Goal: Feedback & Contribution: Leave review/rating

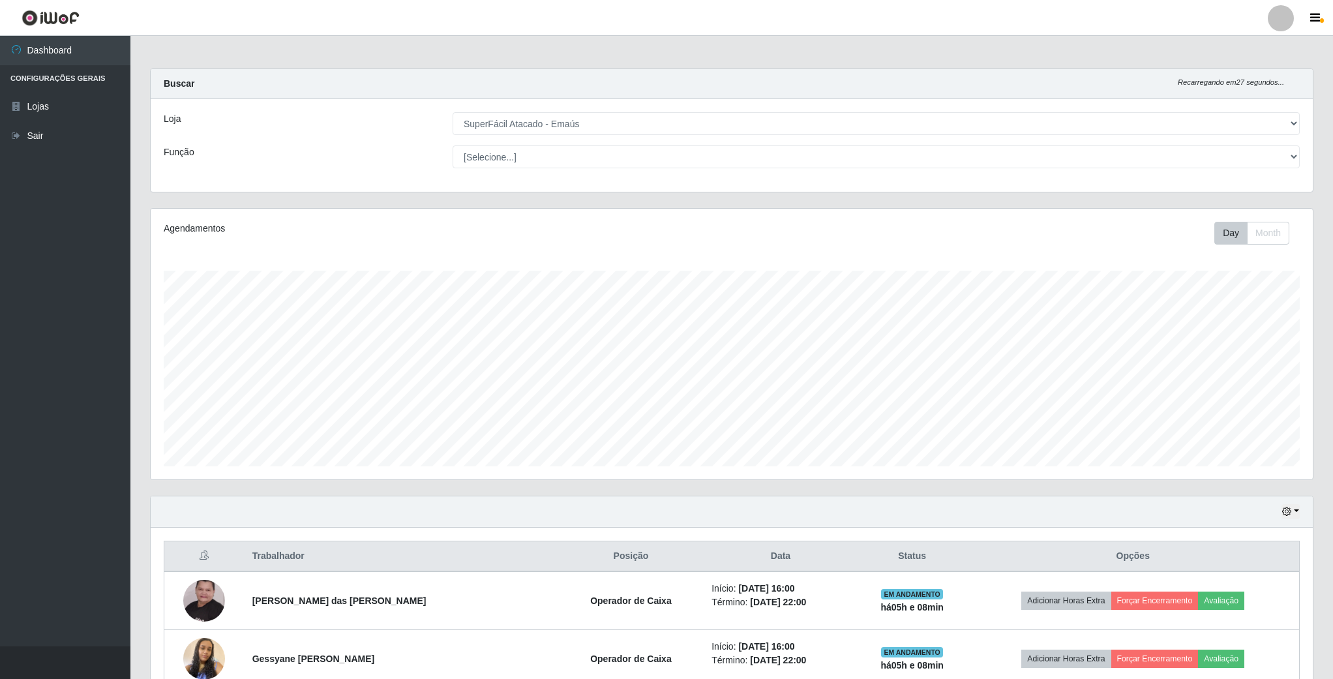
select select "407"
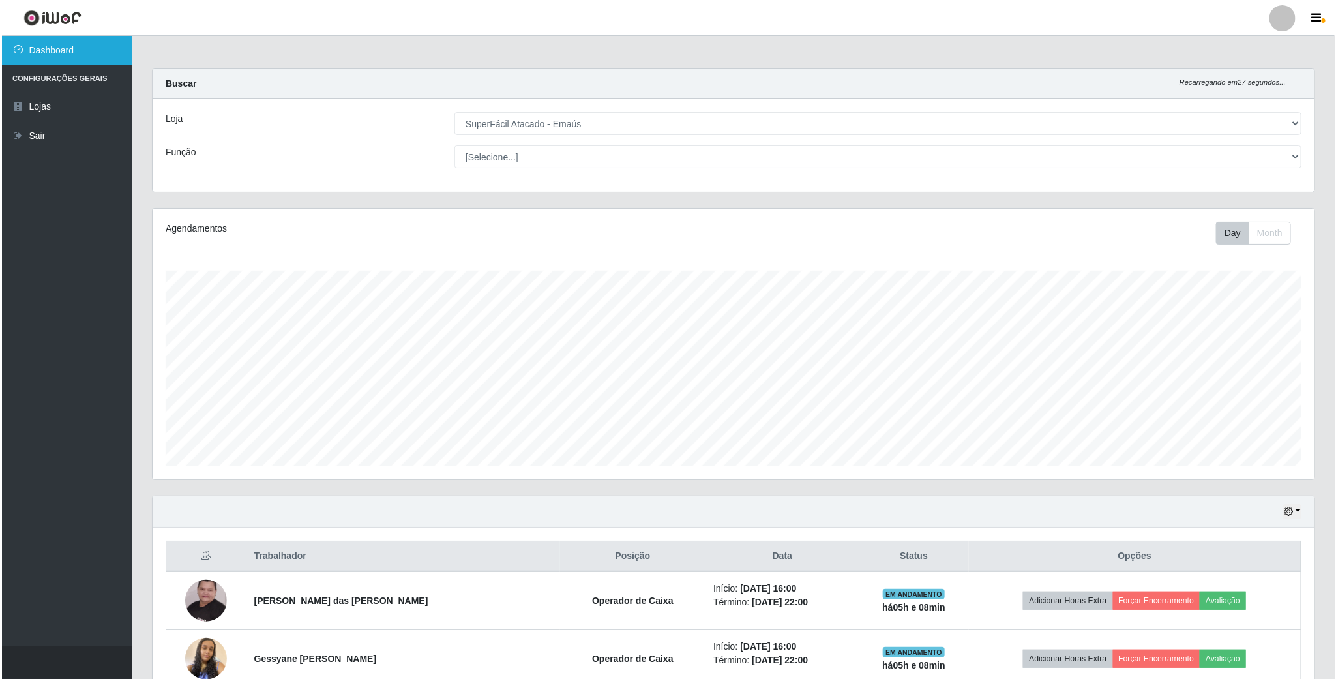
scroll to position [272, 1161]
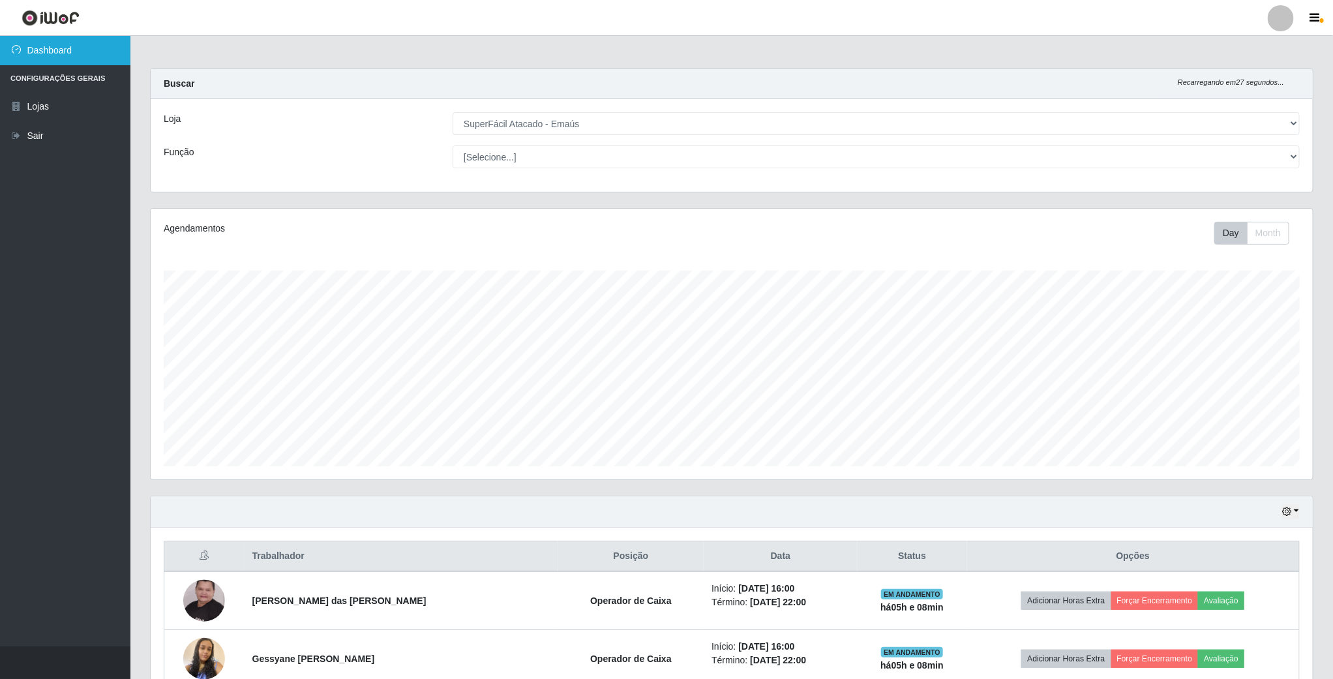
click at [70, 57] on link "Dashboard" at bounding box center [65, 50] width 130 height 29
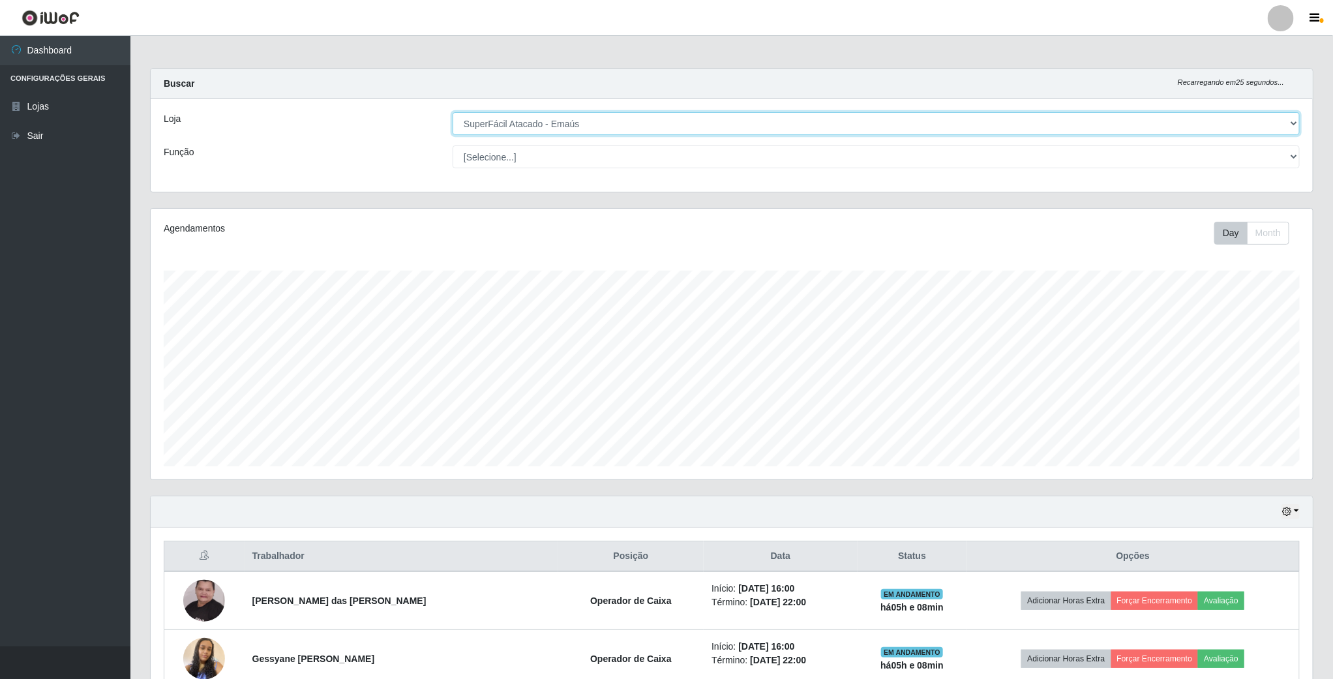
click at [1291, 128] on select "[Selecione...] SuperFácil Atacado - Emaús" at bounding box center [876, 123] width 847 height 23
click at [453, 112] on select "[Selecione...] SuperFácil Atacado - Emaús" at bounding box center [876, 123] width 847 height 23
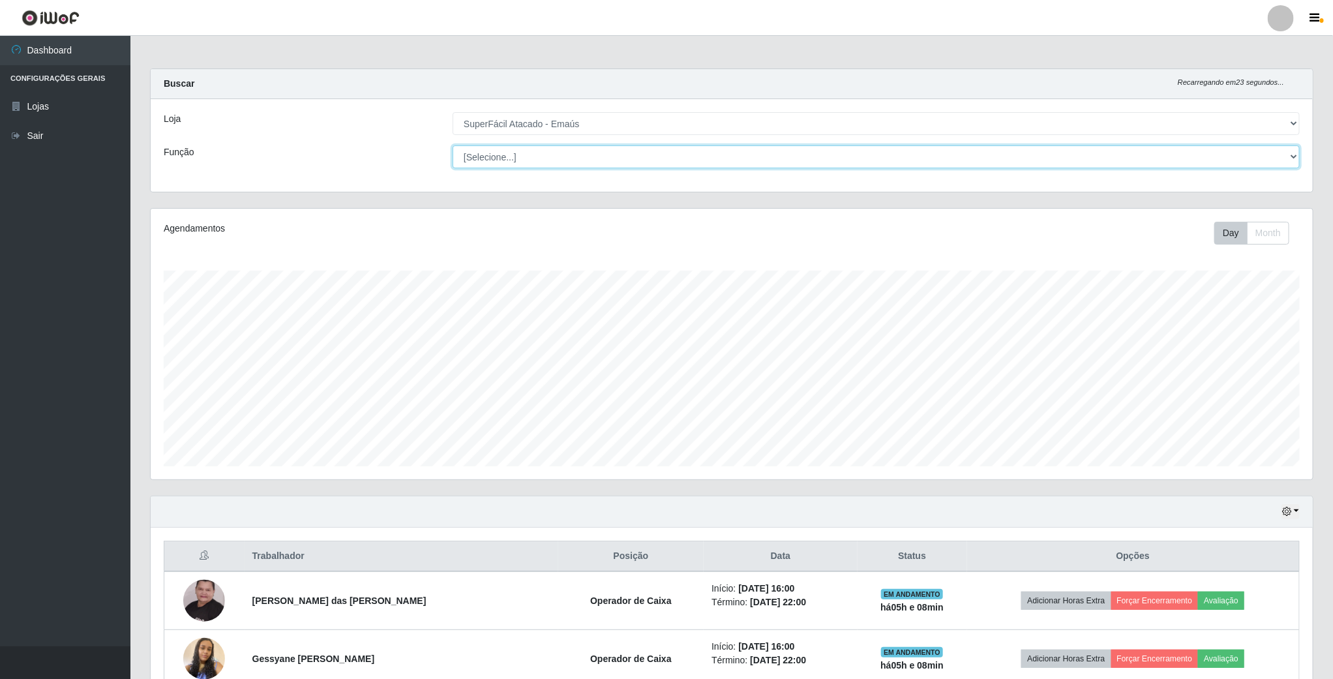
click at [1293, 155] on select "[Selecione...] Auxiliar de Estacionamento Auxiliar de Estacionamento + Auxiliar…" at bounding box center [876, 156] width 847 height 23
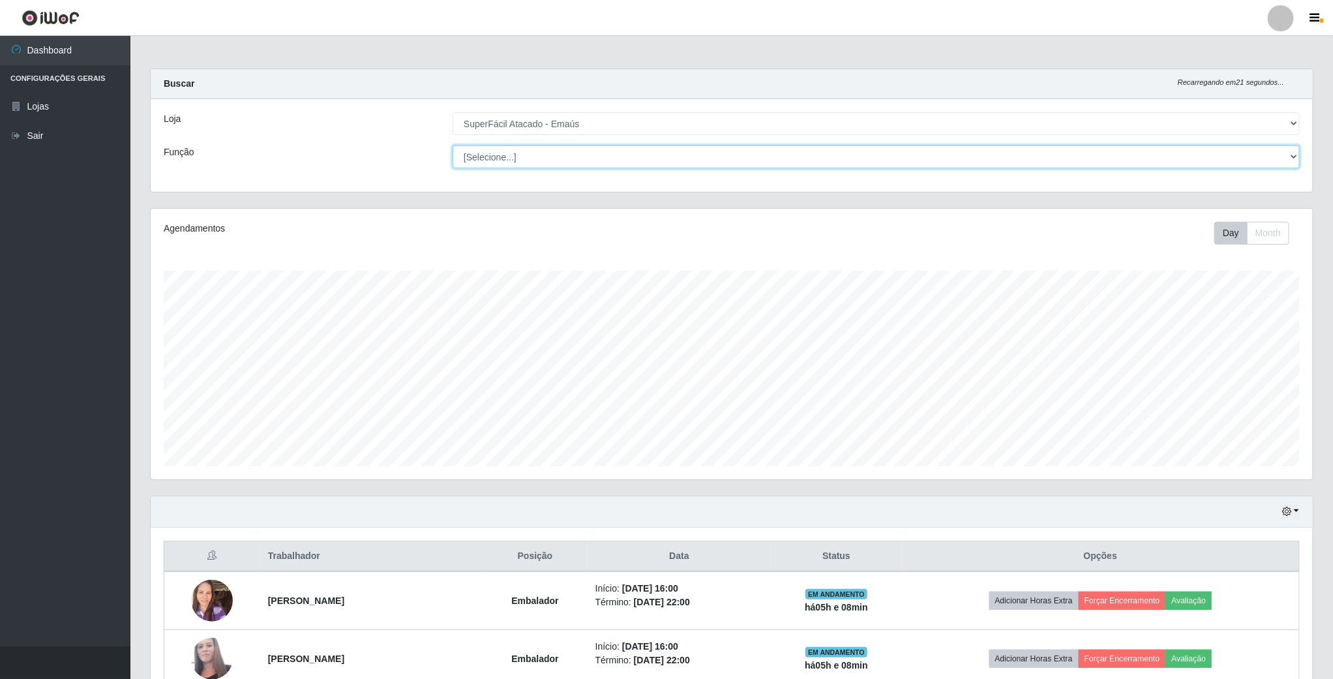
select select "22"
click at [453, 145] on select "[Selecione...] Auxiliar de Estacionamento Auxiliar de Estacionamento + Auxiliar…" at bounding box center [876, 156] width 847 height 23
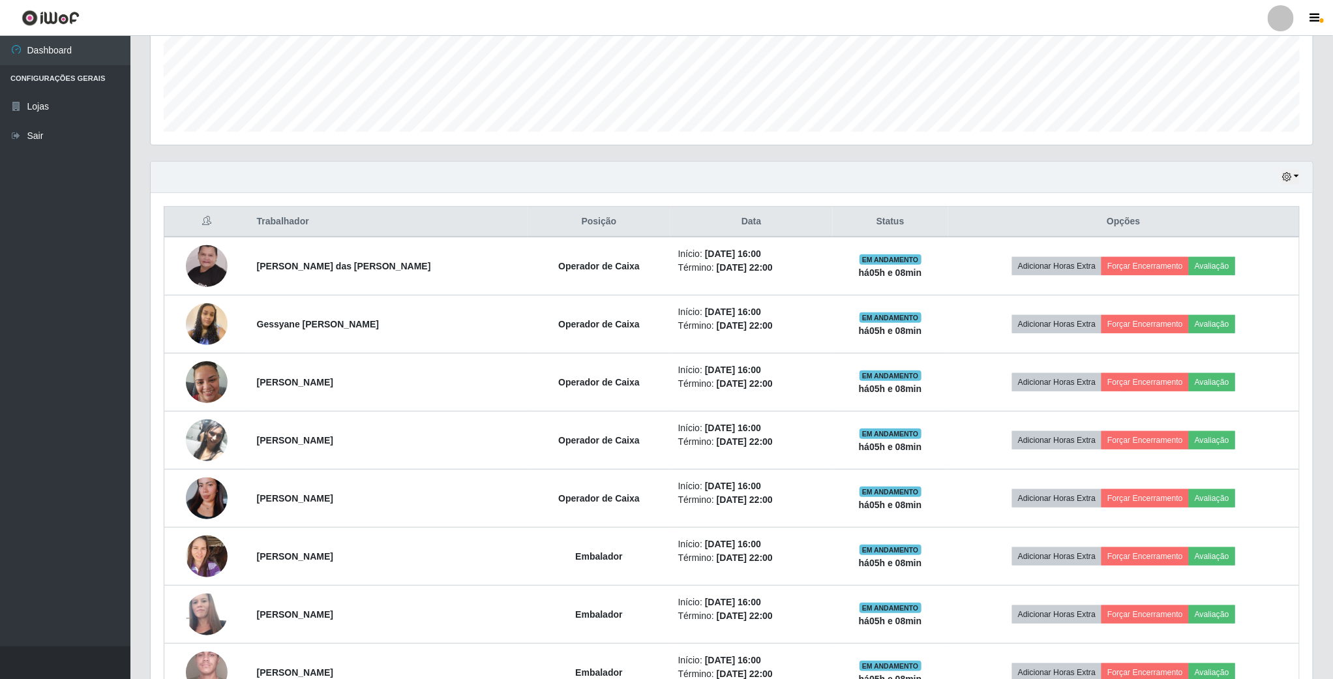
scroll to position [129, 0]
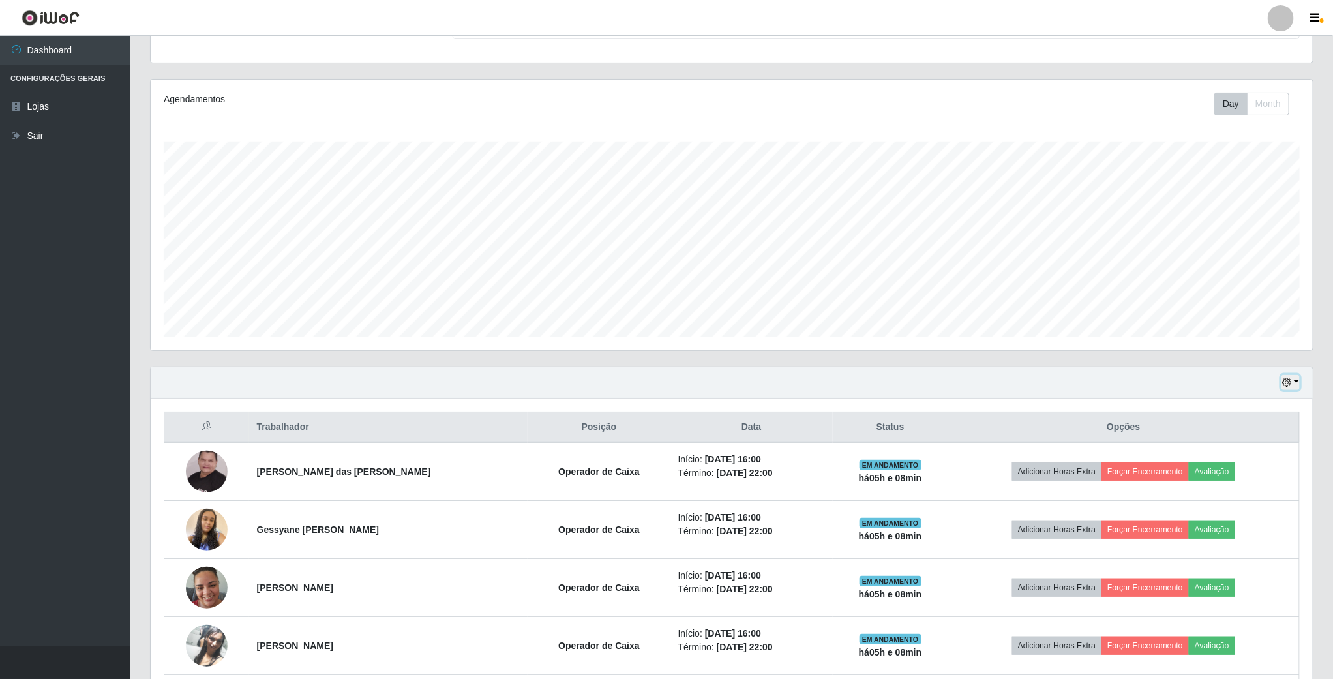
click at [1289, 387] on icon "button" at bounding box center [1286, 382] width 9 height 9
click at [1264, 433] on button "1 dia" at bounding box center [1246, 433] width 103 height 27
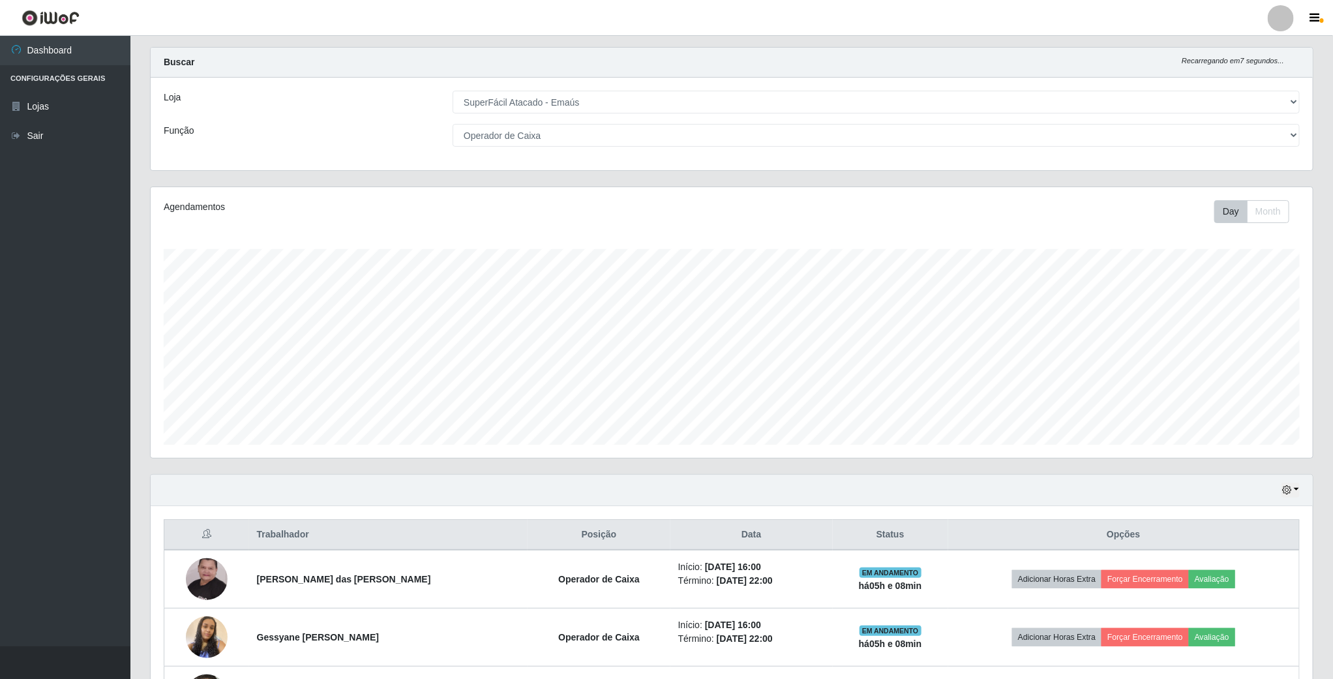
scroll to position [0, 0]
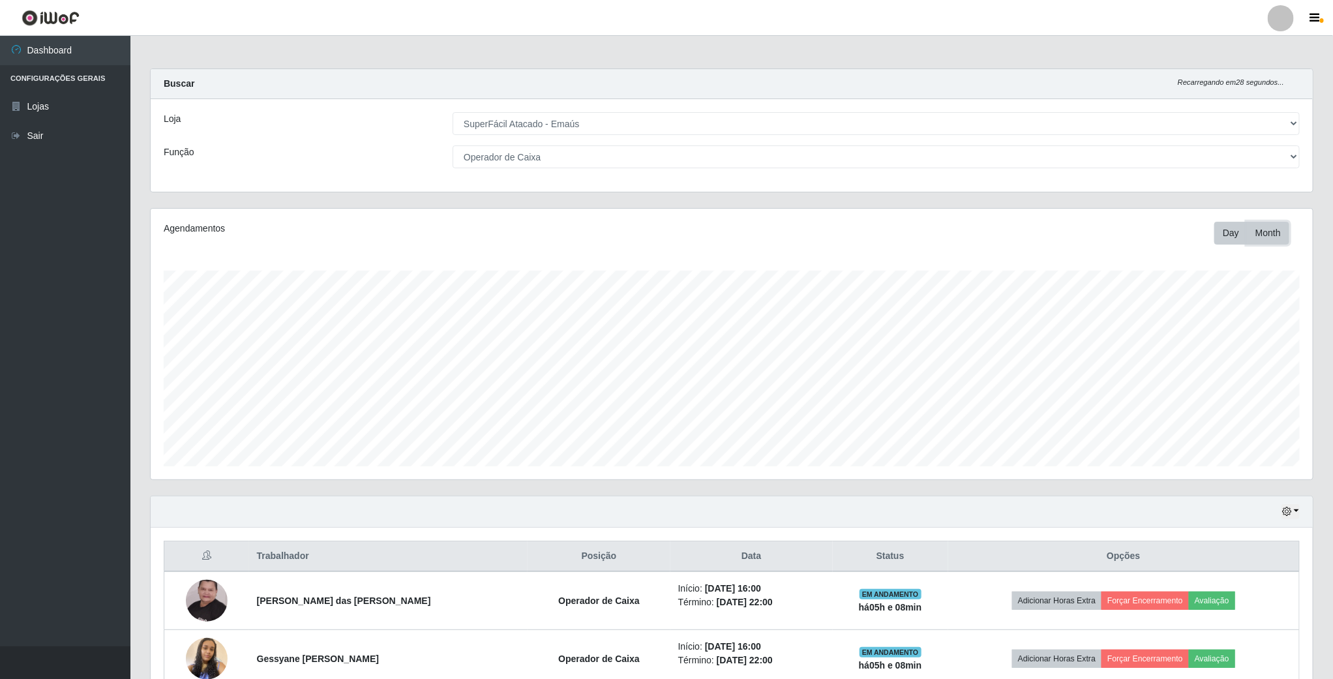
click at [1264, 230] on button "Month" at bounding box center [1268, 233] width 42 height 23
click at [1229, 237] on button "Day" at bounding box center [1230, 233] width 33 height 23
click at [53, 48] on link "Dashboard" at bounding box center [65, 50] width 130 height 29
click at [52, 108] on link "Lojas" at bounding box center [65, 106] width 130 height 29
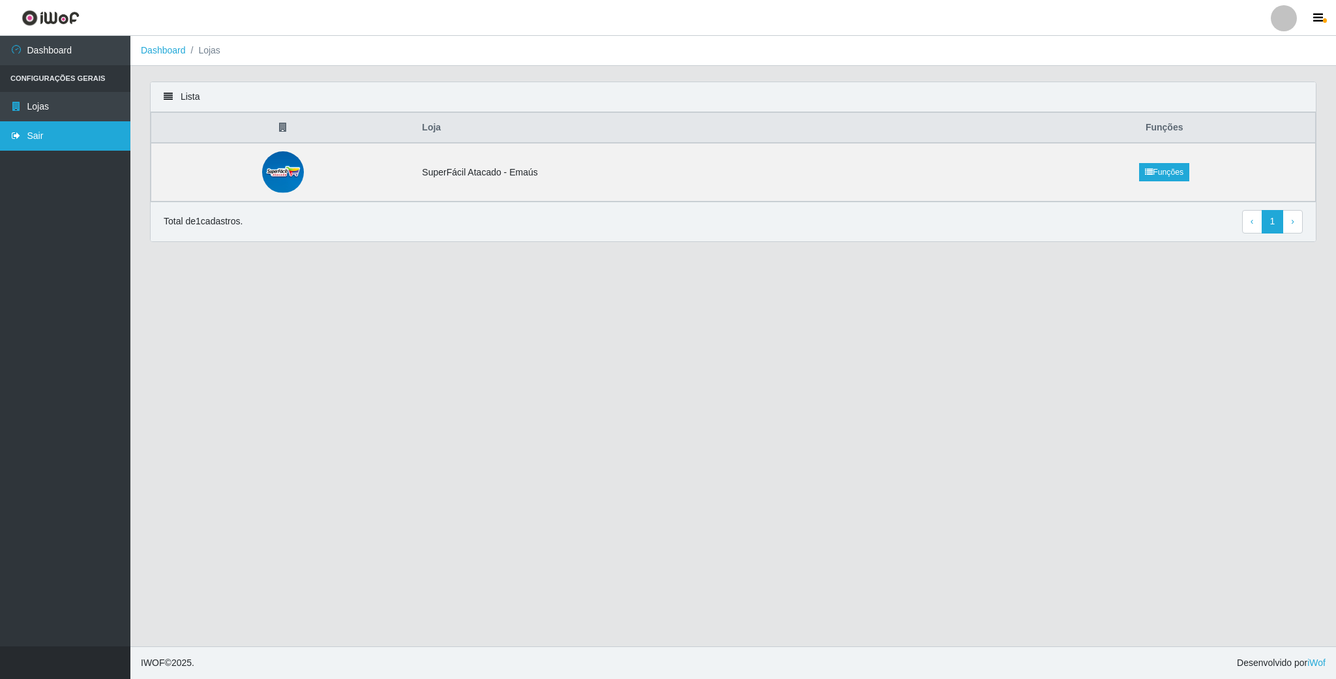
click at [32, 132] on link "Sair" at bounding box center [65, 135] width 130 height 29
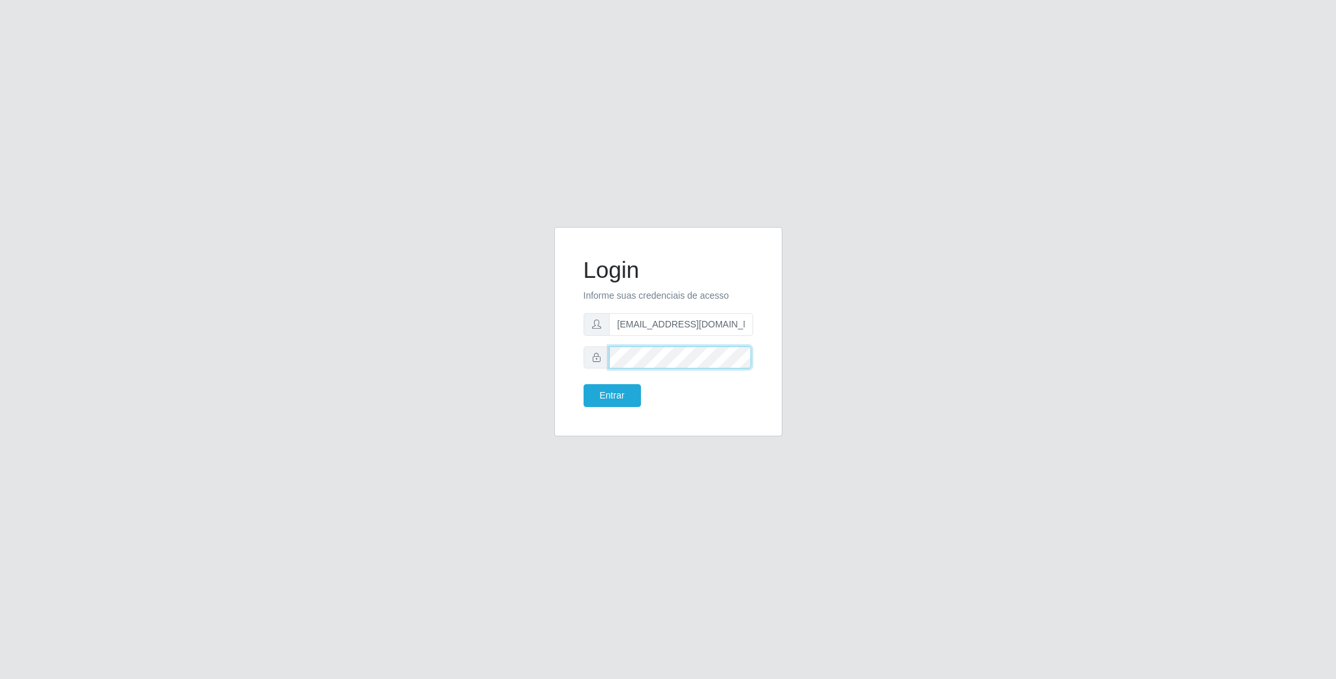
click at [417, 342] on div "Login Informe suas credenciais de acesso [EMAIL_ADDRESS][DOMAIN_NAME] Entrar" at bounding box center [668, 340] width 743 height 226
drag, startPoint x: 744, startPoint y: 329, endPoint x: 478, endPoint y: 325, distance: 266.1
click at [478, 325] on div "Login Informe suas credenciais de acesso [EMAIL_ADDRESS][DOMAIN_NAME] Entrar" at bounding box center [668, 340] width 743 height 226
type input "m"
click at [685, 329] on input "m" at bounding box center [681, 324] width 144 height 23
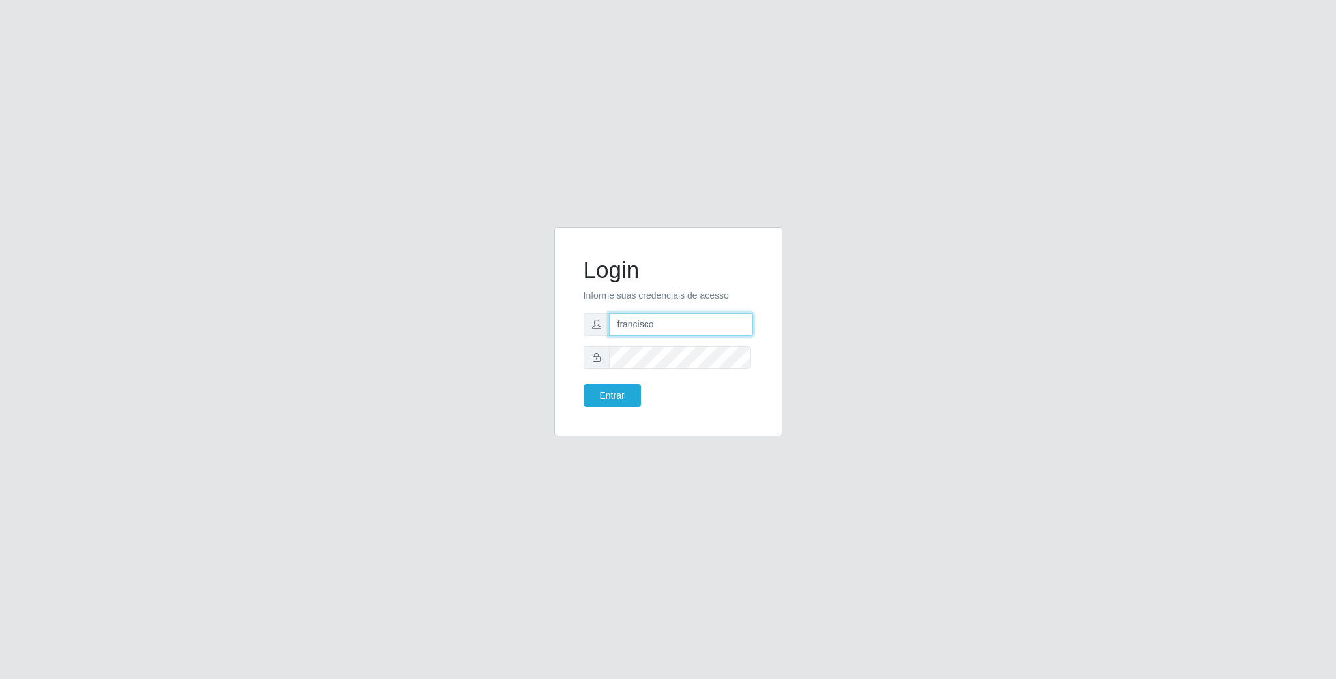
type input "[EMAIL_ADDRESS][DOMAIN_NAME]"
click at [584, 384] on button "Entrar" at bounding box center [612, 395] width 57 height 23
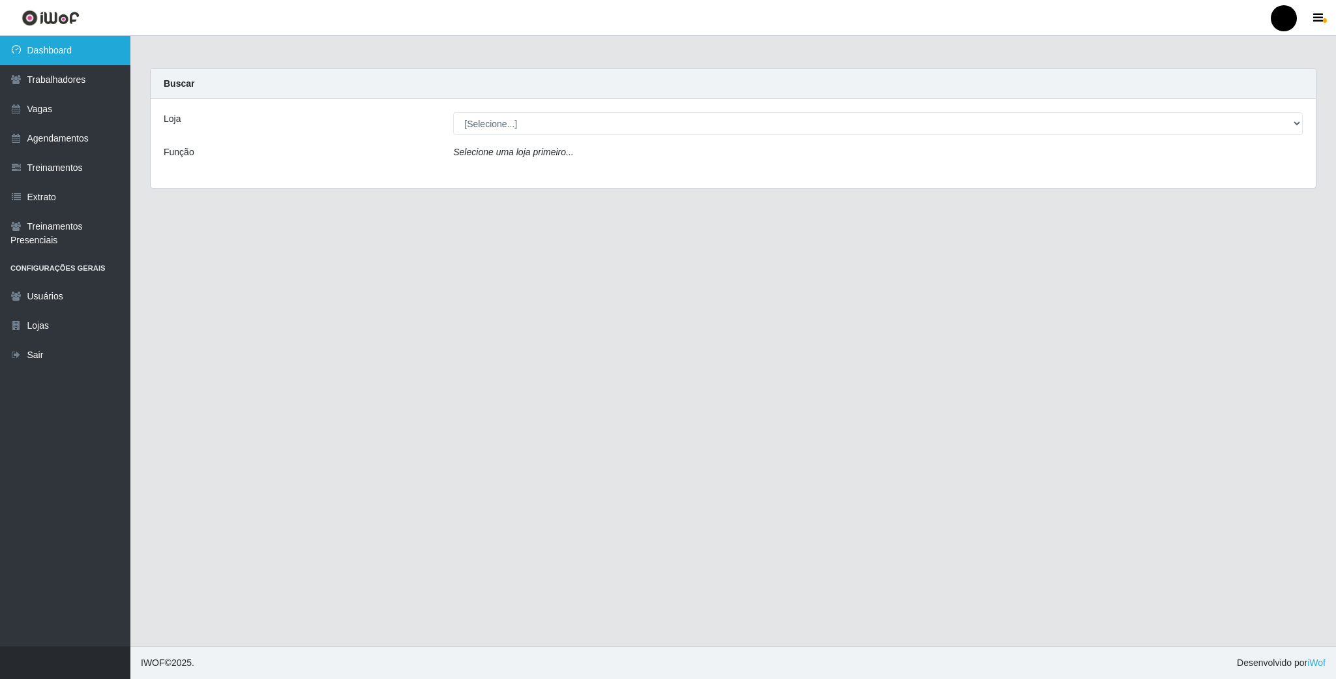
click at [31, 55] on link "Dashboard" at bounding box center [65, 50] width 130 height 29
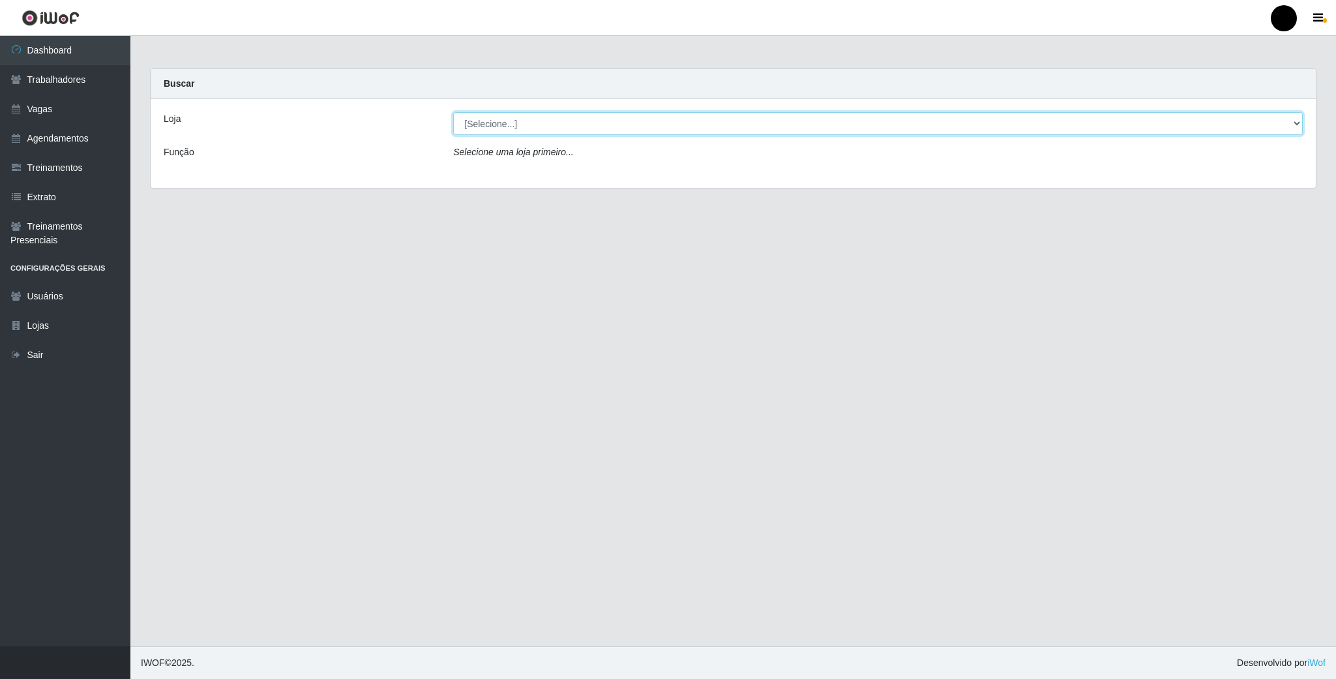
click at [595, 130] on select "[Selecione...] SuperFácil Atacado - Emaús" at bounding box center [878, 123] width 850 height 23
select select "407"
click at [453, 112] on select "[Selecione...] SuperFácil Atacado - Emaús" at bounding box center [878, 123] width 850 height 23
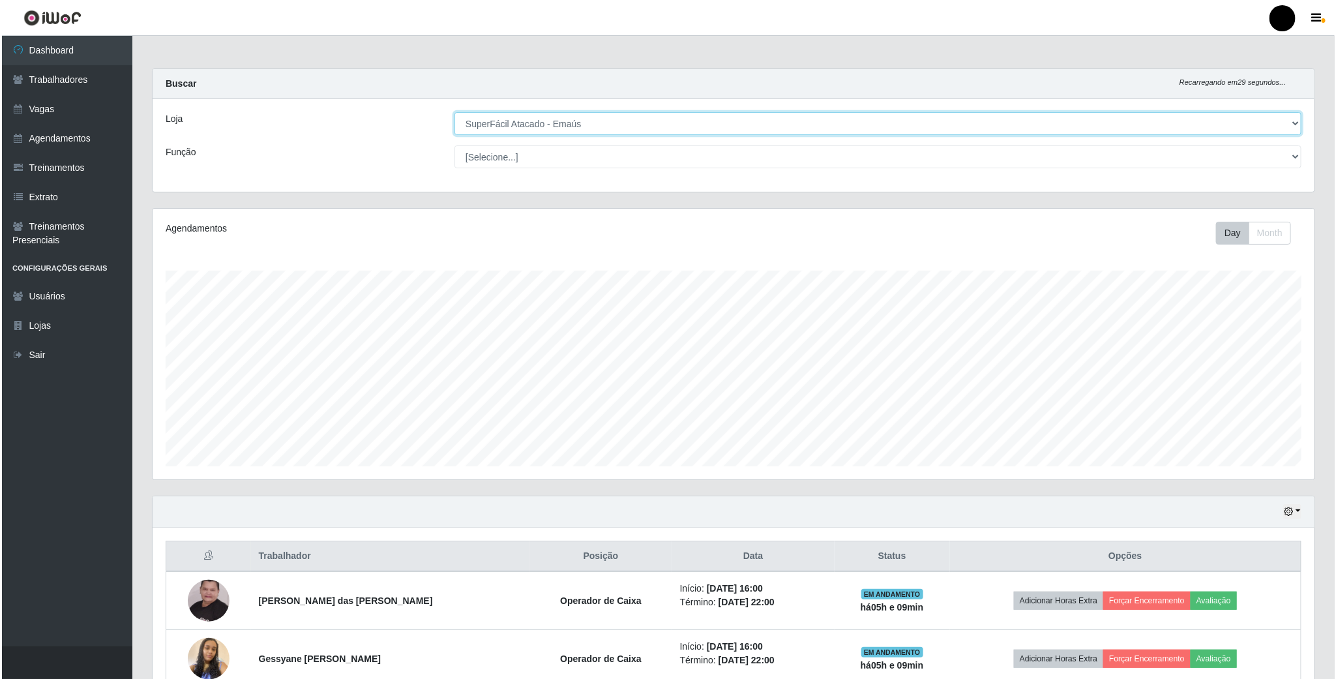
scroll to position [272, 1161]
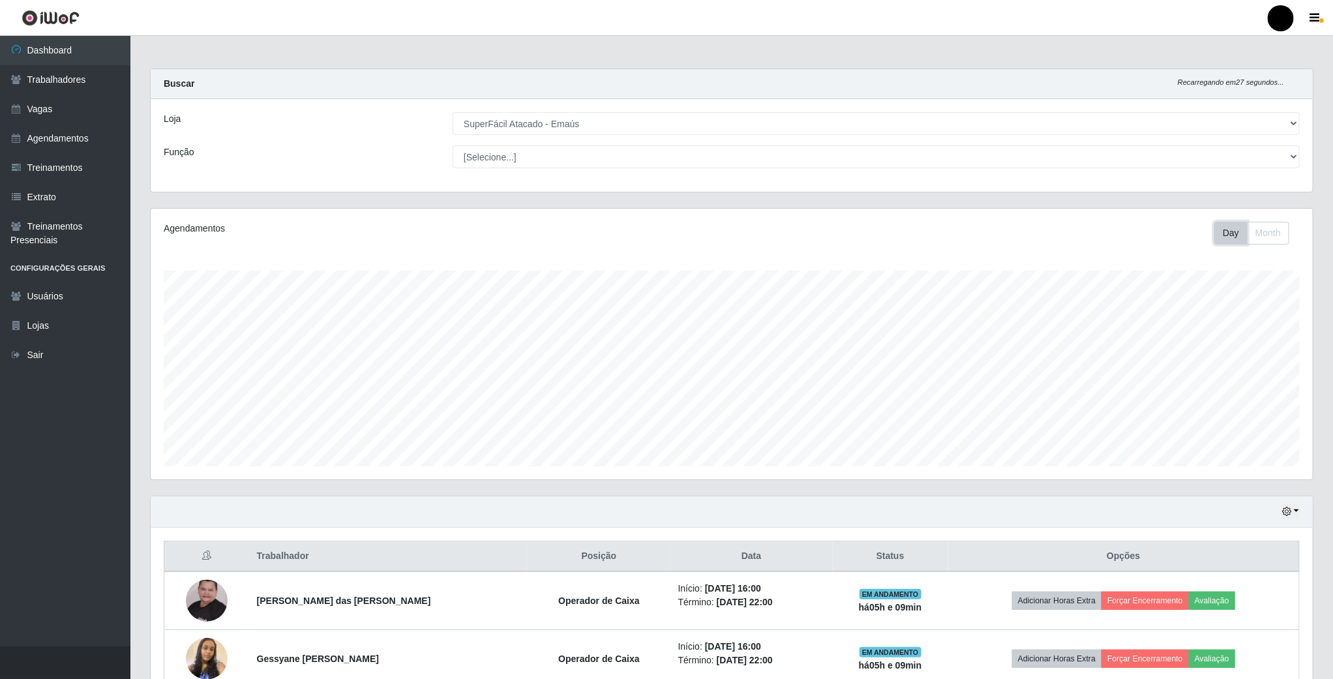
click at [1227, 241] on button "Day" at bounding box center [1230, 233] width 33 height 23
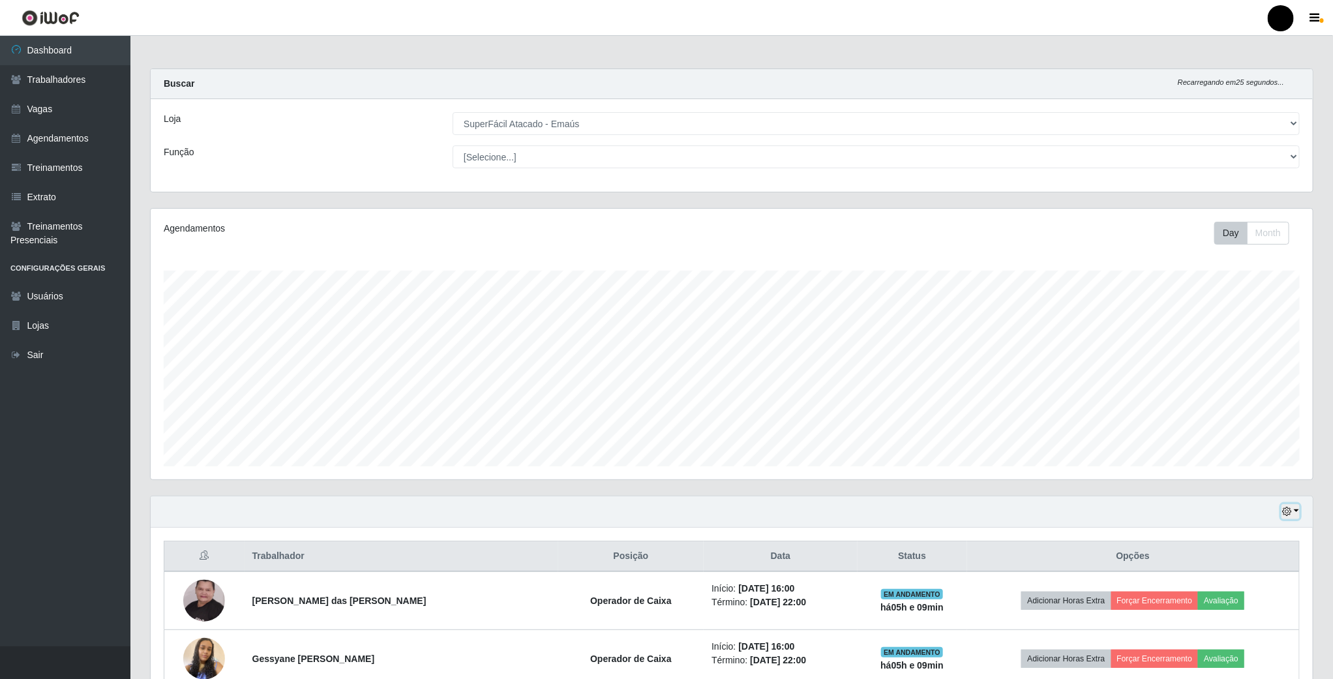
click at [1284, 515] on icon "button" at bounding box center [1286, 511] width 9 height 9
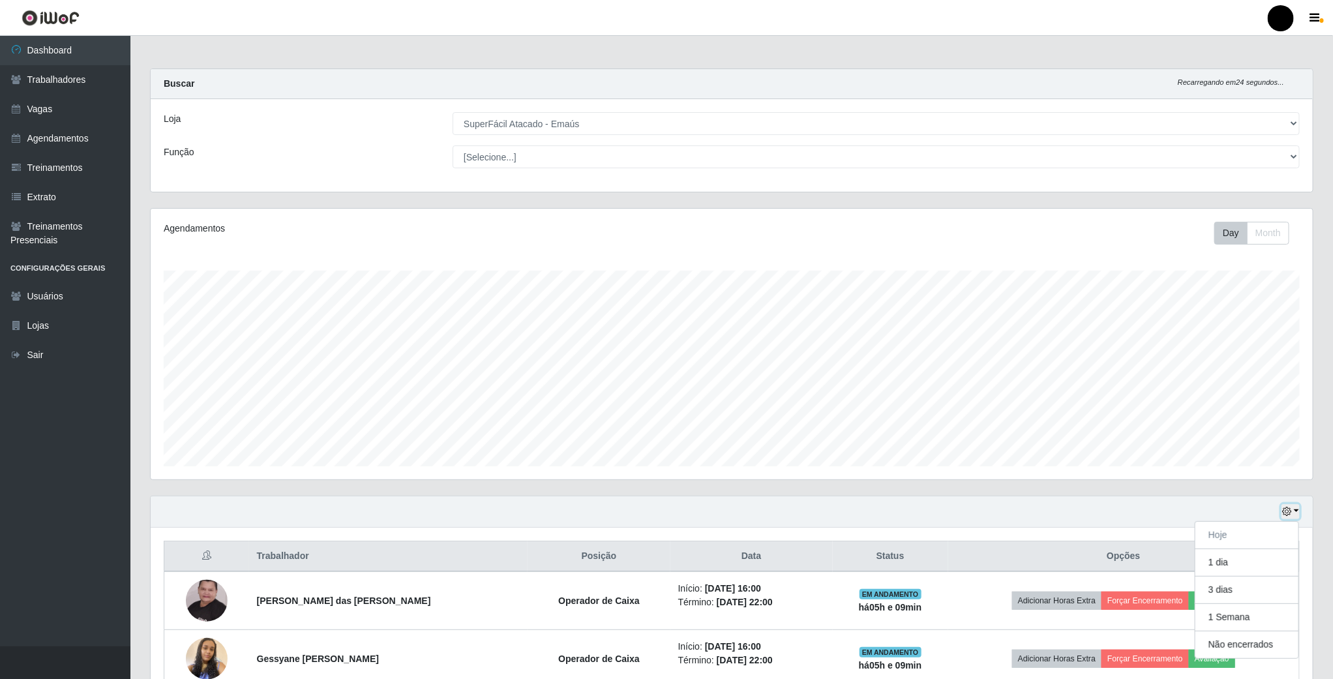
click at [1287, 515] on icon "button" at bounding box center [1286, 511] width 9 height 9
click at [1295, 515] on button "button" at bounding box center [1291, 511] width 18 height 15
click at [1249, 587] on button "3 dias" at bounding box center [1246, 590] width 103 height 27
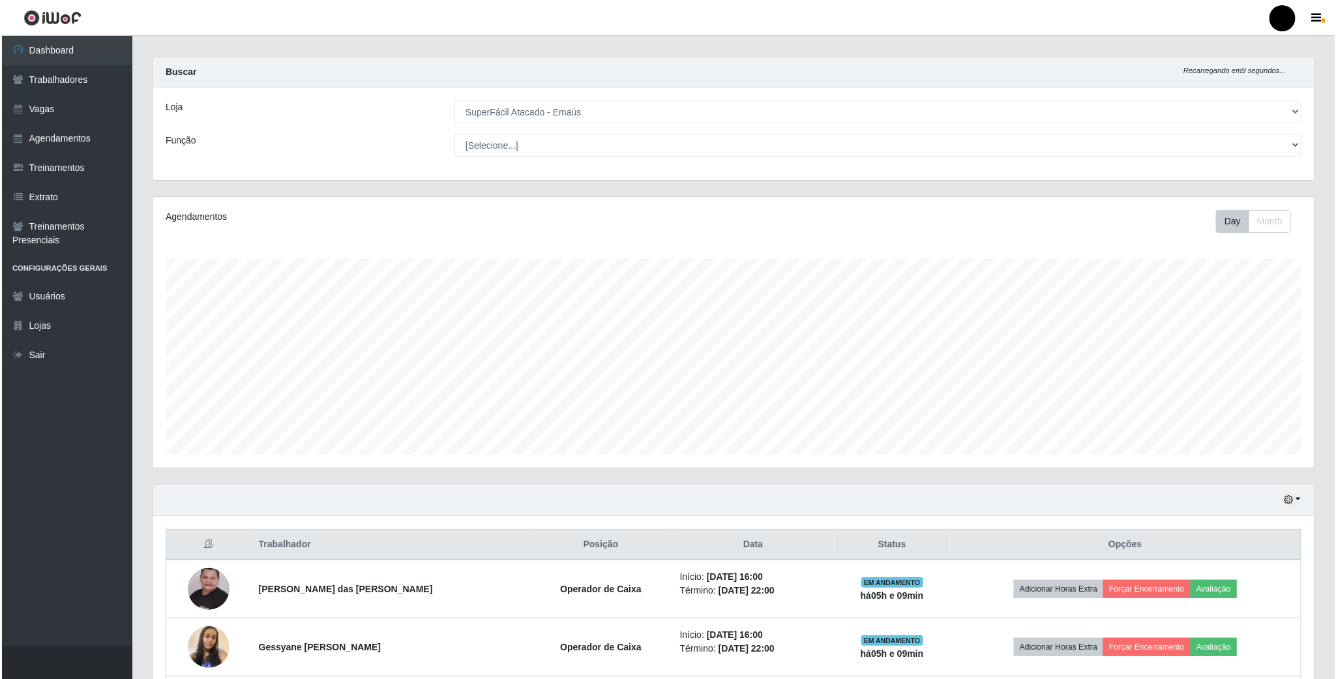
scroll to position [0, 0]
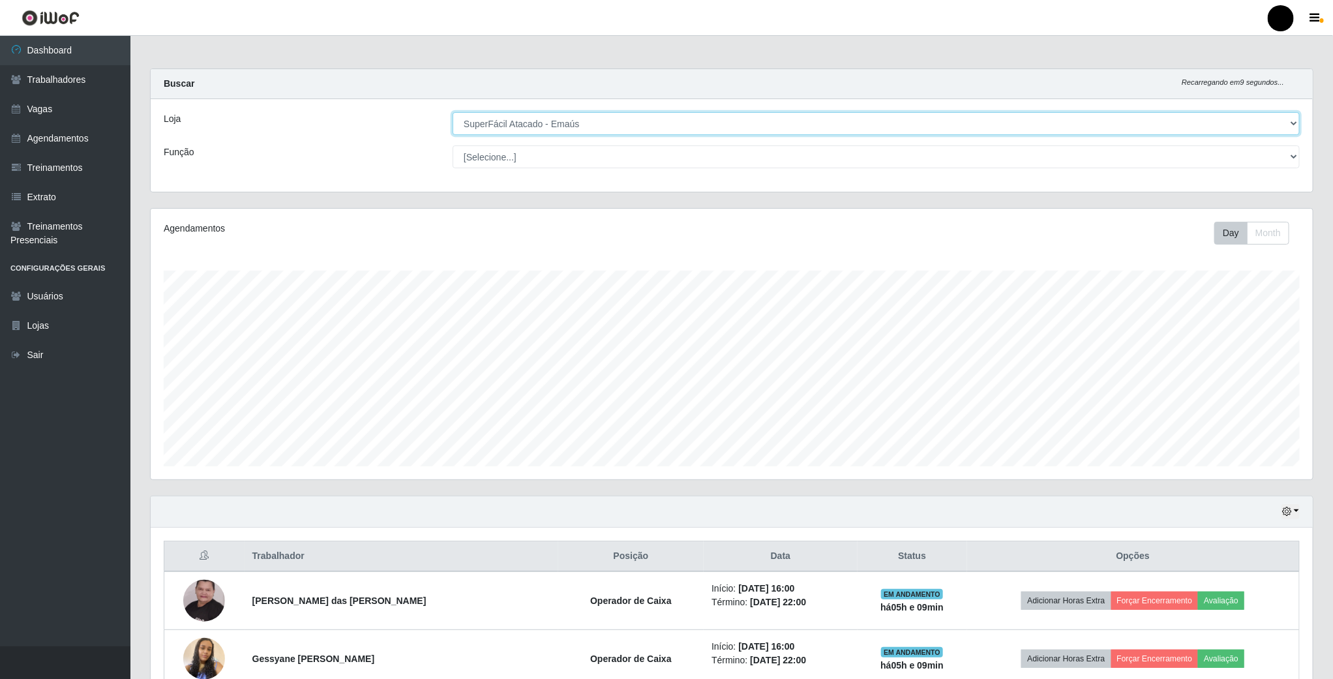
click at [1172, 131] on select "[Selecione...] SuperFácil Atacado - Emaús" at bounding box center [876, 123] width 847 height 23
click at [453, 112] on select "[Selecione...] SuperFácil Atacado - Emaús" at bounding box center [876, 123] width 847 height 23
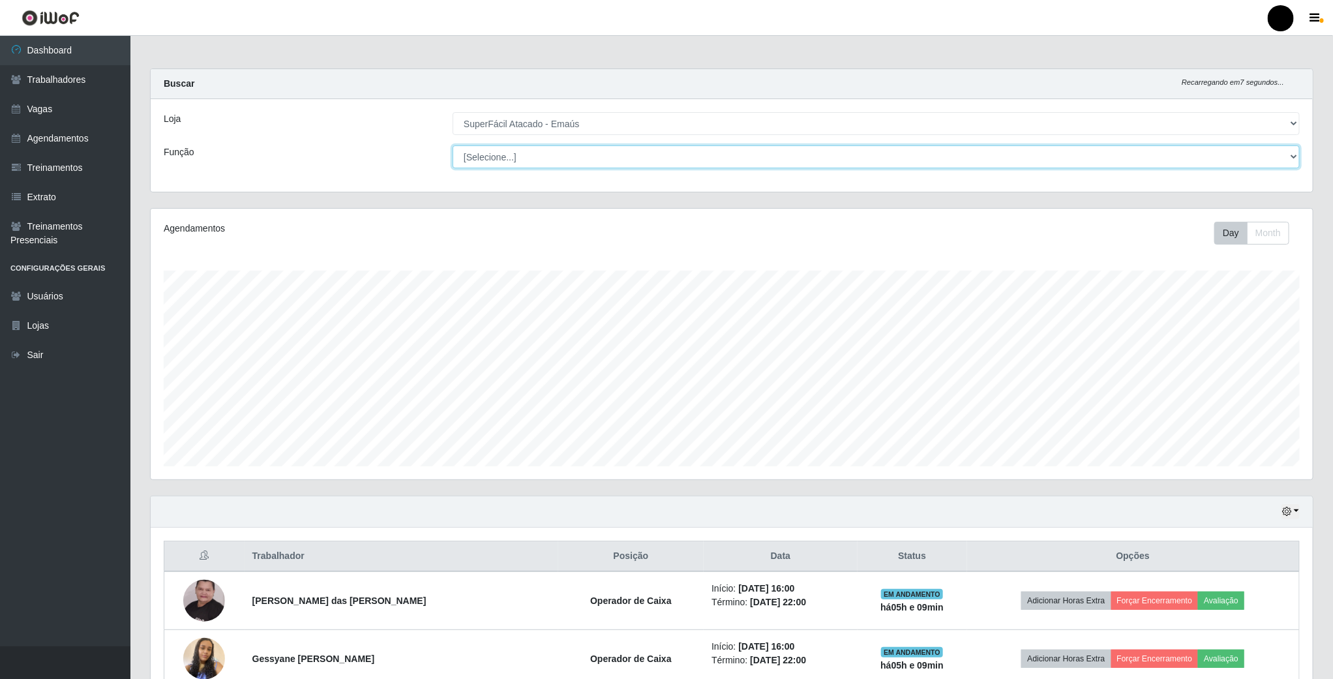
click at [552, 165] on select "[Selecione...] Auxiliar de Estacionamento Auxiliar de Estacionamento + Auxiliar…" at bounding box center [876, 156] width 847 height 23
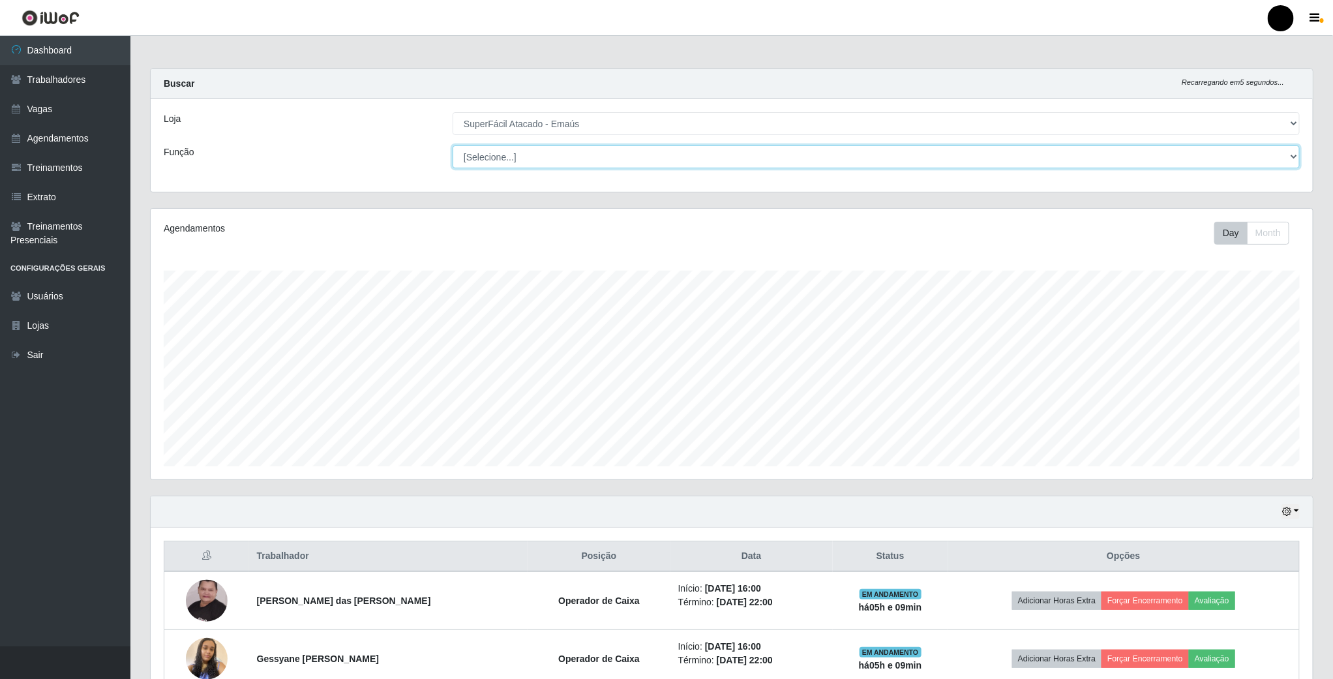
select select "22"
click at [453, 145] on select "[Selecione...] Auxiliar de Estacionamento Auxiliar de Estacionamento + Auxiliar…" at bounding box center [876, 156] width 847 height 23
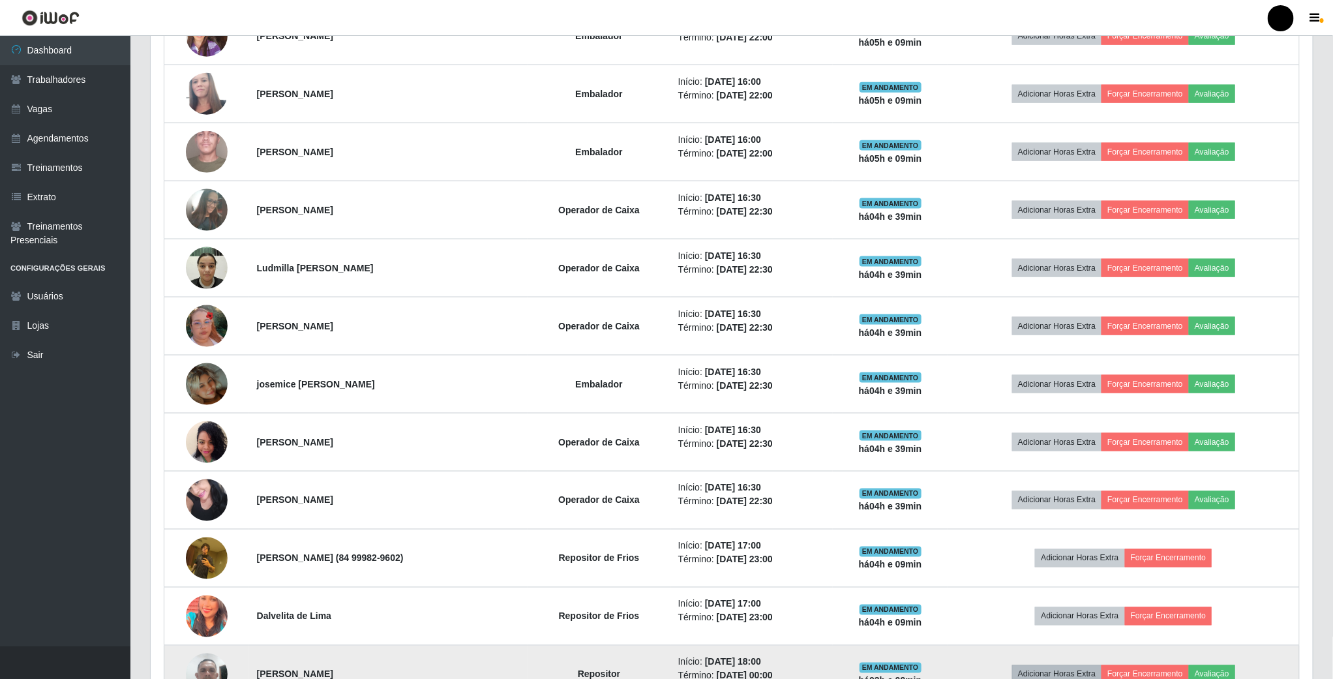
scroll to position [716, 0]
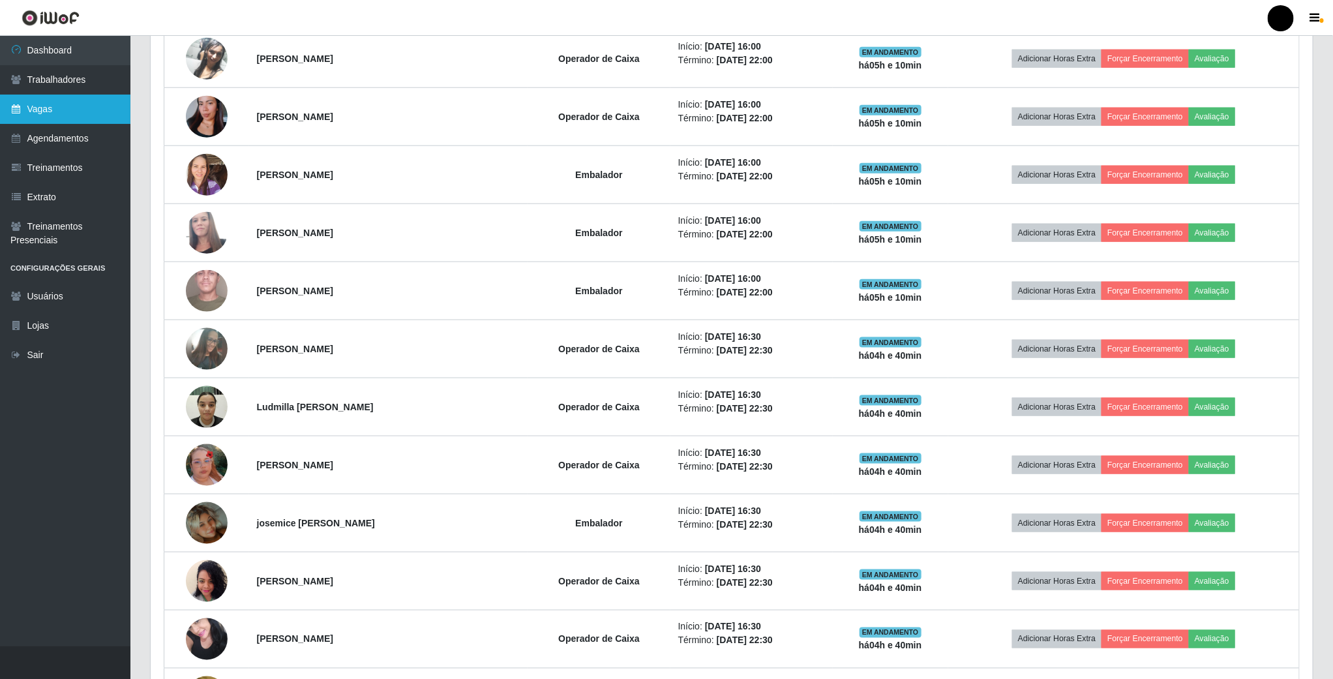
click at [49, 100] on link "Vagas" at bounding box center [65, 109] width 130 height 29
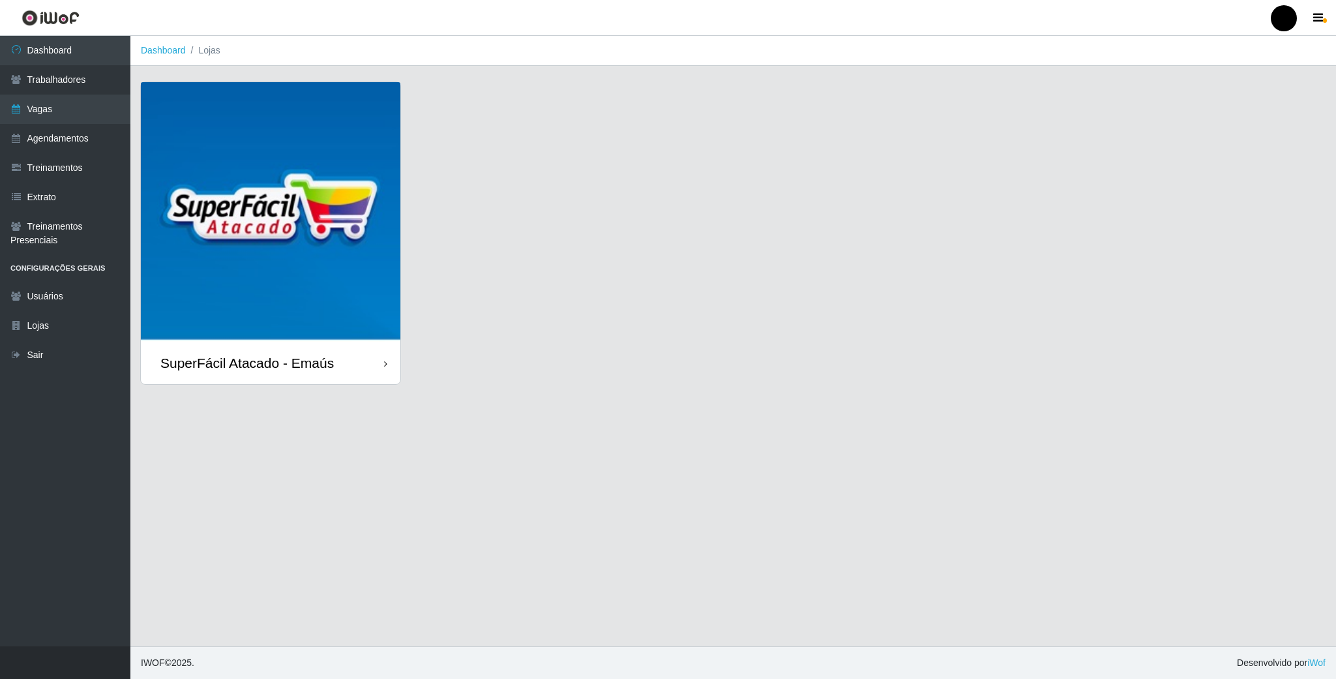
click at [338, 196] on img at bounding box center [271, 212] width 260 height 260
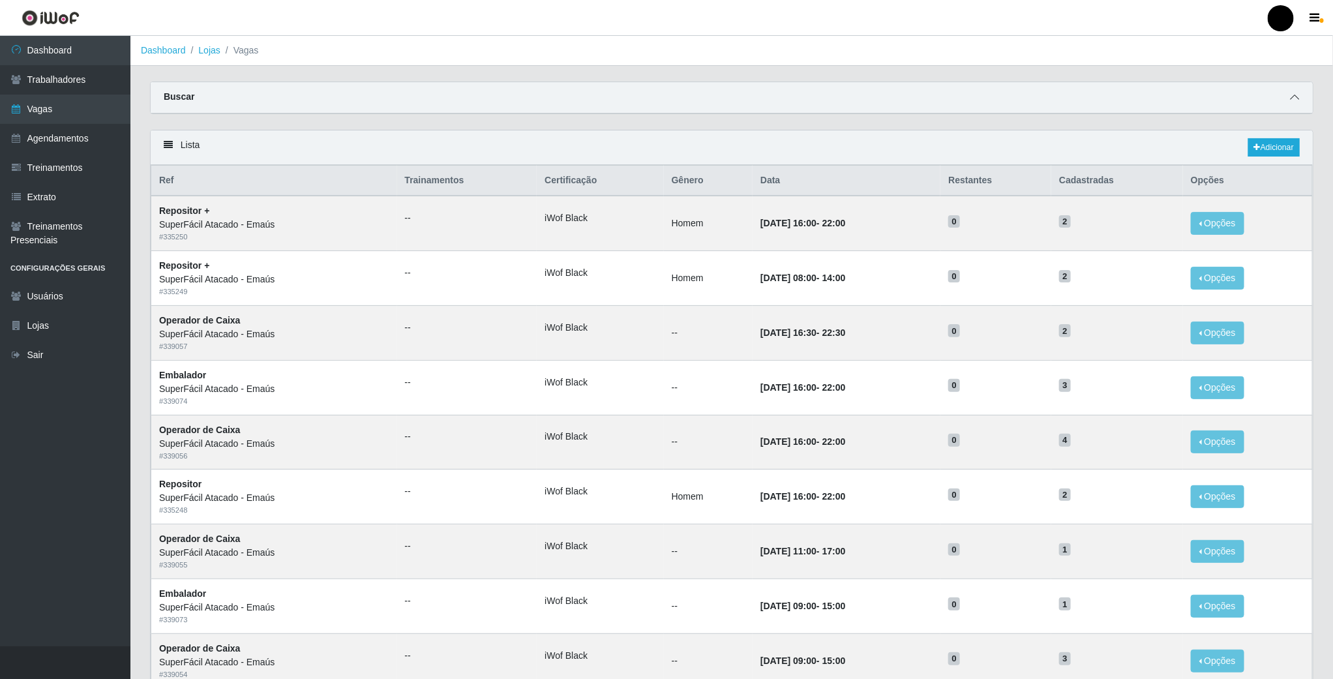
click at [1295, 96] on icon at bounding box center [1294, 97] width 9 height 9
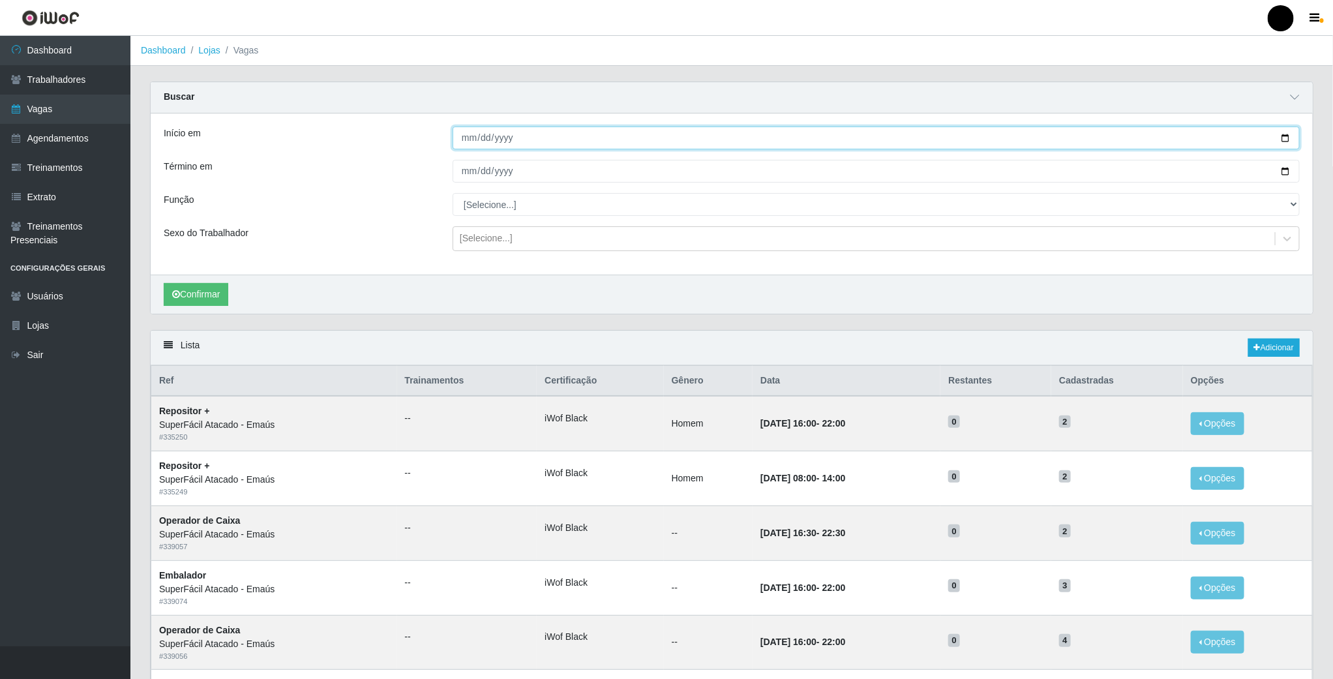
click at [1282, 140] on input "Início em" at bounding box center [876, 138] width 847 height 23
type input "[DATE]"
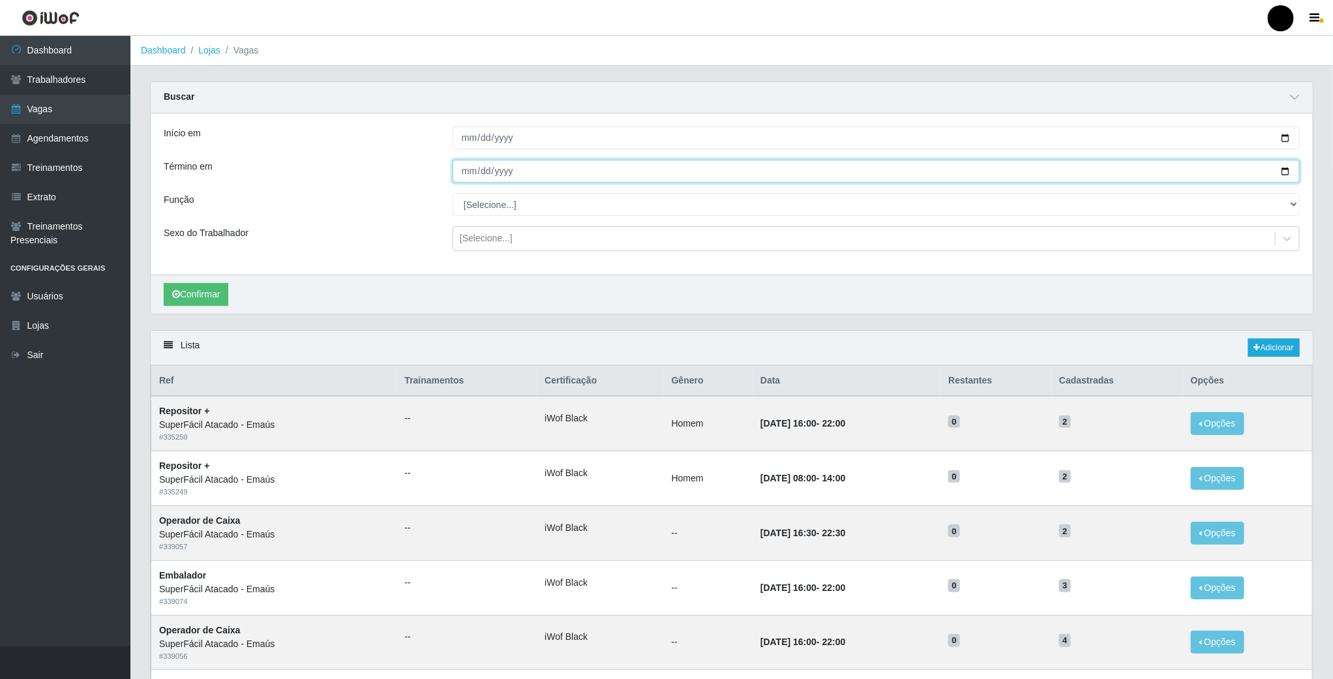
click at [1292, 171] on input "Término em" at bounding box center [876, 171] width 847 height 23
click at [1278, 172] on input "Término em" at bounding box center [876, 171] width 847 height 23
type input "[DATE]"
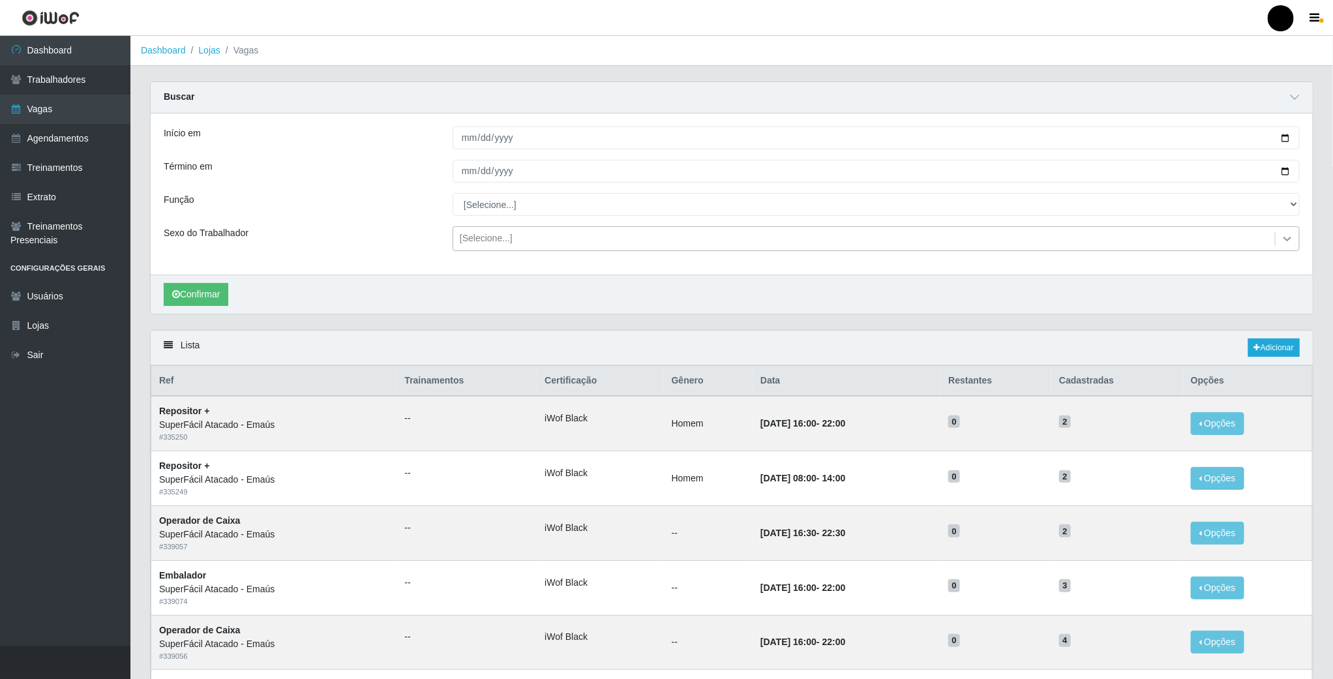
click at [1283, 241] on icon at bounding box center [1287, 238] width 13 height 13
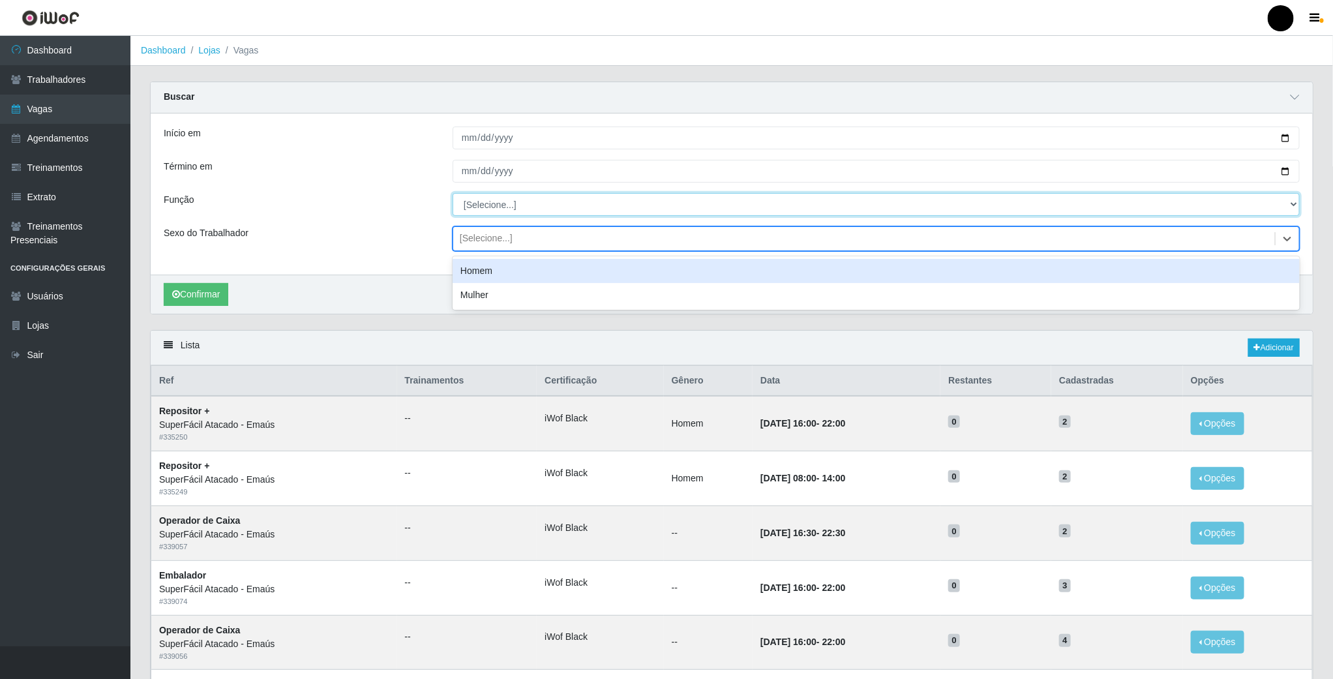
click at [1161, 208] on select "[Selecione...] Auxiliar de Estacionamento Auxiliar de Estacionamento + Auxiliar…" at bounding box center [876, 204] width 847 height 23
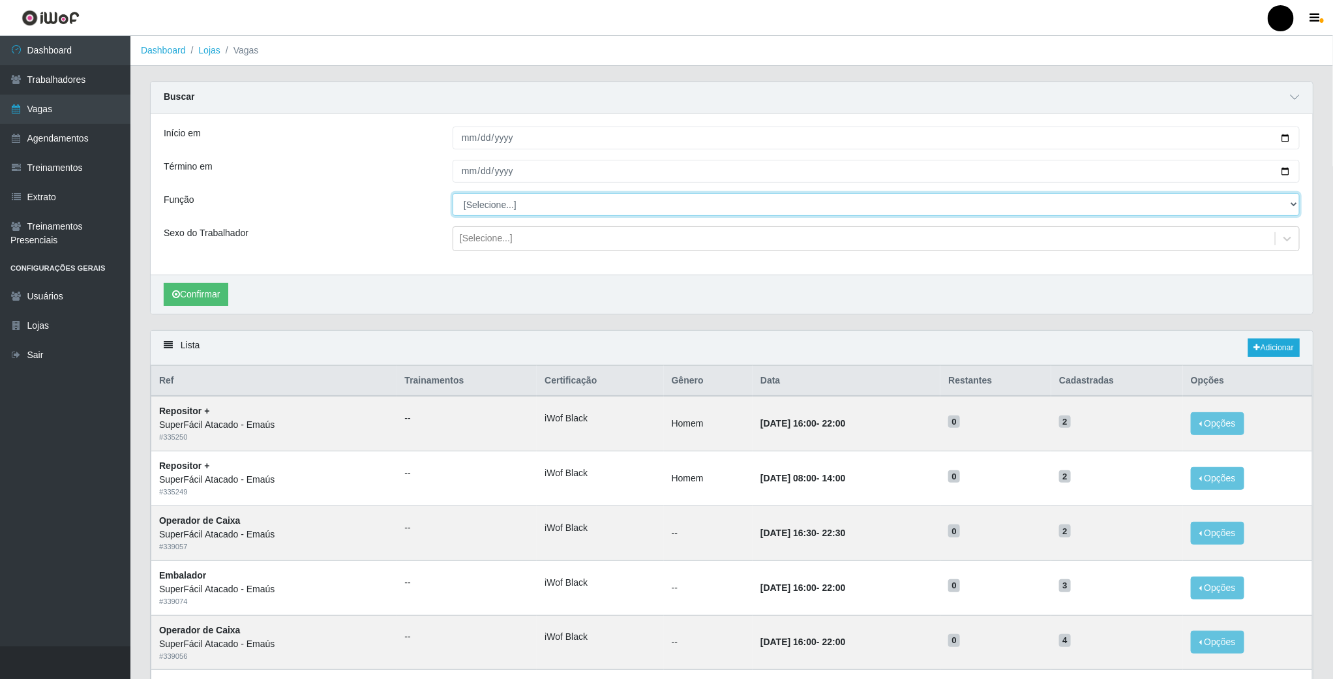
select select "22"
click at [453, 194] on select "[Selecione...] Auxiliar de Estacionamento Auxiliar de Estacionamento + Auxiliar…" at bounding box center [876, 204] width 847 height 23
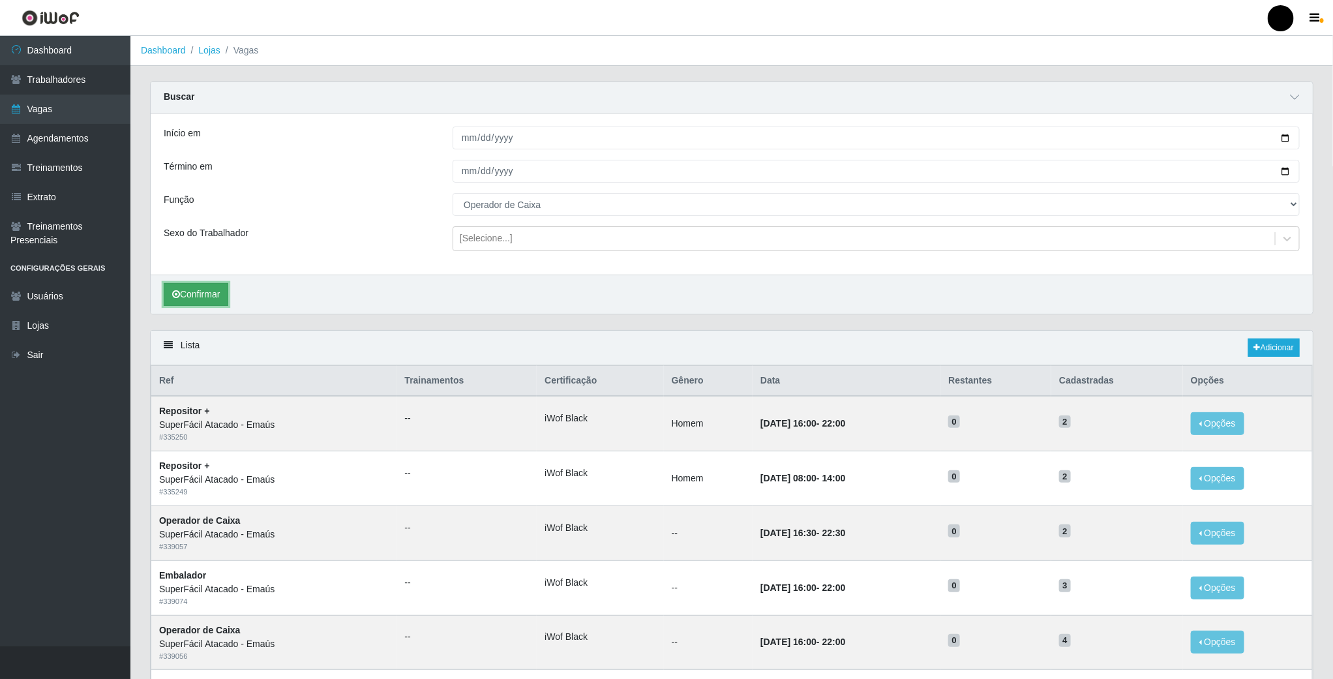
click at [228, 301] on button "Confirmar" at bounding box center [196, 294] width 65 height 23
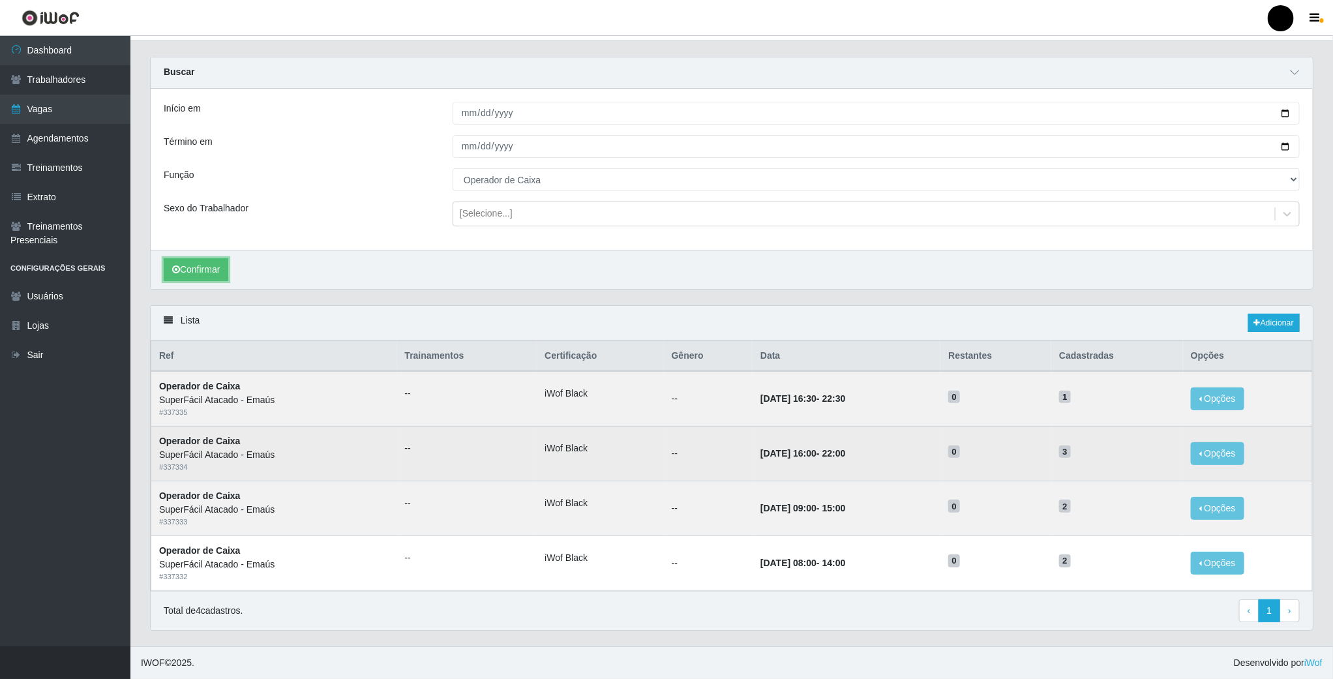
scroll to position [32, 0]
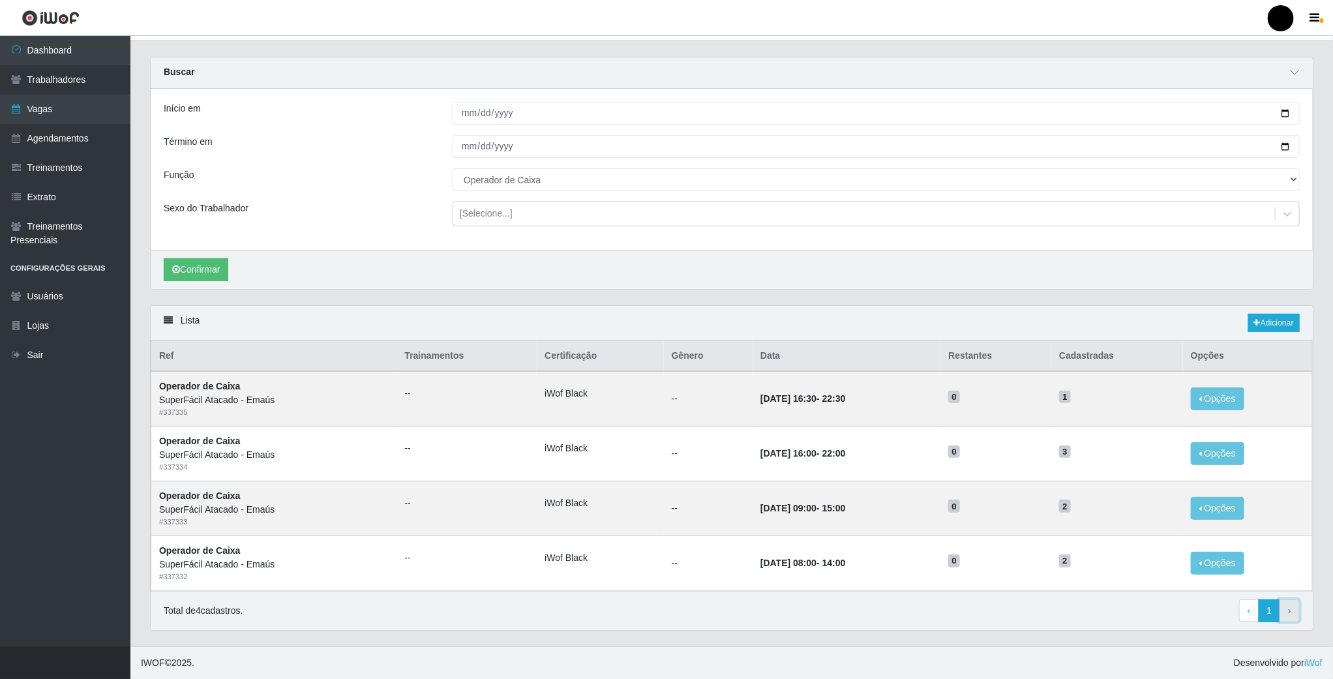
click at [1295, 609] on link "› Next" at bounding box center [1290, 610] width 20 height 23
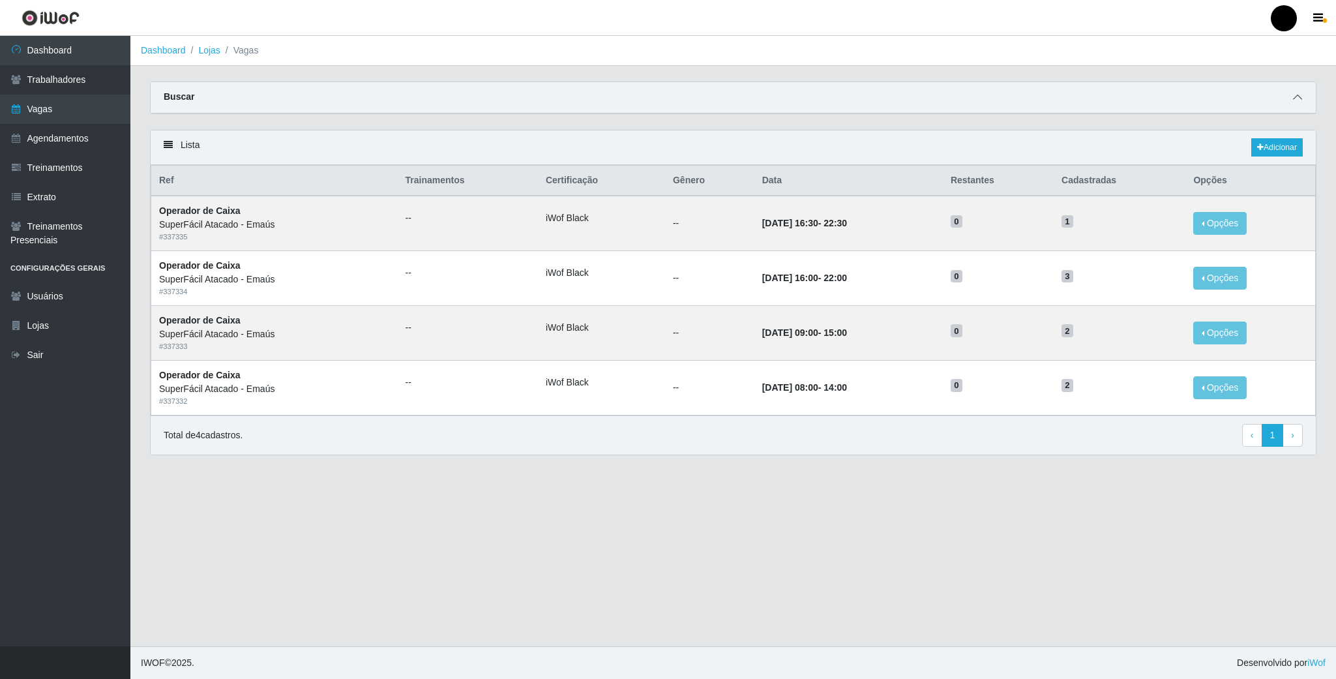
click at [1297, 102] on icon at bounding box center [1297, 97] width 9 height 9
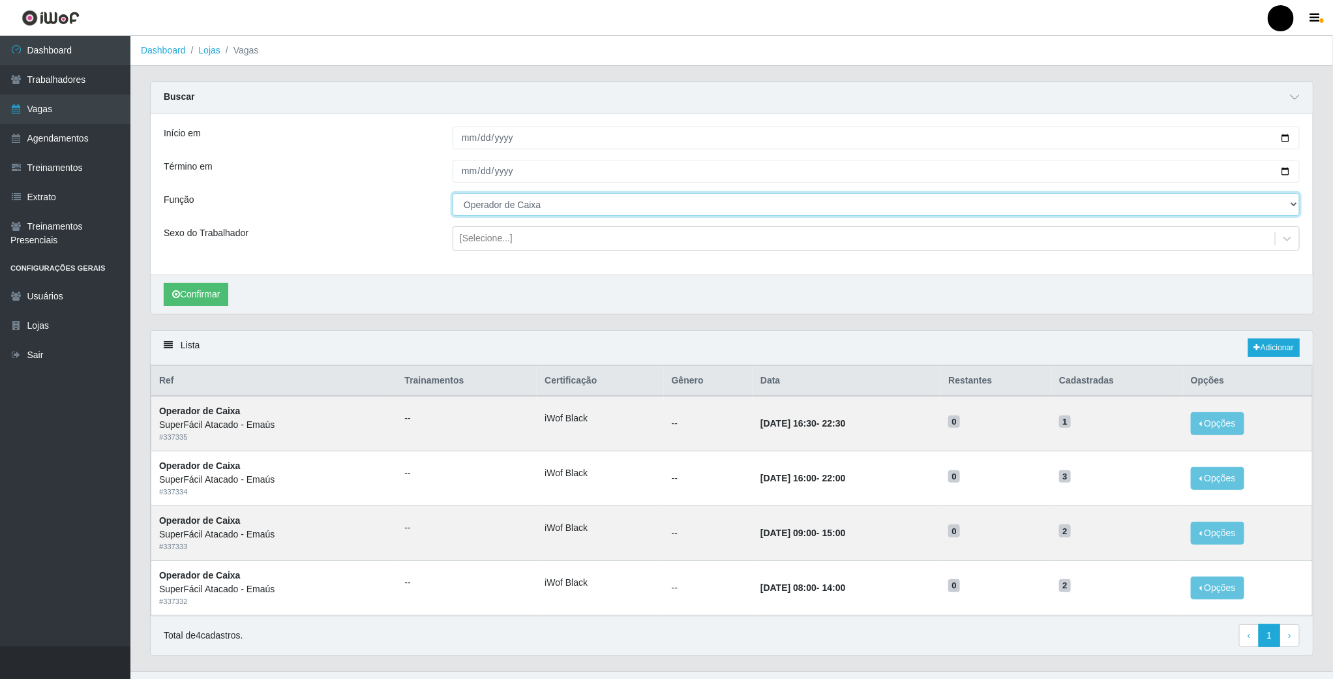
click at [1291, 209] on select "[Selecione...] Auxiliar de Estacionamento Auxiliar de Estacionamento + Auxiliar…" at bounding box center [876, 204] width 847 height 23
click at [453, 194] on select "[Selecione...] Auxiliar de Estacionamento Auxiliar de Estacionamento + Auxiliar…" at bounding box center [876, 204] width 847 height 23
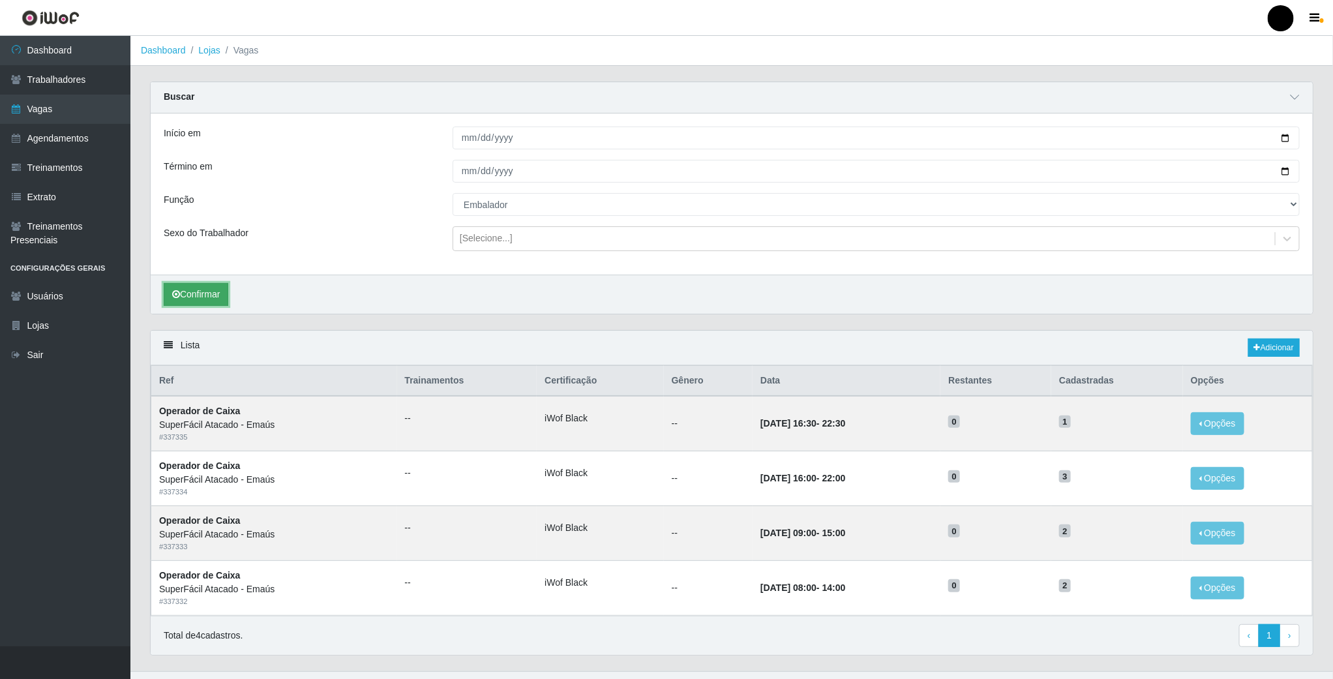
click at [214, 299] on button "Confirmar" at bounding box center [196, 294] width 65 height 23
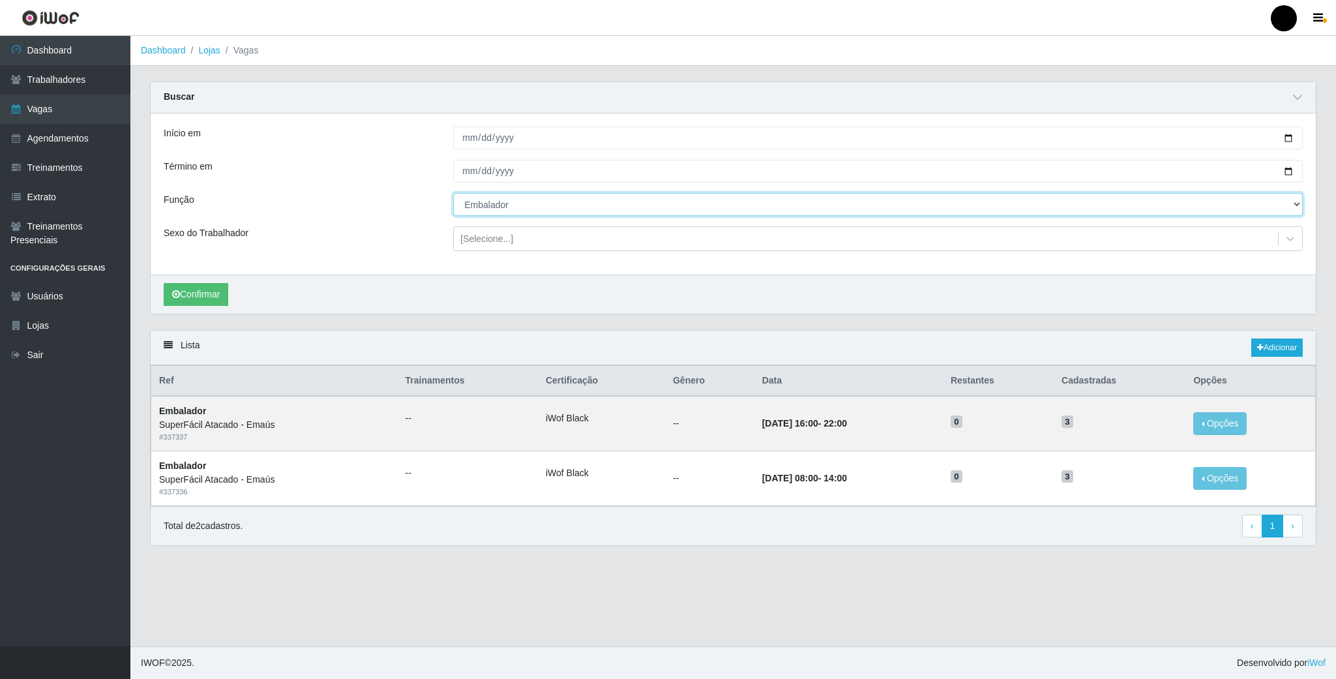
click at [1291, 206] on select "[Selecione...] Auxiliar de Estacionamento Auxiliar de Estacionamento + Auxiliar…" at bounding box center [878, 204] width 850 height 23
select select "22"
click at [453, 194] on select "[Selecione...] Auxiliar de Estacionamento Auxiliar de Estacionamento + Auxiliar…" at bounding box center [878, 204] width 850 height 23
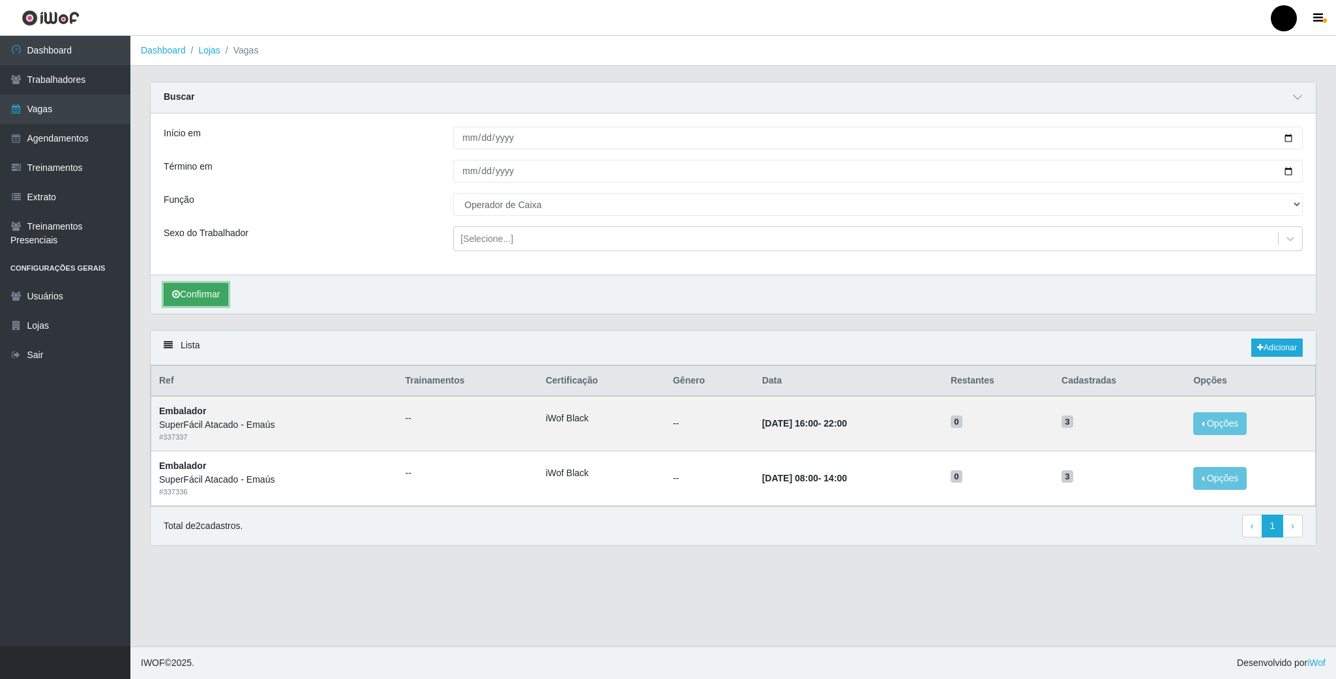
click at [205, 292] on button "Confirmar" at bounding box center [196, 294] width 65 height 23
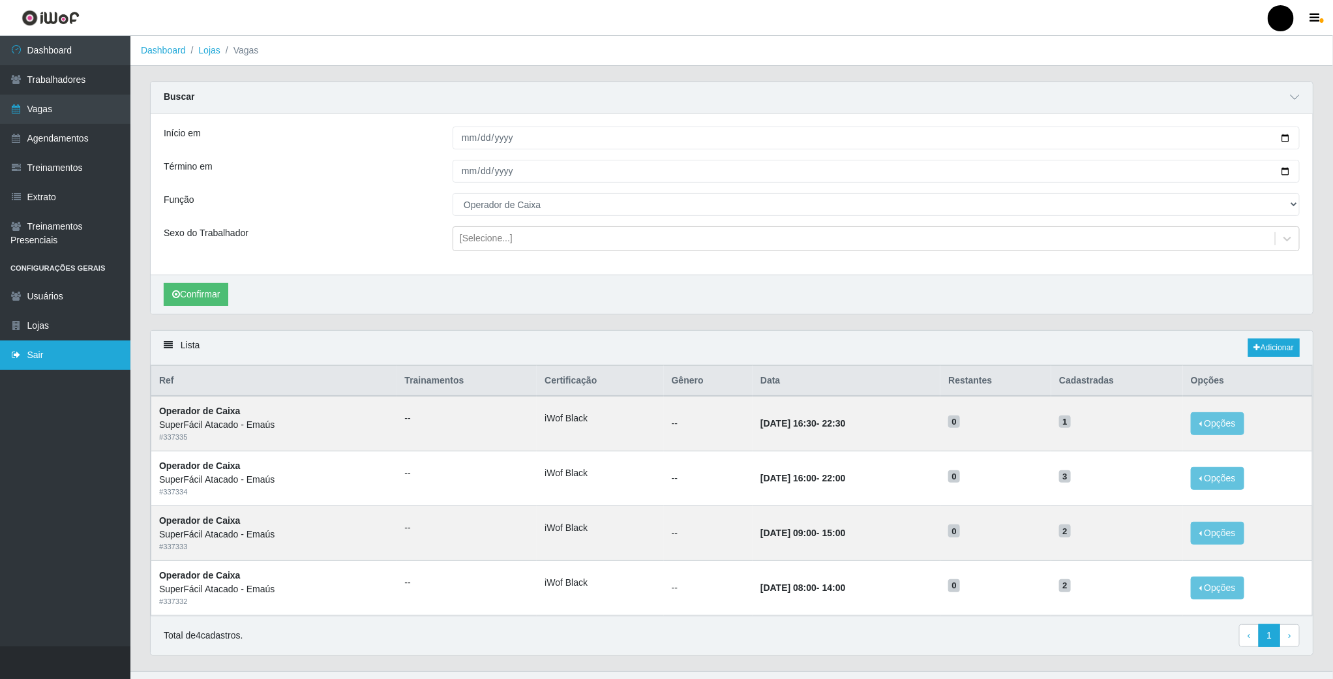
click at [31, 352] on link "Sair" at bounding box center [65, 354] width 130 height 29
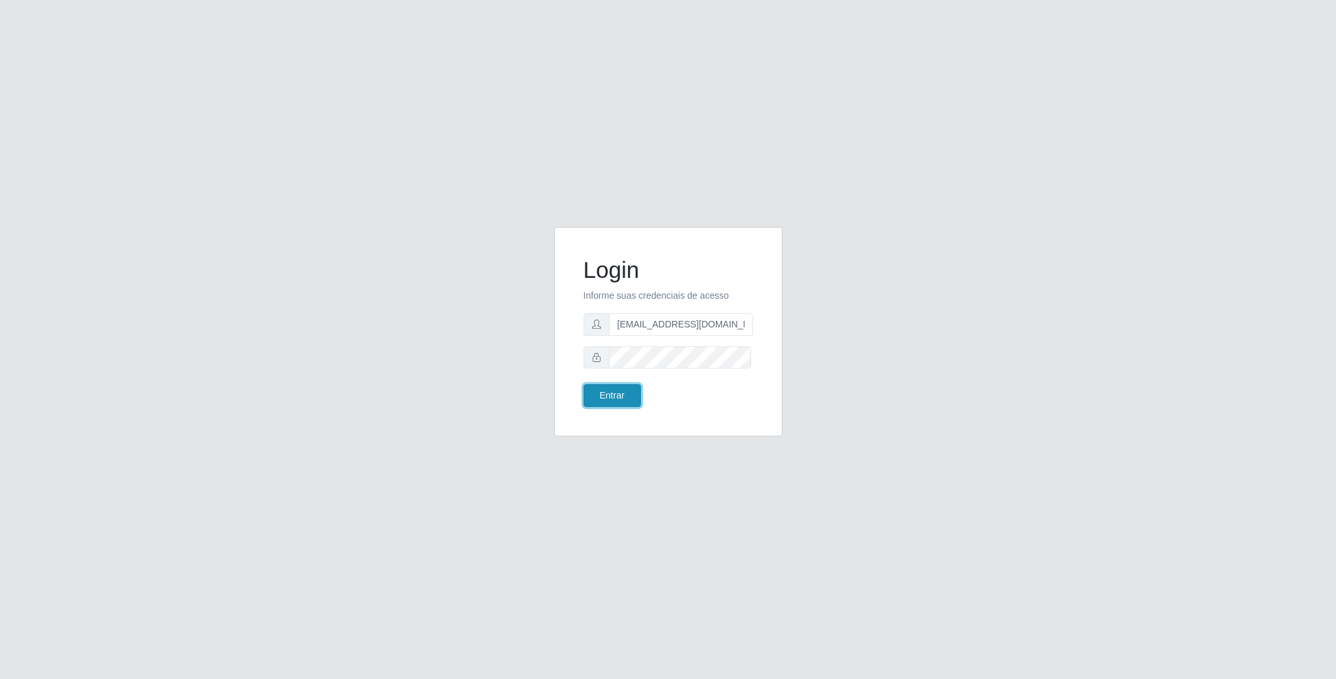
click at [623, 396] on button "Entrar" at bounding box center [612, 395] width 57 height 23
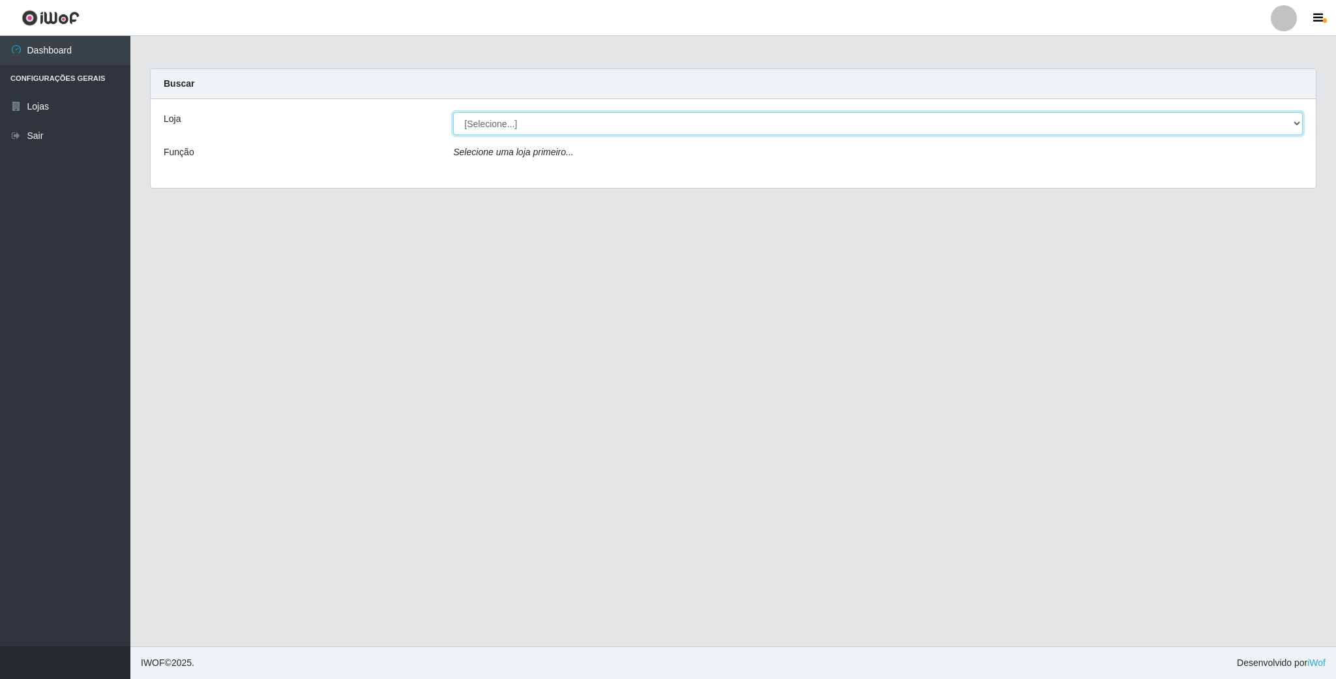
click at [597, 132] on select "[Selecione...] SuperFácil Atacado - Emaús" at bounding box center [878, 123] width 850 height 23
select select "407"
click at [453, 112] on select "[Selecione...] SuperFácil Atacado - Emaús" at bounding box center [878, 123] width 850 height 23
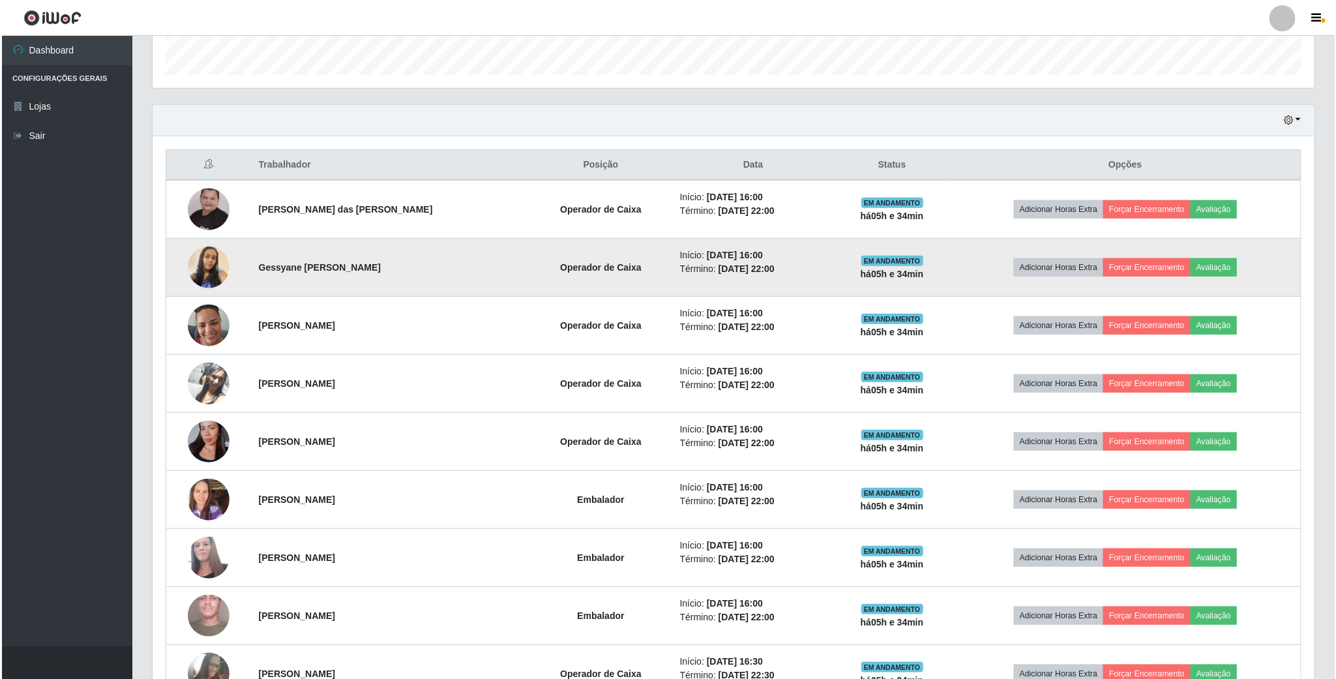
scroll to position [489, 0]
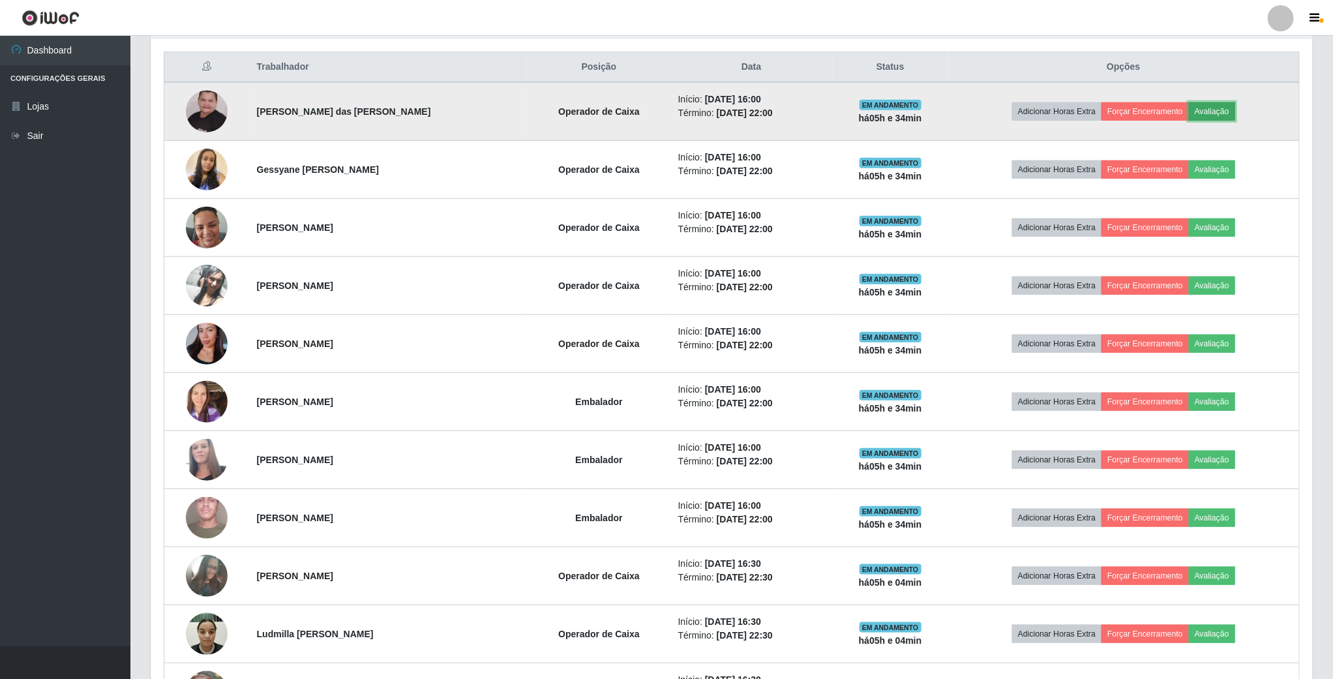
click at [1235, 108] on button "Avaliação" at bounding box center [1212, 111] width 46 height 18
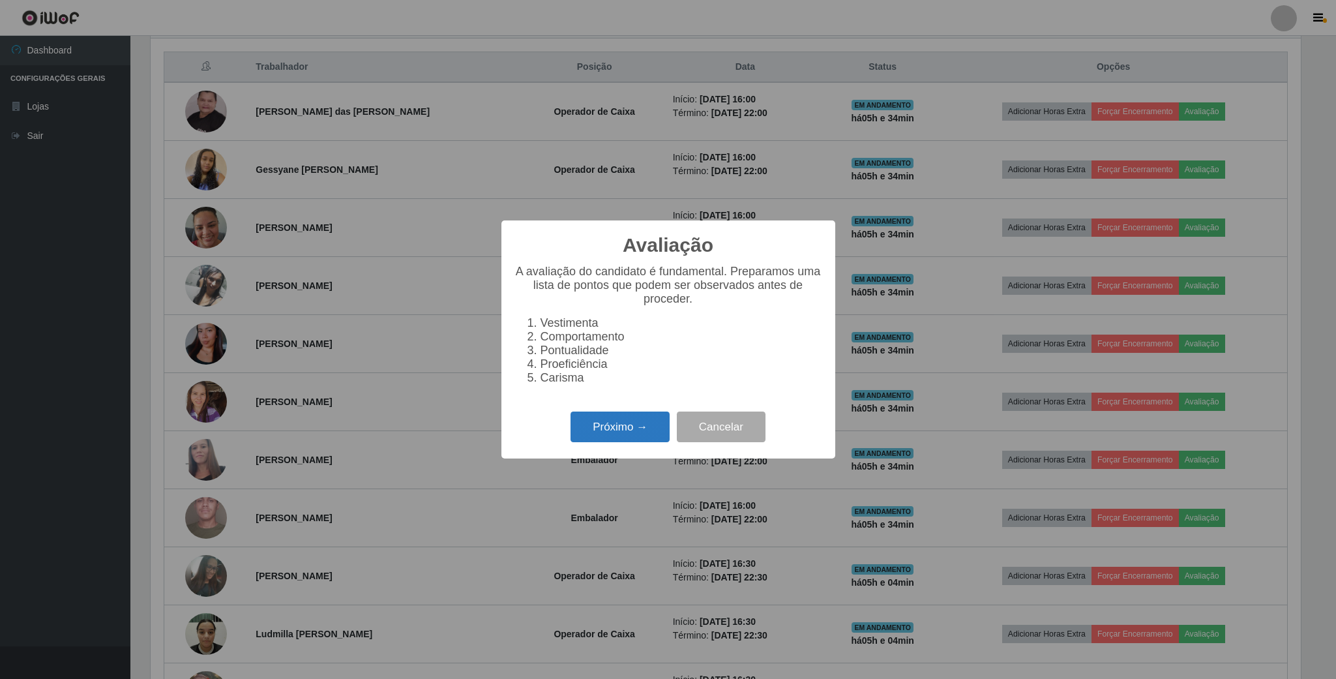
click at [599, 427] on button "Próximo →" at bounding box center [620, 427] width 99 height 31
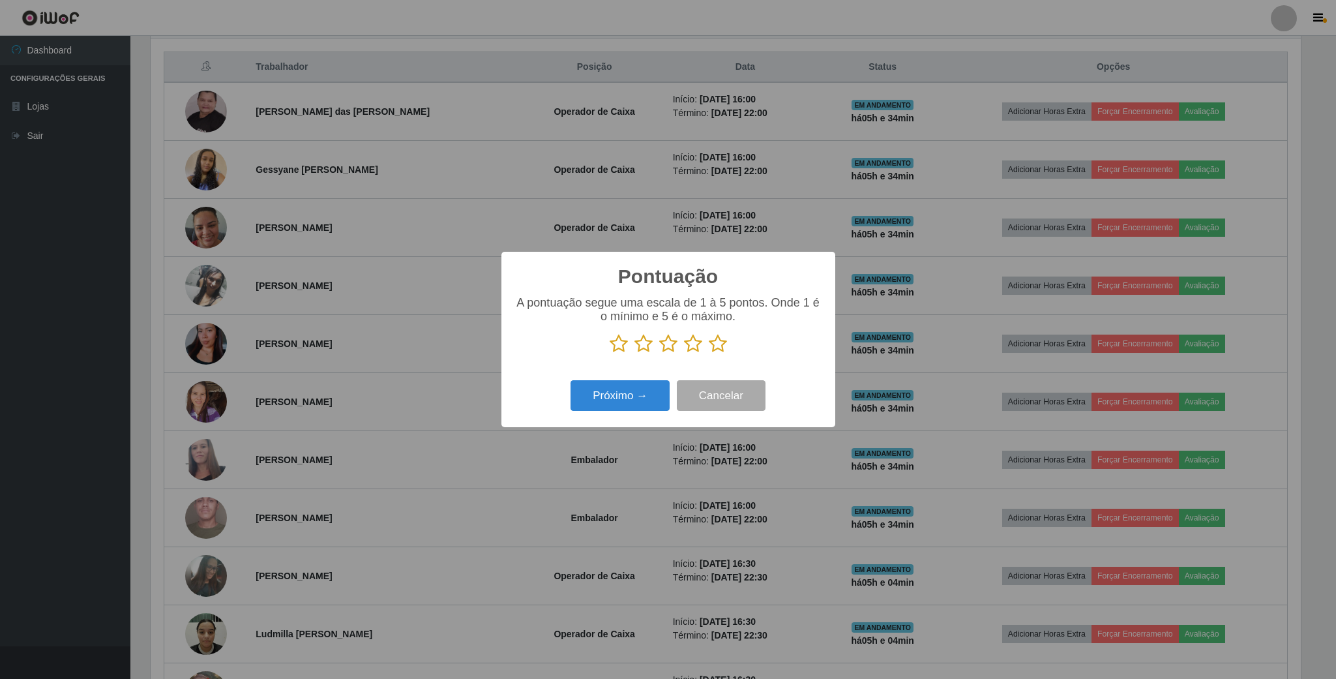
scroll to position [651900, 651021]
click at [693, 346] on icon at bounding box center [693, 344] width 18 height 20
click at [684, 353] on input "radio" at bounding box center [684, 353] width 0 height 0
click at [635, 388] on button "Próximo →" at bounding box center [620, 395] width 99 height 31
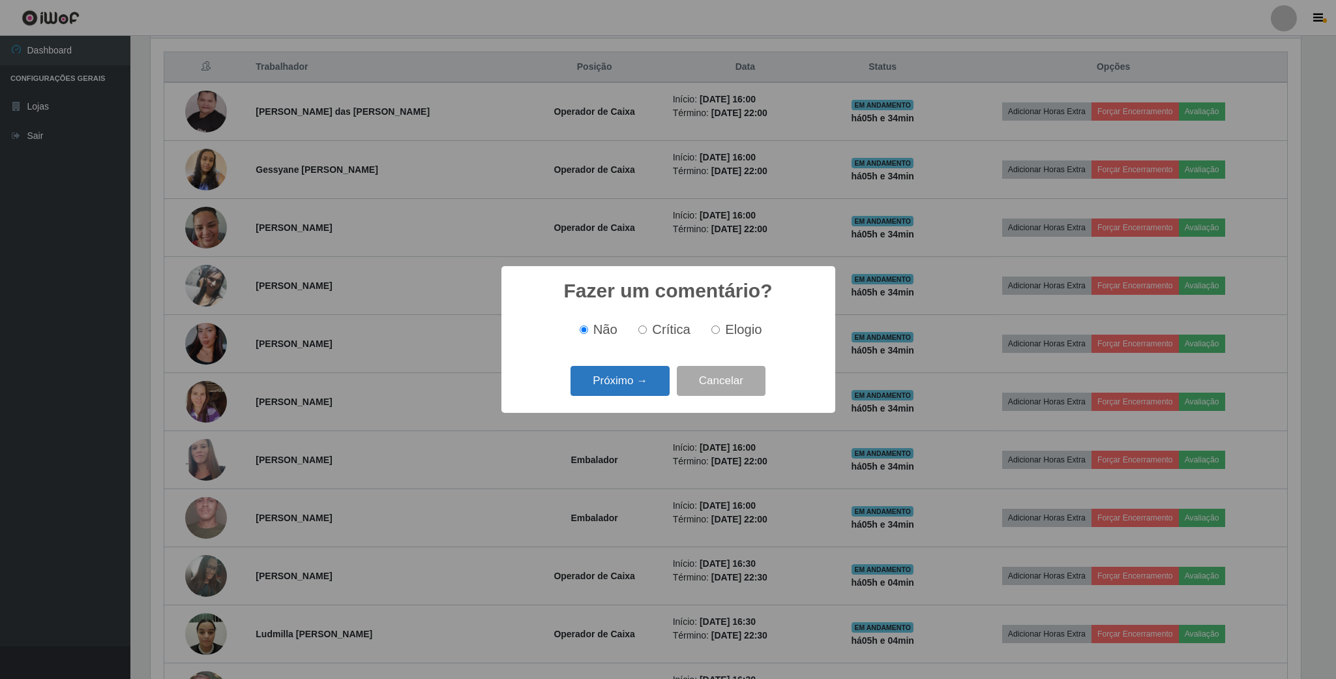
click at [638, 386] on button "Próximo →" at bounding box center [620, 381] width 99 height 31
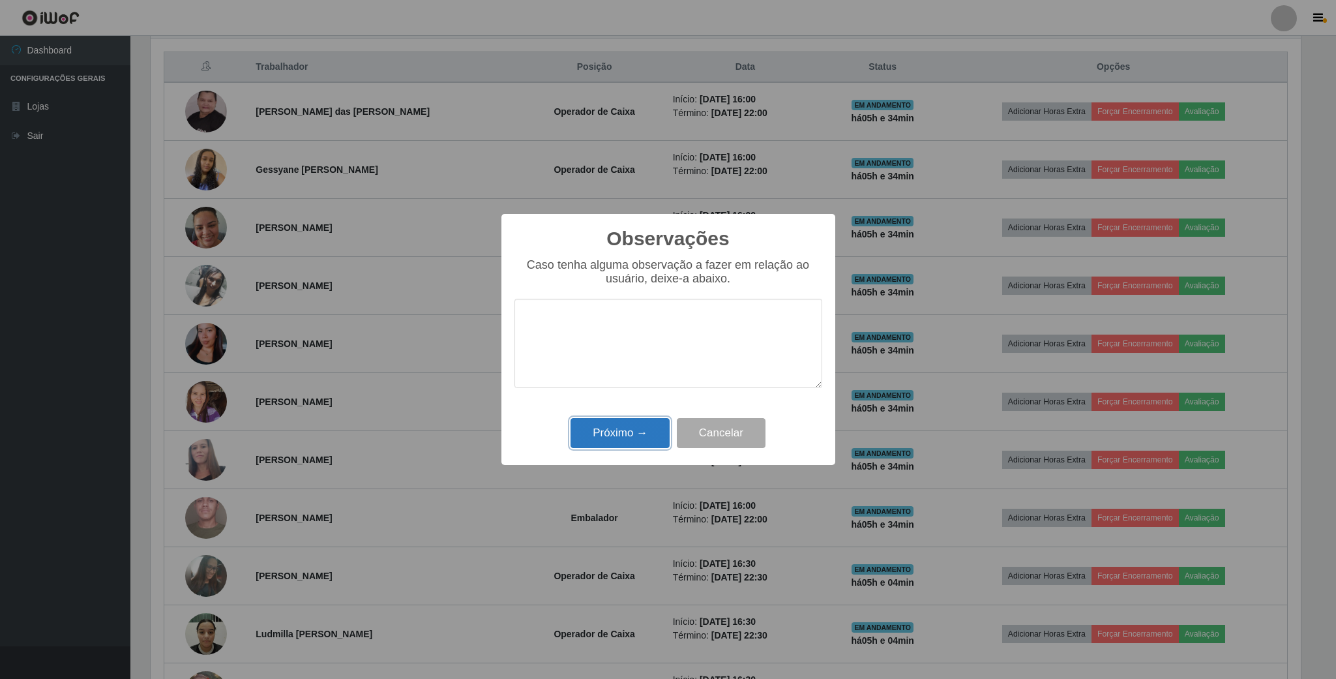
click at [640, 445] on button "Próximo →" at bounding box center [620, 433] width 99 height 31
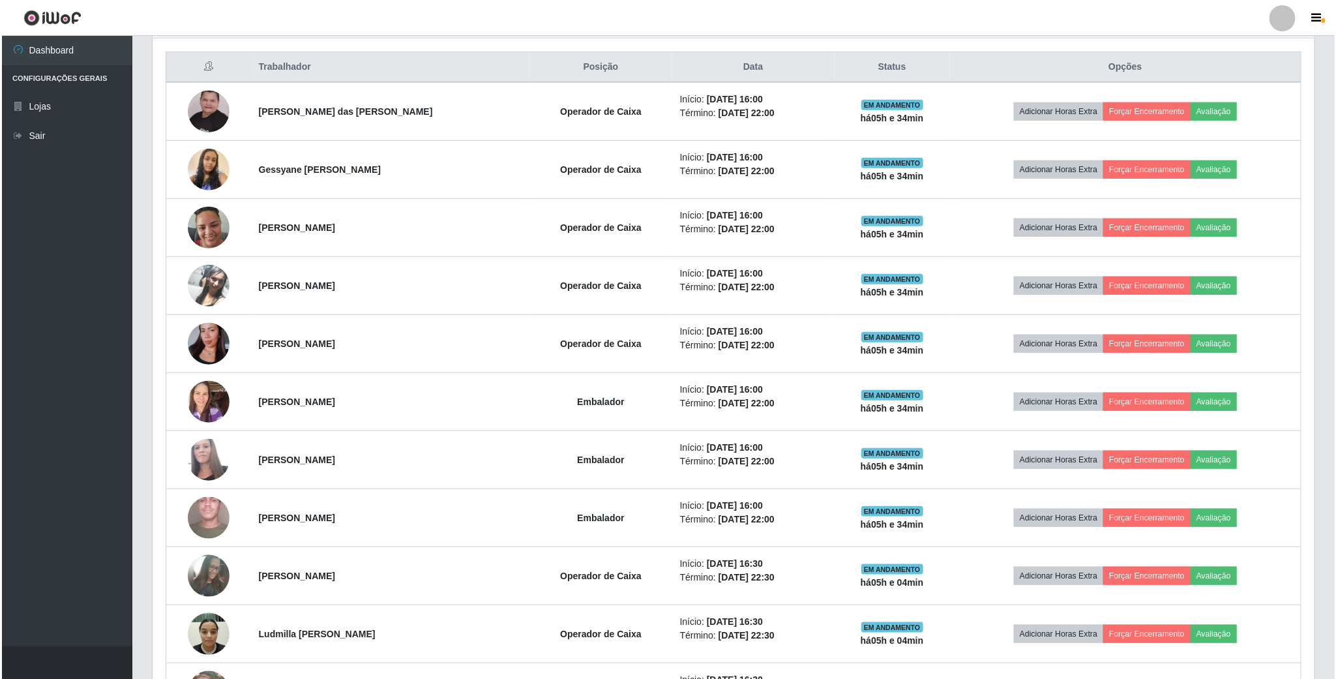
scroll to position [272, 1161]
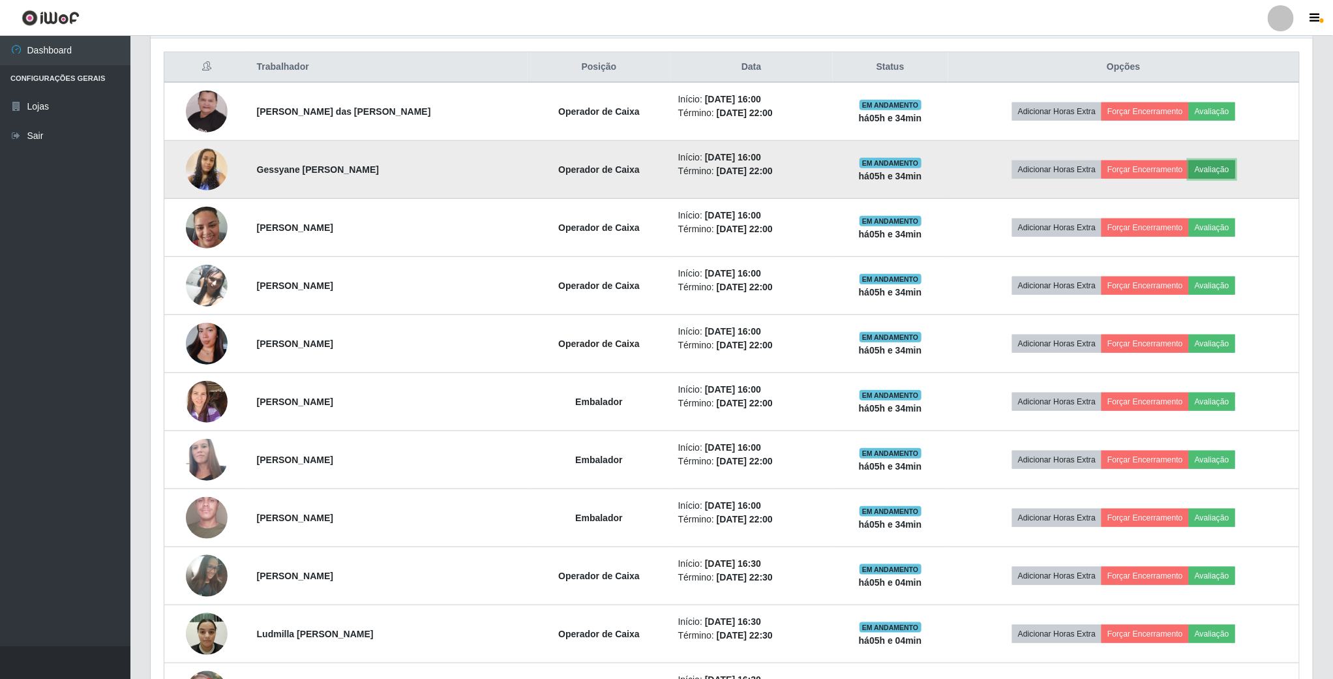
click at [1219, 179] on button "Avaliação" at bounding box center [1212, 169] width 46 height 18
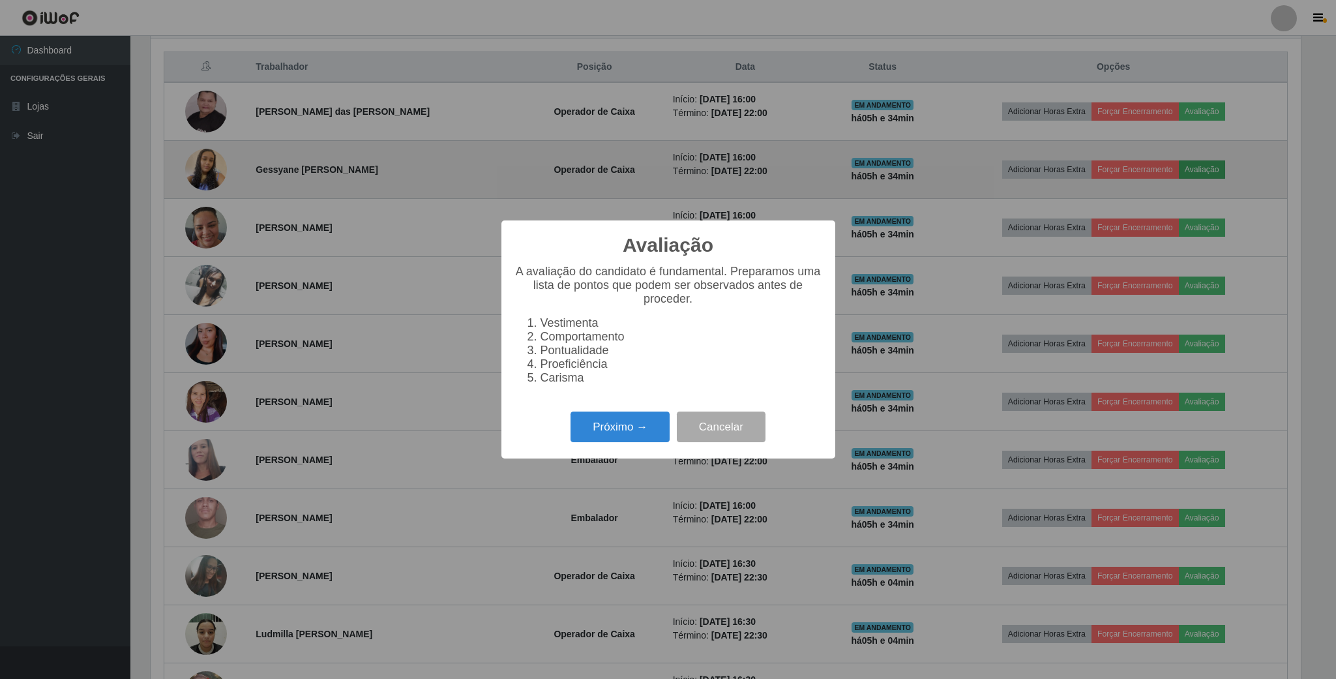
scroll to position [272, 1150]
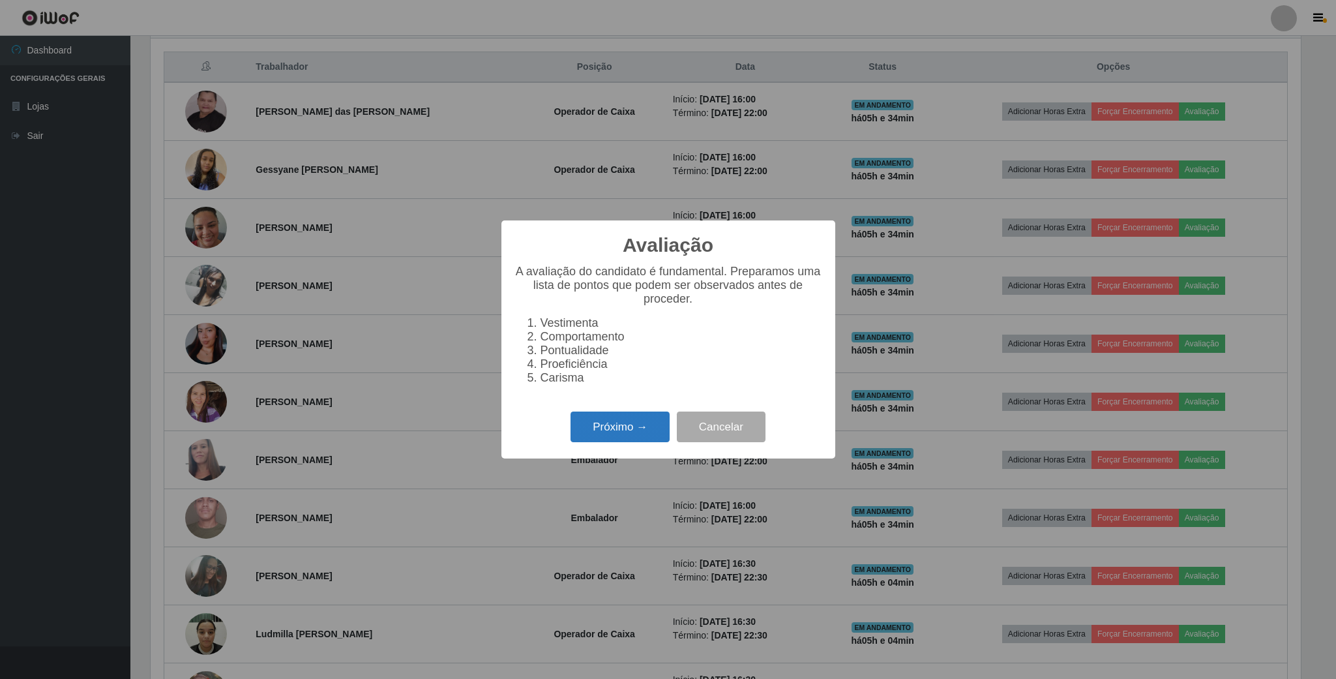
click at [644, 441] on button "Próximo →" at bounding box center [620, 427] width 99 height 31
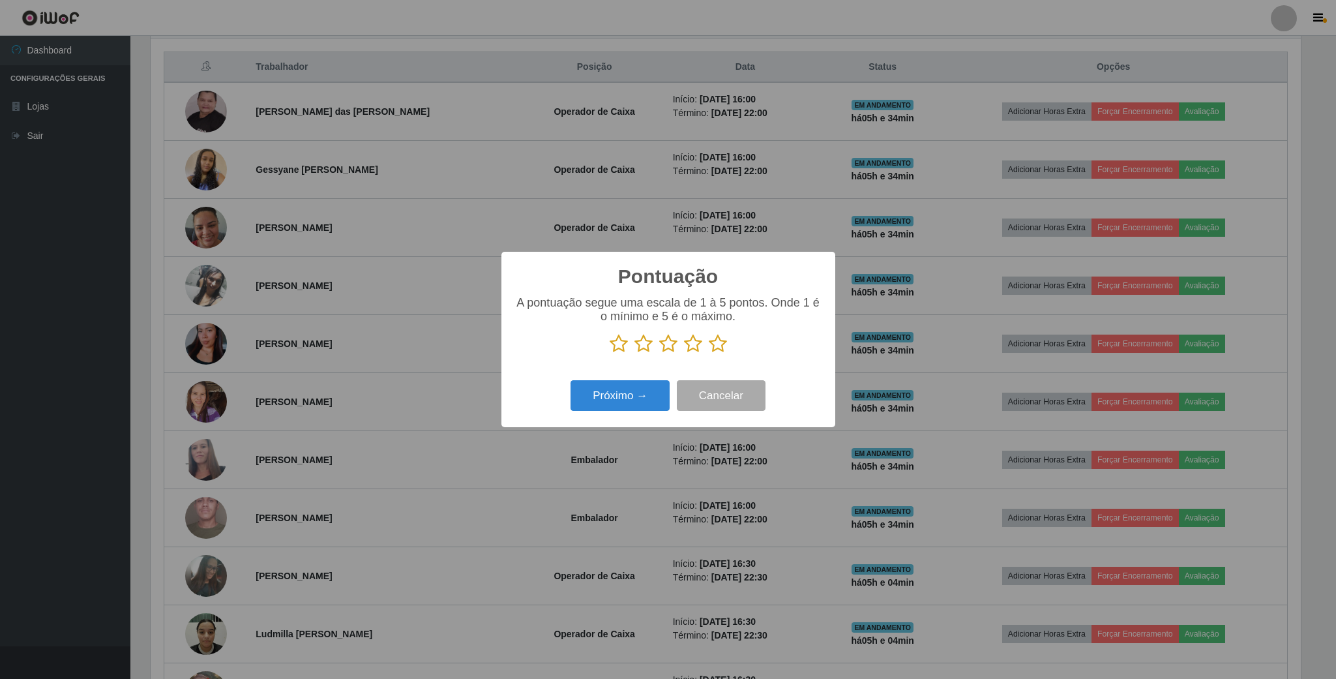
scroll to position [651900, 651021]
click at [693, 345] on icon at bounding box center [693, 344] width 18 height 20
click at [684, 353] on input "radio" at bounding box center [684, 353] width 0 height 0
click at [636, 404] on button "Próximo →" at bounding box center [620, 395] width 99 height 31
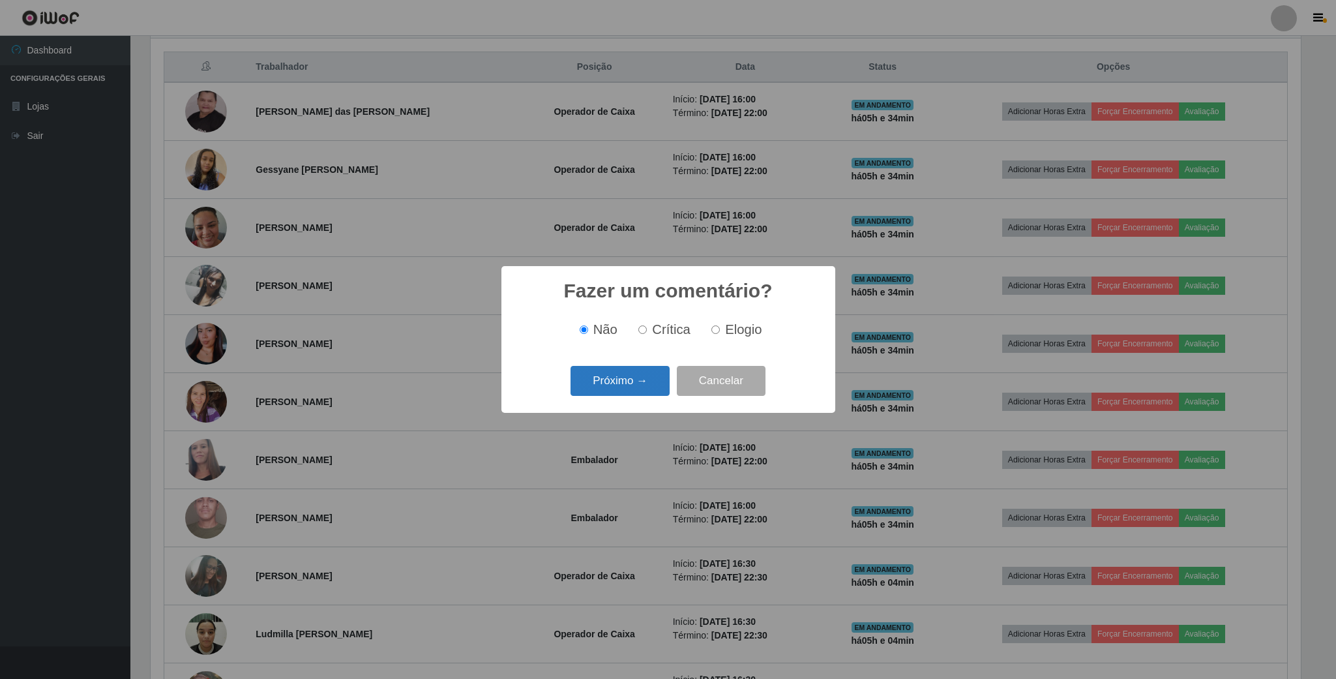
click at [648, 390] on button "Próximo →" at bounding box center [620, 381] width 99 height 31
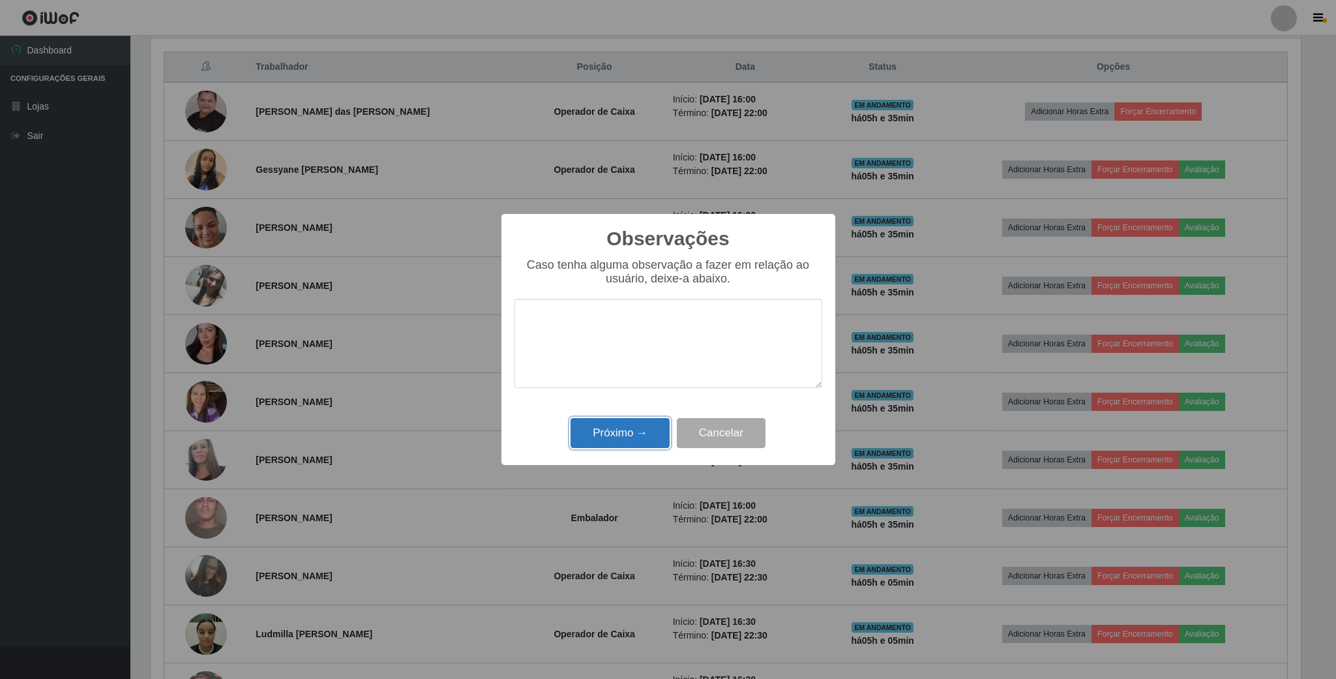
click at [640, 432] on button "Próximo →" at bounding box center [620, 433] width 99 height 31
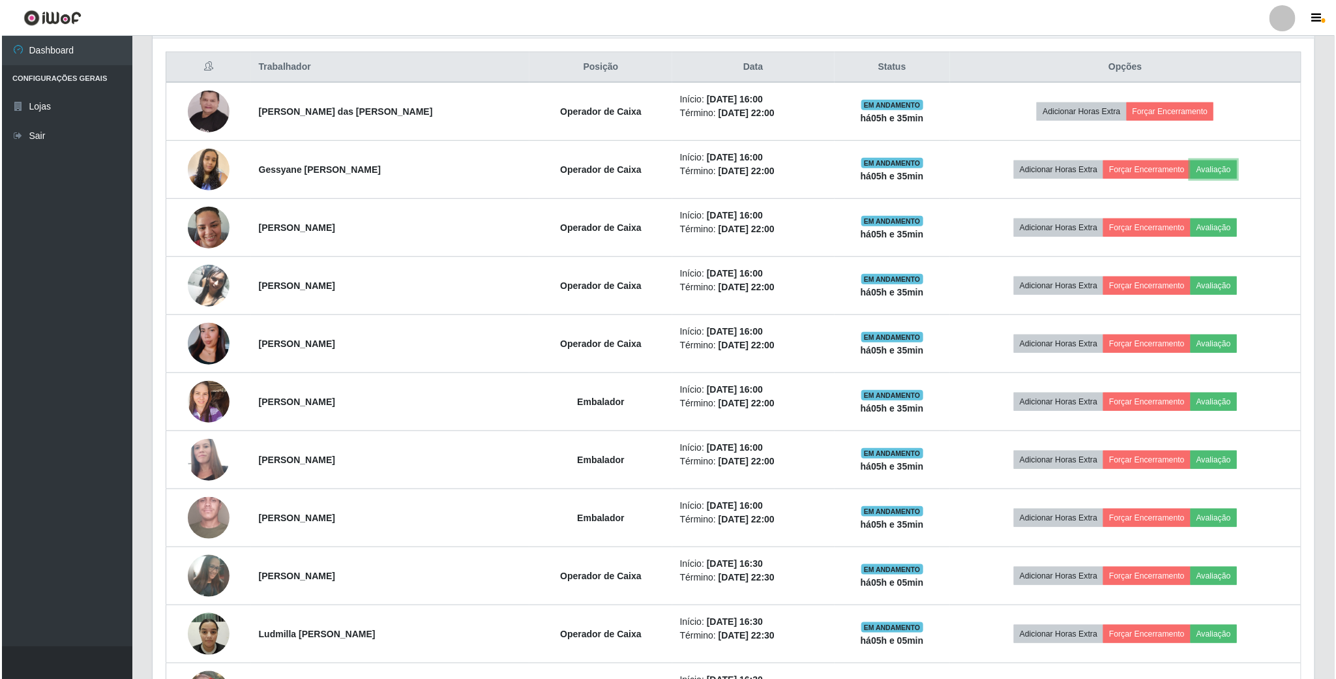
scroll to position [272, 1161]
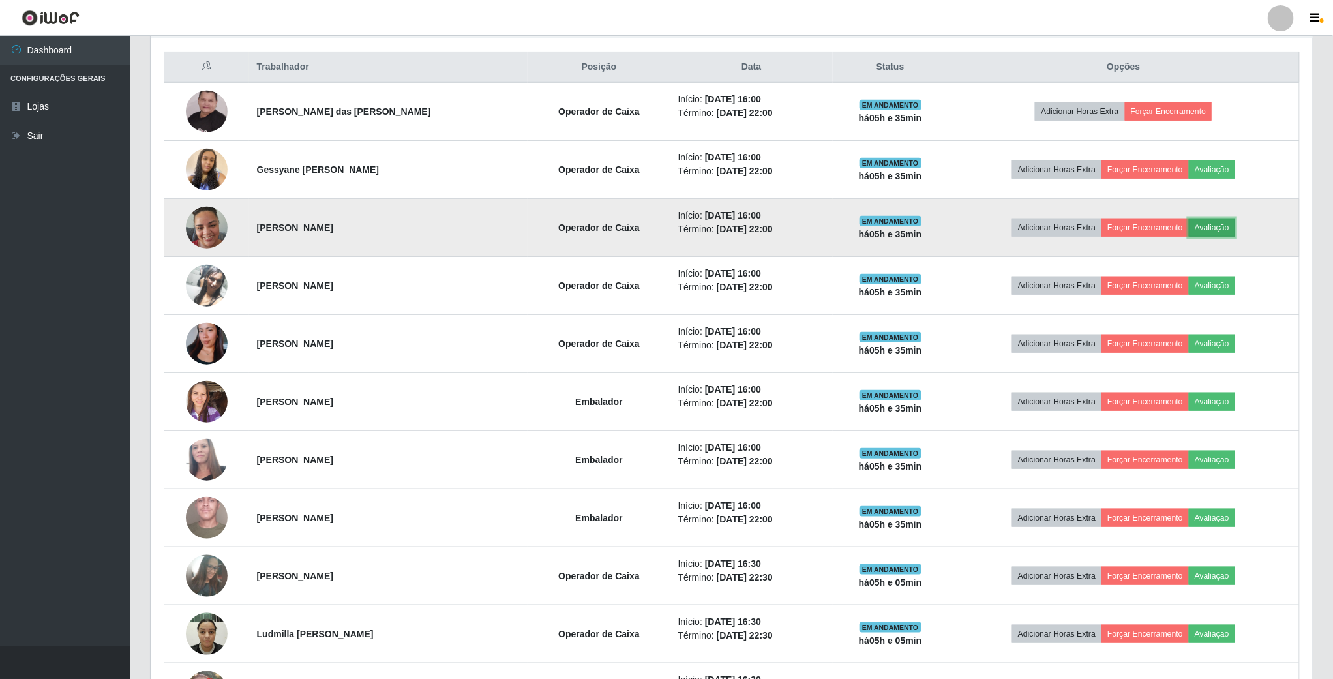
click at [1212, 237] on button "Avaliação" at bounding box center [1212, 227] width 46 height 18
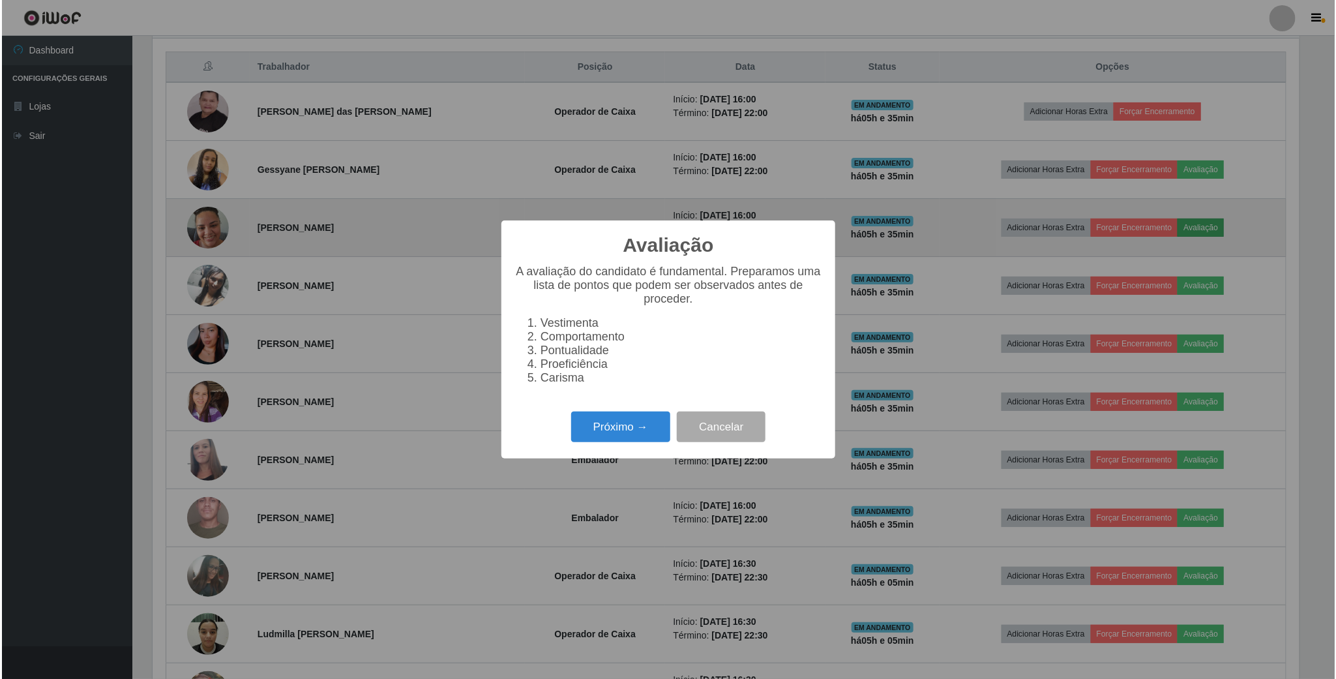
scroll to position [272, 1150]
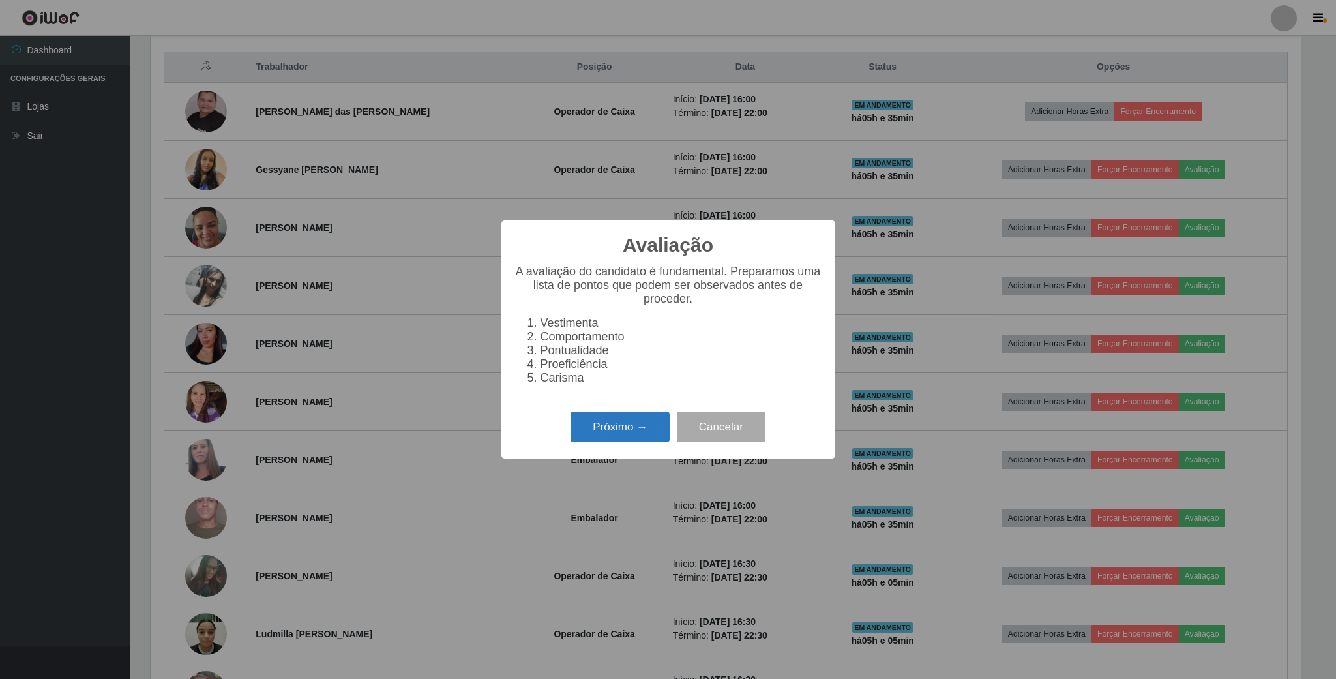
click at [610, 432] on button "Próximo →" at bounding box center [620, 427] width 99 height 31
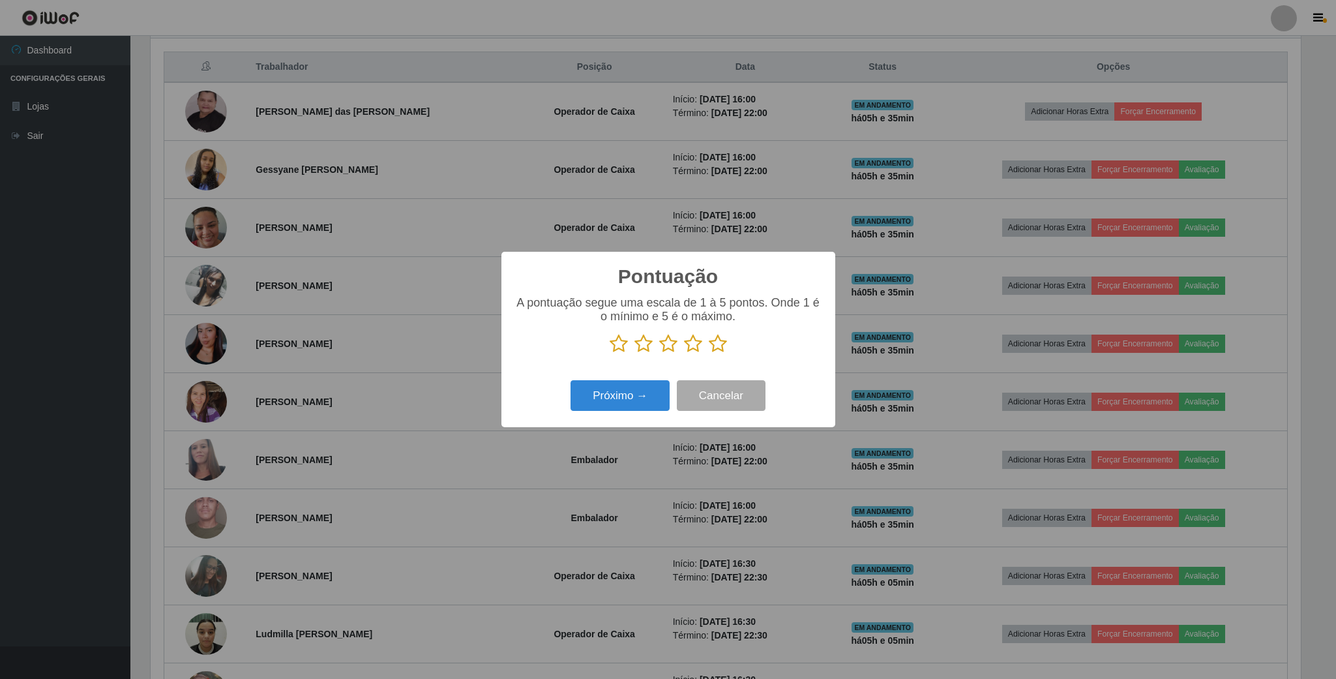
click at [691, 345] on icon at bounding box center [693, 344] width 18 height 20
click at [684, 353] on input "radio" at bounding box center [684, 353] width 0 height 0
click at [642, 393] on button "Próximo →" at bounding box center [620, 395] width 99 height 31
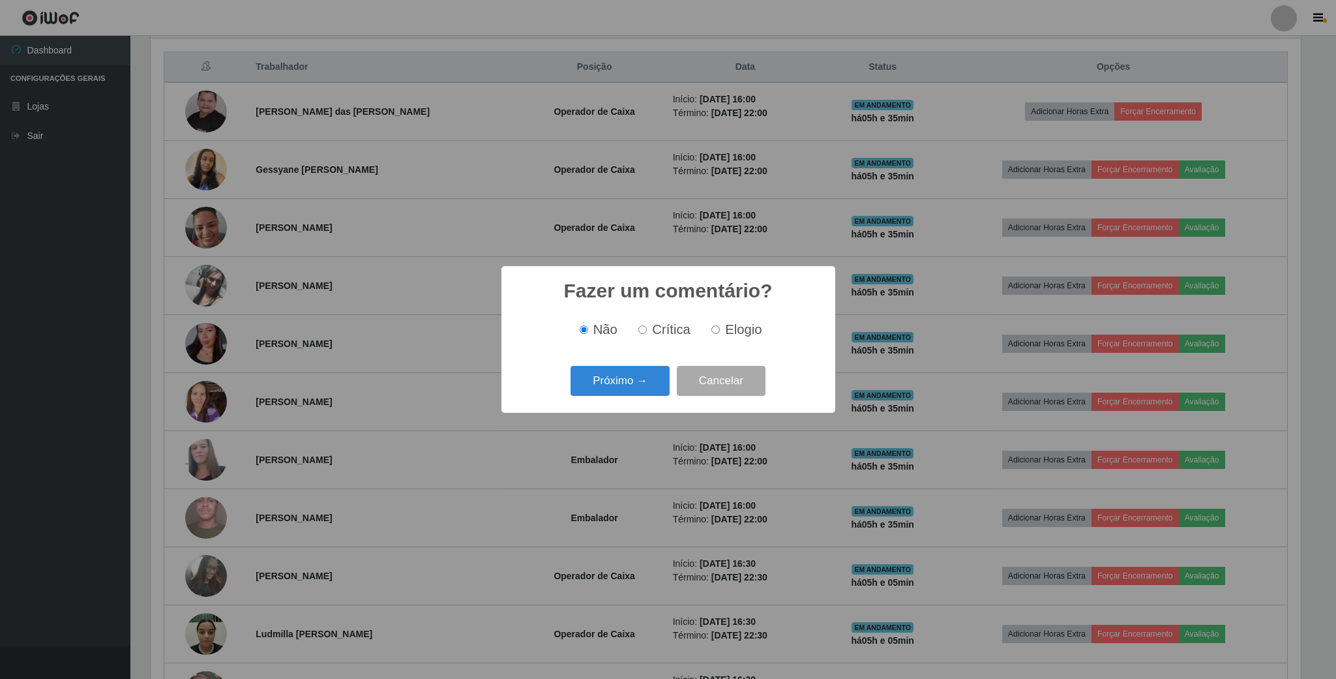
click at [642, 393] on button "Próximo →" at bounding box center [620, 381] width 99 height 31
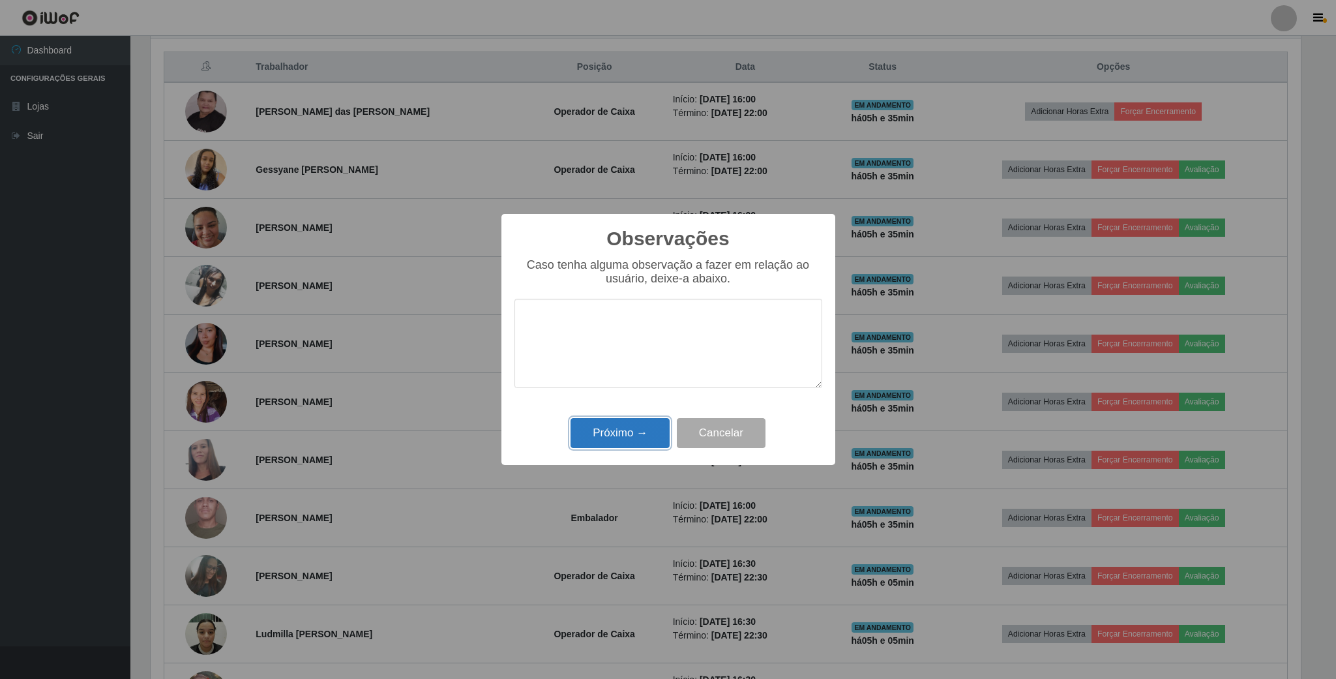
click at [646, 439] on button "Próximo →" at bounding box center [620, 433] width 99 height 31
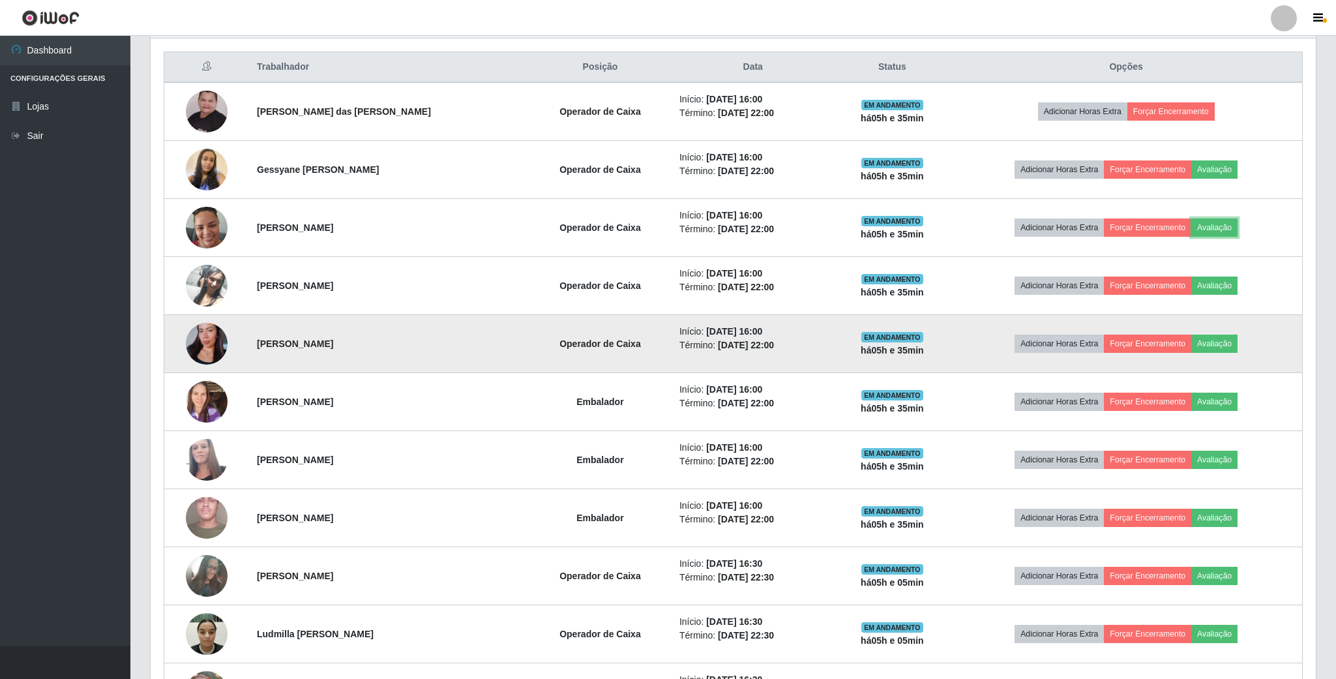
scroll to position [272, 1161]
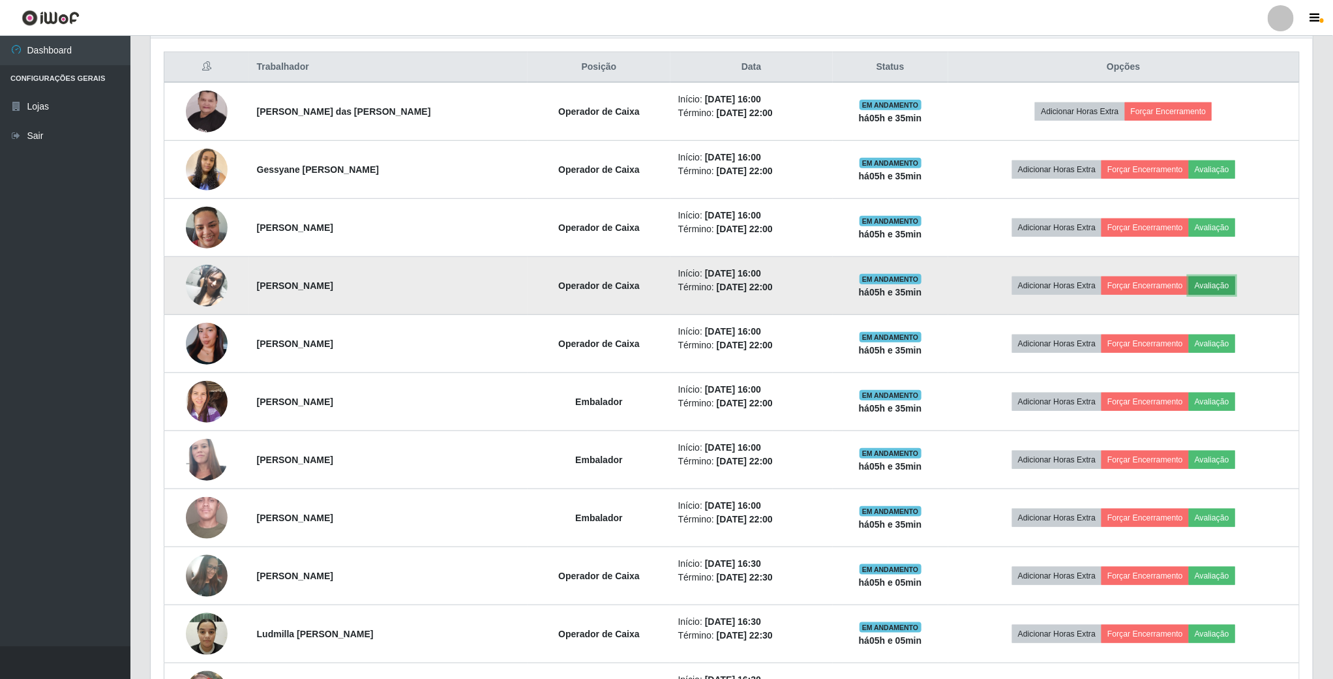
click at [1211, 290] on button "Avaliação" at bounding box center [1212, 286] width 46 height 18
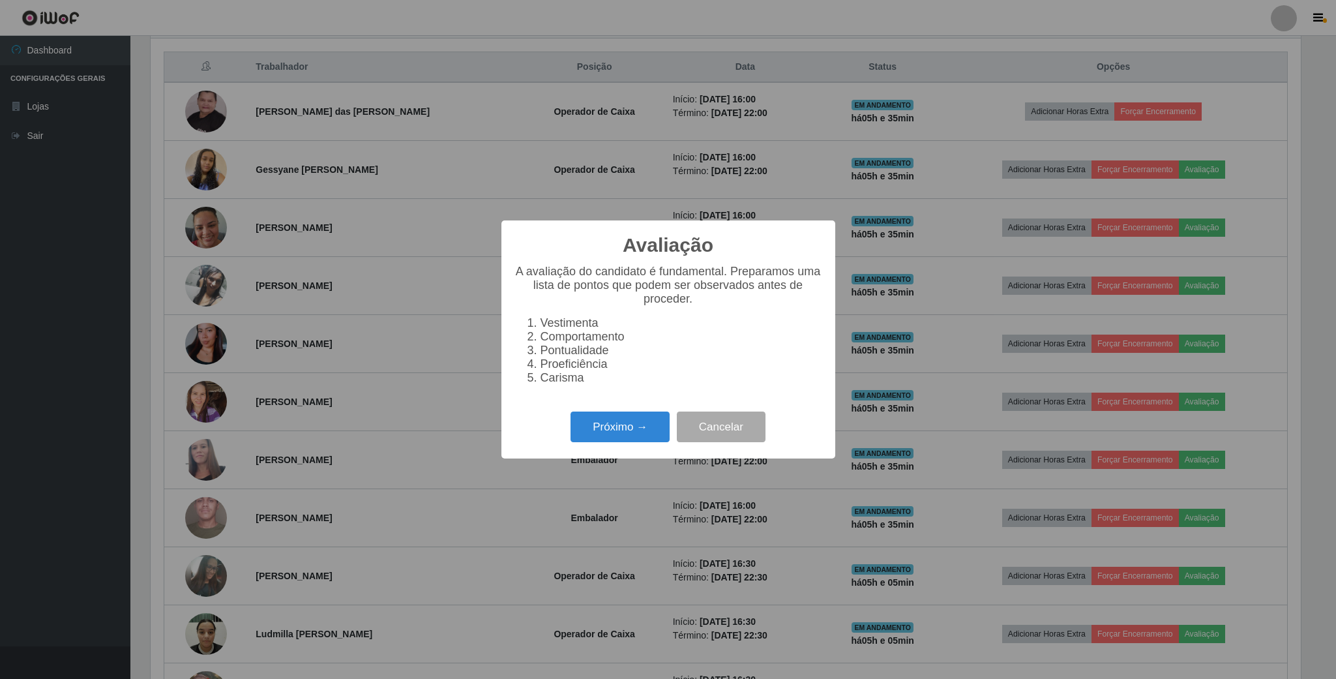
scroll to position [272, 1150]
click at [640, 440] on button "Próximo →" at bounding box center [620, 427] width 99 height 31
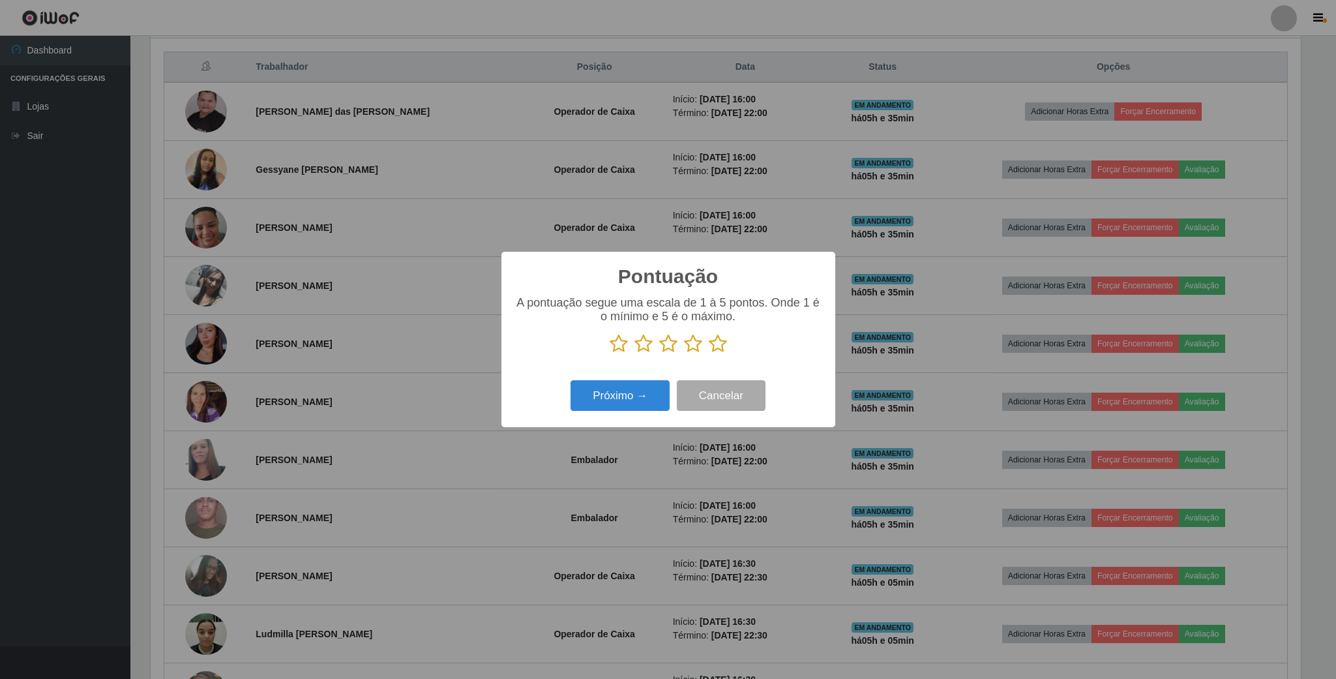
click at [638, 350] on icon at bounding box center [644, 344] width 18 height 20
click at [635, 353] on input "radio" at bounding box center [635, 353] width 0 height 0
click at [638, 398] on button "Próximo →" at bounding box center [620, 395] width 99 height 31
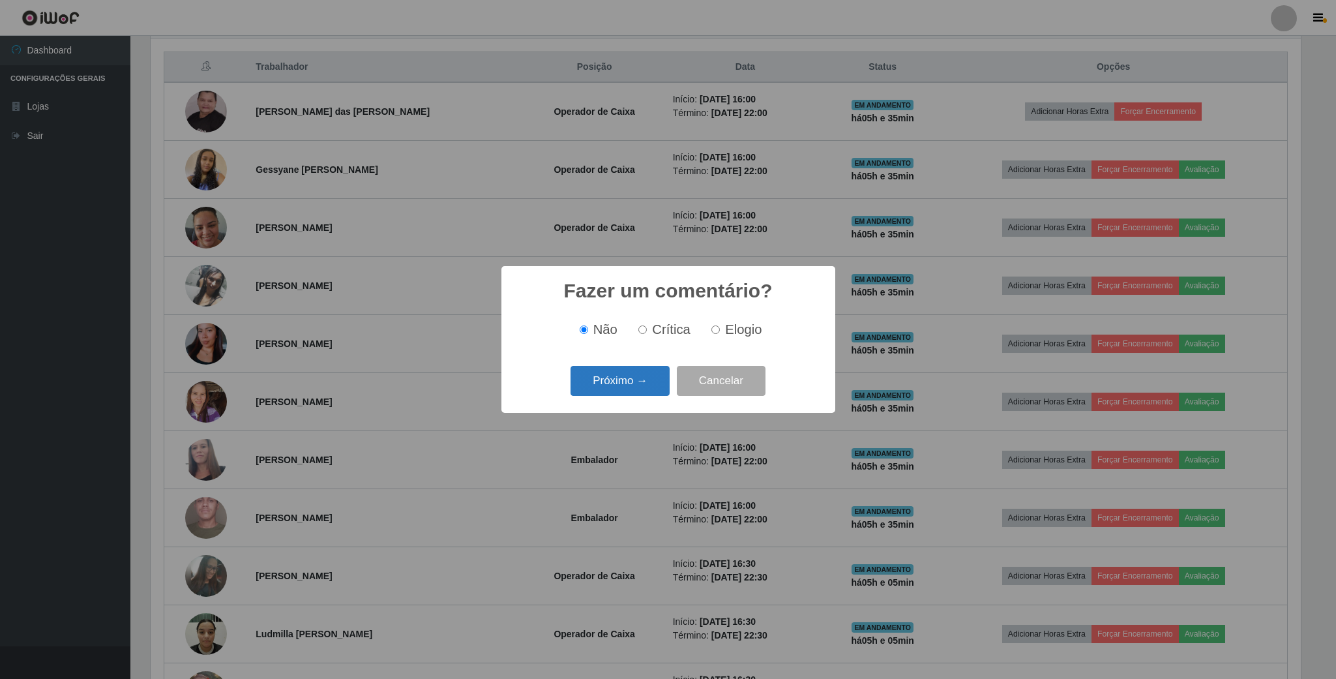
click at [640, 389] on button "Próximo →" at bounding box center [620, 381] width 99 height 31
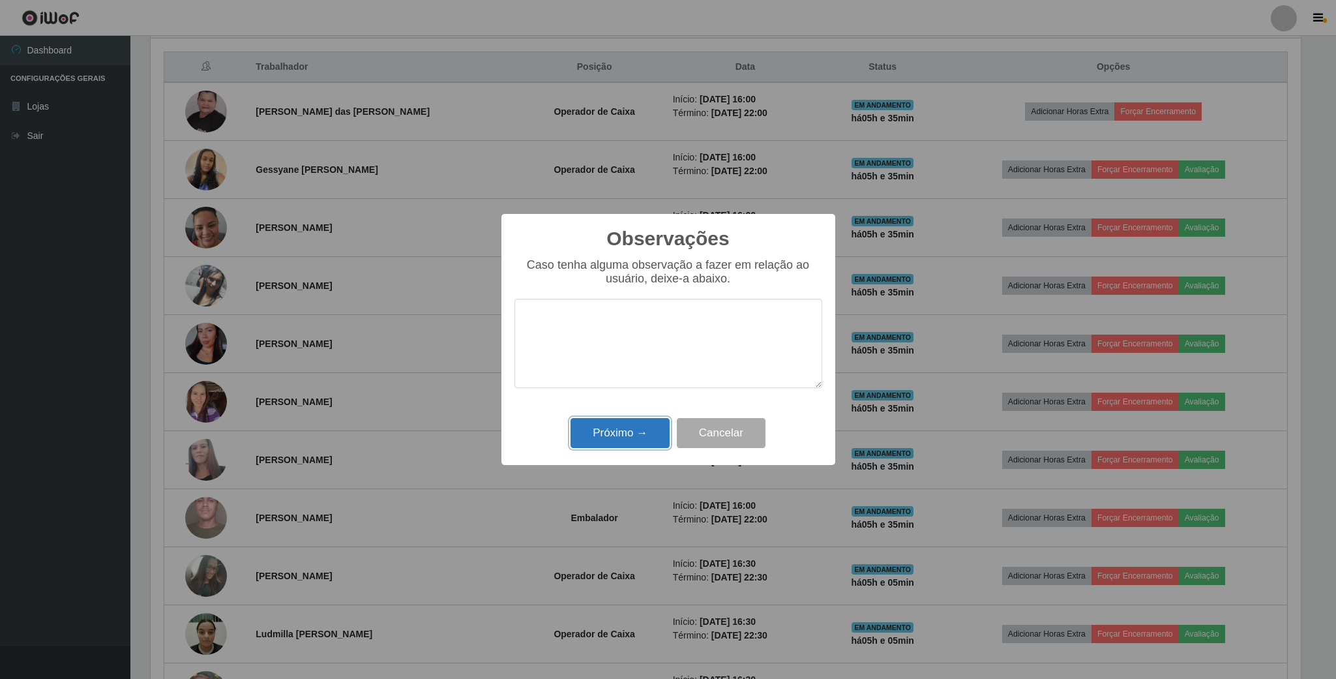
click at [650, 447] on button "Próximo →" at bounding box center [620, 433] width 99 height 31
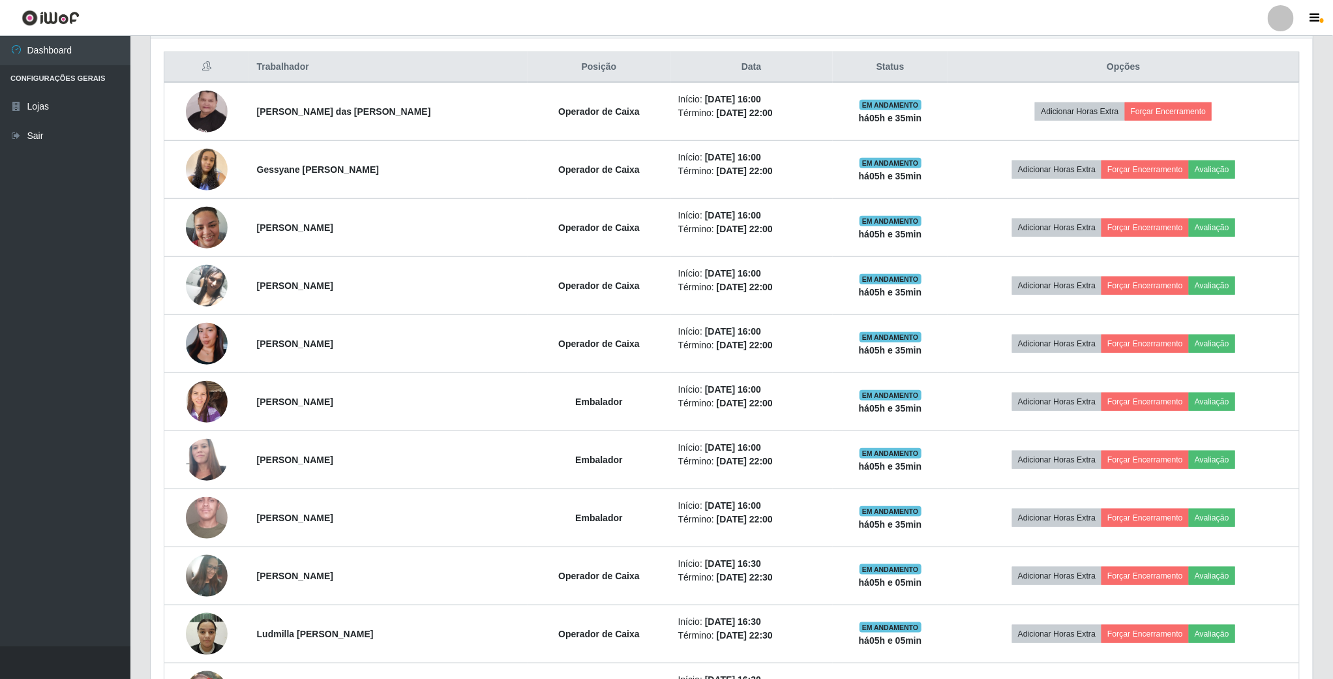
scroll to position [272, 1161]
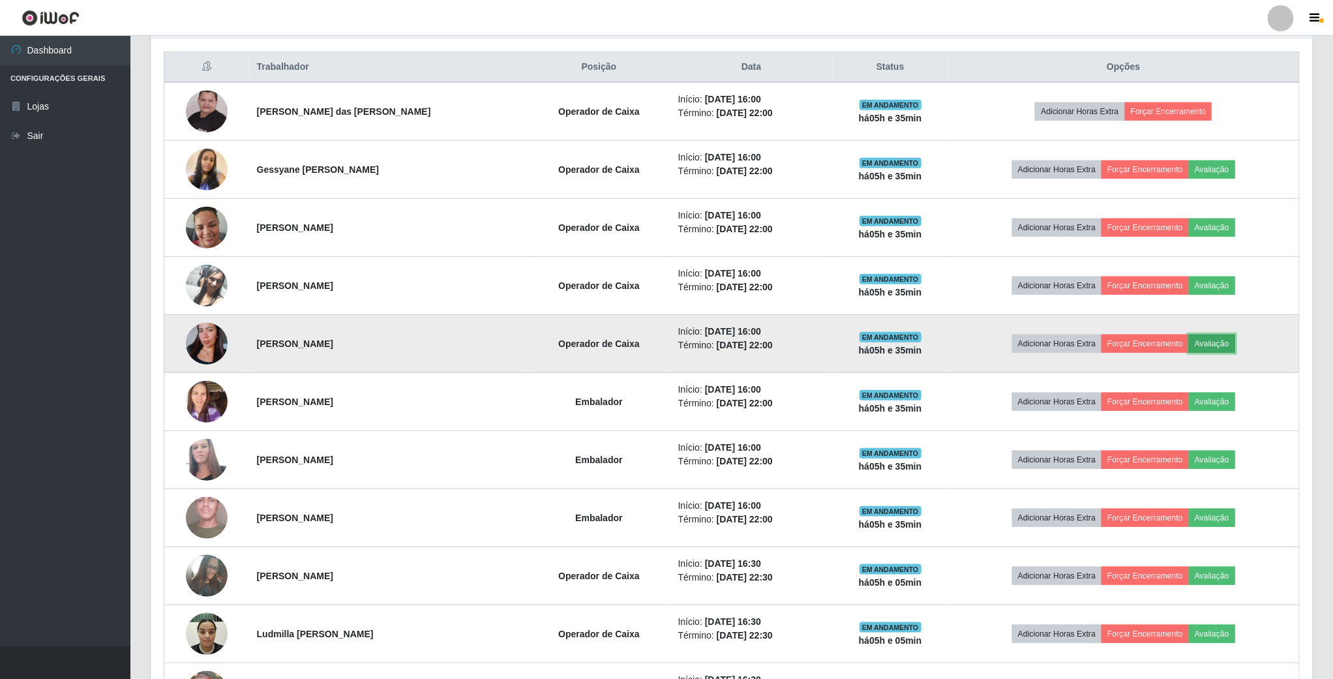
click at [1221, 353] on button "Avaliação" at bounding box center [1212, 344] width 46 height 18
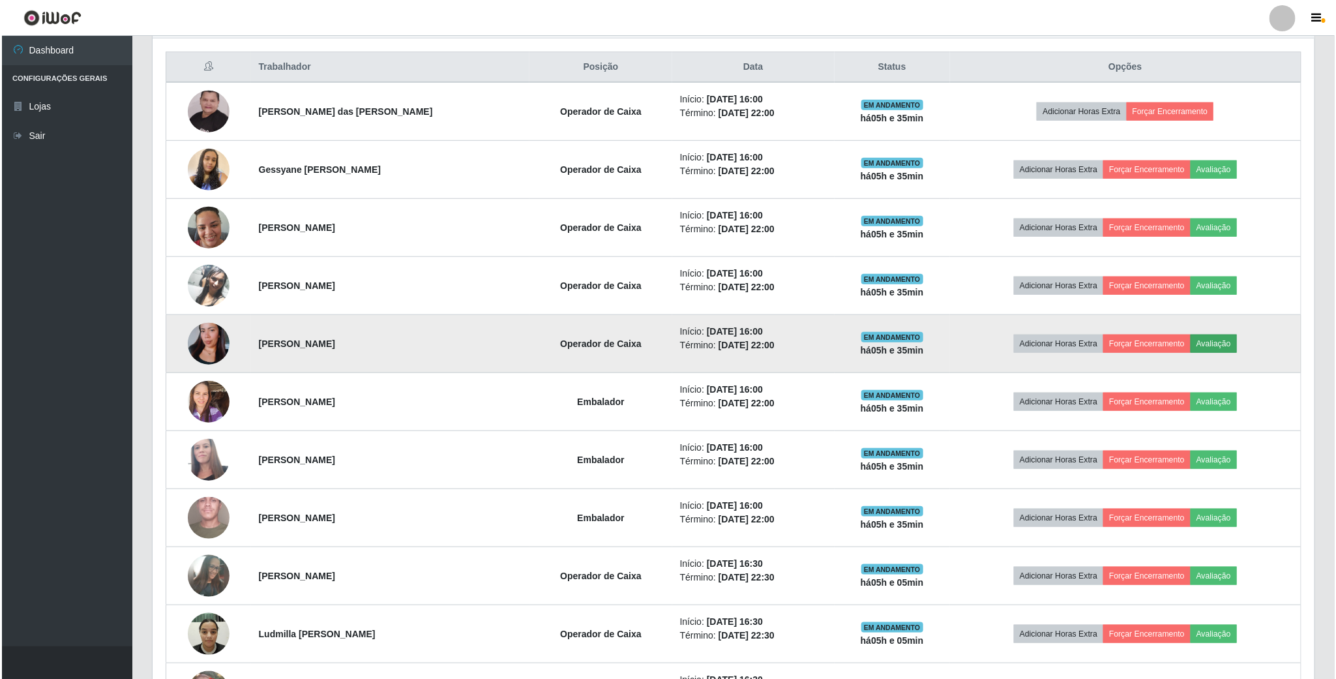
scroll to position [272, 1150]
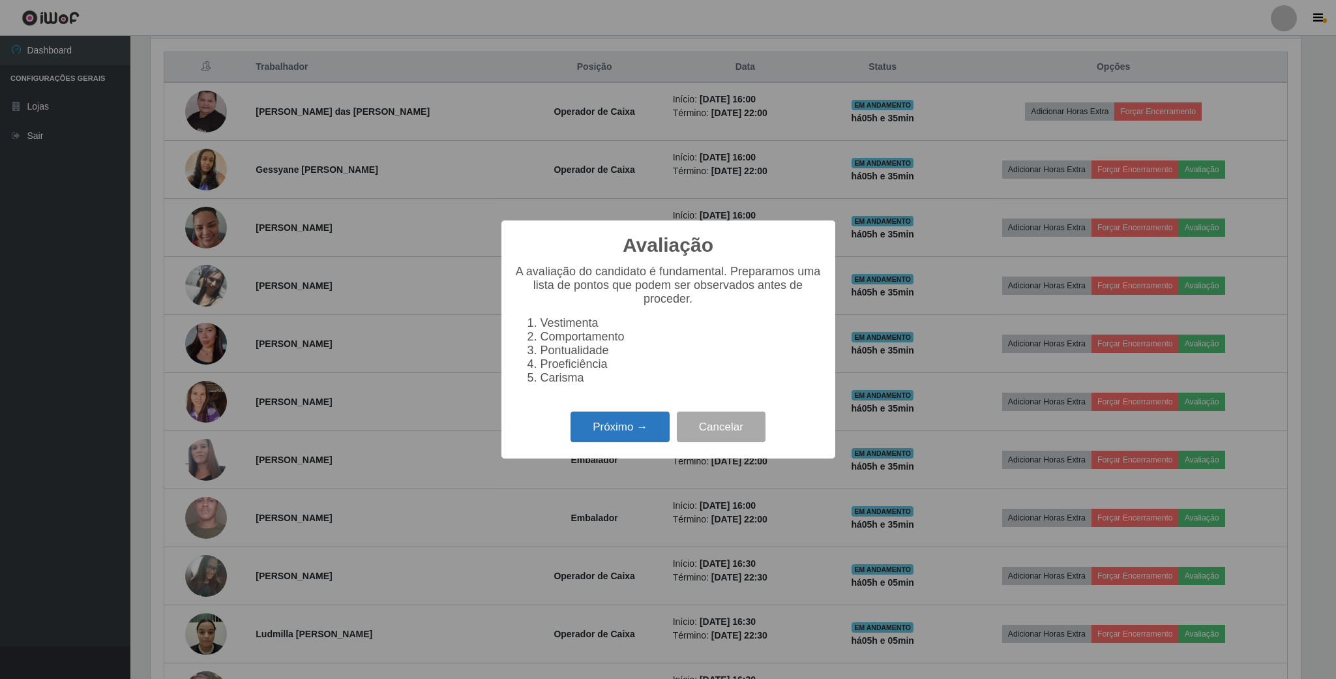
click at [621, 432] on button "Próximo →" at bounding box center [620, 427] width 99 height 31
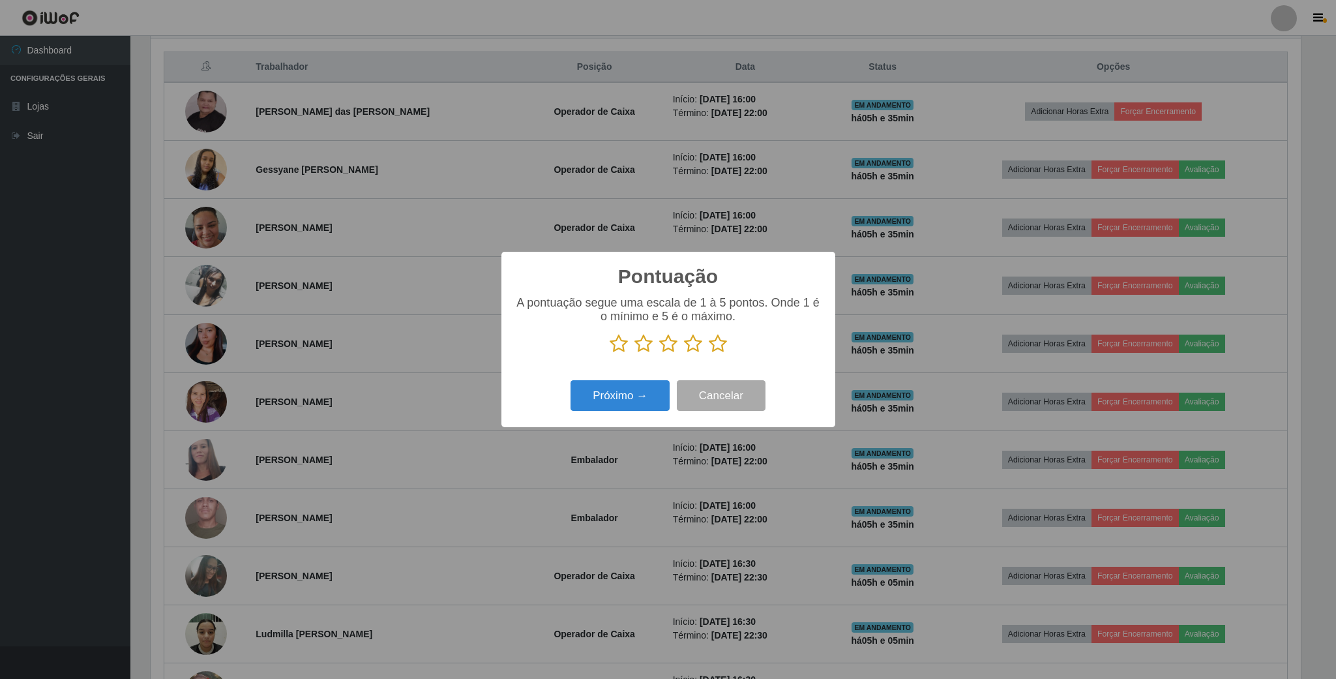
scroll to position [651900, 651021]
click at [638, 346] on icon at bounding box center [644, 344] width 18 height 20
click at [635, 353] on input "radio" at bounding box center [635, 353] width 0 height 0
click at [644, 396] on button "Próximo →" at bounding box center [620, 395] width 99 height 31
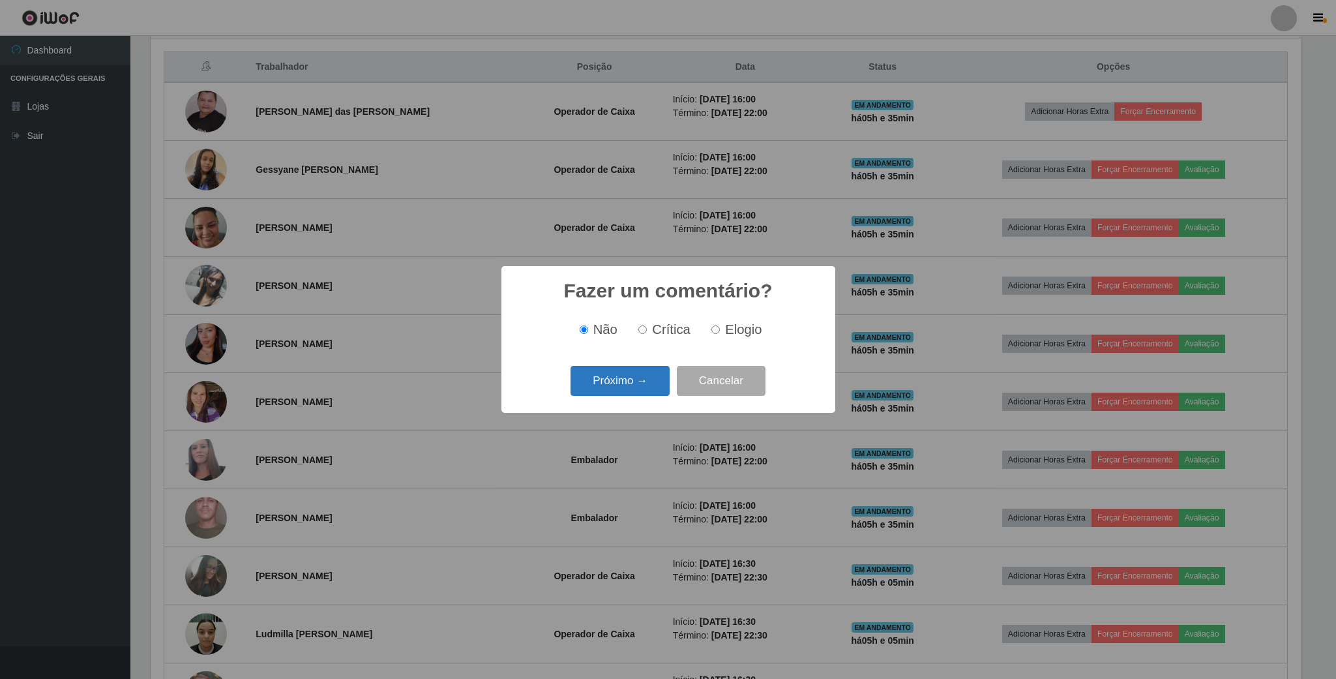
click at [644, 388] on button "Próximo →" at bounding box center [620, 381] width 99 height 31
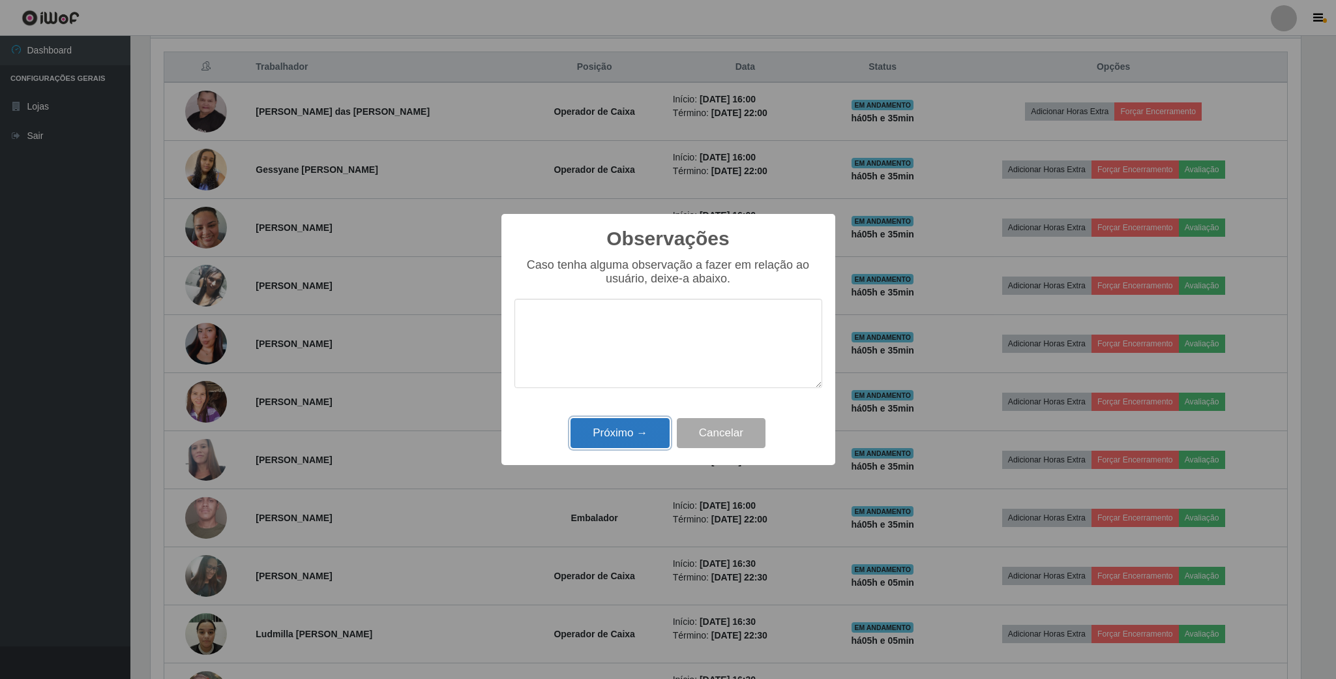
click at [646, 436] on button "Próximo →" at bounding box center [620, 433] width 99 height 31
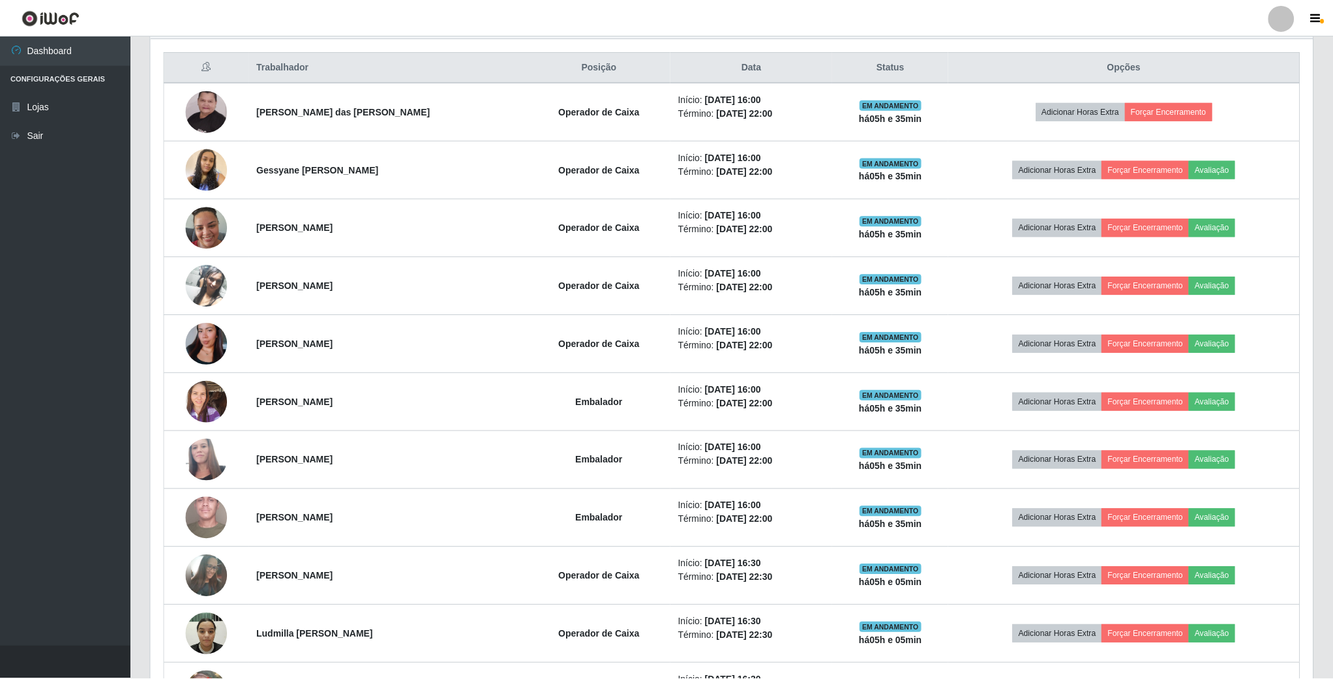
scroll to position [0, 0]
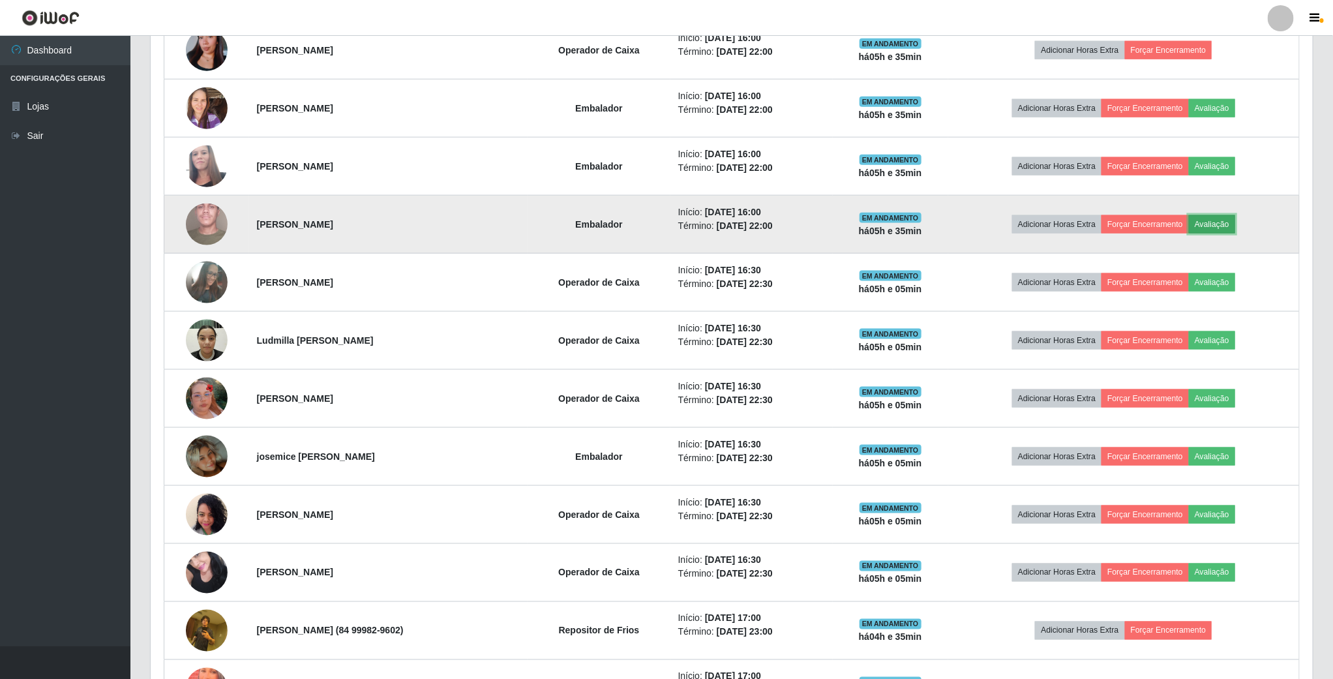
click at [1223, 230] on button "Avaliação" at bounding box center [1212, 224] width 46 height 18
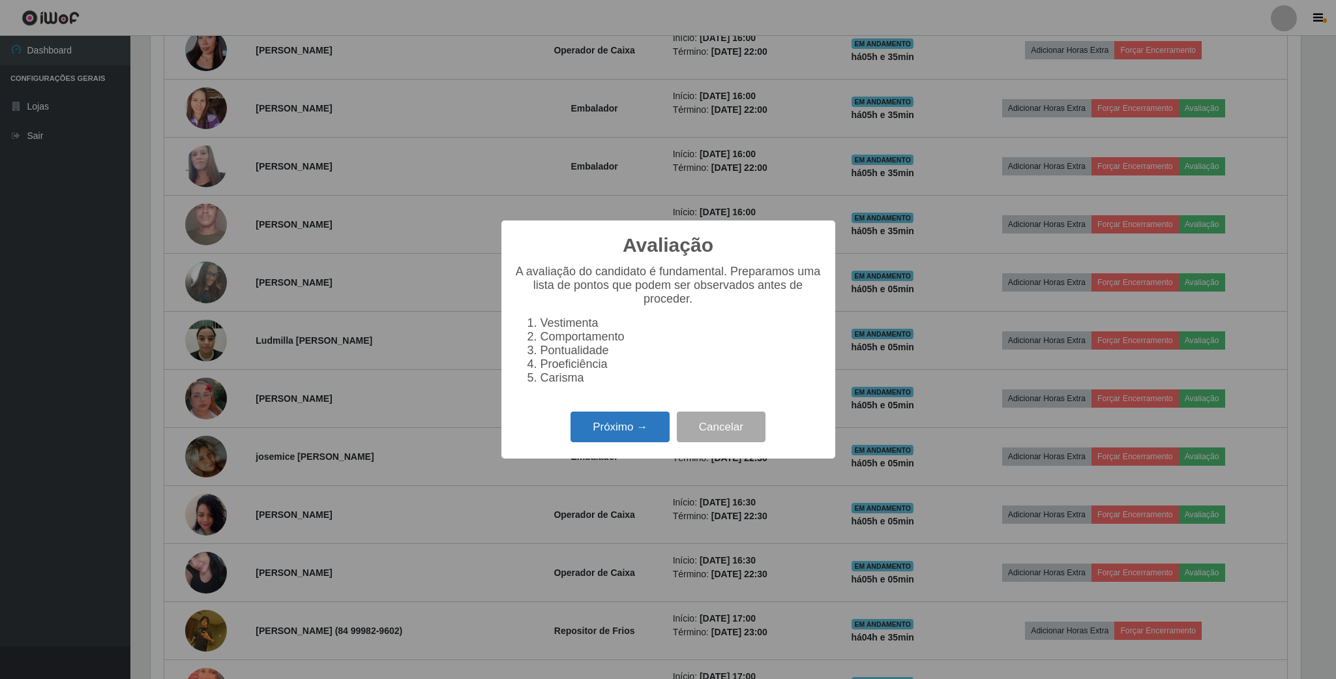
click at [642, 427] on button "Próximo →" at bounding box center [620, 427] width 99 height 31
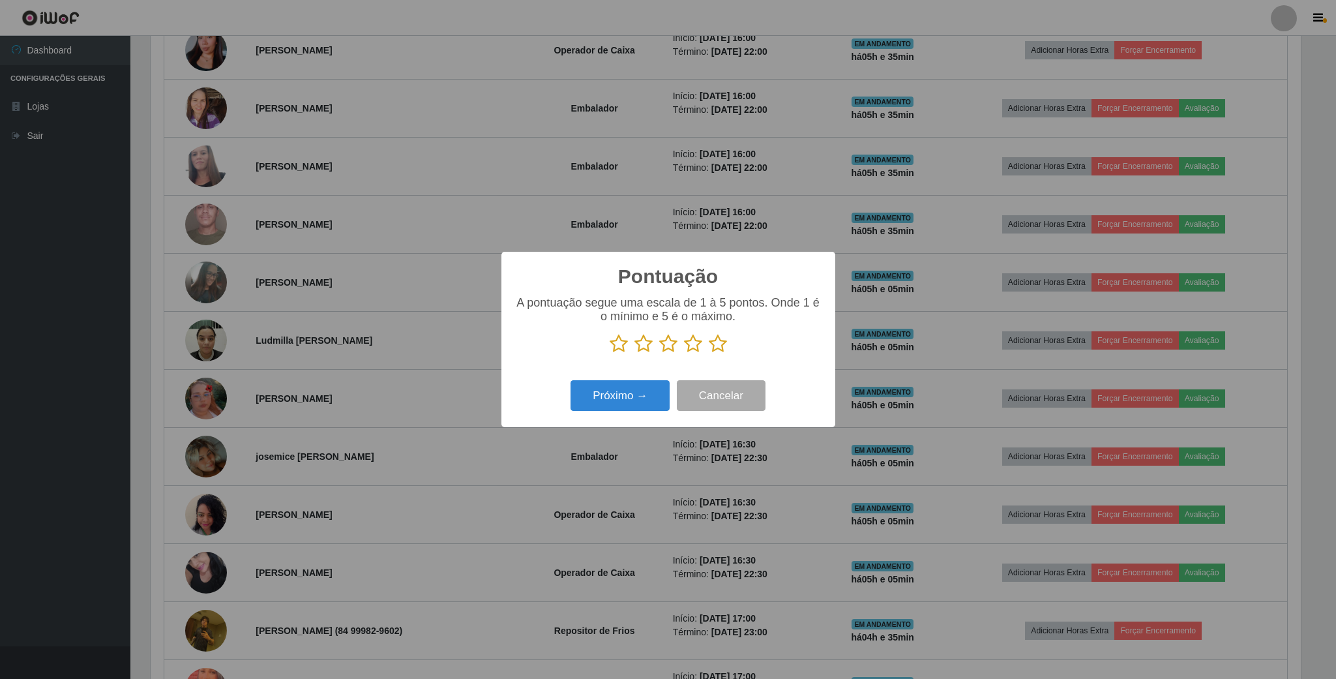
click at [619, 342] on icon at bounding box center [619, 344] width 18 height 20
click at [610, 353] on input "radio" at bounding box center [610, 353] width 0 height 0
click at [617, 408] on button "Próximo →" at bounding box center [620, 395] width 99 height 31
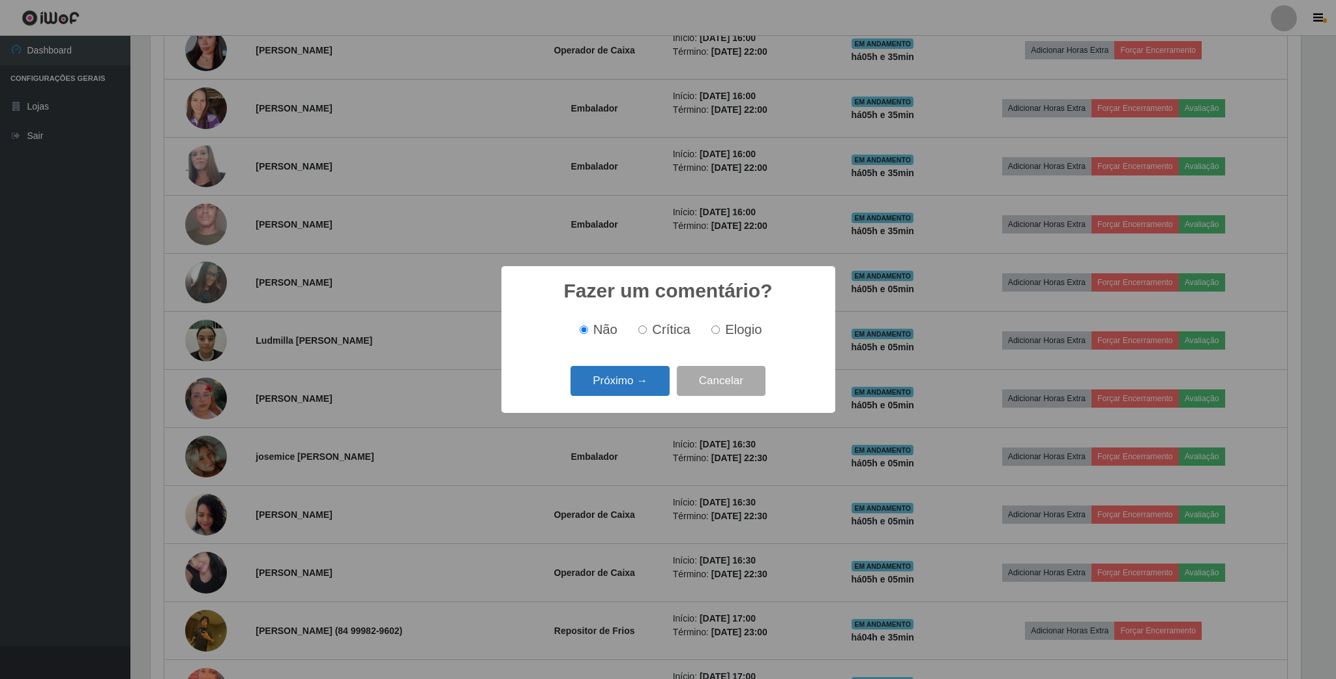
click at [644, 384] on button "Próximo →" at bounding box center [620, 381] width 99 height 31
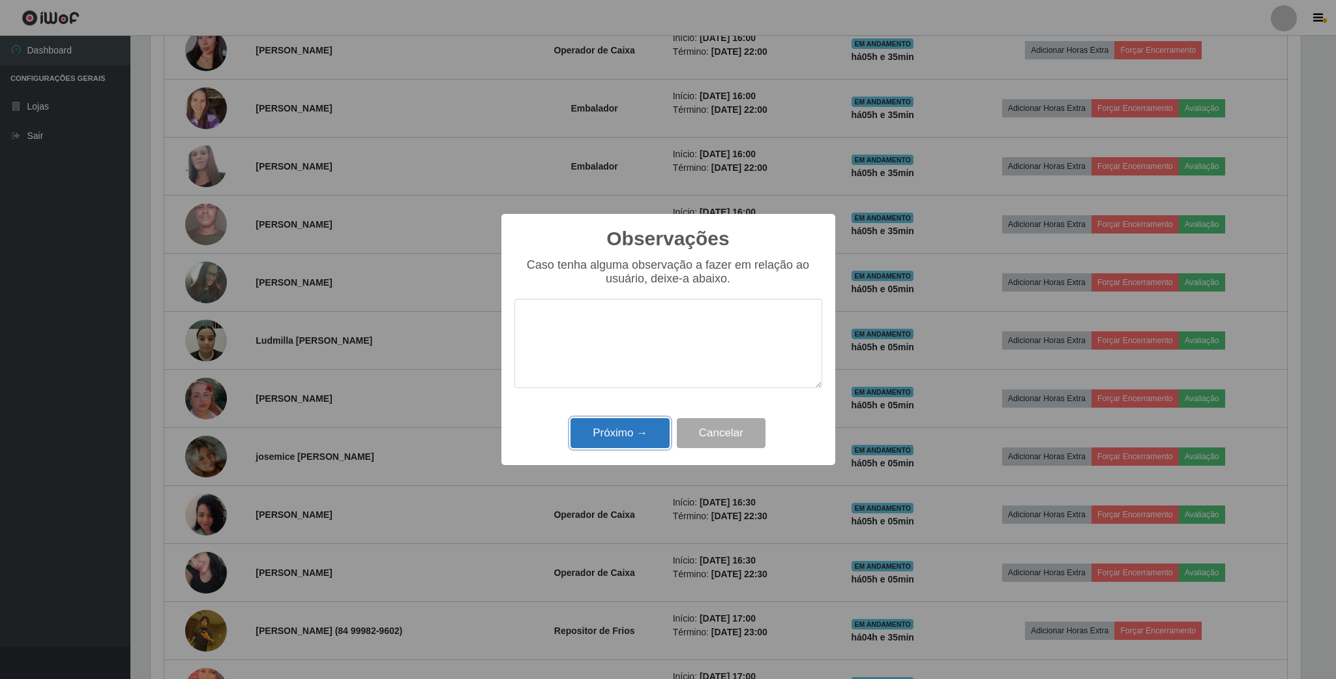
click at [620, 432] on button "Próximo →" at bounding box center [620, 433] width 99 height 31
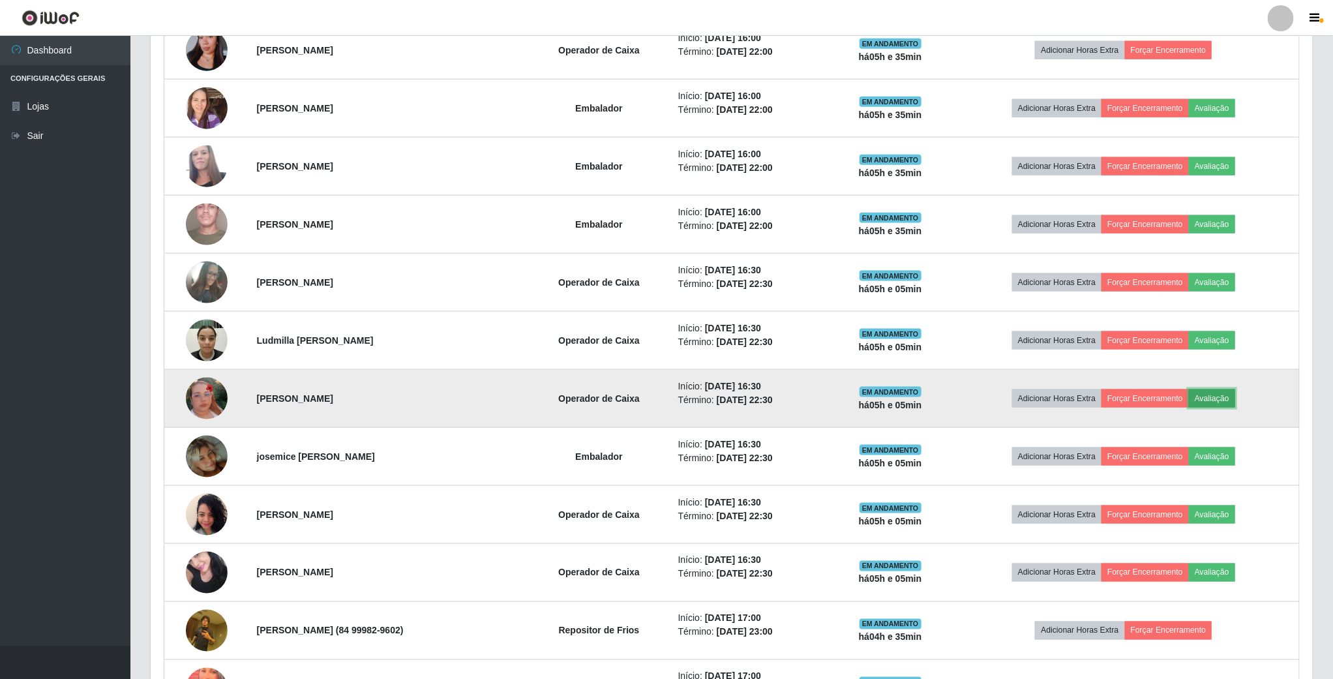
click at [1227, 408] on button "Avaliação" at bounding box center [1212, 398] width 46 height 18
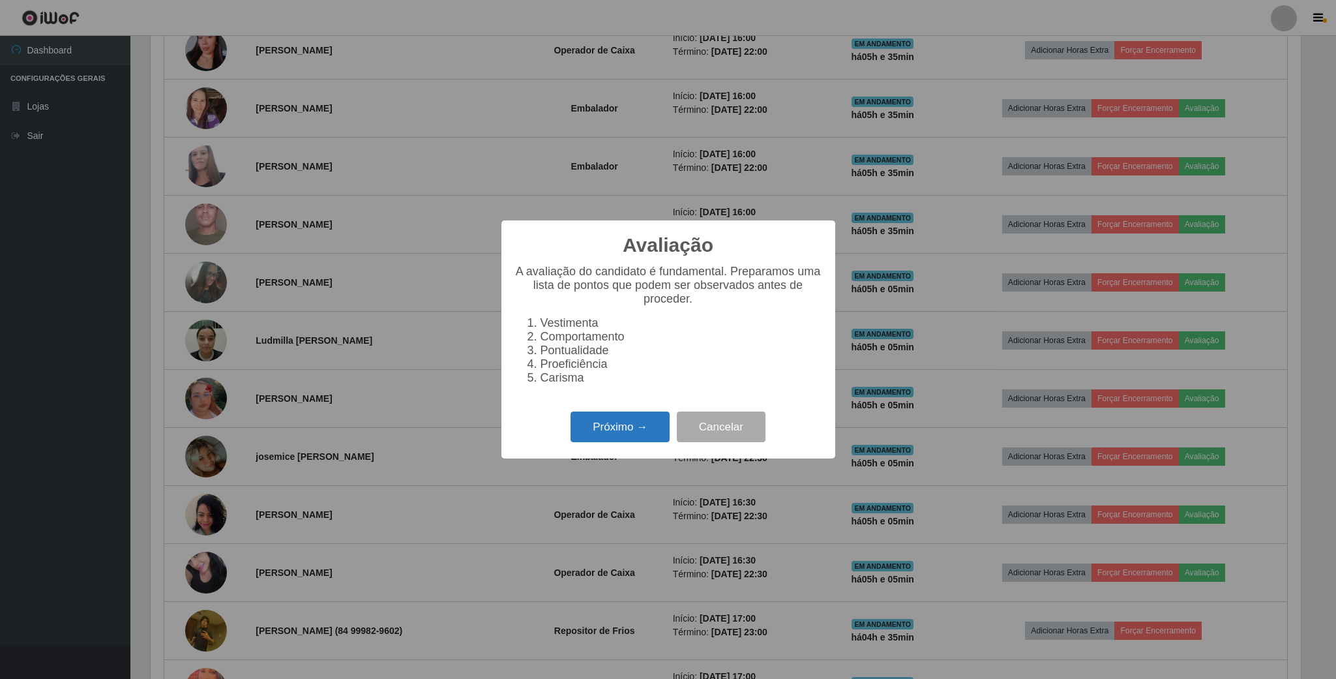
click at [621, 440] on button "Próximo →" at bounding box center [620, 427] width 99 height 31
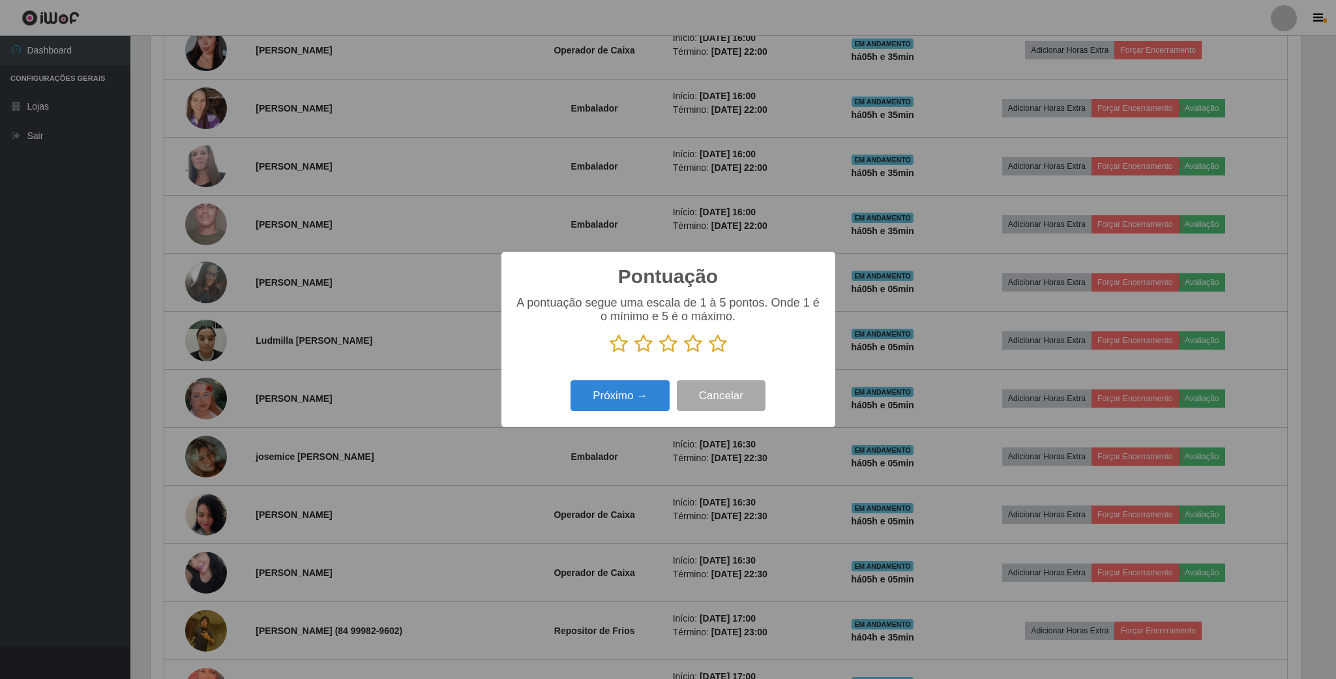
click at [615, 351] on icon at bounding box center [619, 344] width 18 height 20
click at [610, 353] on input "radio" at bounding box center [610, 353] width 0 height 0
click at [605, 387] on button "Próximo →" at bounding box center [620, 395] width 99 height 31
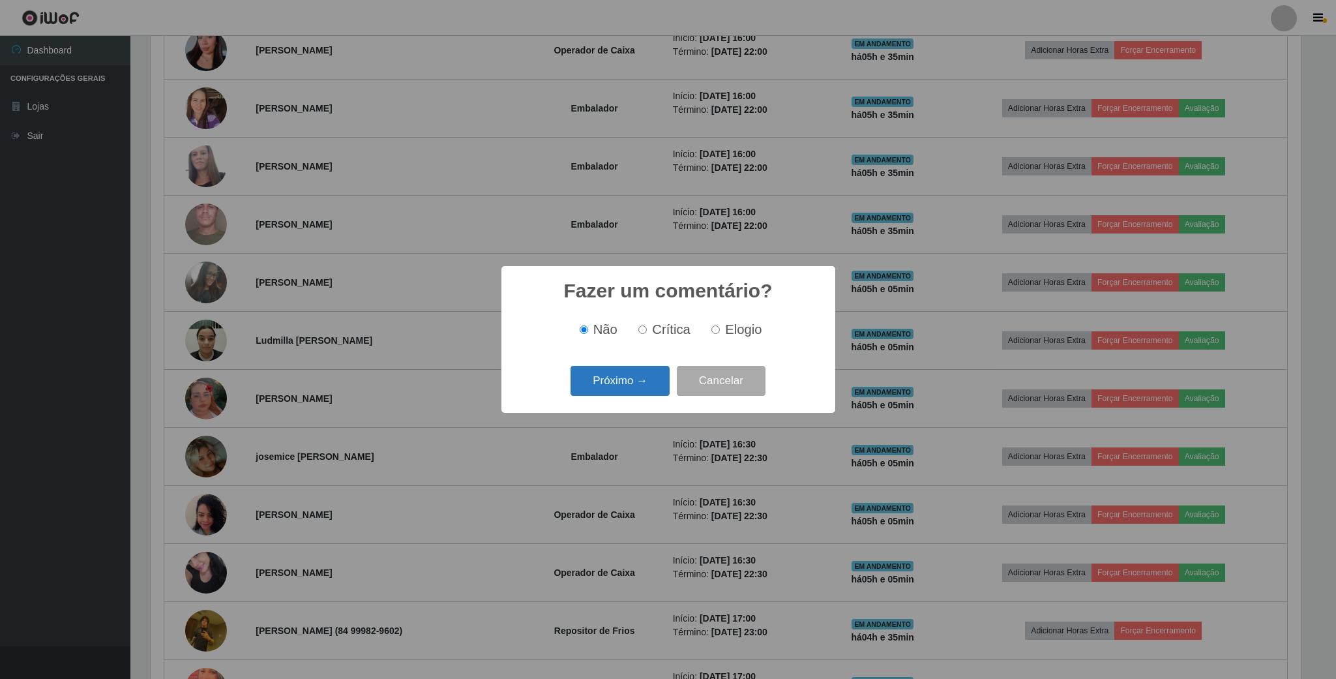
click at [616, 374] on button "Próximo →" at bounding box center [620, 381] width 99 height 31
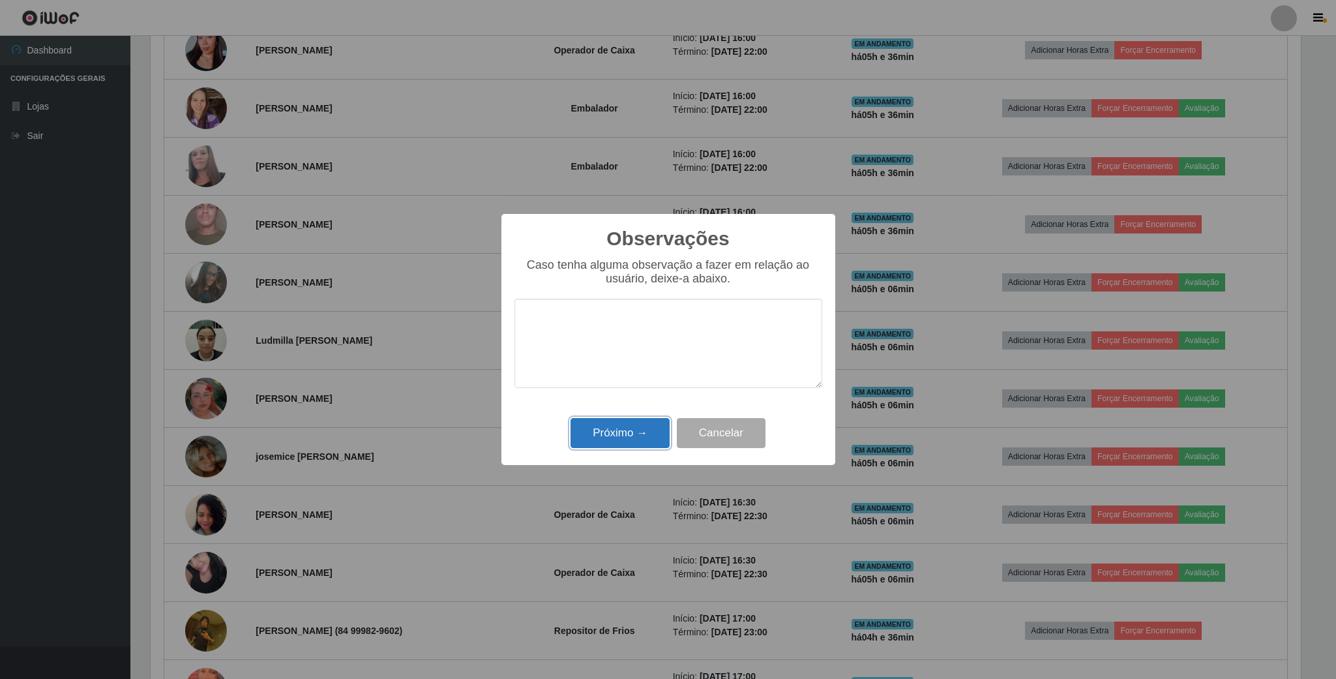
click at [592, 444] on button "Próximo →" at bounding box center [620, 433] width 99 height 31
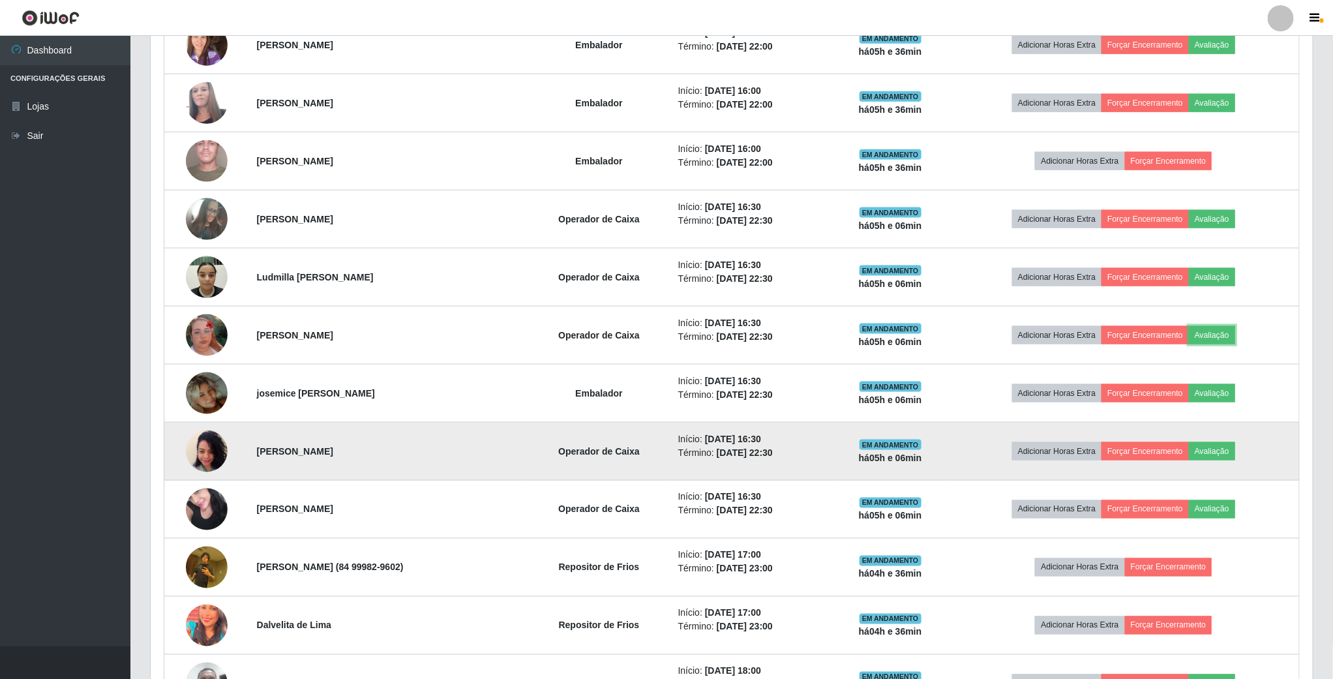
scroll to position [880, 0]
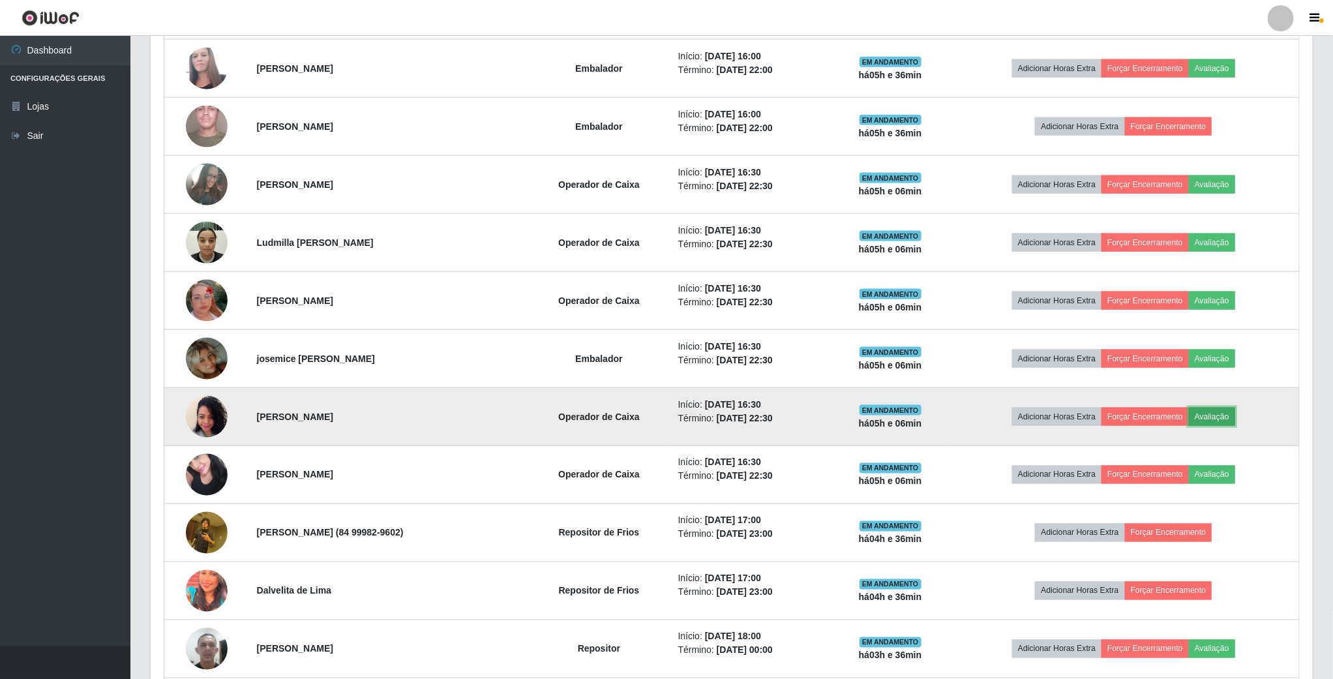
click at [1215, 426] on button "Avaliação" at bounding box center [1212, 417] width 46 height 18
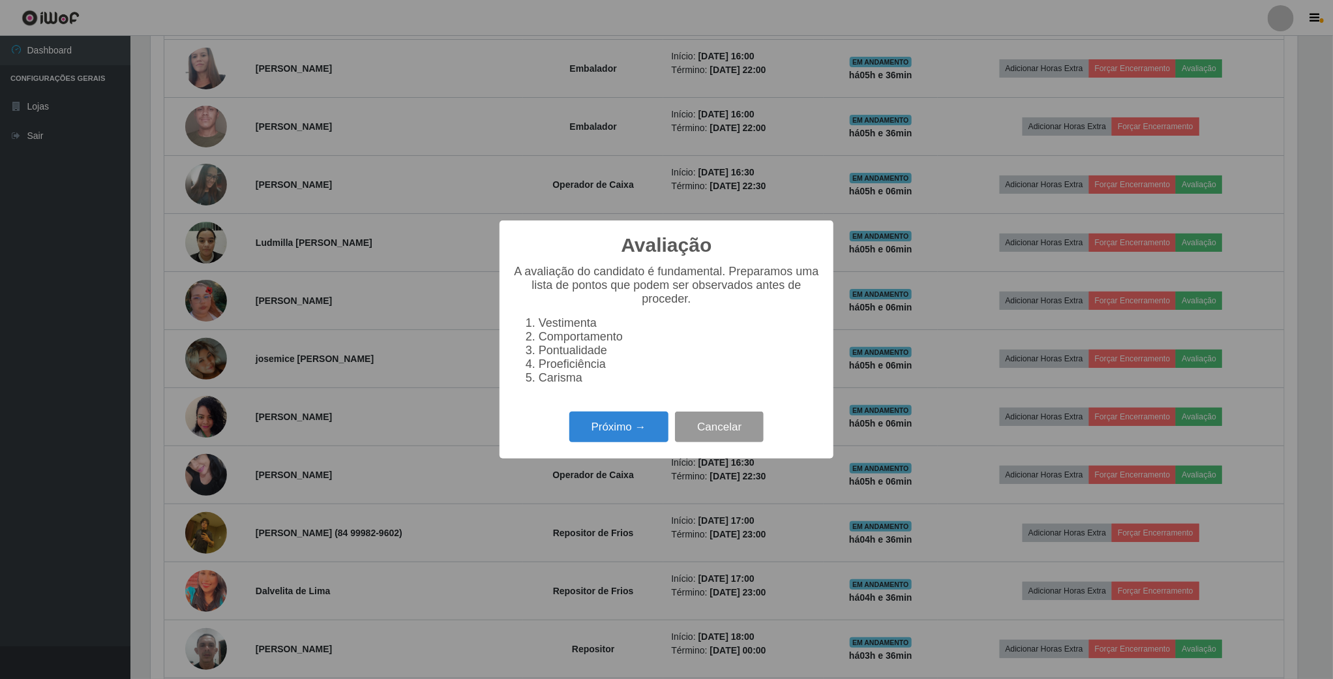
scroll to position [651900, 651021]
click at [610, 433] on button "Próximo →" at bounding box center [620, 427] width 99 height 31
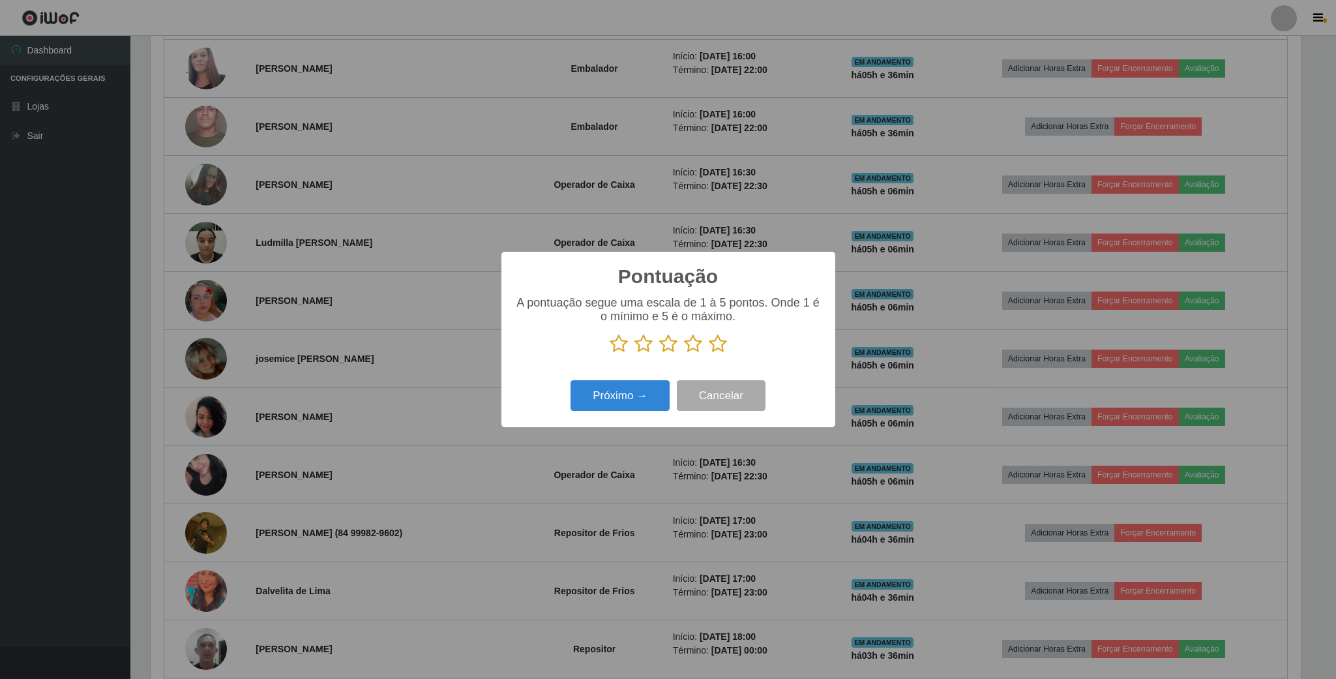
click at [621, 346] on icon at bounding box center [619, 344] width 18 height 20
click at [610, 353] on input "radio" at bounding box center [610, 353] width 0 height 0
click at [622, 405] on button "Próximo →" at bounding box center [620, 395] width 99 height 31
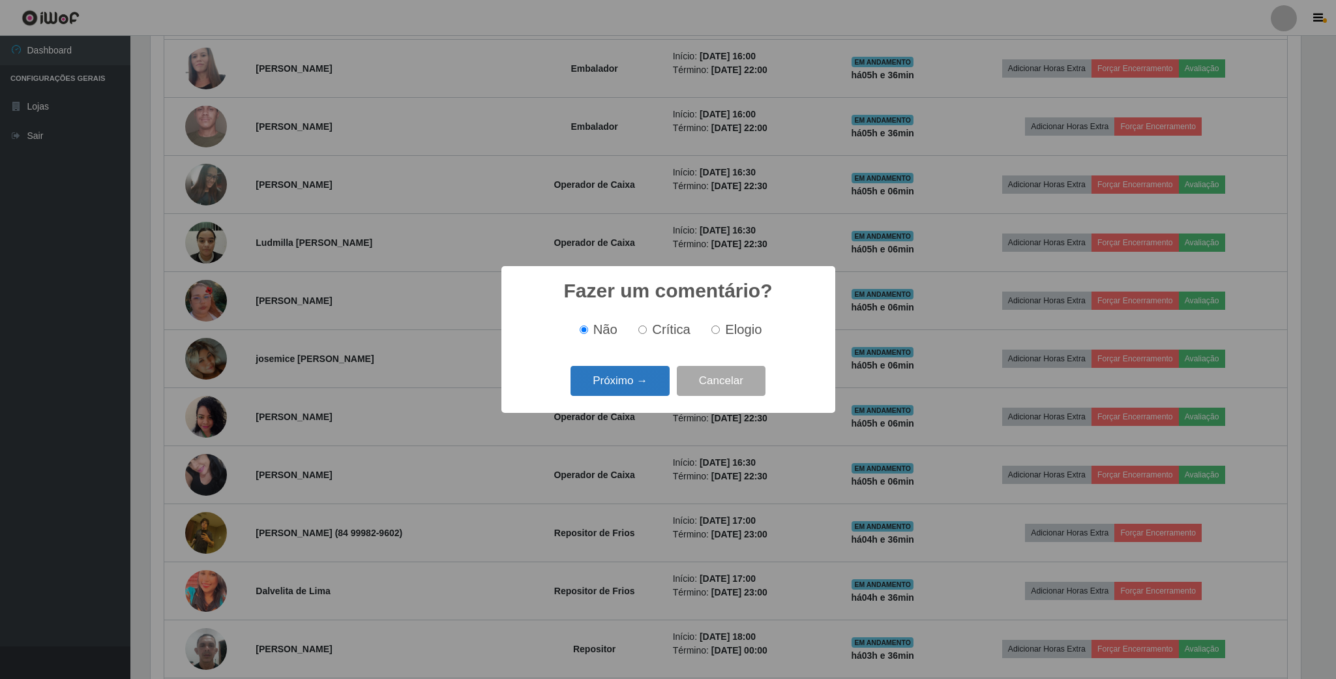
click at [637, 374] on button "Próximo →" at bounding box center [620, 381] width 99 height 31
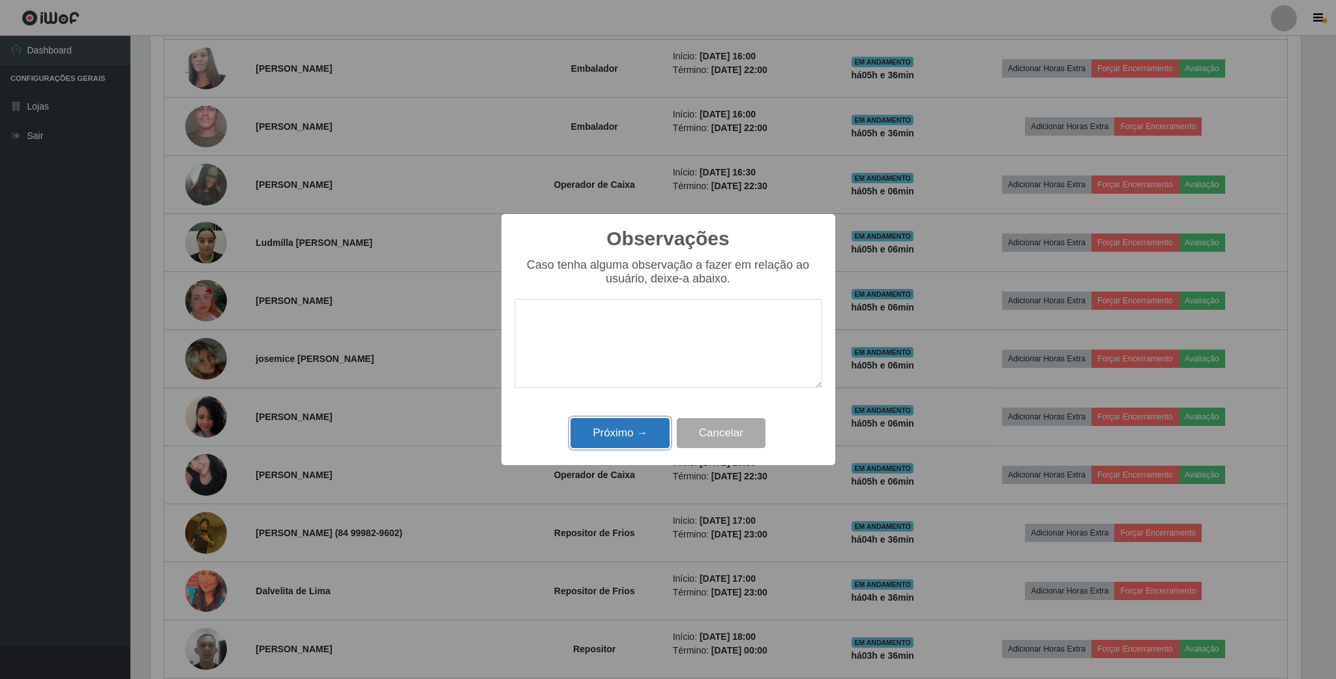
click at [623, 440] on button "Próximo →" at bounding box center [620, 433] width 99 height 31
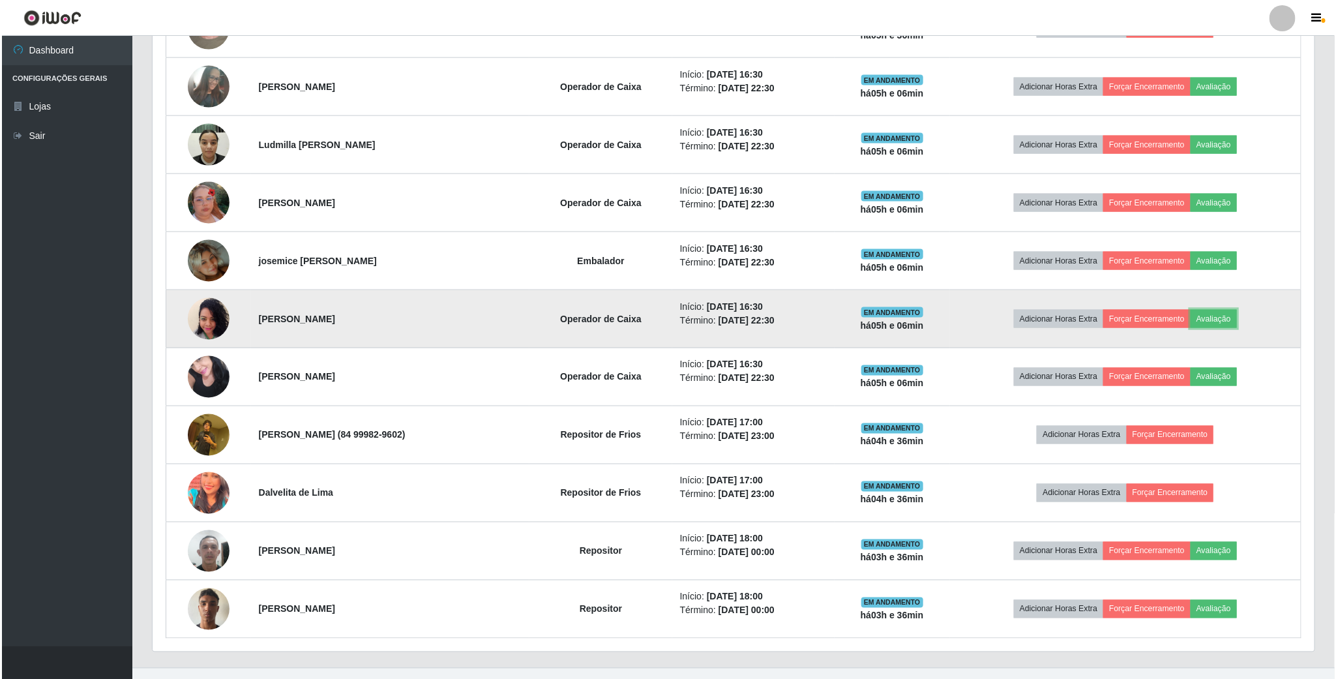
scroll to position [1010, 0]
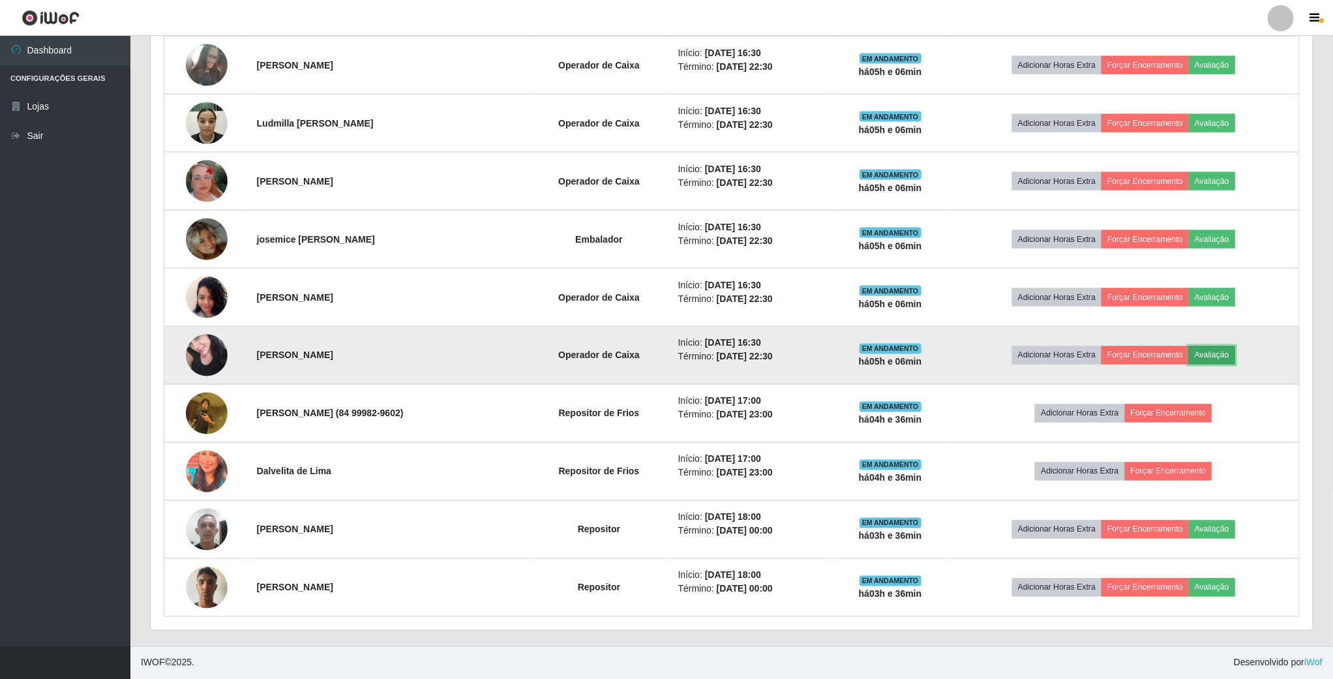
click at [1227, 353] on button "Avaliação" at bounding box center [1212, 355] width 46 height 18
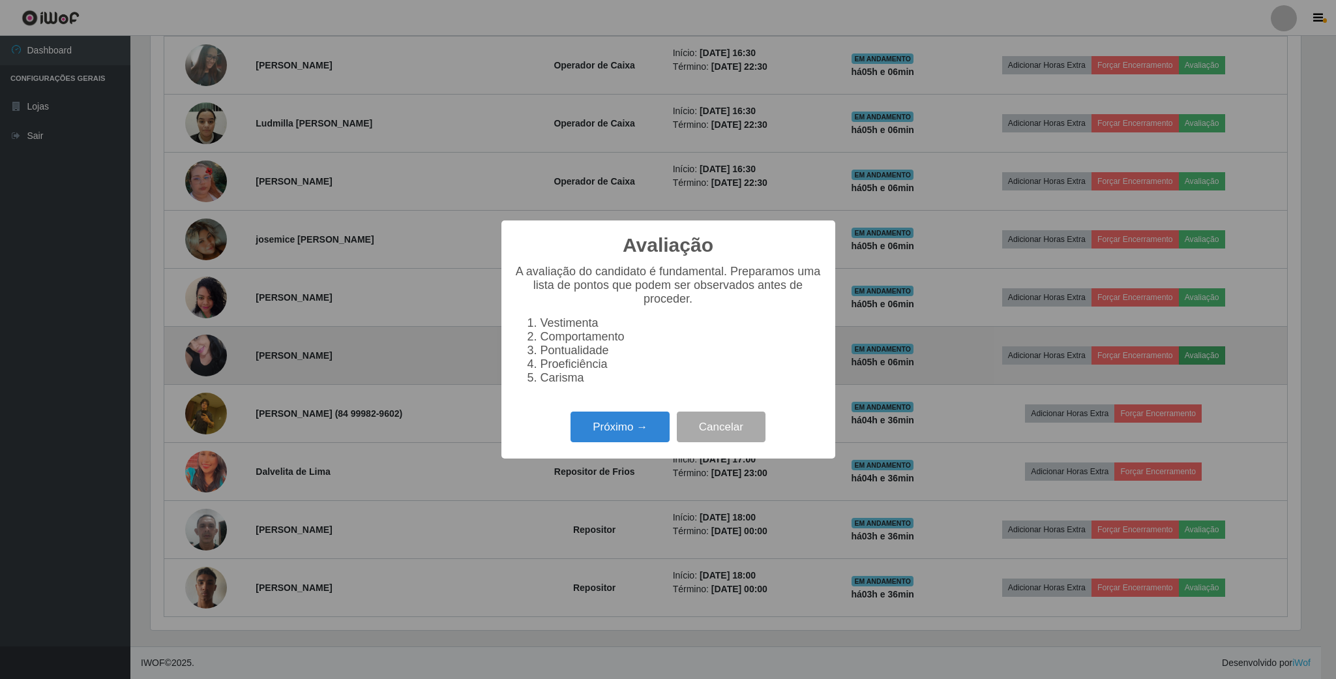
scroll to position [272, 1150]
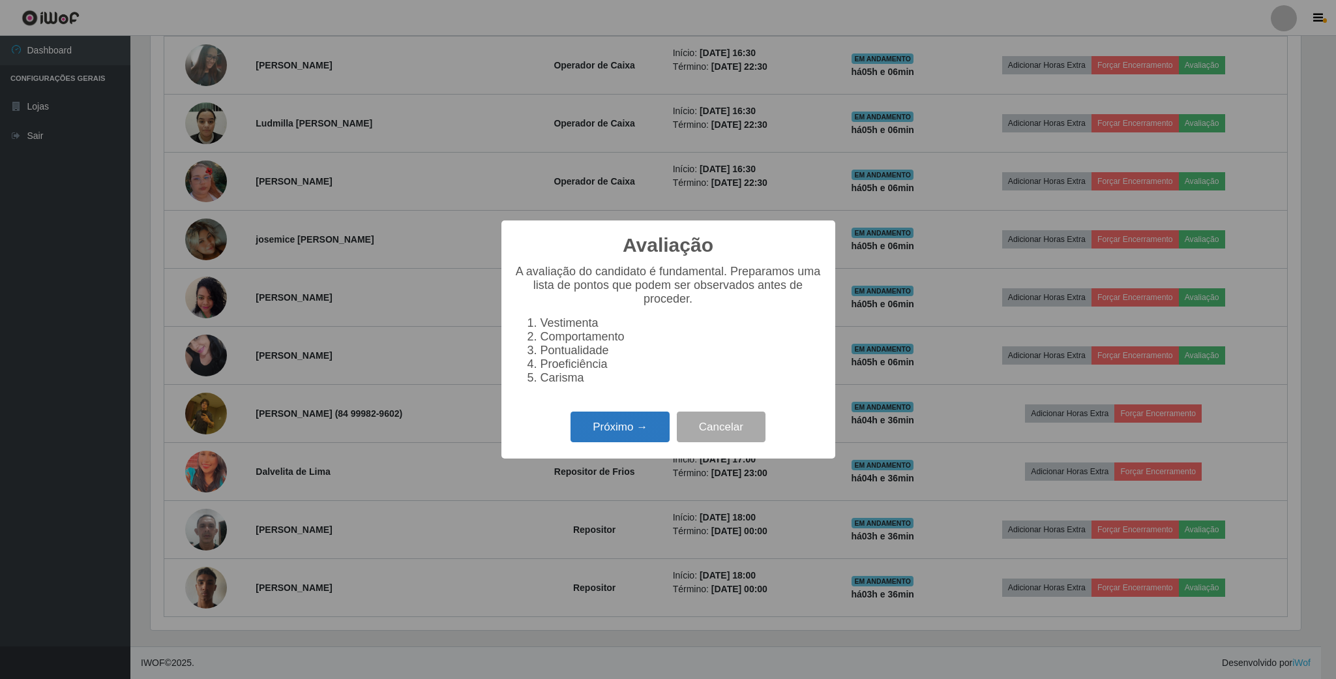
click at [612, 441] on button "Próximo →" at bounding box center [620, 427] width 99 height 31
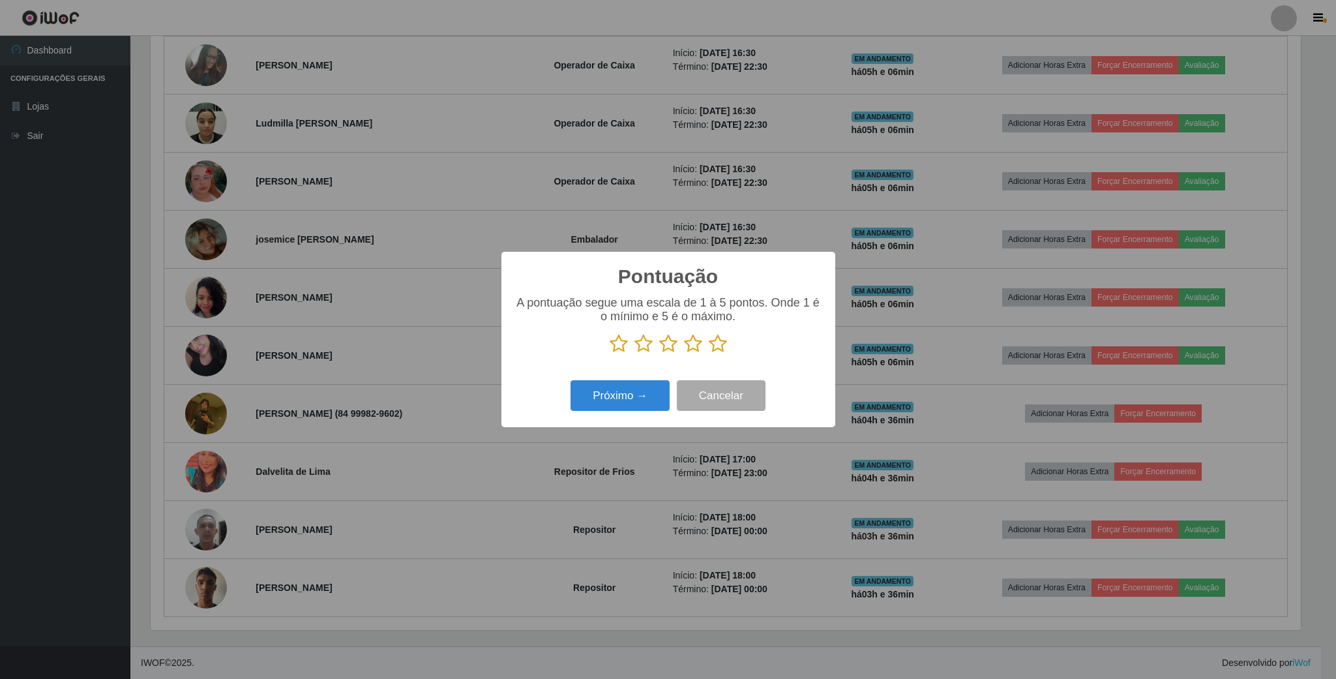
click at [640, 352] on icon at bounding box center [644, 344] width 18 height 20
click at [635, 353] on input "radio" at bounding box center [635, 353] width 0 height 0
click at [624, 396] on button "Próximo →" at bounding box center [620, 395] width 99 height 31
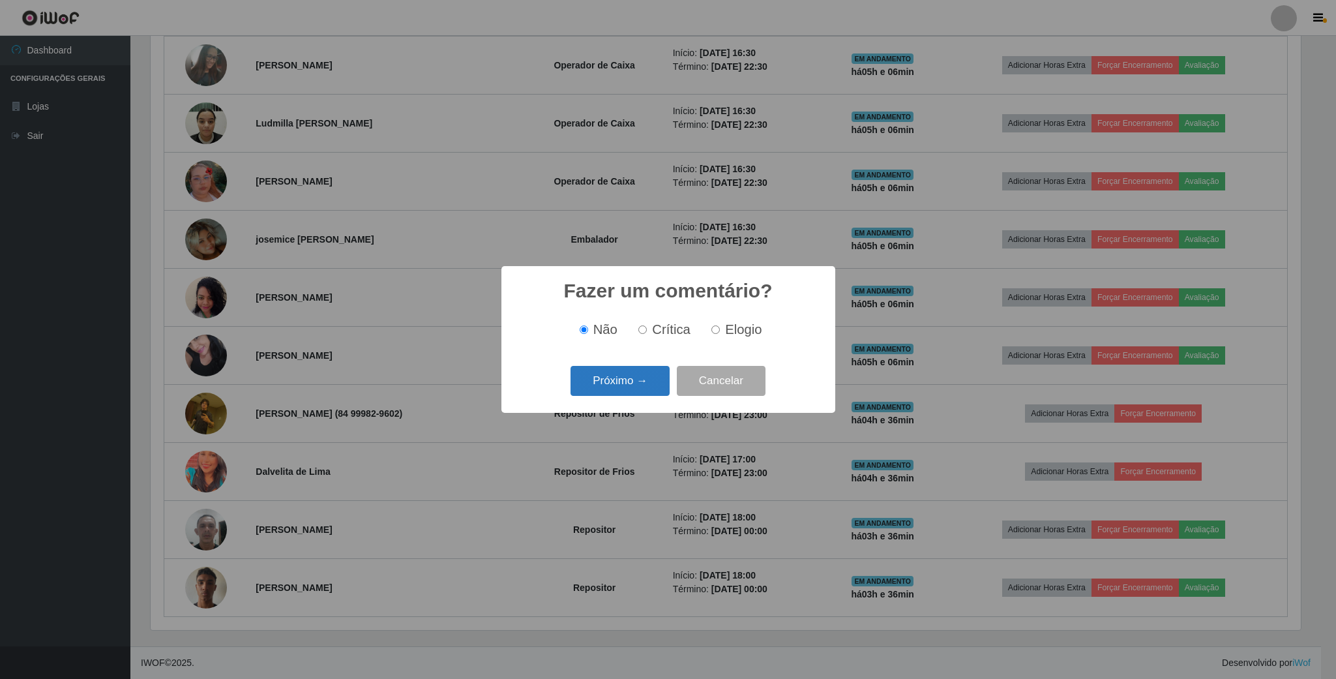
click at [630, 392] on button "Próximo →" at bounding box center [620, 381] width 99 height 31
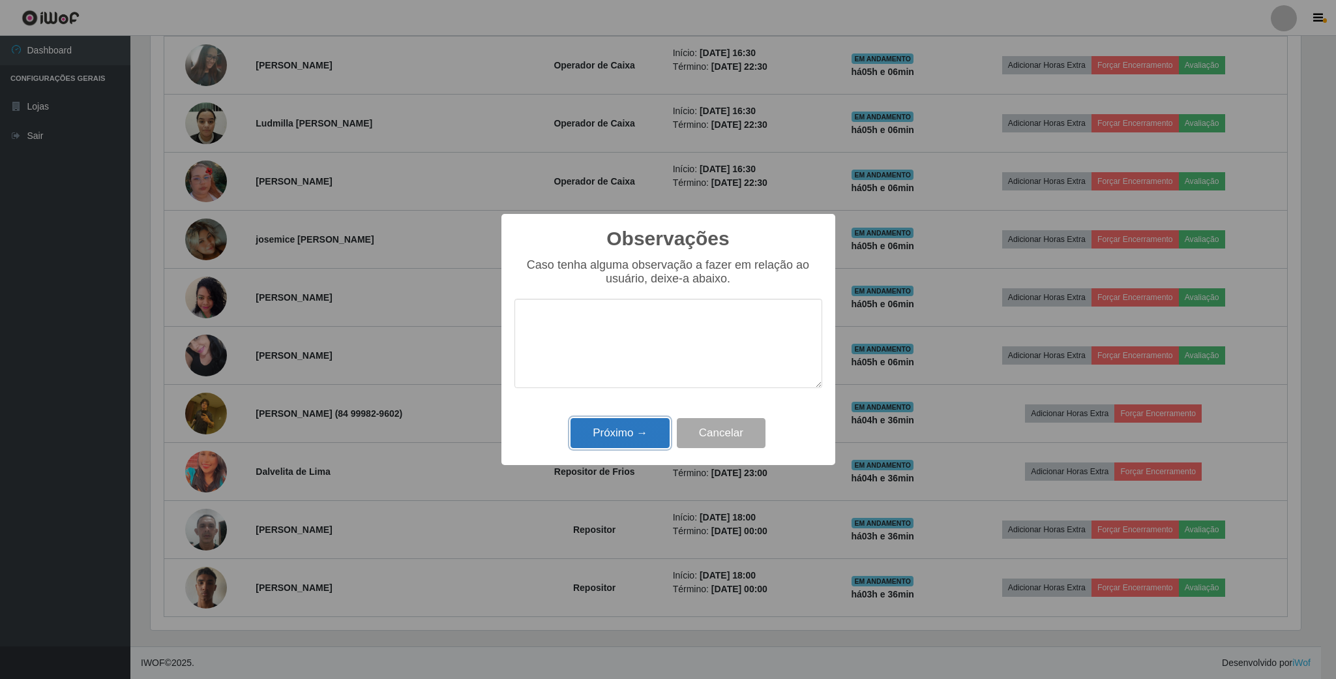
click at [633, 429] on button "Próximo →" at bounding box center [620, 433] width 99 height 31
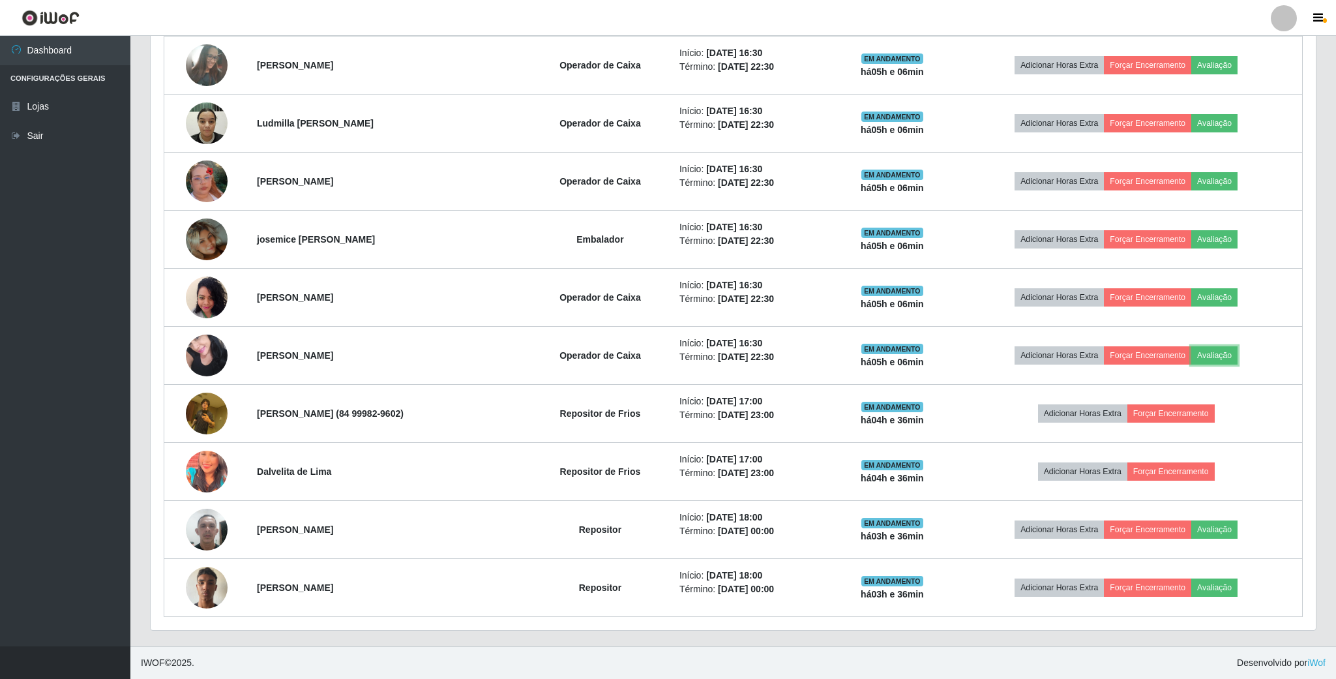
scroll to position [272, 1161]
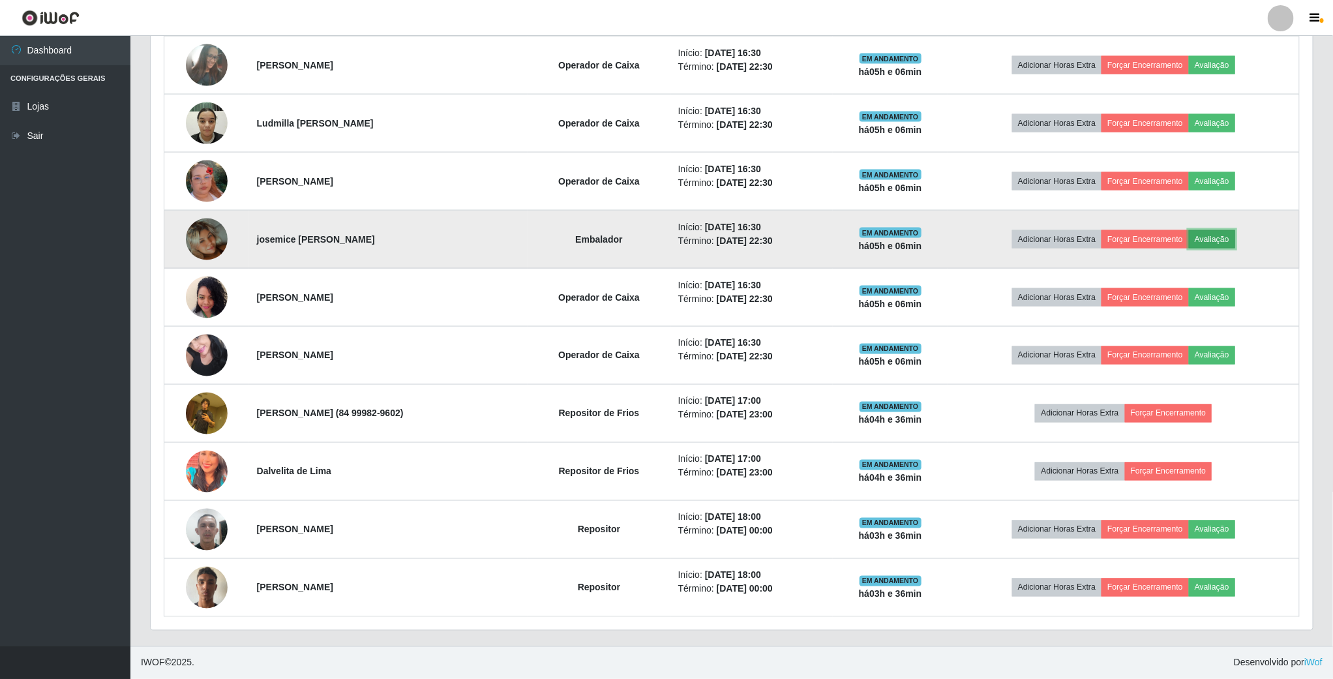
click at [1225, 237] on button "Avaliação" at bounding box center [1212, 239] width 46 height 18
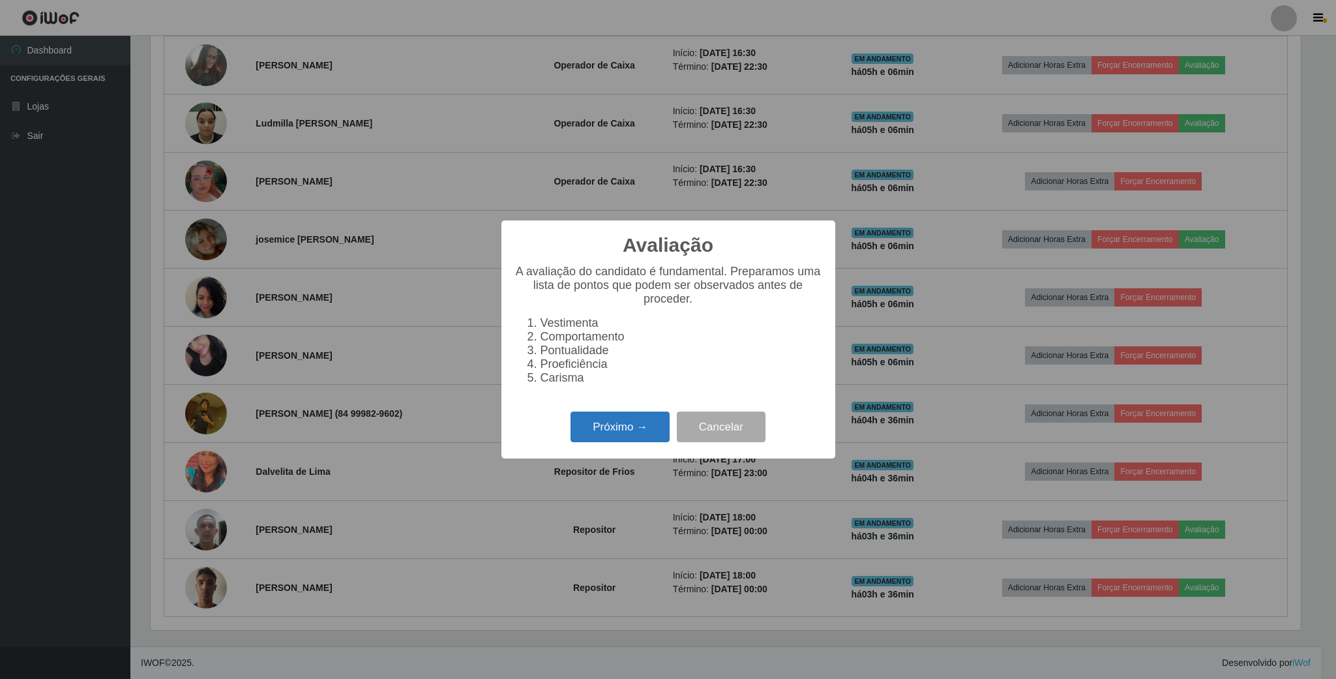
click at [588, 427] on button "Próximo →" at bounding box center [620, 427] width 99 height 31
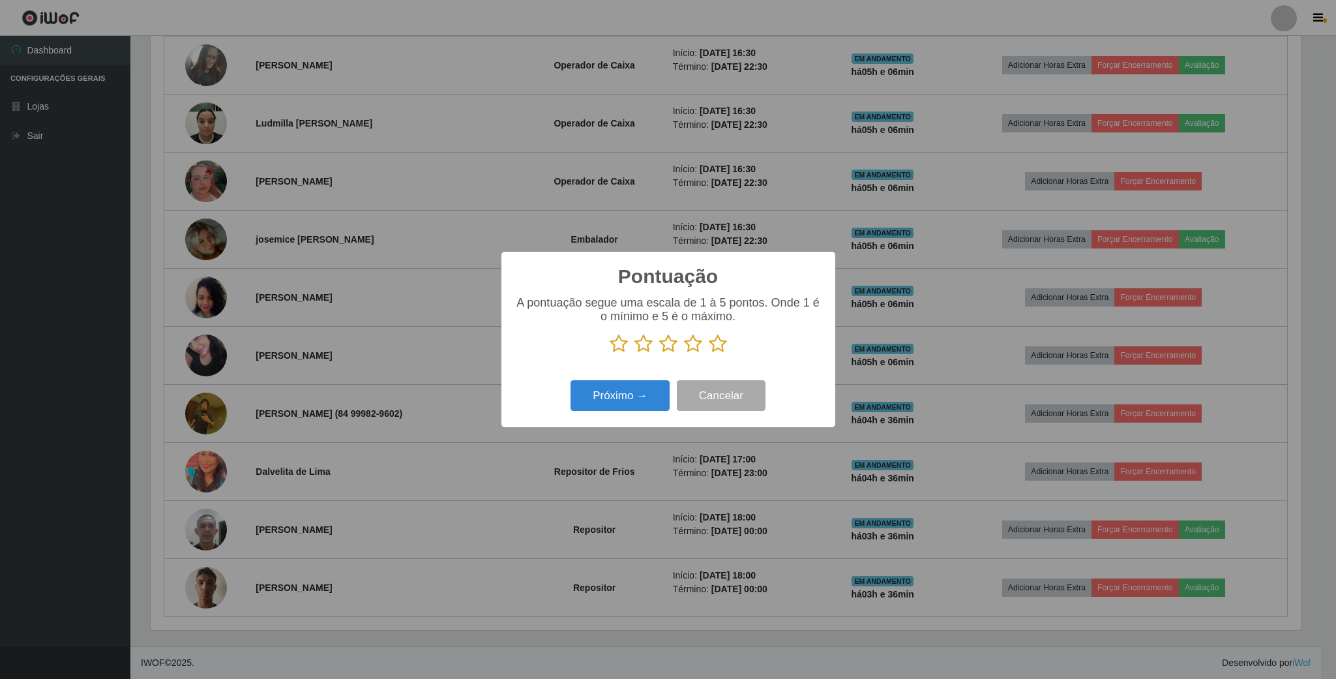
click at [615, 348] on icon at bounding box center [619, 344] width 18 height 20
click at [610, 353] on input "radio" at bounding box center [610, 353] width 0 height 0
click at [612, 402] on button "Próximo →" at bounding box center [620, 395] width 99 height 31
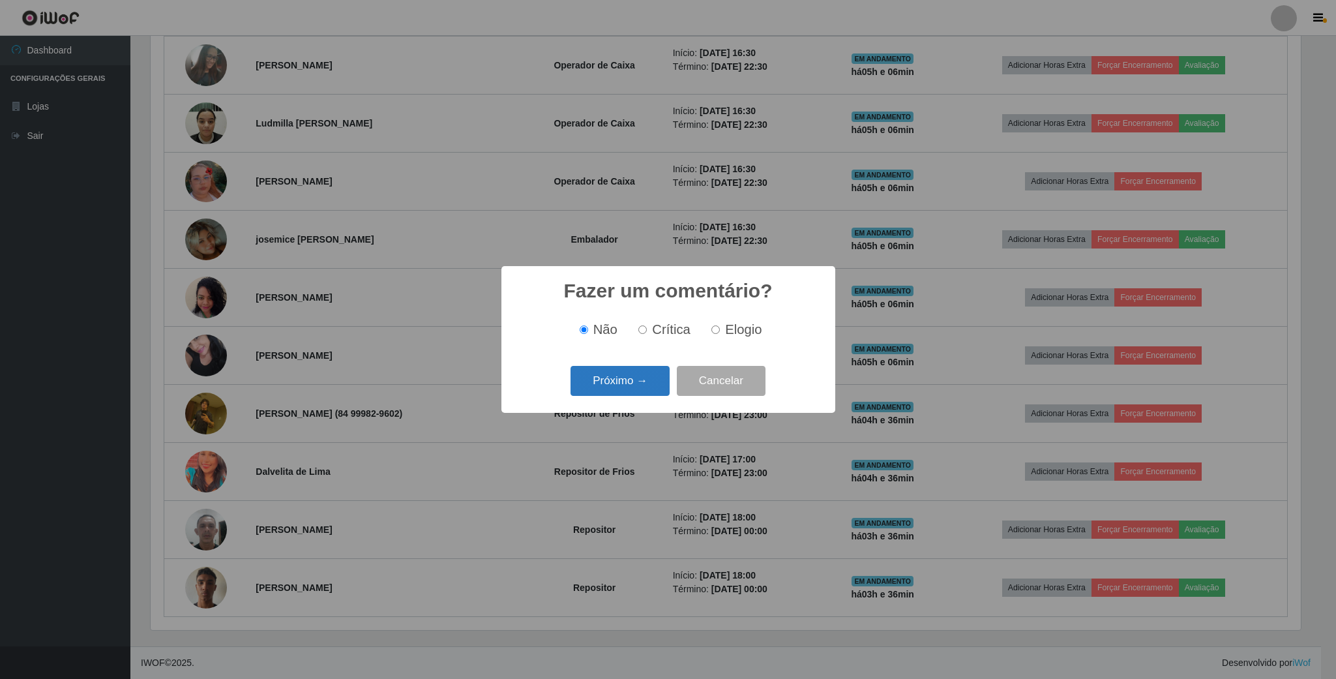
click at [599, 391] on button "Próximo →" at bounding box center [620, 381] width 99 height 31
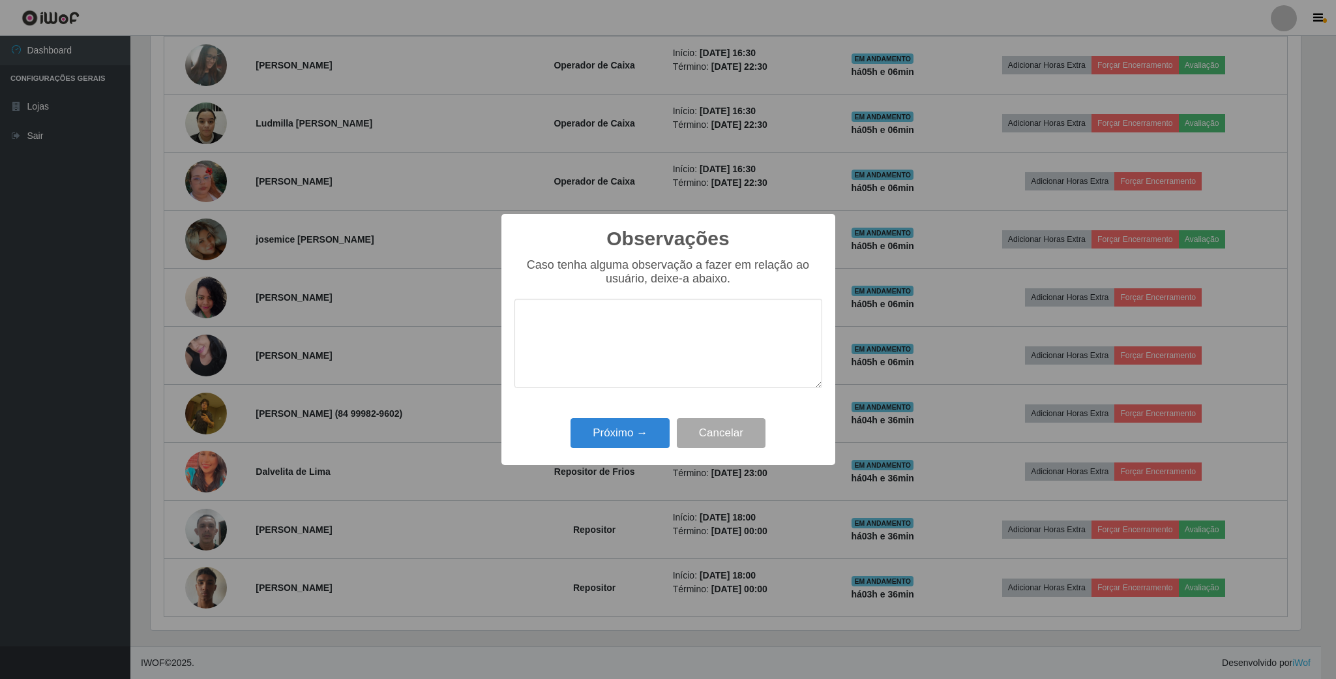
type textarea "c"
type textarea "muito lenta"
click at [601, 431] on button "Próximo →" at bounding box center [620, 433] width 99 height 31
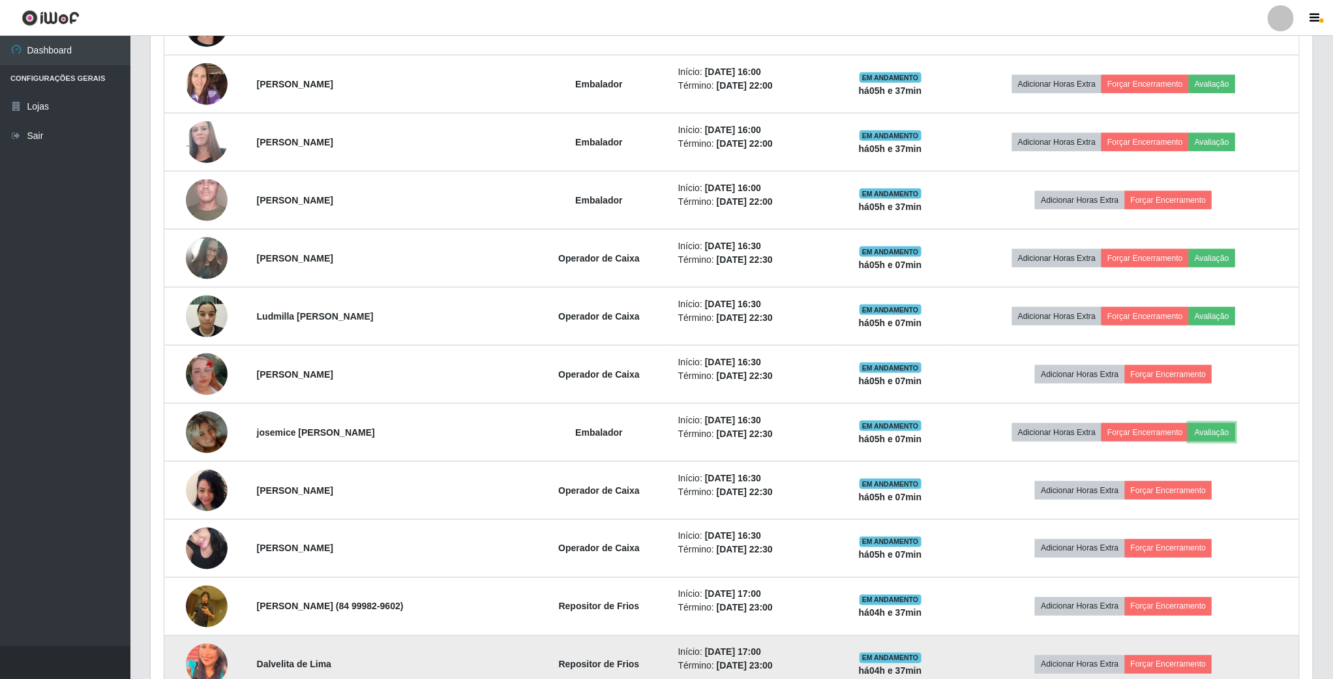
scroll to position [716, 0]
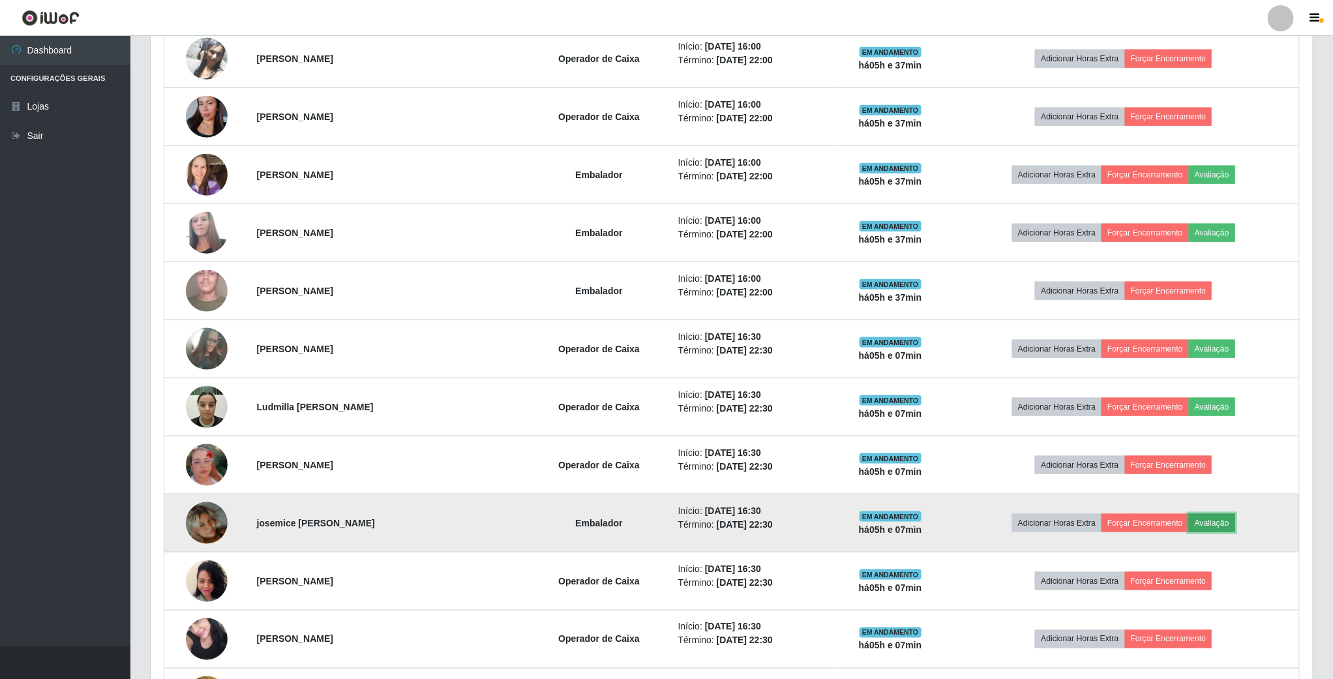
click at [1231, 528] on button "Avaliação" at bounding box center [1212, 523] width 46 height 18
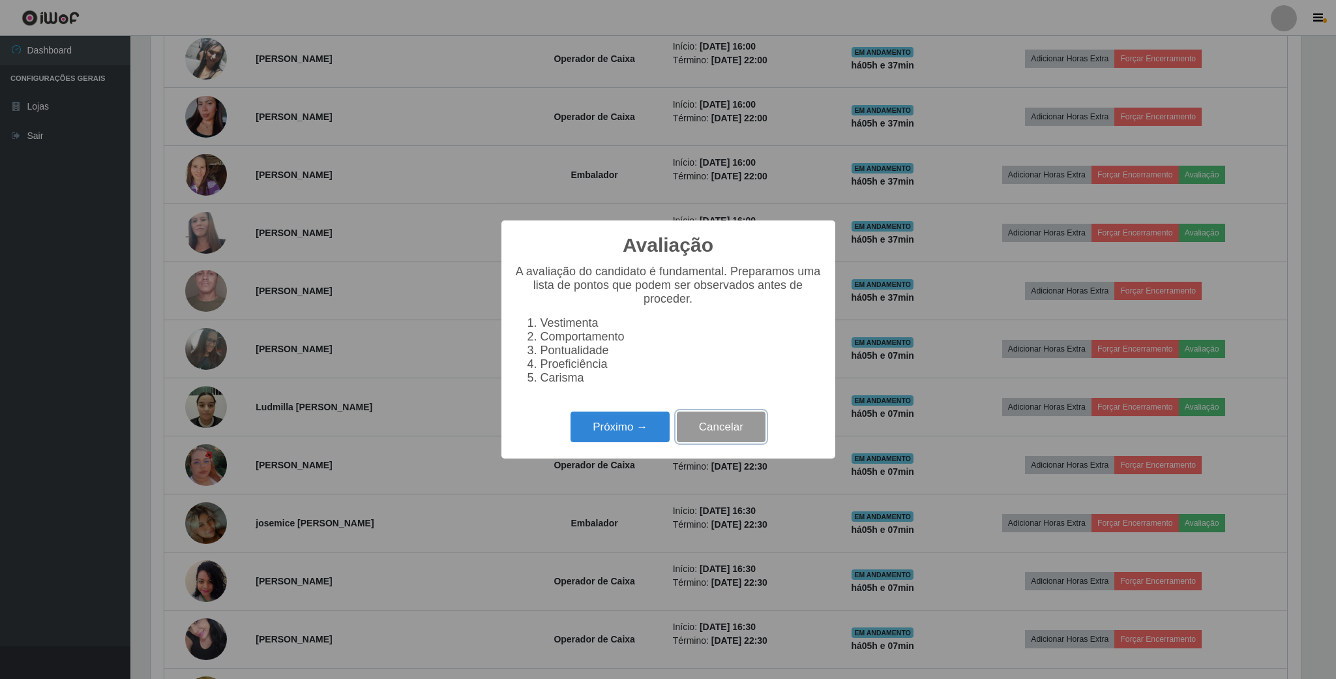
click at [742, 438] on button "Cancelar" at bounding box center [721, 427] width 89 height 31
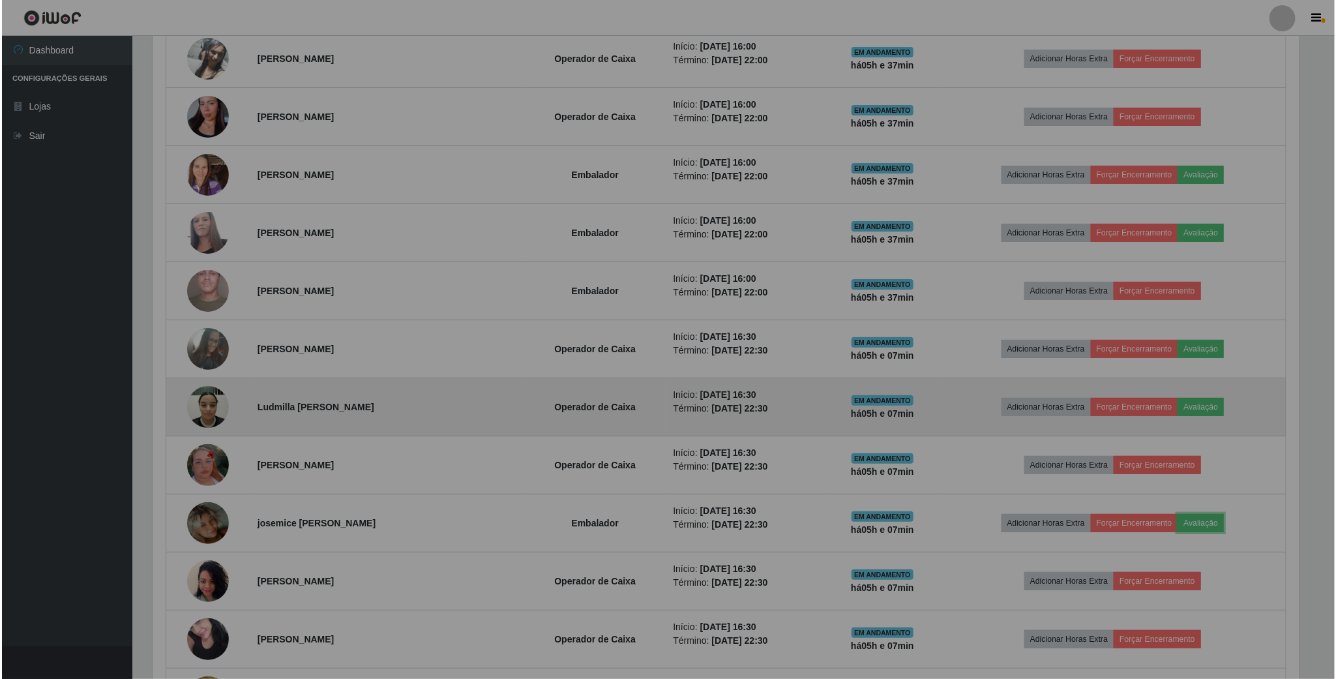
scroll to position [272, 1161]
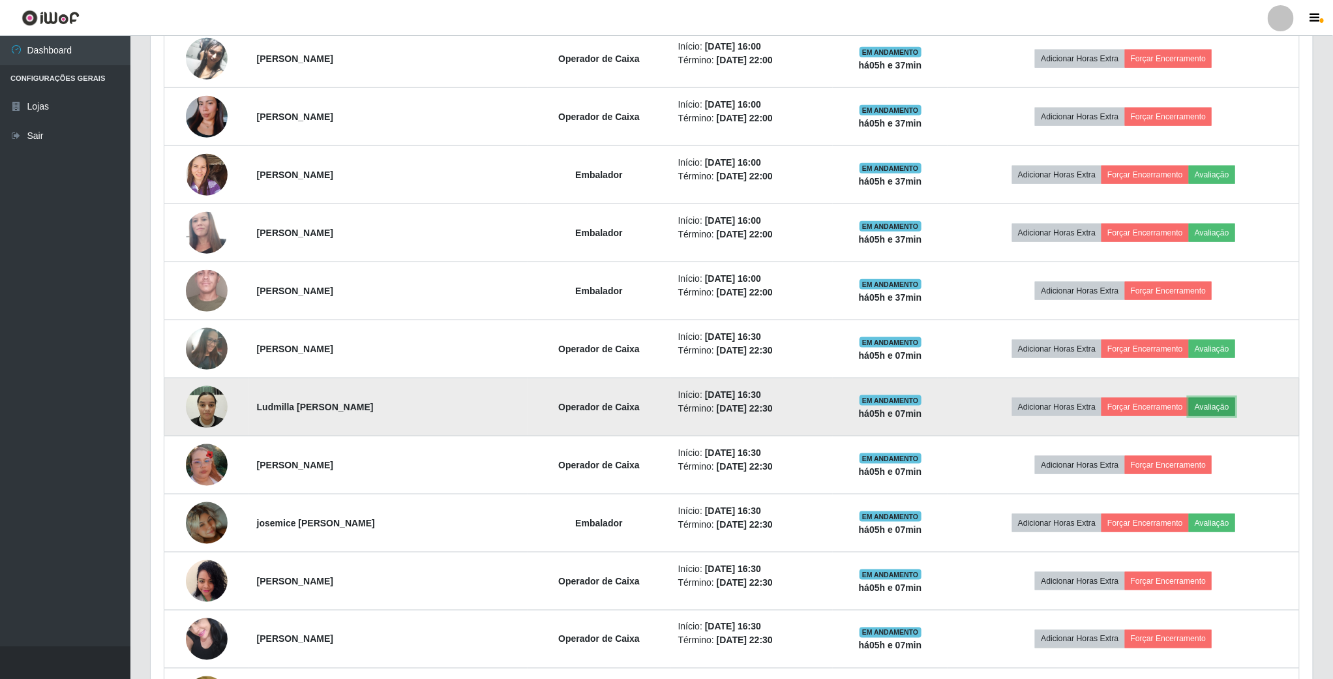
click at [1235, 416] on button "Avaliação" at bounding box center [1212, 407] width 46 height 18
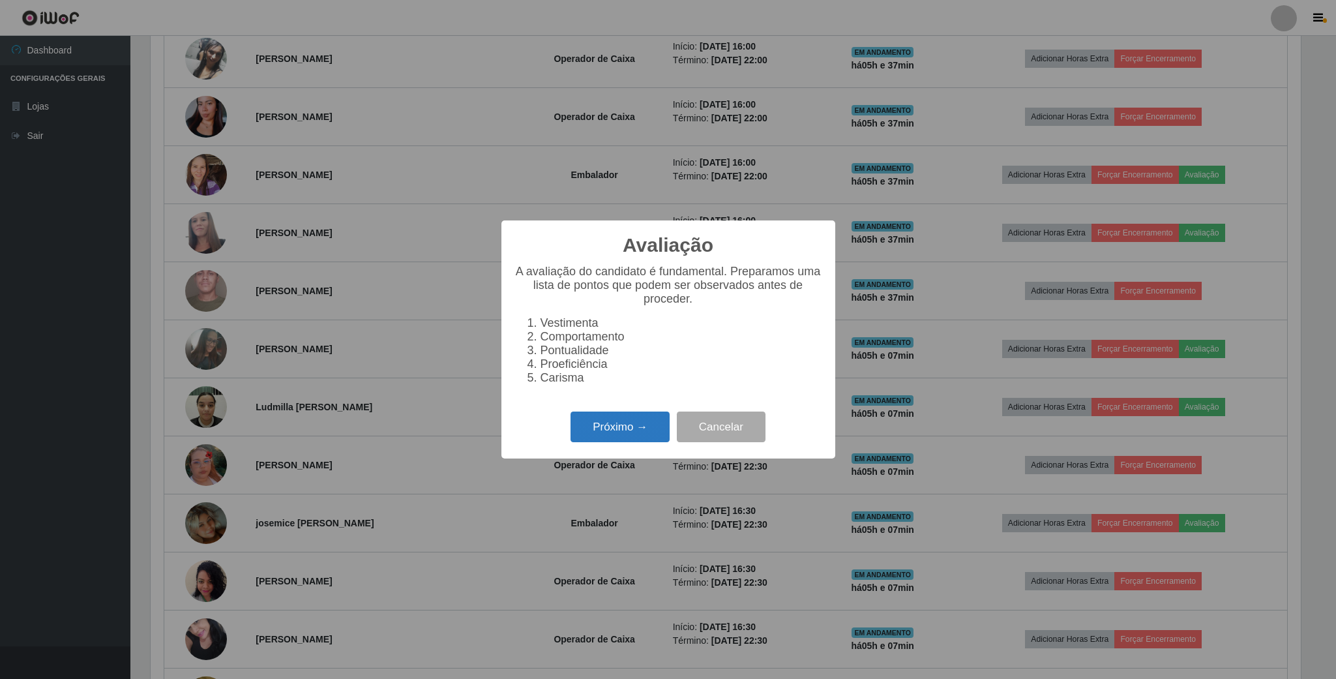
click at [614, 442] on button "Próximo →" at bounding box center [620, 427] width 99 height 31
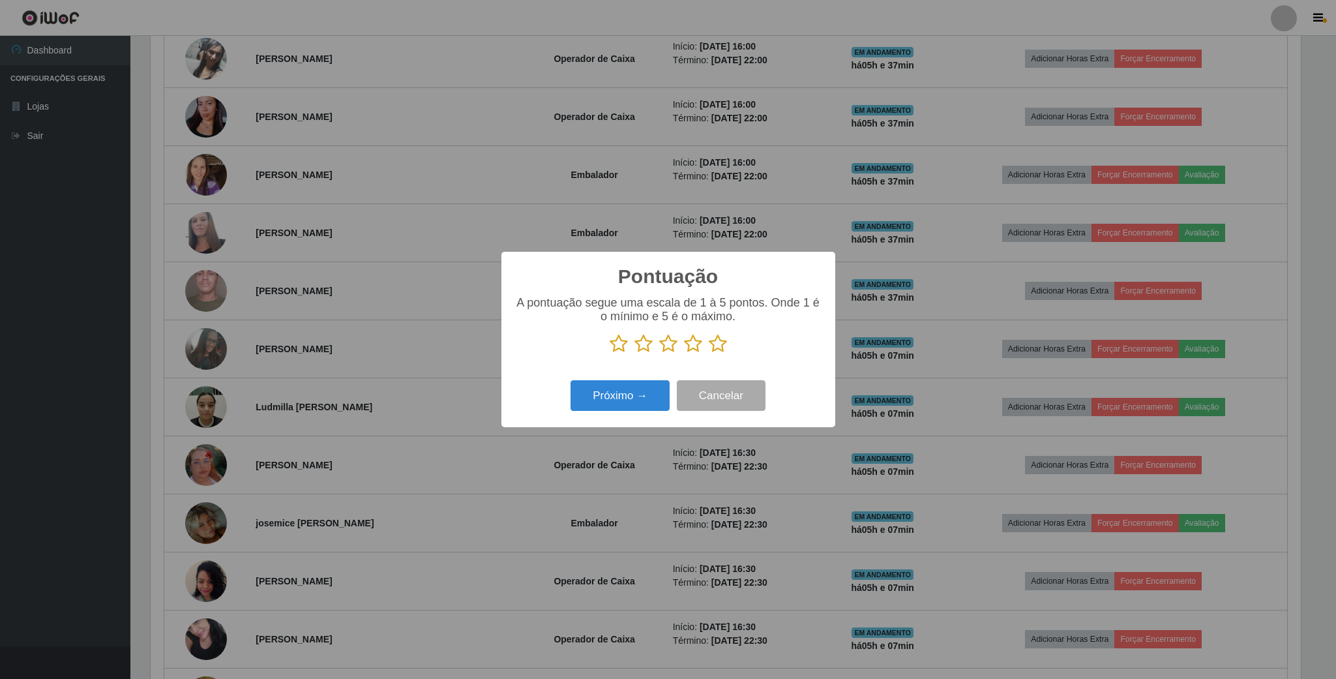
click at [623, 351] on icon at bounding box center [619, 344] width 18 height 20
click at [610, 353] on input "radio" at bounding box center [610, 353] width 0 height 0
click at [621, 389] on button "Próximo →" at bounding box center [620, 395] width 99 height 31
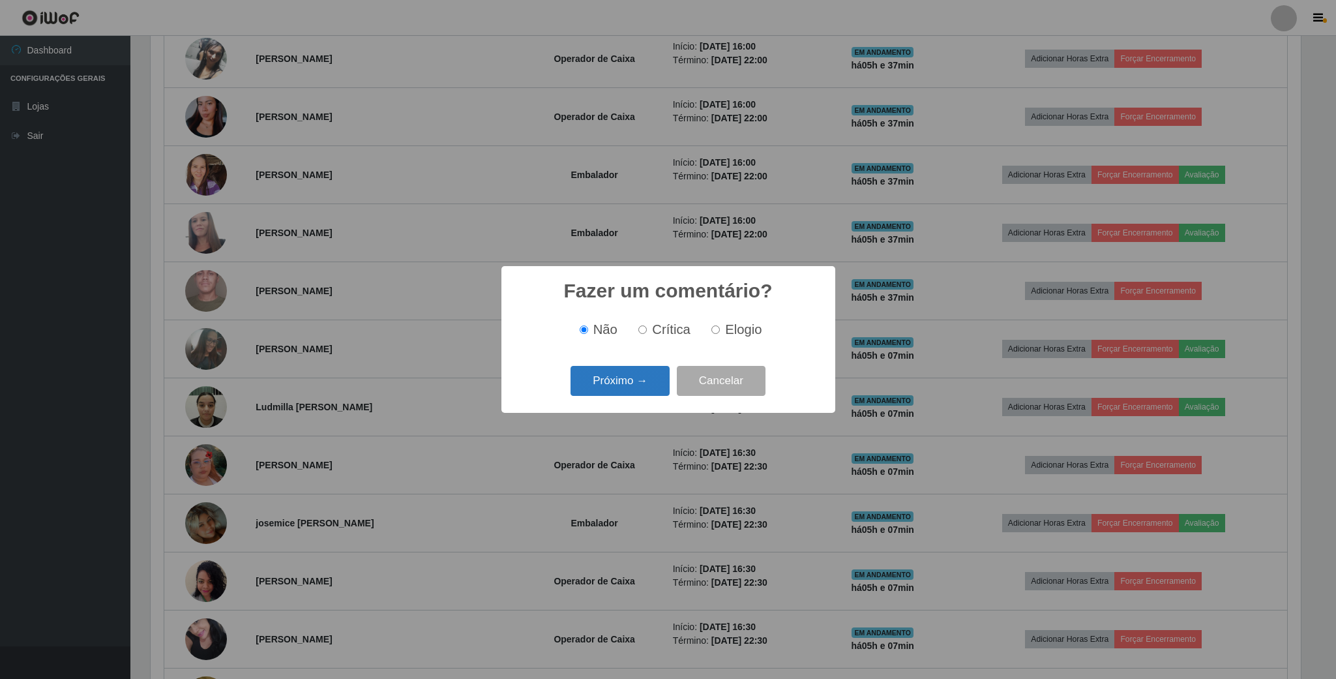
click at [628, 374] on button "Próximo →" at bounding box center [620, 381] width 99 height 31
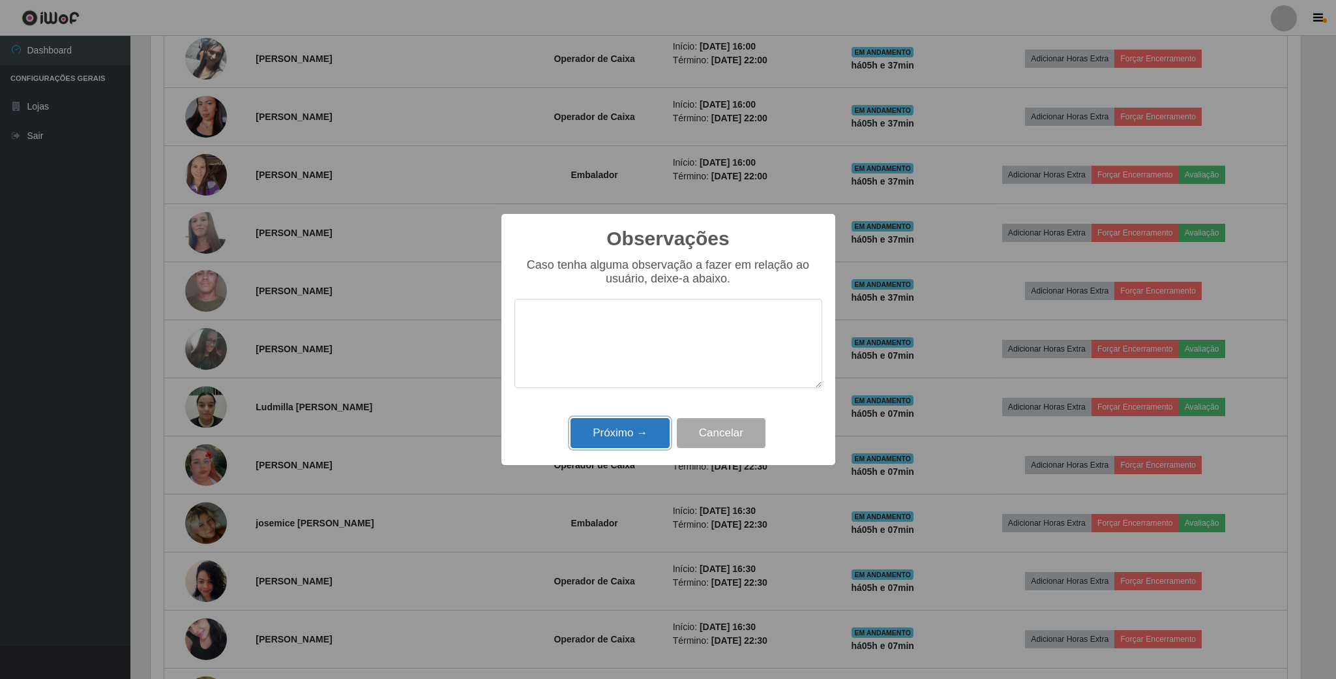
click at [573, 445] on button "Próximo →" at bounding box center [620, 433] width 99 height 31
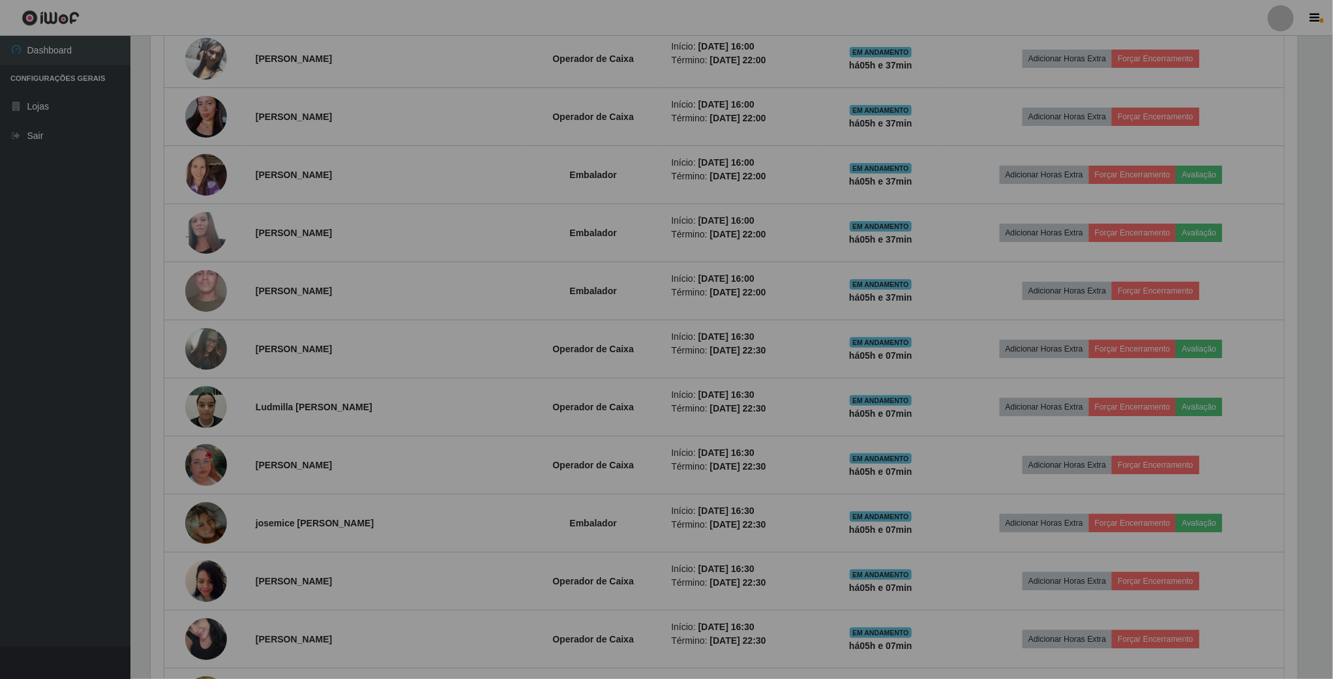
scroll to position [272, 1161]
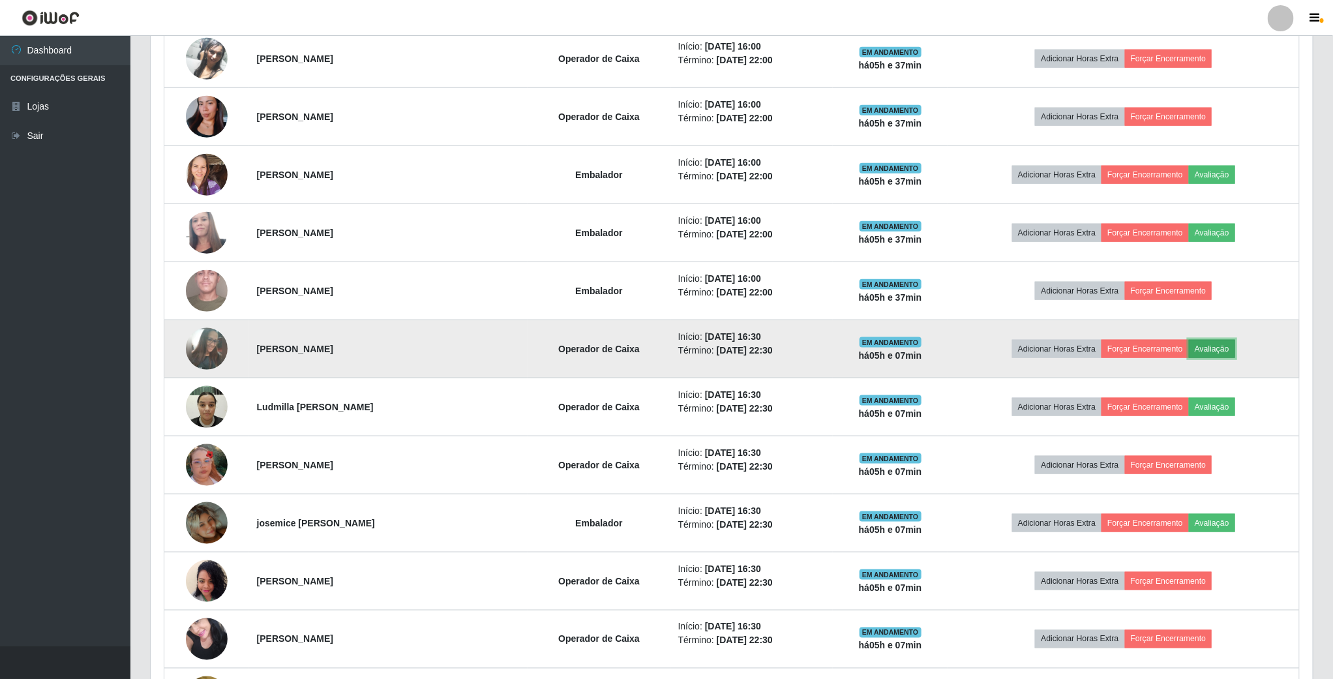
click at [1235, 352] on button "Avaliação" at bounding box center [1212, 349] width 46 height 18
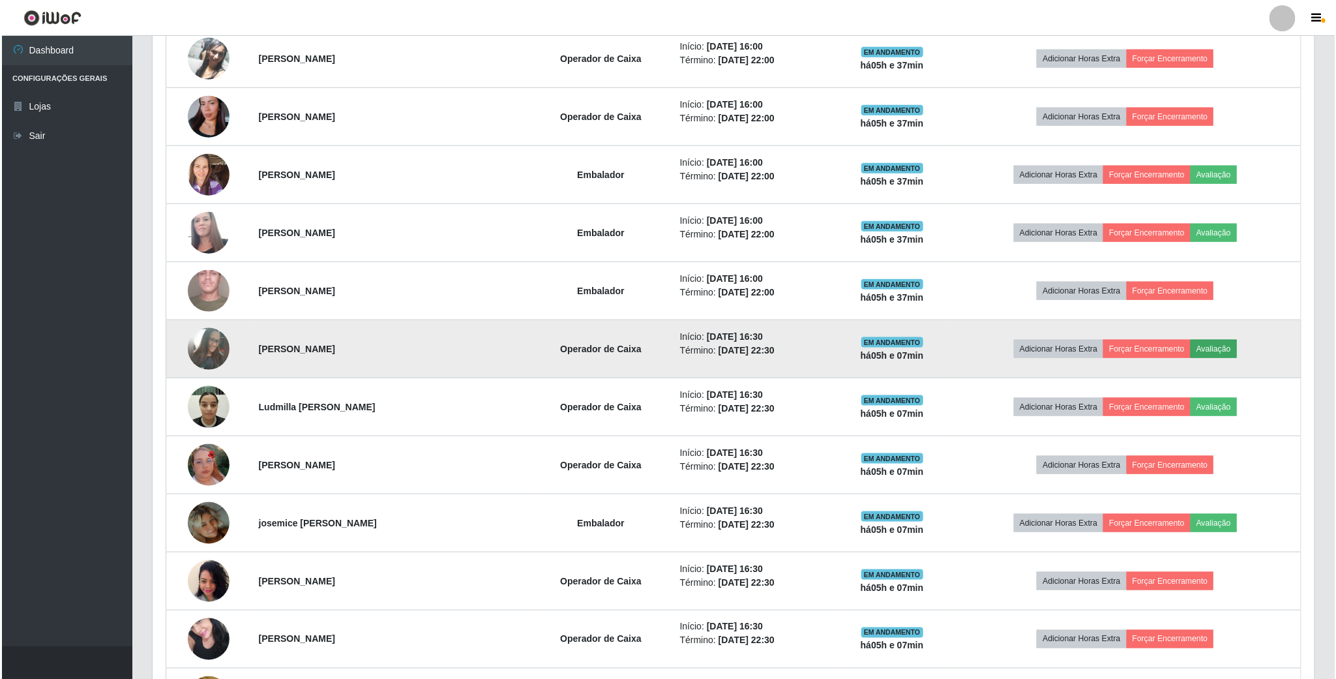
scroll to position [272, 1150]
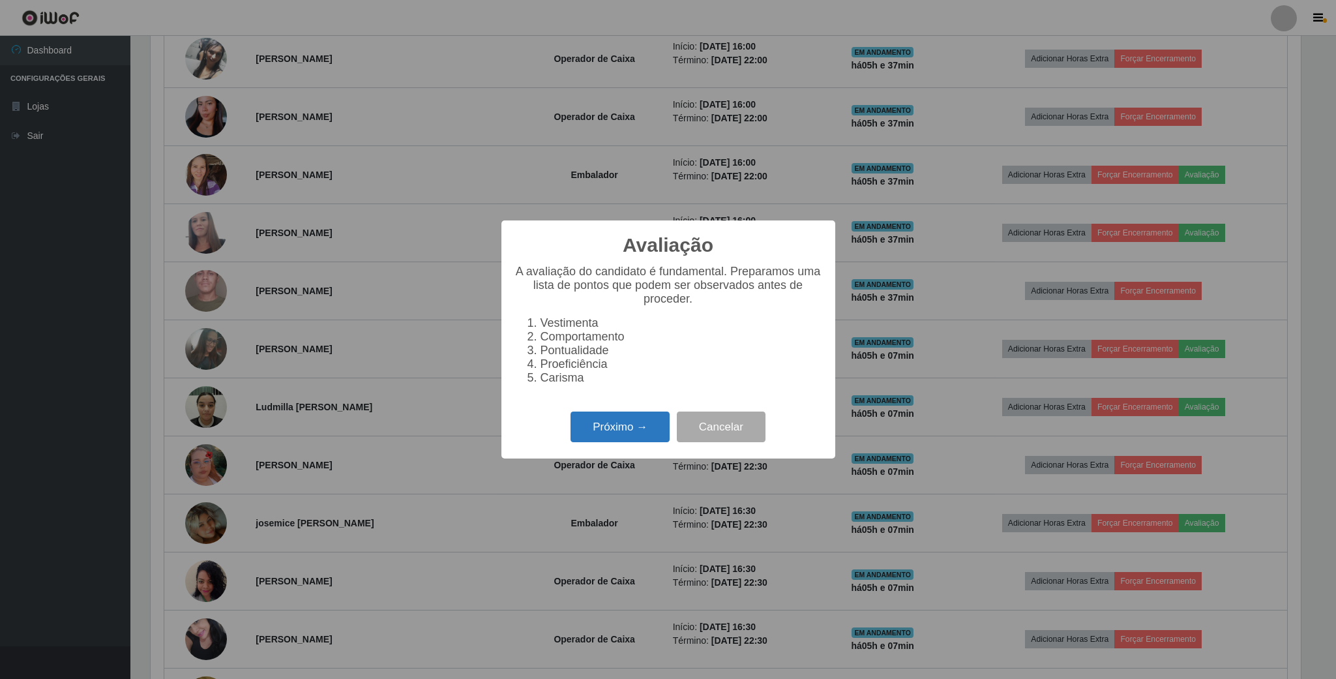
click at [648, 442] on button "Próximo →" at bounding box center [620, 427] width 99 height 31
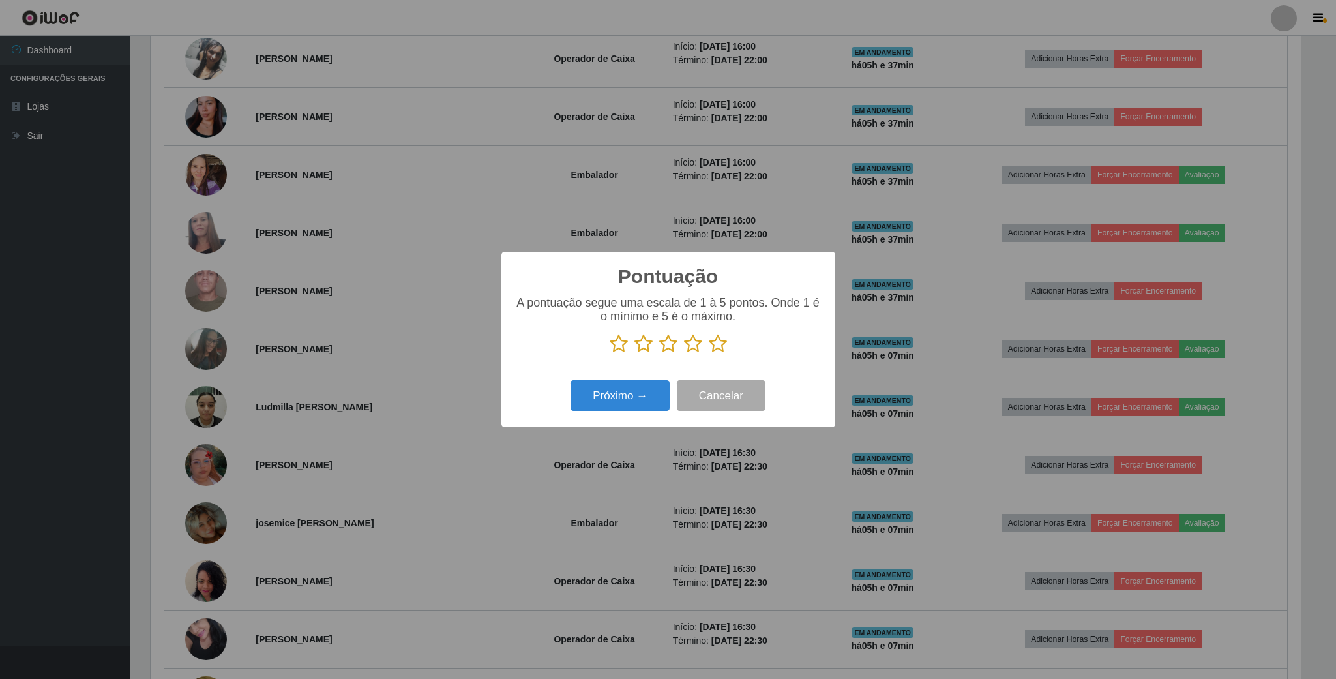
scroll to position [651900, 651021]
click at [620, 344] on icon at bounding box center [619, 344] width 18 height 20
click at [610, 353] on input "radio" at bounding box center [610, 353] width 0 height 0
click at [629, 388] on button "Próximo →" at bounding box center [620, 395] width 99 height 31
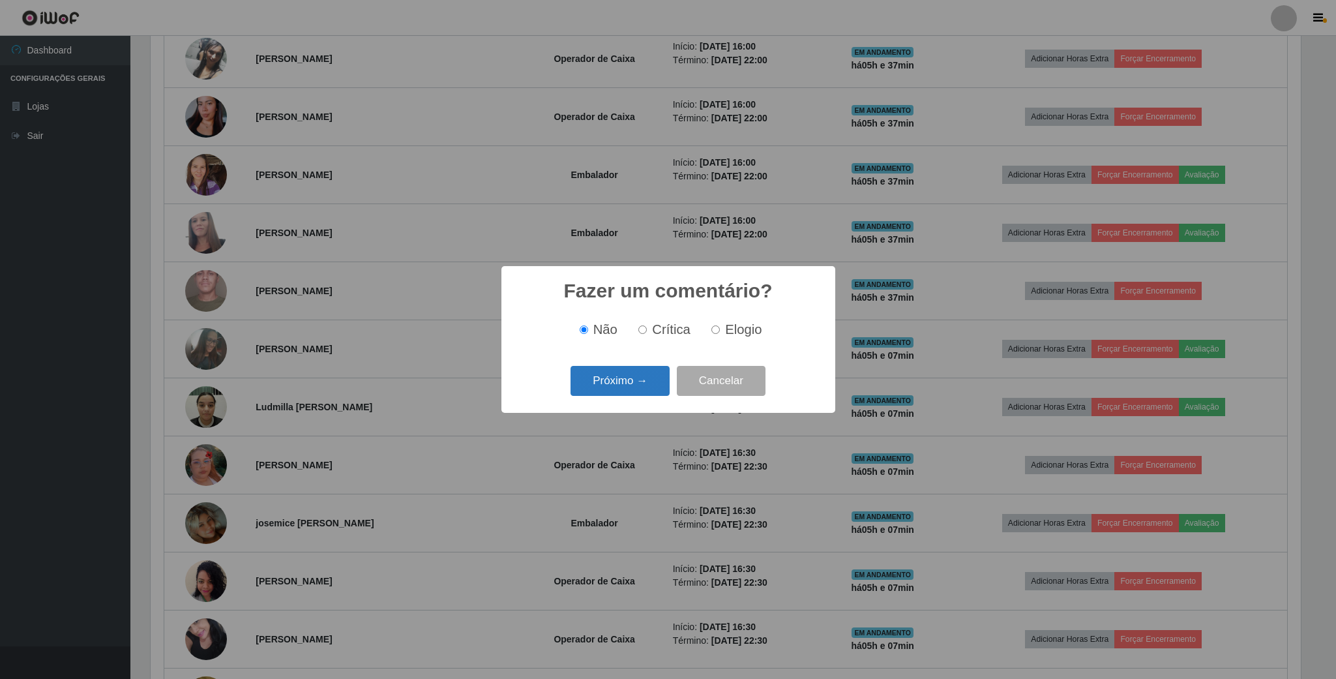
click at [629, 387] on button "Próximo →" at bounding box center [620, 381] width 99 height 31
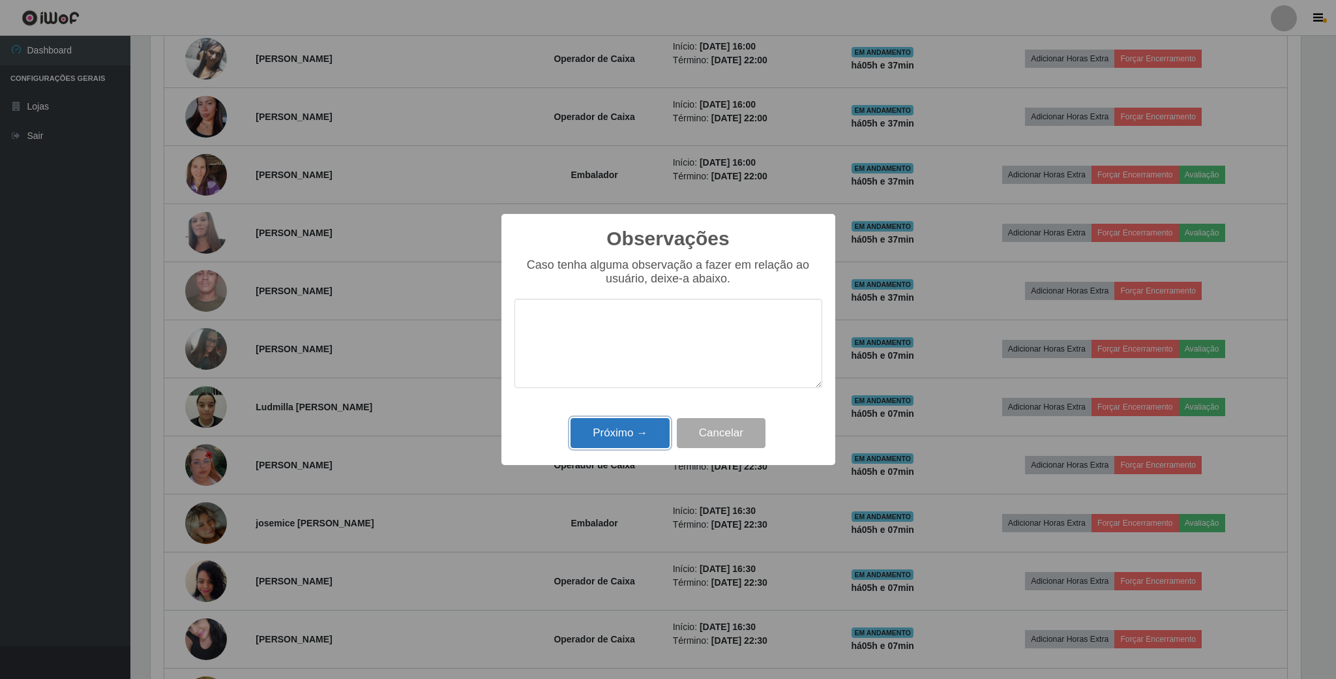
click at [618, 432] on button "Próximo →" at bounding box center [620, 433] width 99 height 31
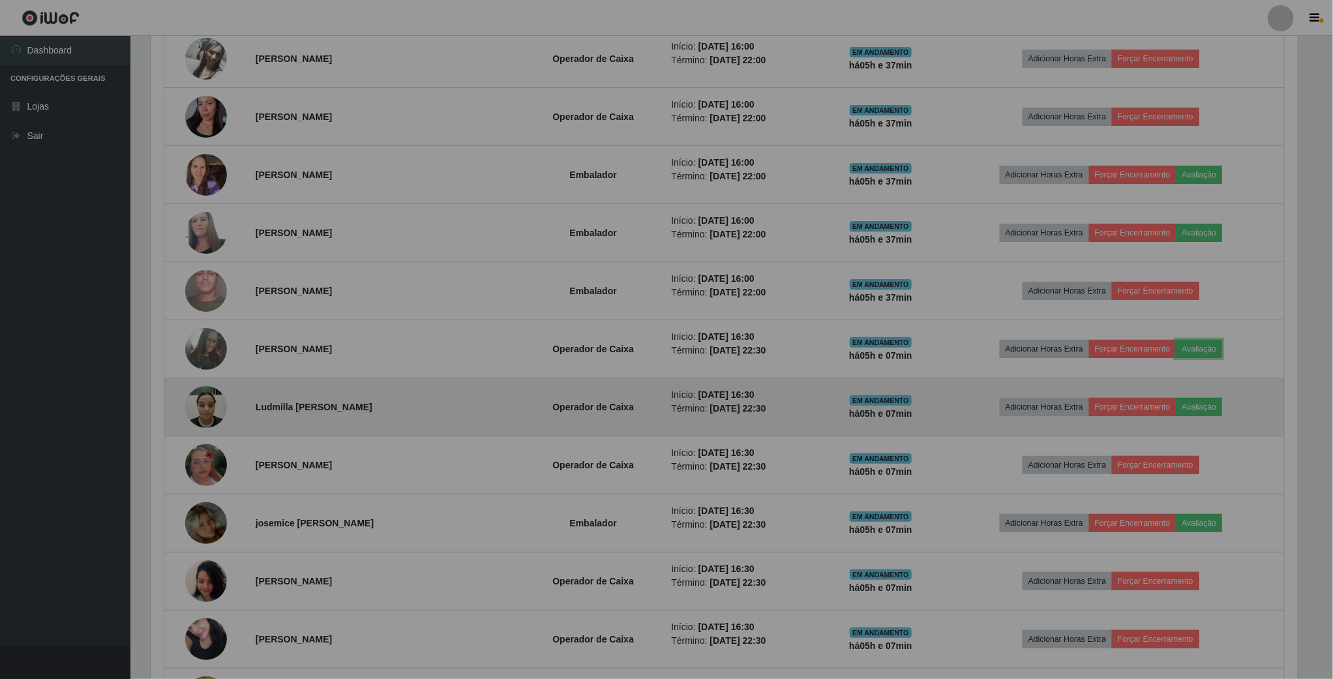
scroll to position [272, 1161]
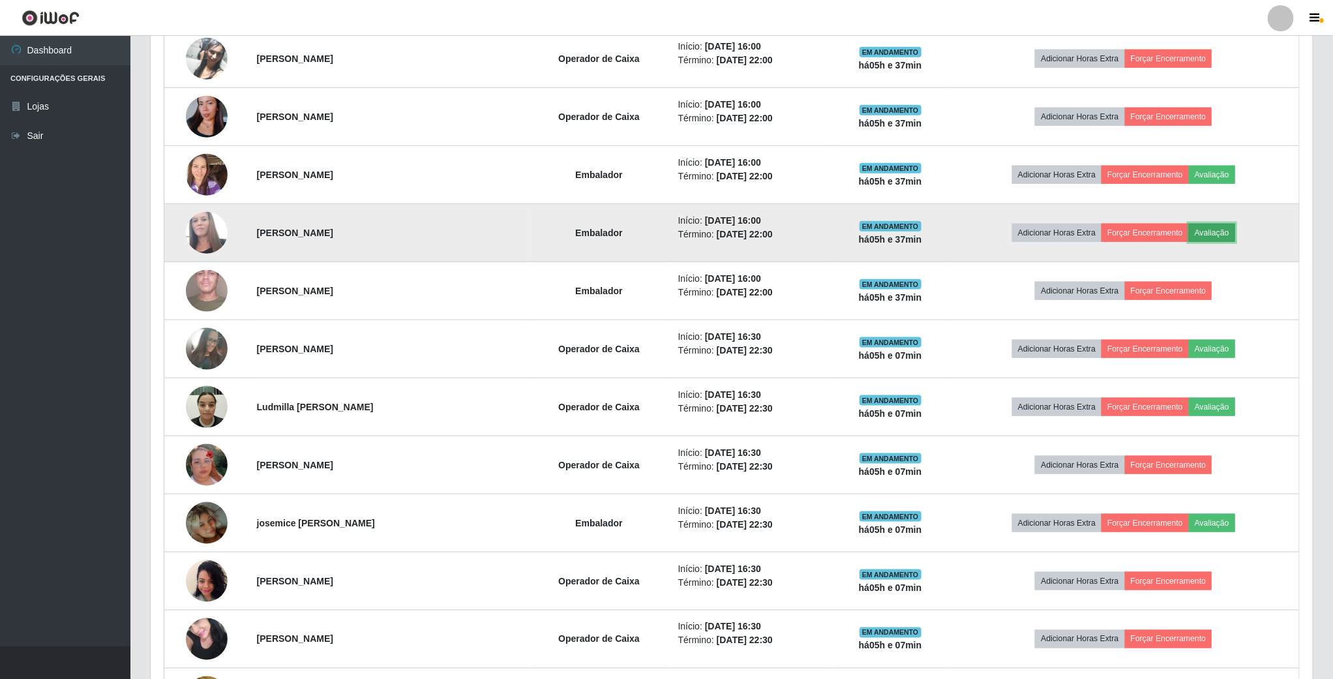
click at [1233, 241] on button "Avaliação" at bounding box center [1212, 233] width 46 height 18
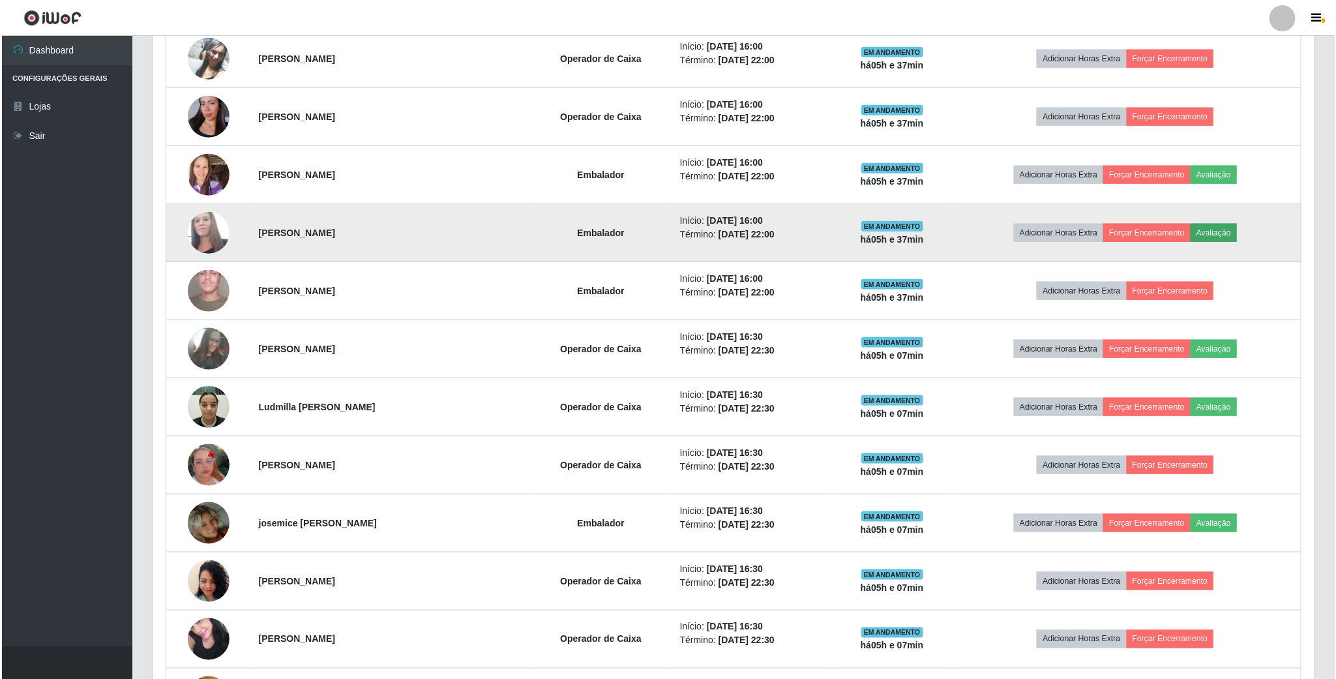
scroll to position [272, 1150]
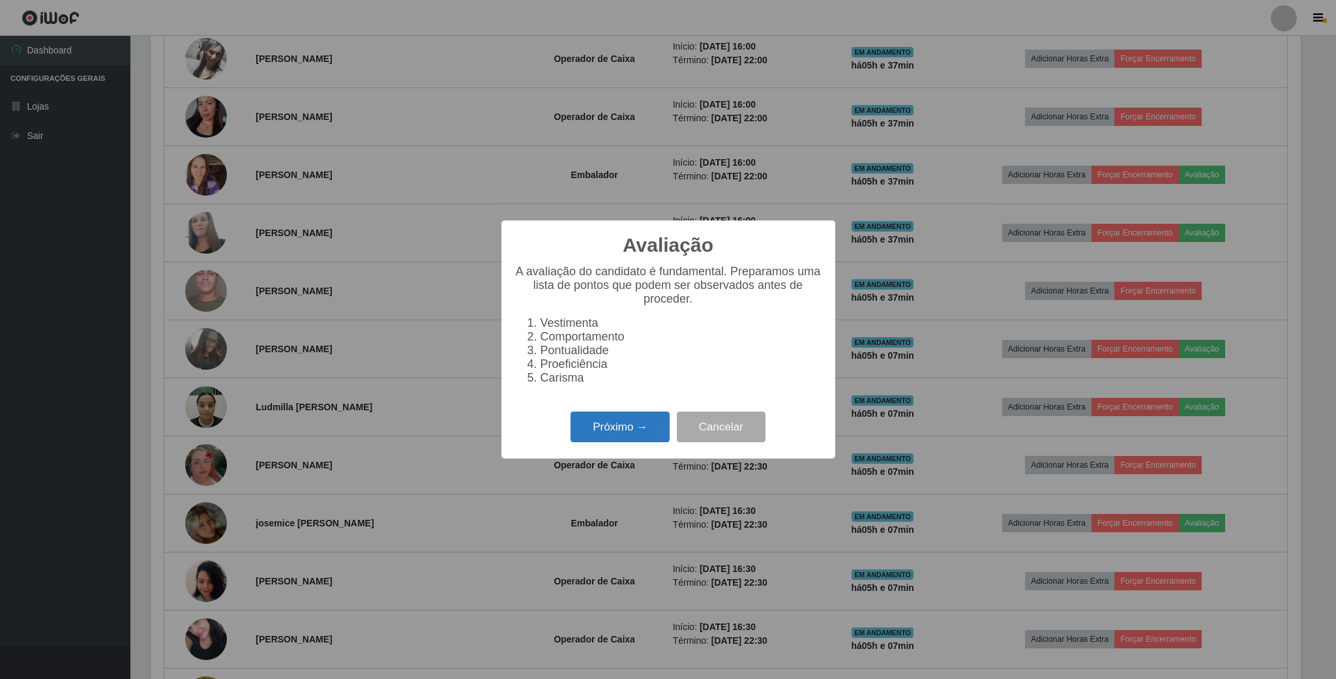
click at [634, 430] on button "Próximo →" at bounding box center [620, 427] width 99 height 31
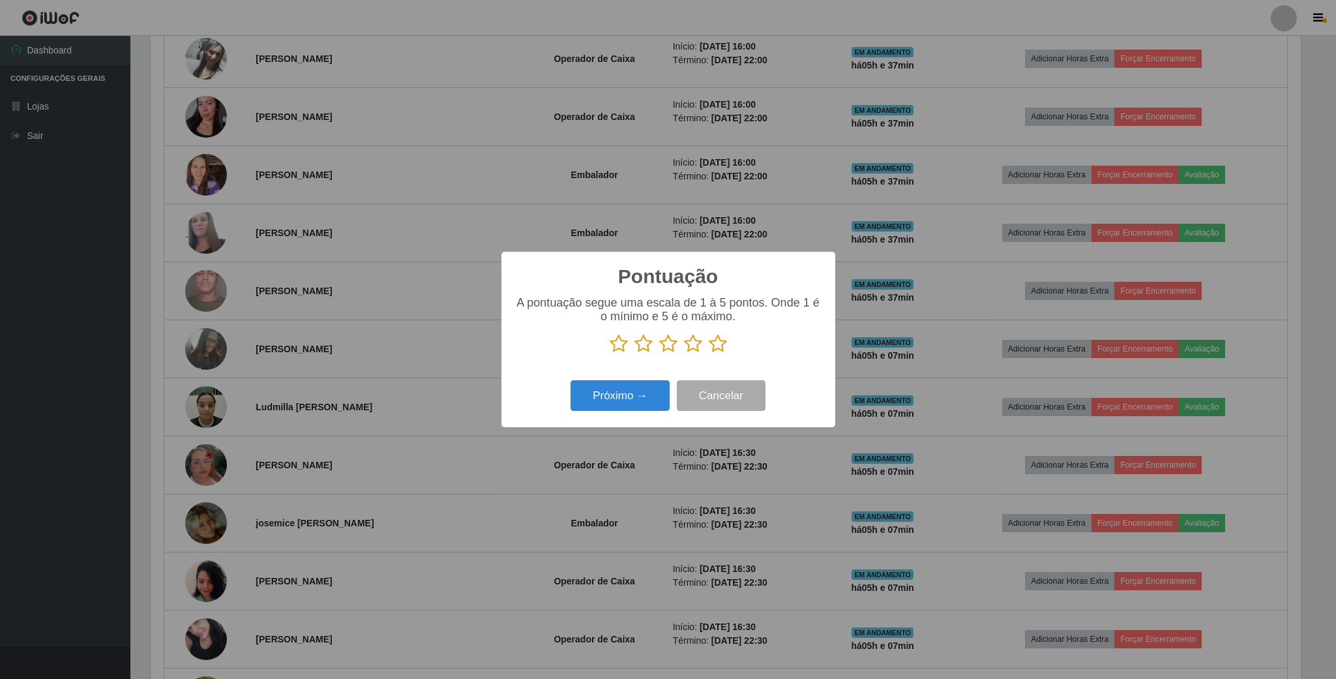
scroll to position [651900, 651021]
click at [611, 344] on icon at bounding box center [619, 344] width 18 height 20
click at [610, 353] on input "radio" at bounding box center [610, 353] width 0 height 0
click at [628, 385] on button "Próximo →" at bounding box center [620, 395] width 99 height 31
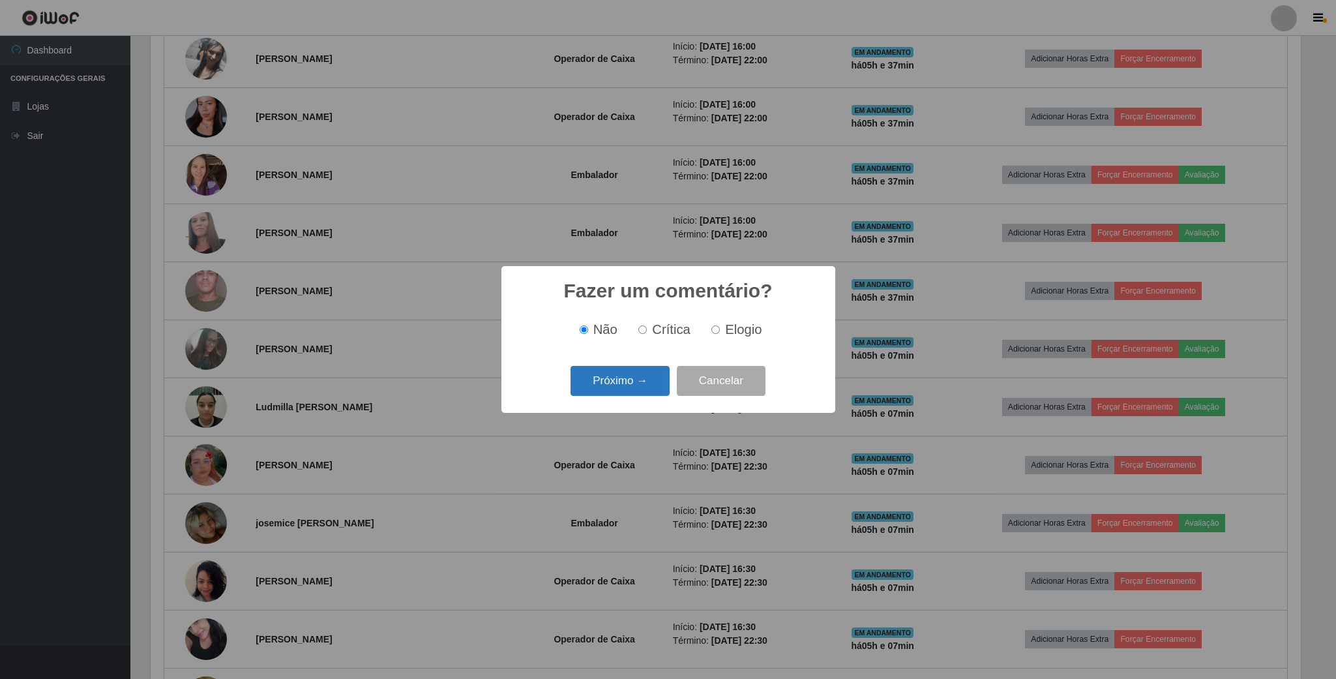
click at [630, 385] on button "Próximo →" at bounding box center [620, 381] width 99 height 31
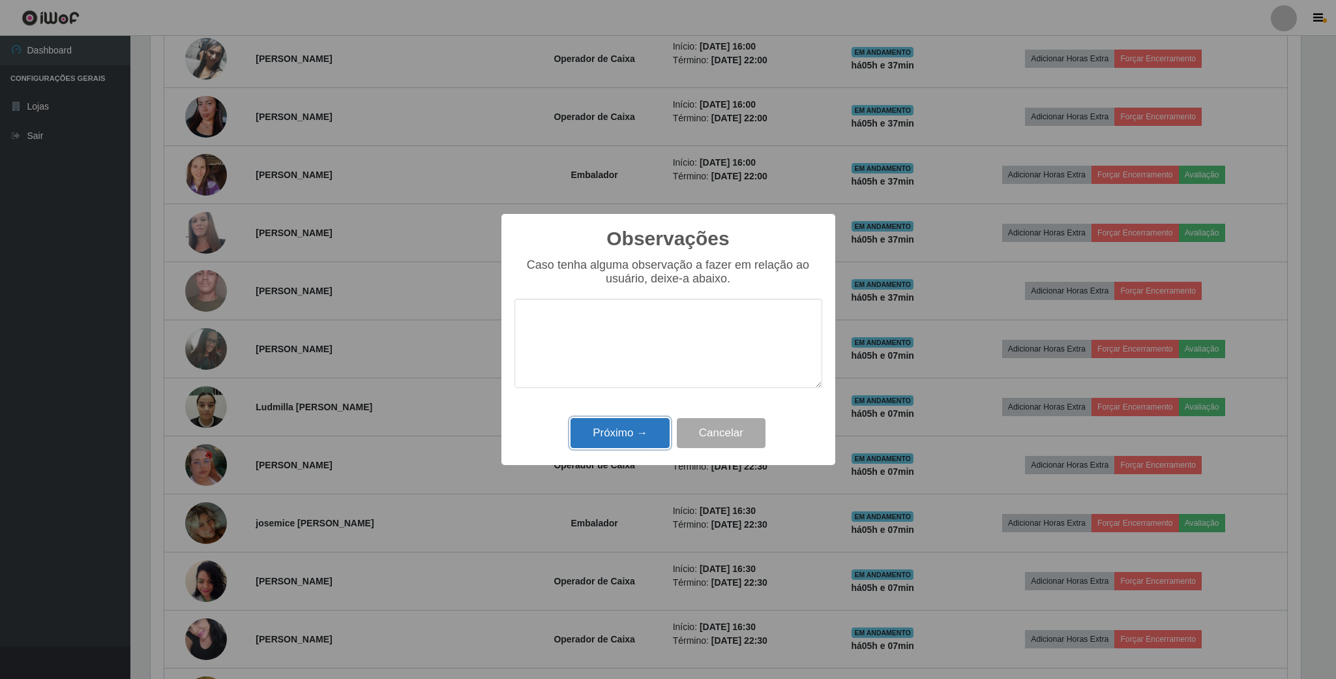
click at [646, 440] on button "Próximo →" at bounding box center [620, 433] width 99 height 31
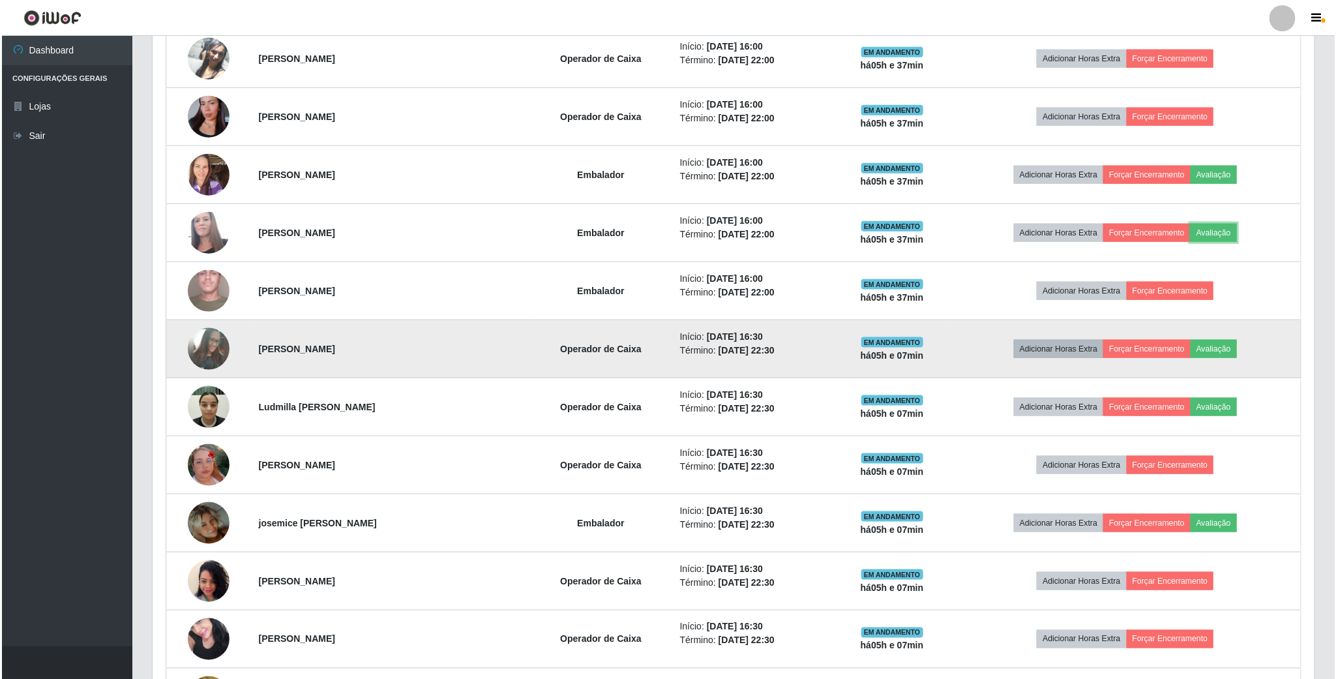
scroll to position [272, 1161]
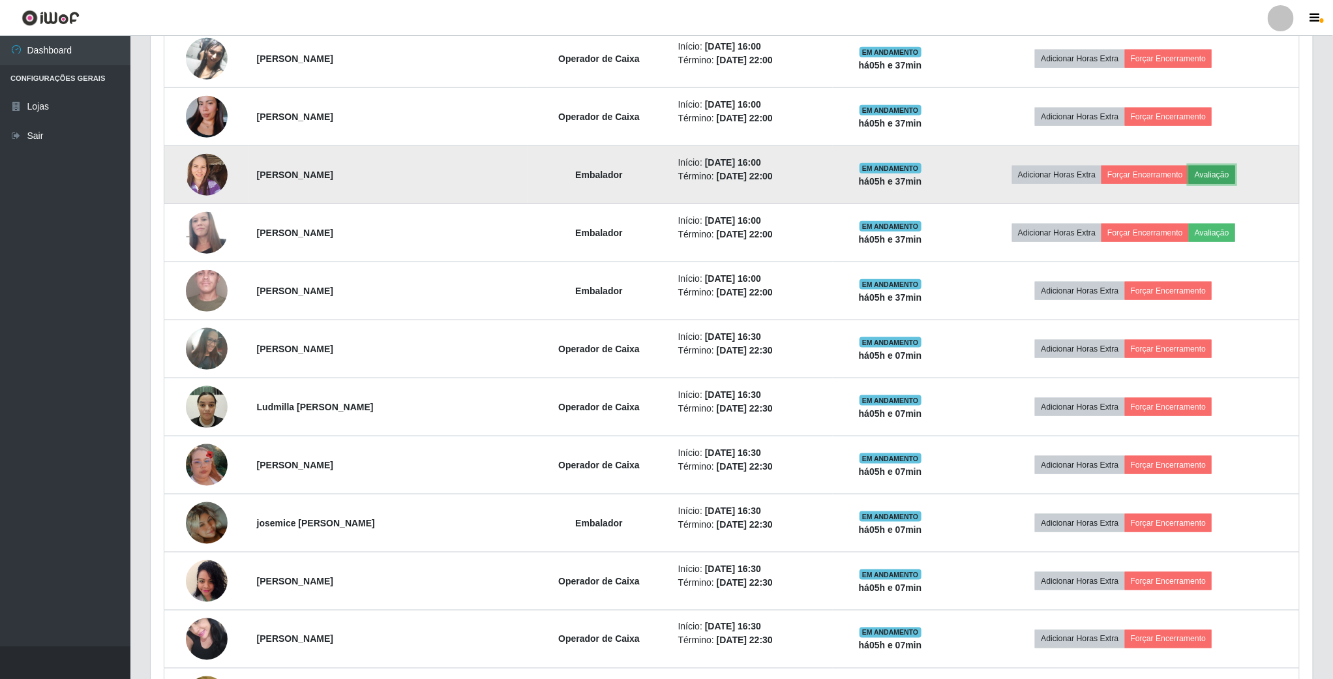
click at [1235, 184] on button "Avaliação" at bounding box center [1212, 175] width 46 height 18
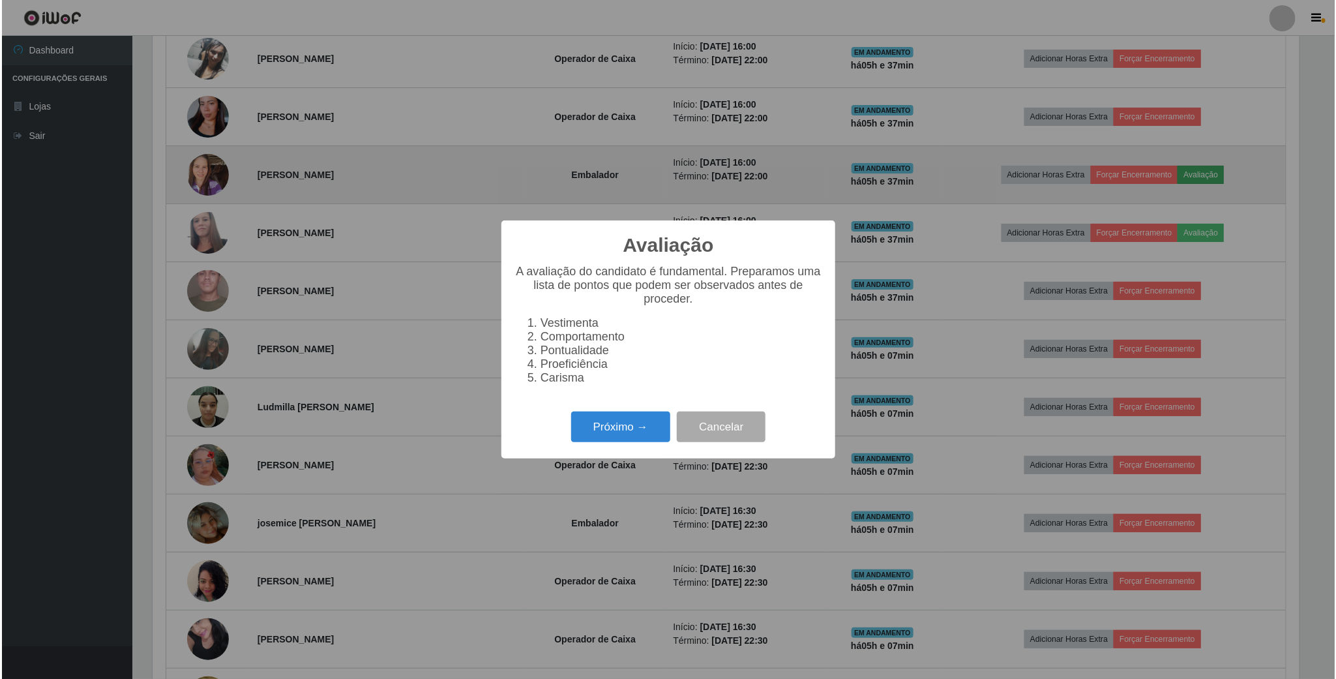
scroll to position [272, 1150]
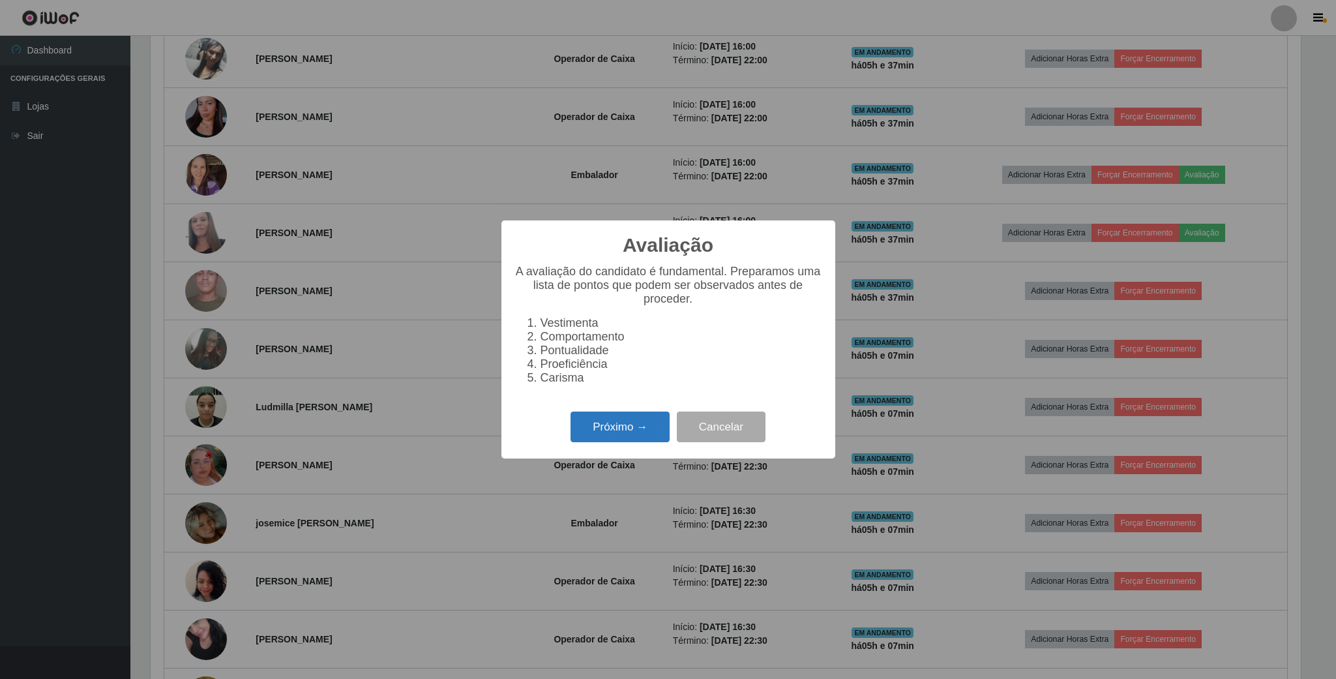
click at [646, 421] on button "Próximo →" at bounding box center [620, 427] width 99 height 31
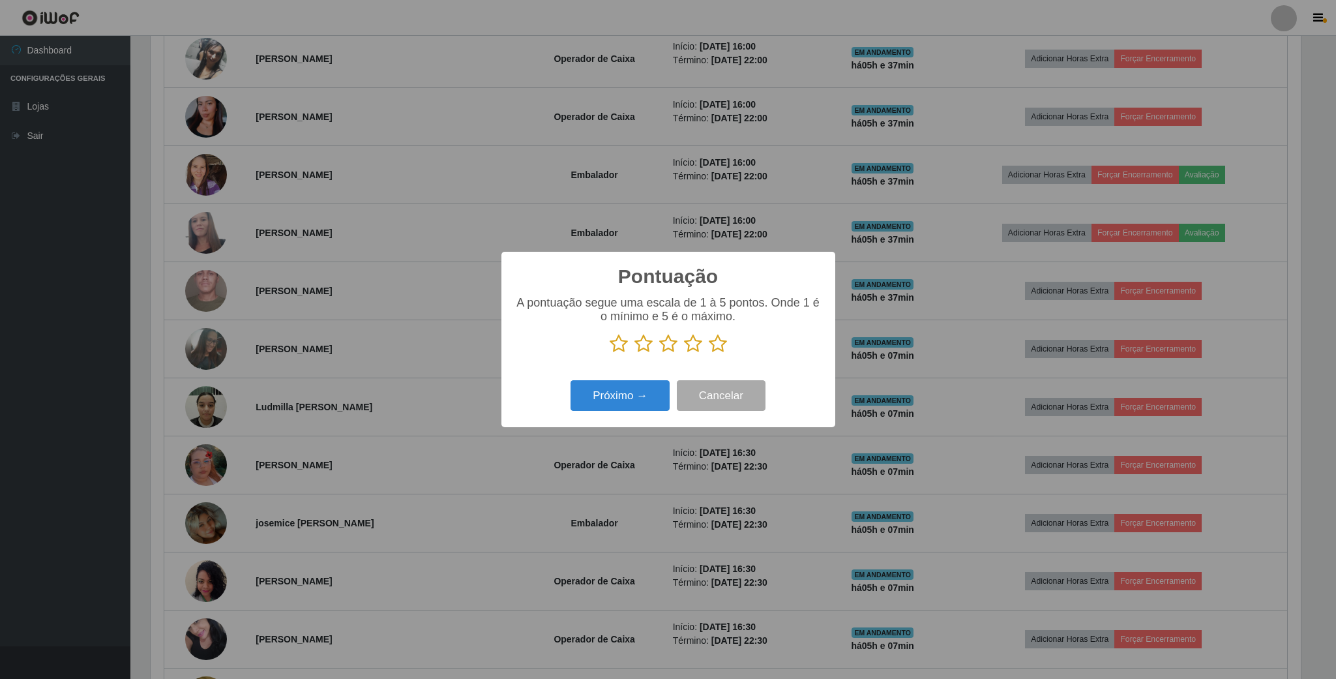
click at [664, 347] on icon at bounding box center [668, 344] width 18 height 20
click at [659, 353] on input "radio" at bounding box center [659, 353] width 0 height 0
click at [646, 393] on button "Próximo →" at bounding box center [620, 395] width 99 height 31
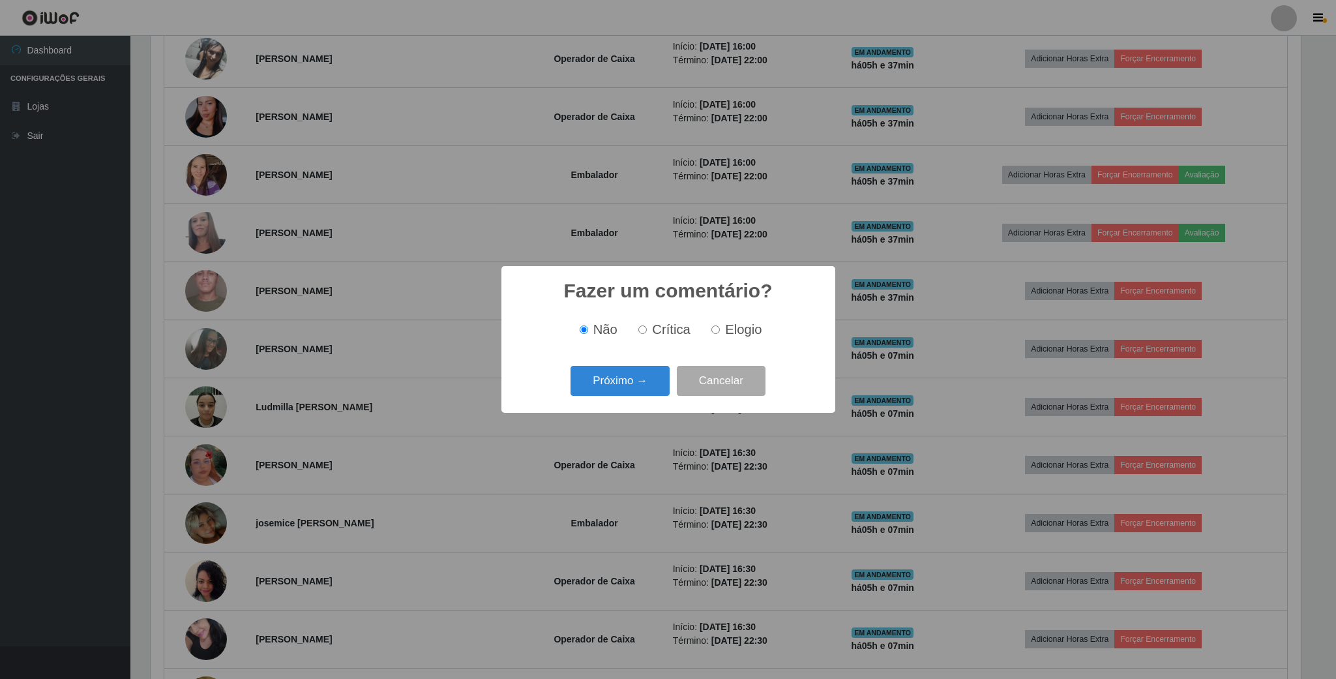
click at [646, 393] on button "Próximo →" at bounding box center [620, 381] width 99 height 31
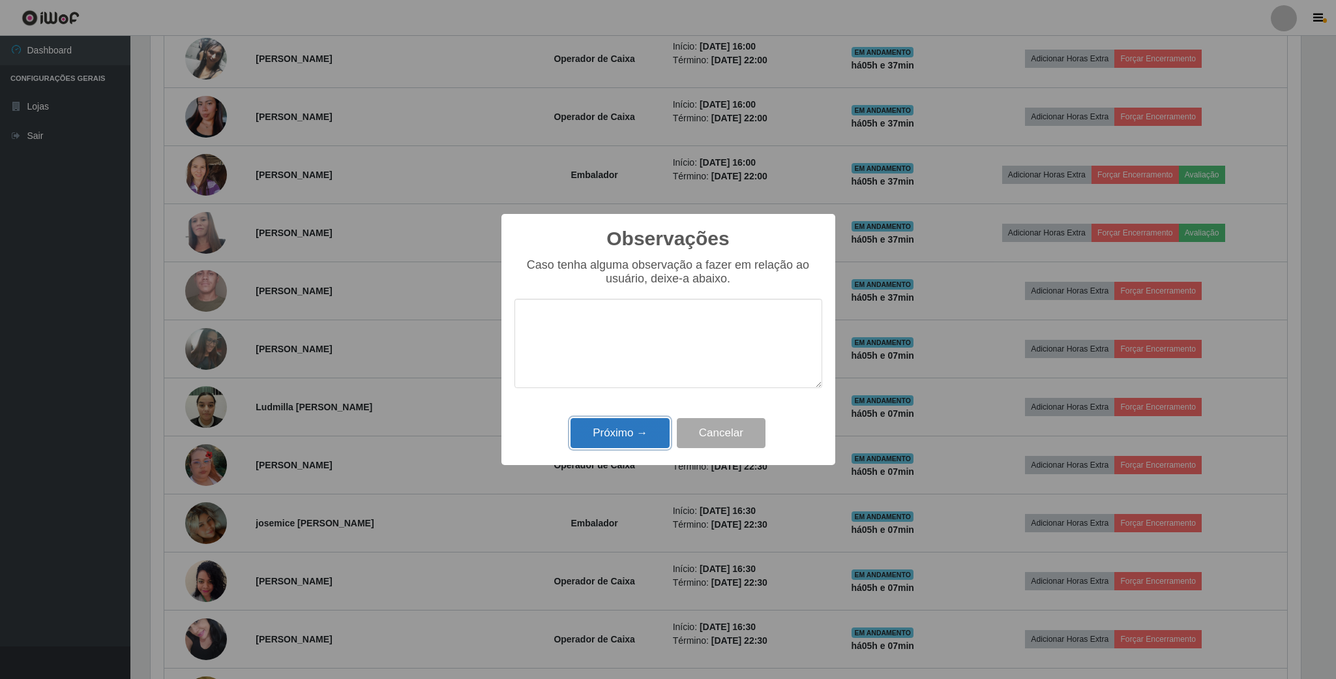
click at [654, 433] on button "Próximo →" at bounding box center [620, 433] width 99 height 31
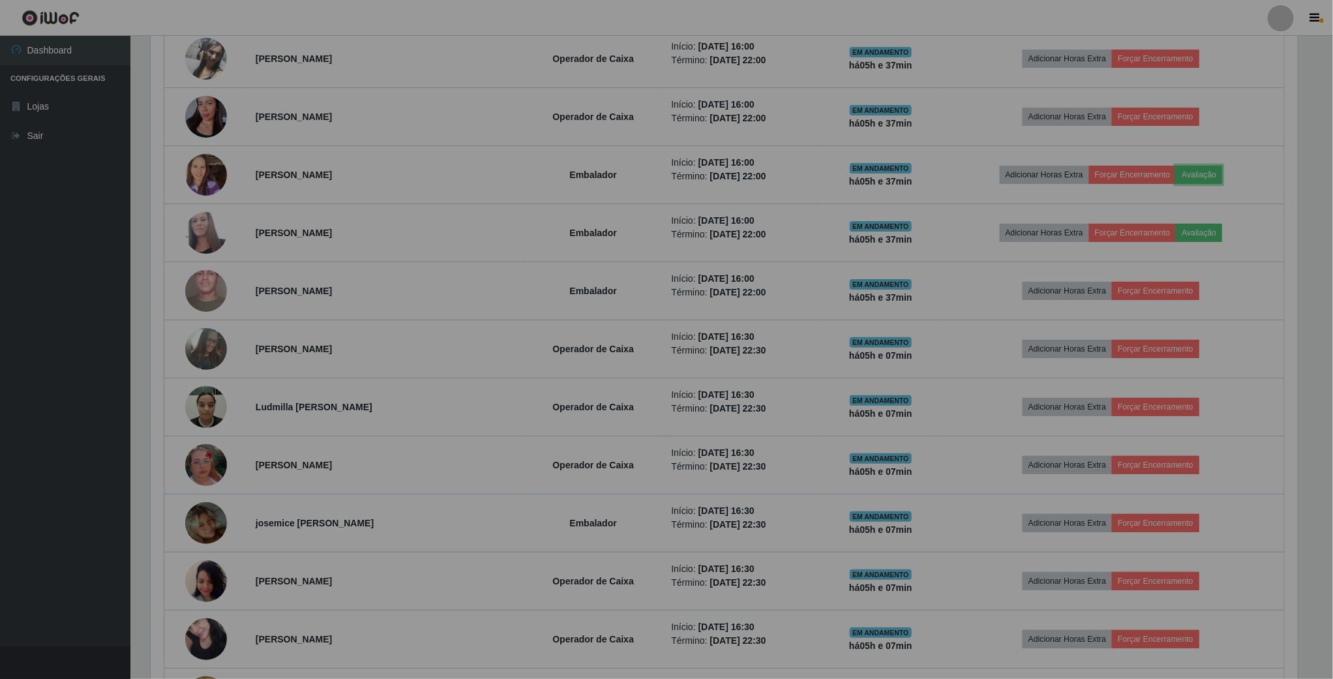
scroll to position [651900, 651008]
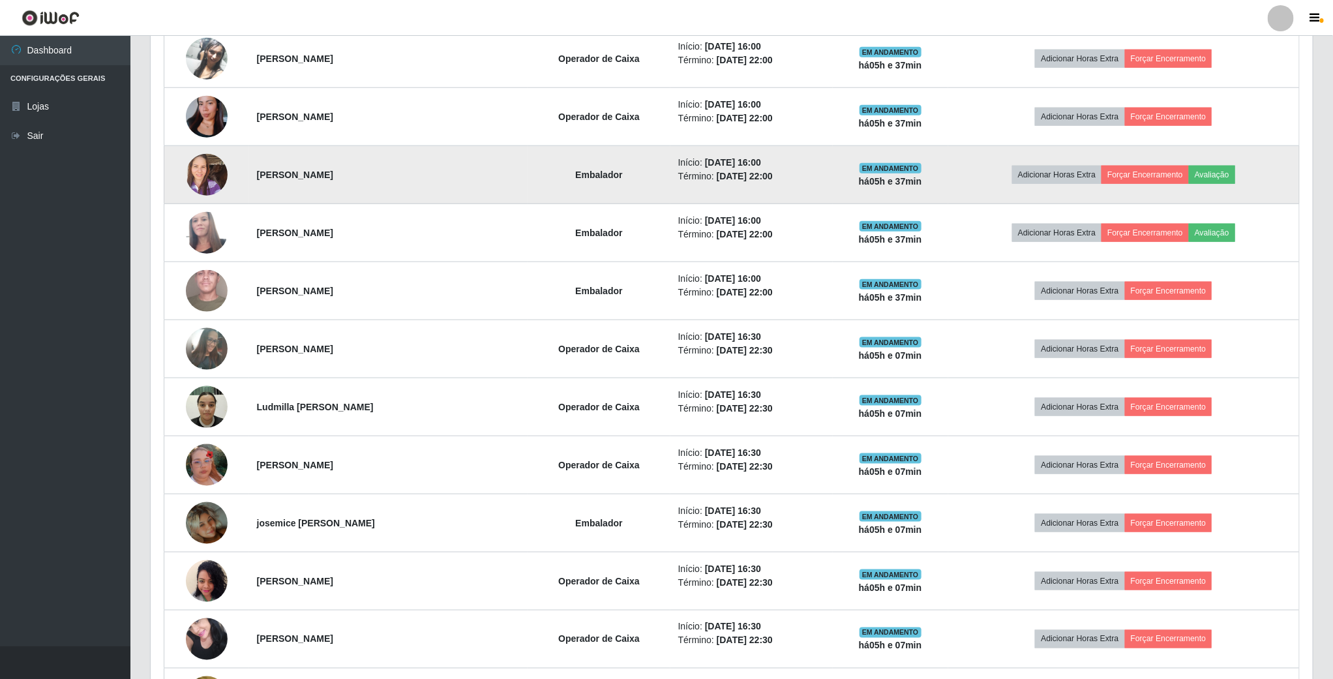
click at [216, 184] on img at bounding box center [207, 174] width 42 height 55
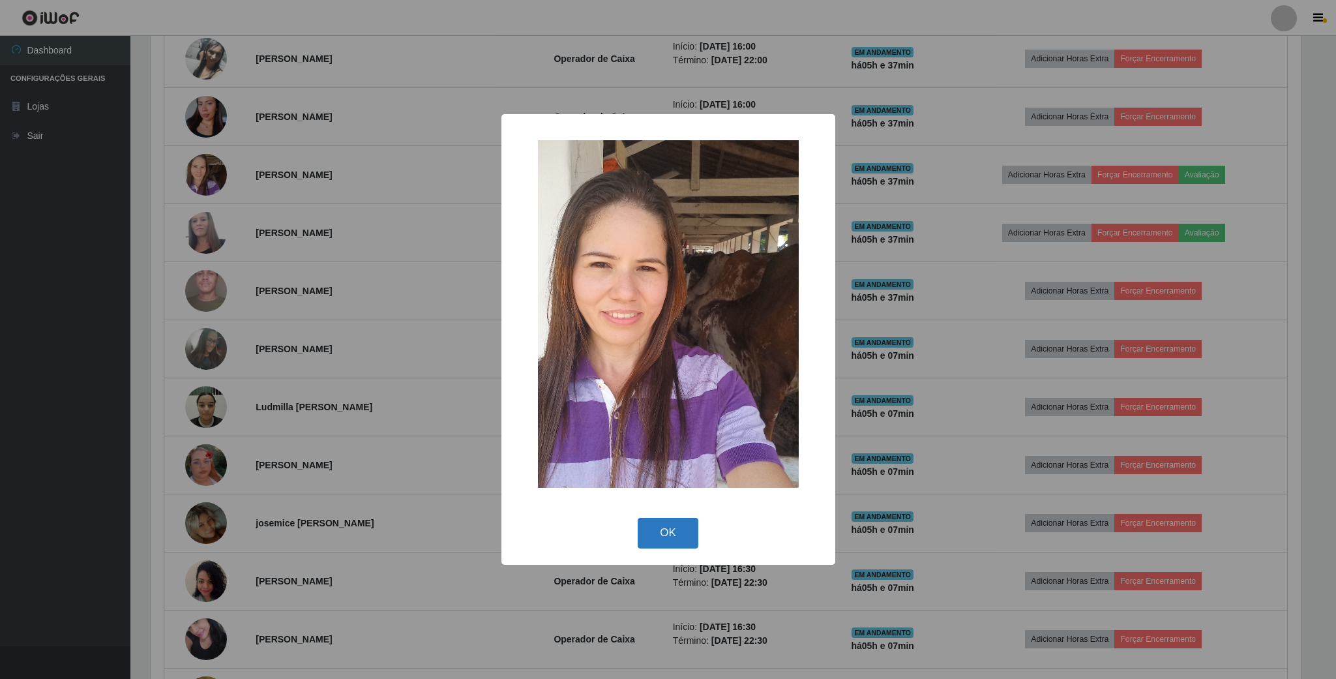
click at [642, 535] on button "OK" at bounding box center [668, 533] width 61 height 31
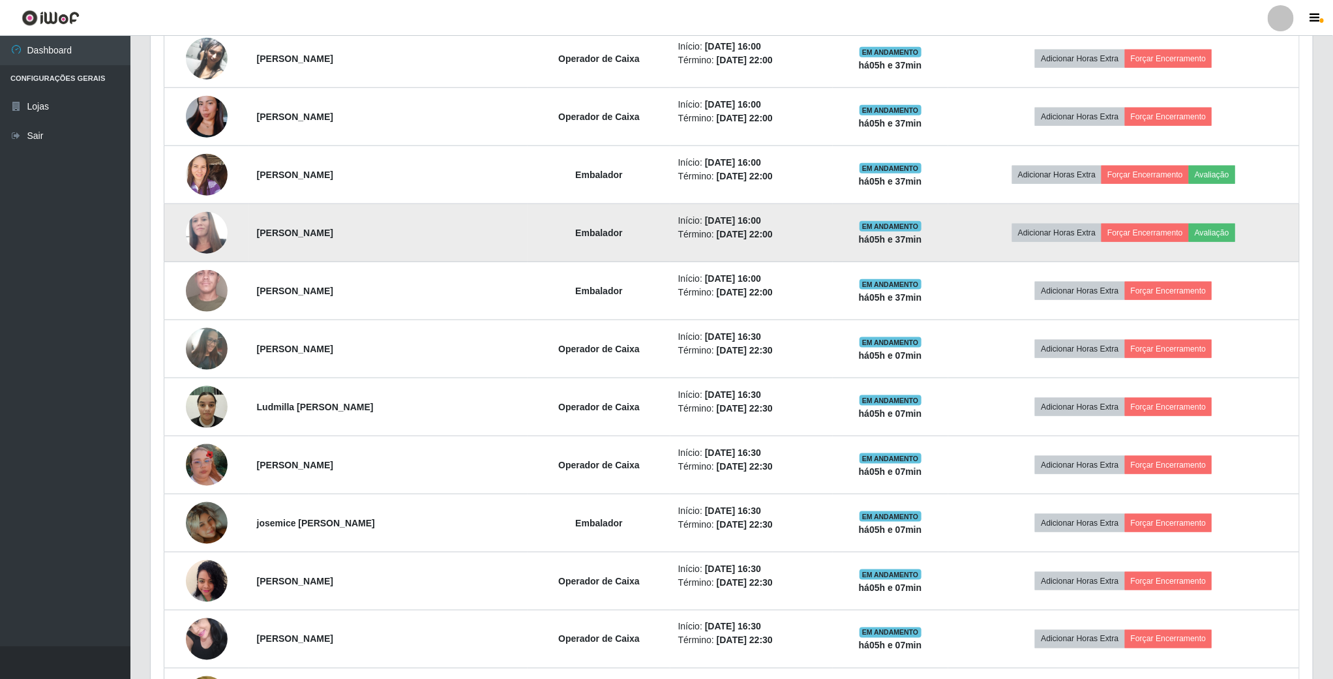
click at [203, 228] on img at bounding box center [207, 233] width 42 height 70
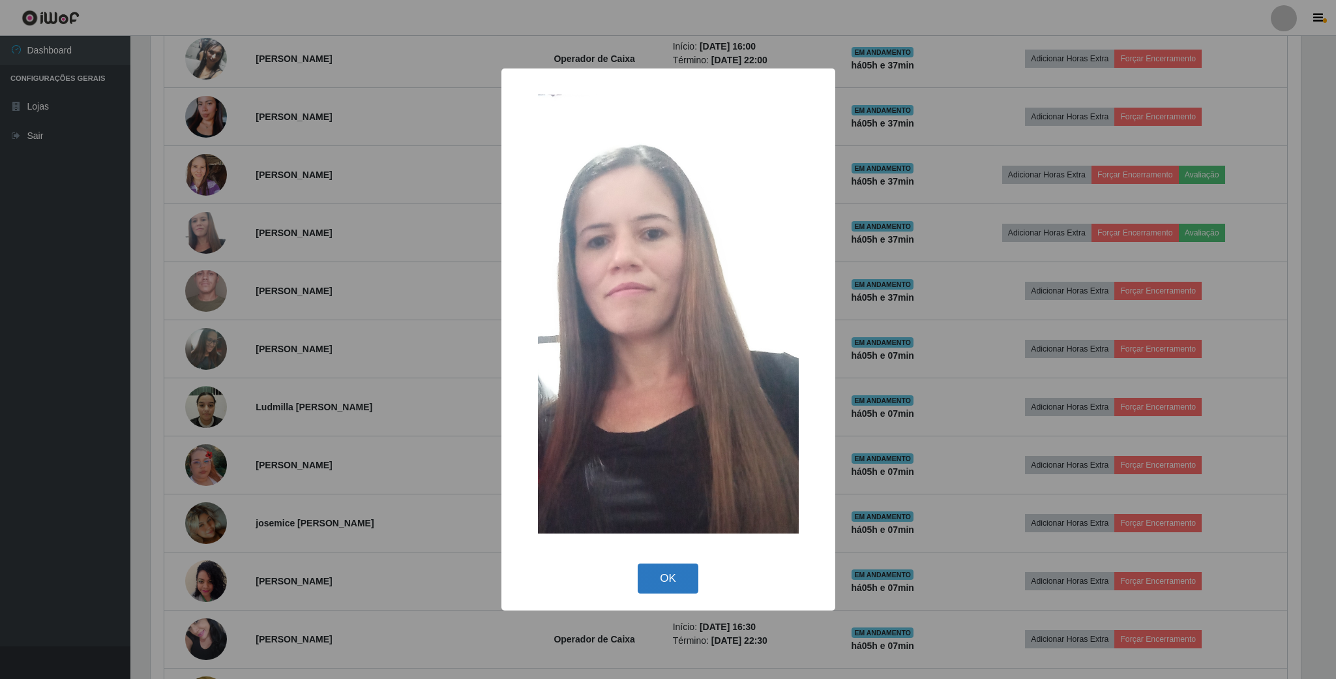
click at [658, 575] on button "OK" at bounding box center [668, 578] width 61 height 31
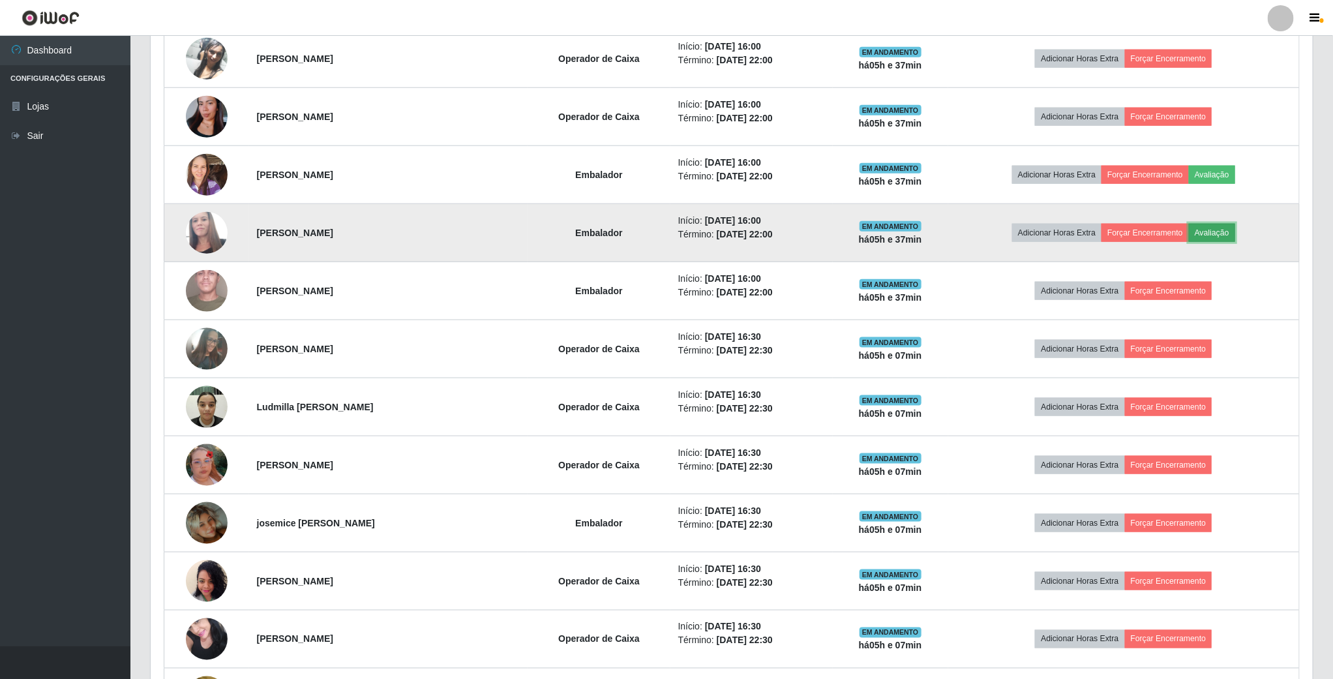
click at [1214, 235] on button "Avaliação" at bounding box center [1212, 233] width 46 height 18
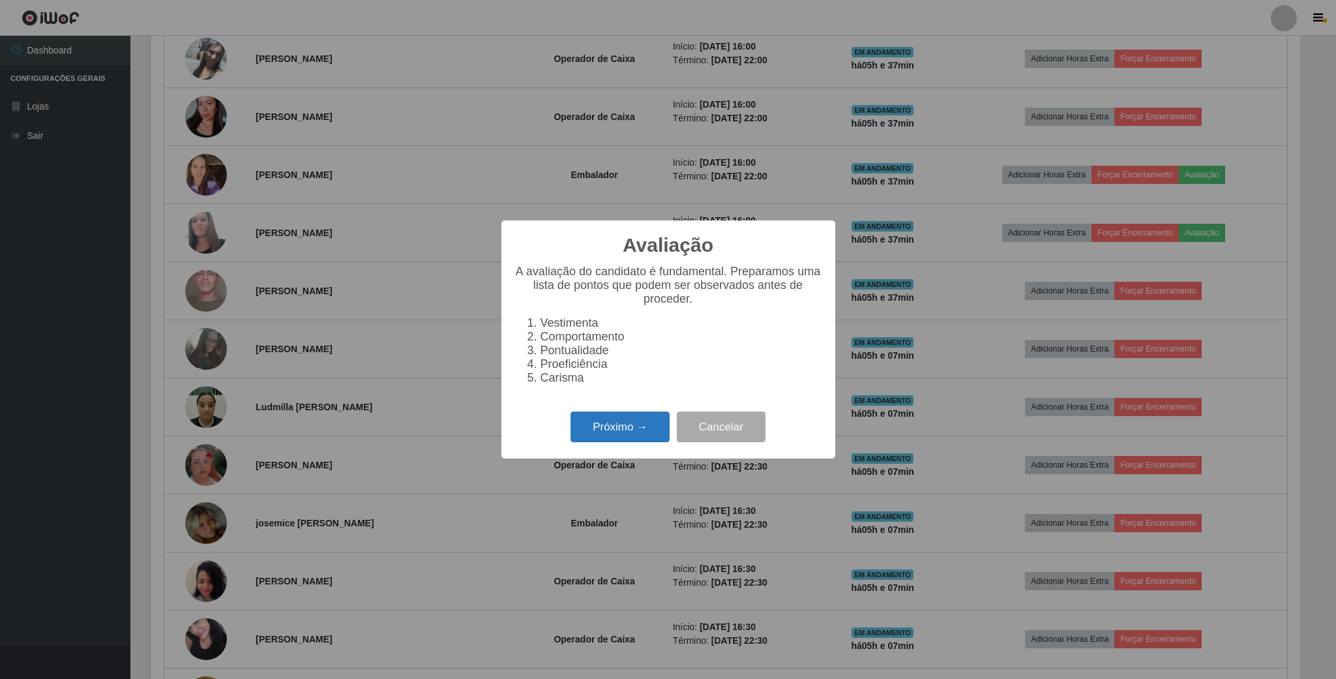
click at [607, 442] on button "Próximo →" at bounding box center [620, 427] width 99 height 31
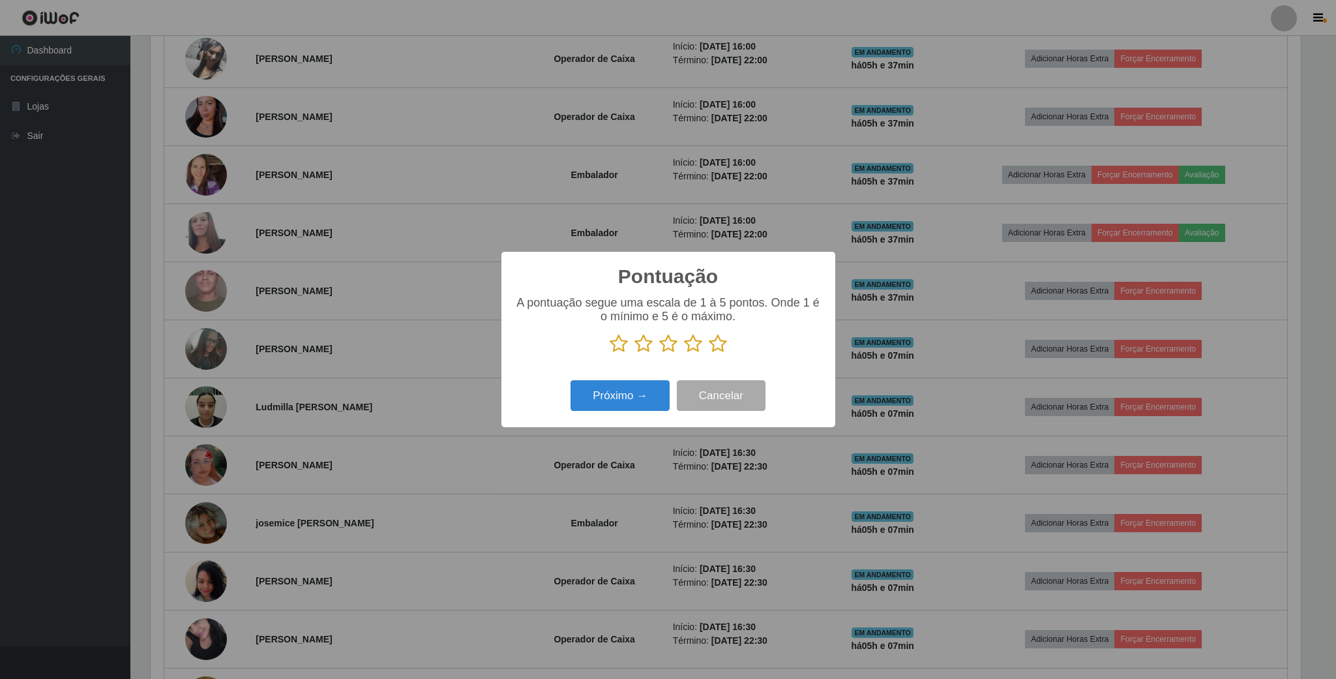
click at [626, 345] on icon at bounding box center [619, 344] width 18 height 20
click at [610, 353] on input "radio" at bounding box center [610, 353] width 0 height 0
click at [633, 395] on button "Próximo →" at bounding box center [620, 395] width 99 height 31
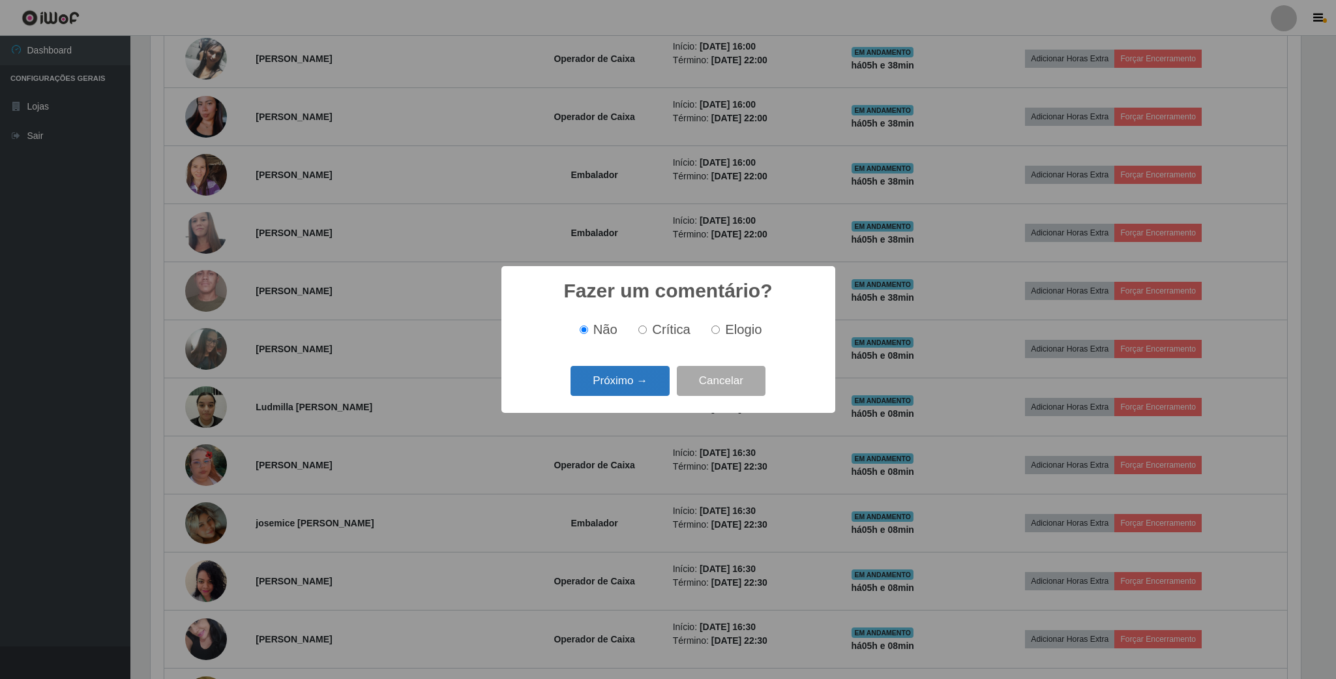
click at [634, 387] on button "Próximo →" at bounding box center [620, 381] width 99 height 31
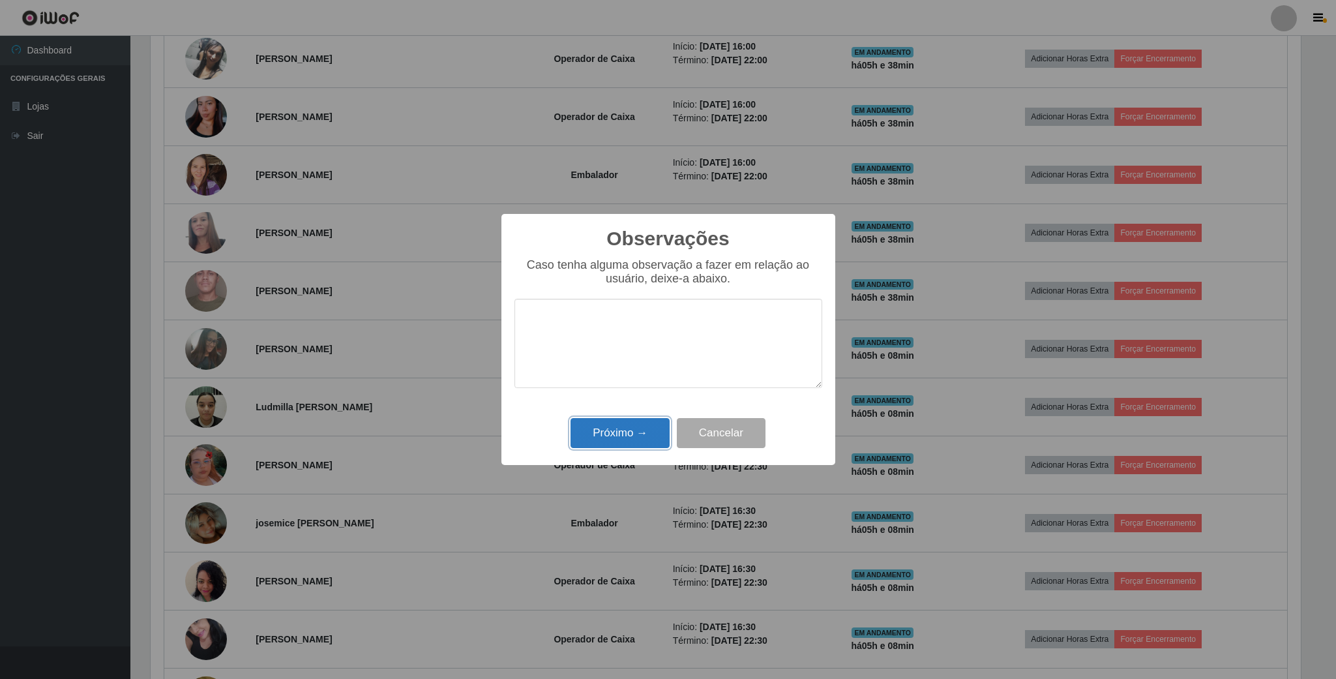
click at [638, 446] on button "Próximo →" at bounding box center [620, 433] width 99 height 31
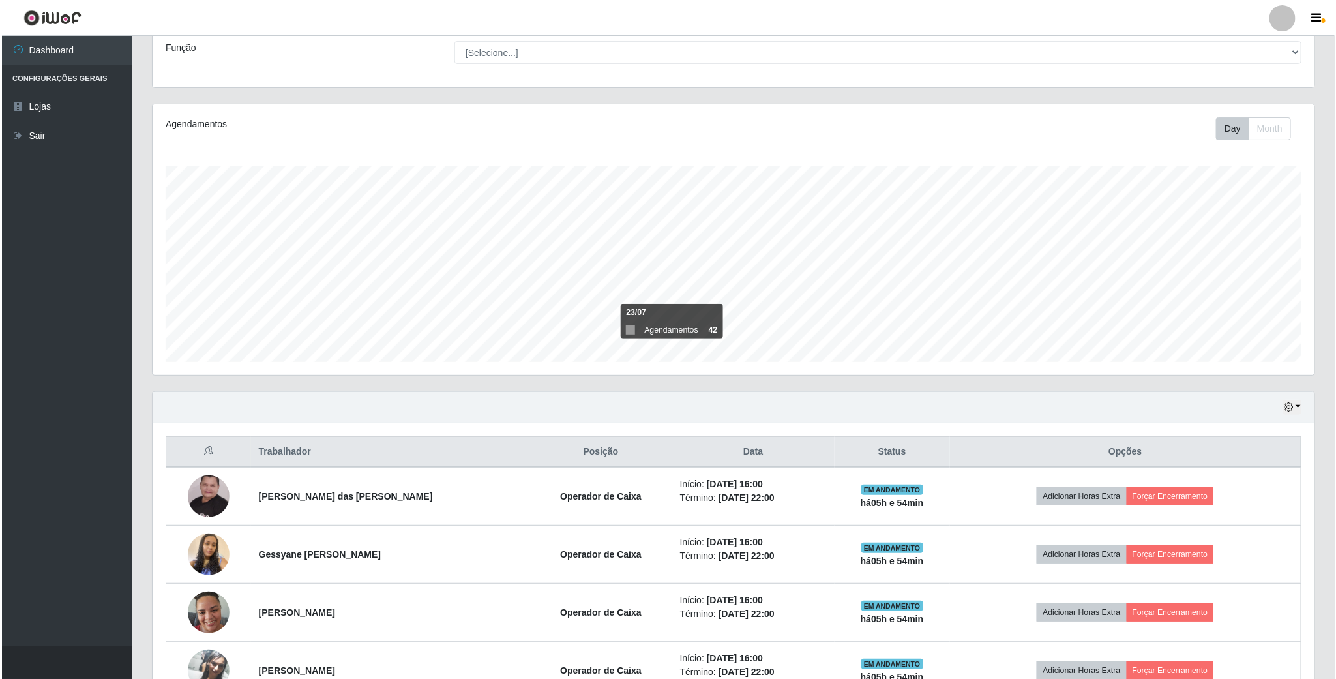
scroll to position [196, 0]
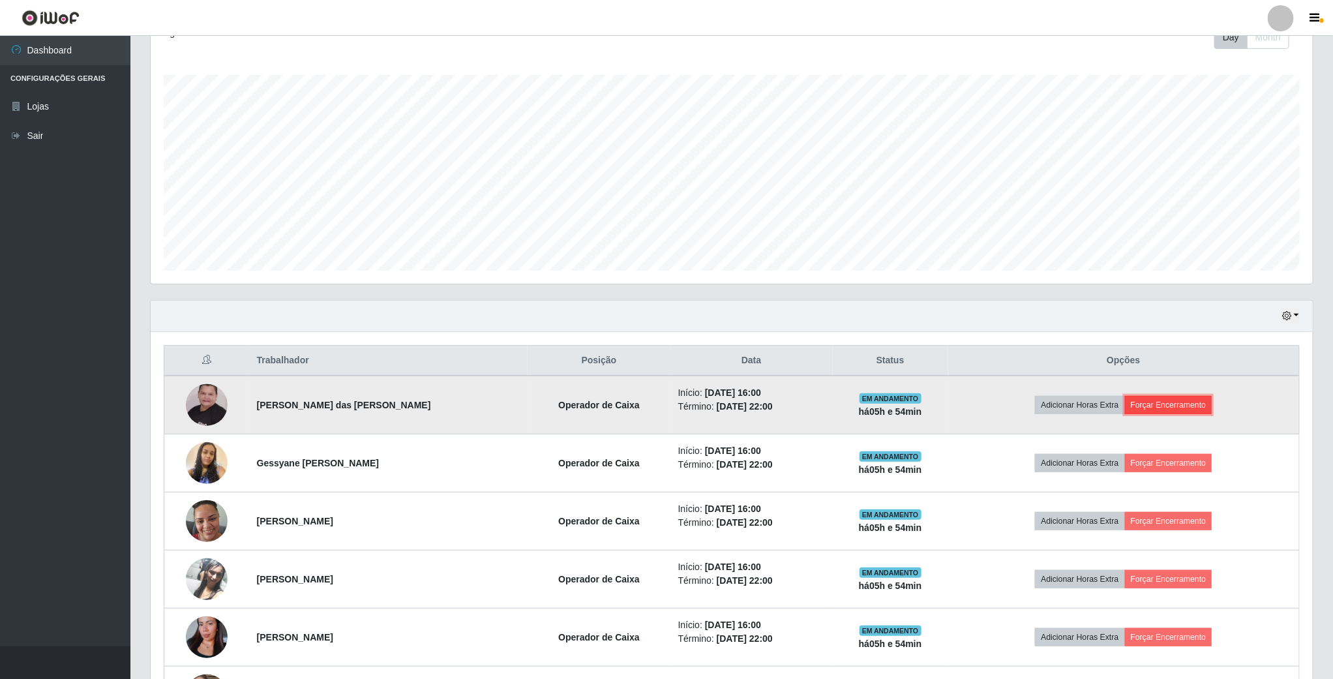
click at [1178, 406] on button "Forçar Encerramento" at bounding box center [1168, 405] width 87 height 18
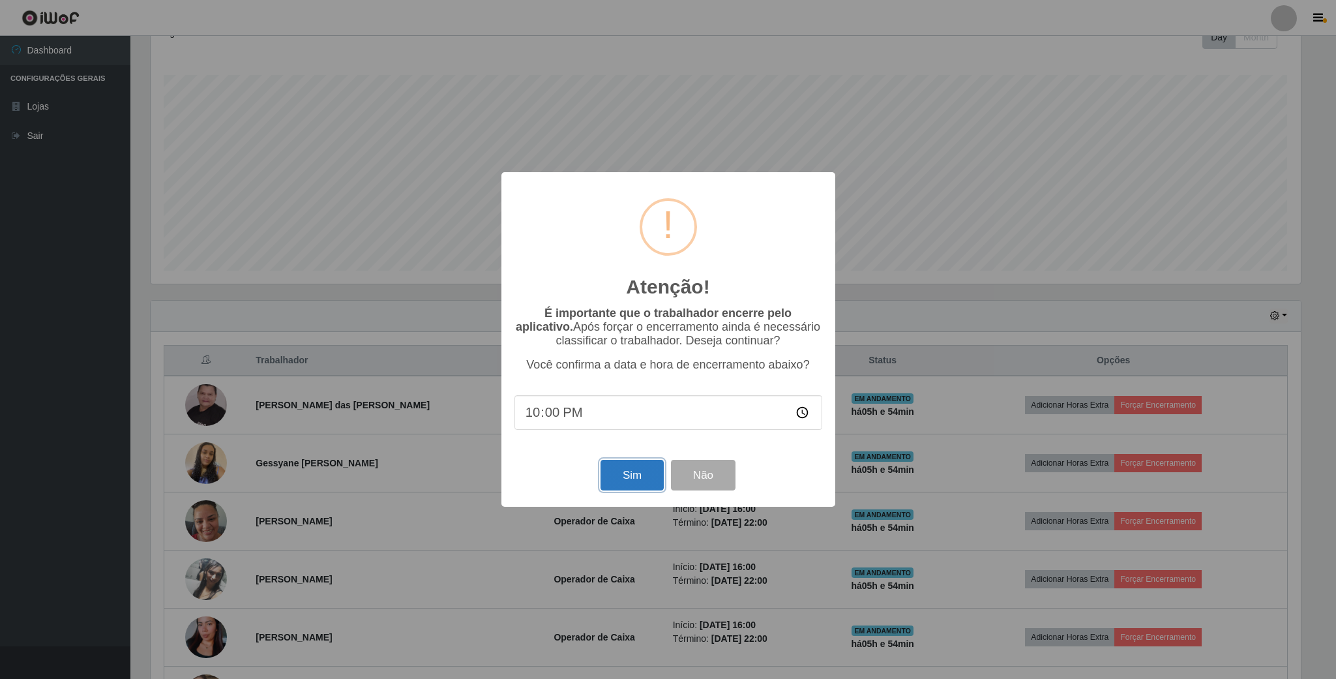
click at [607, 477] on button "Sim" at bounding box center [632, 475] width 63 height 31
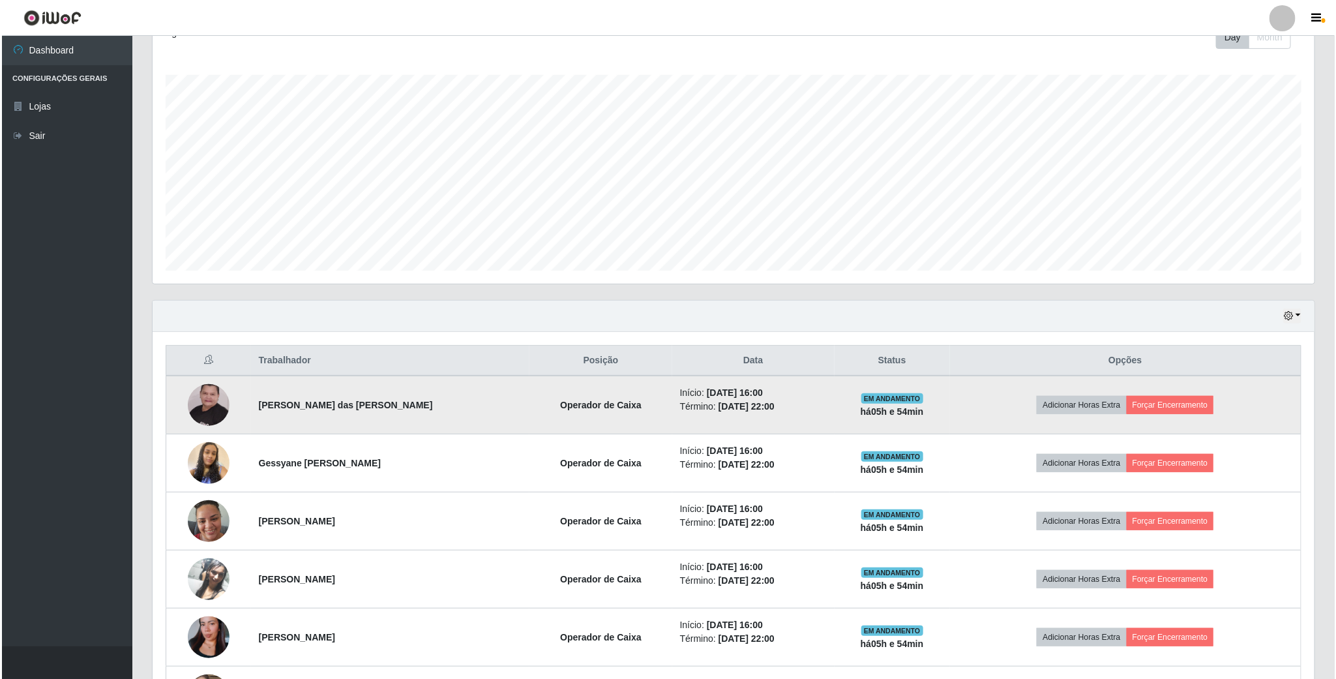
scroll to position [272, 1164]
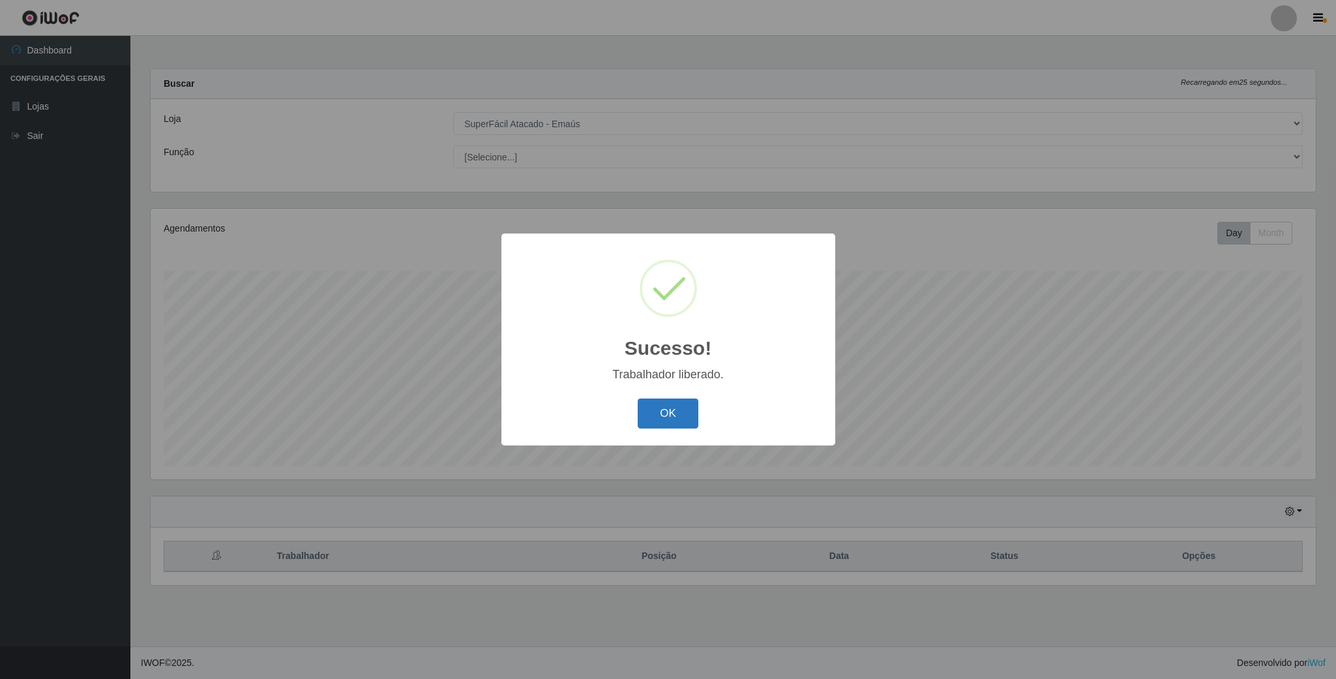
click at [667, 410] on button "OK" at bounding box center [668, 413] width 61 height 31
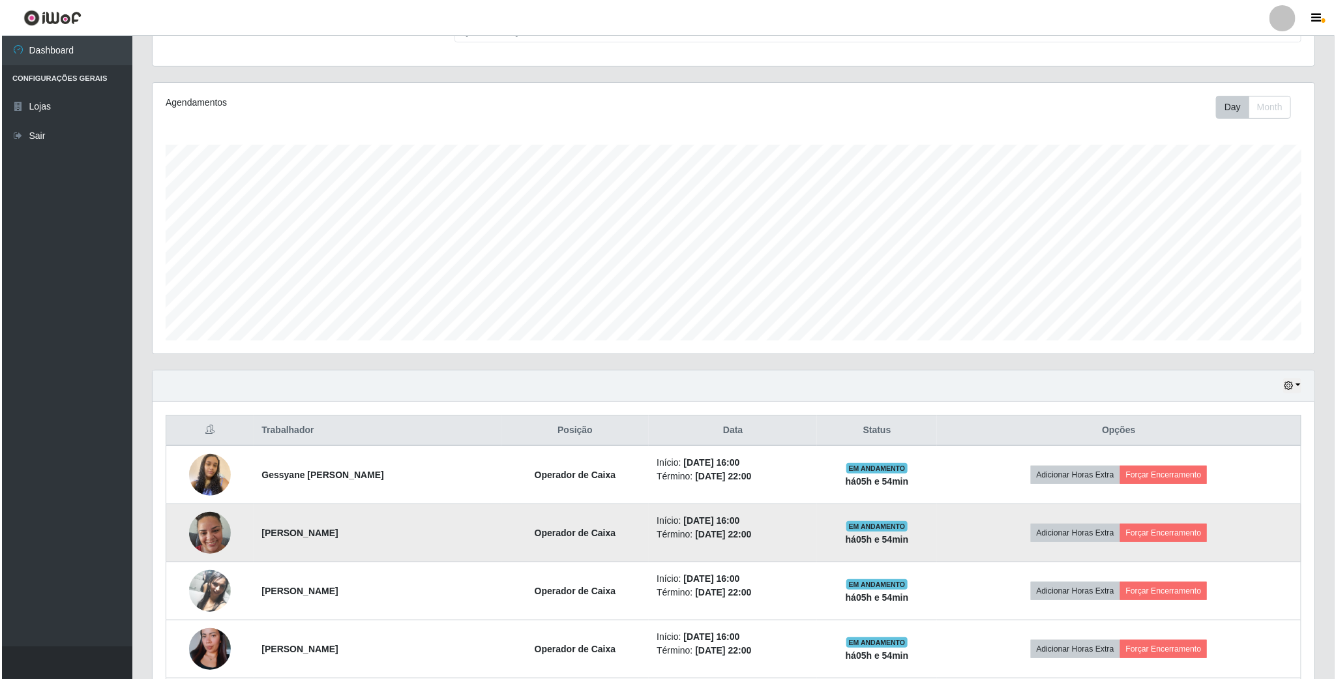
scroll to position [293, 0]
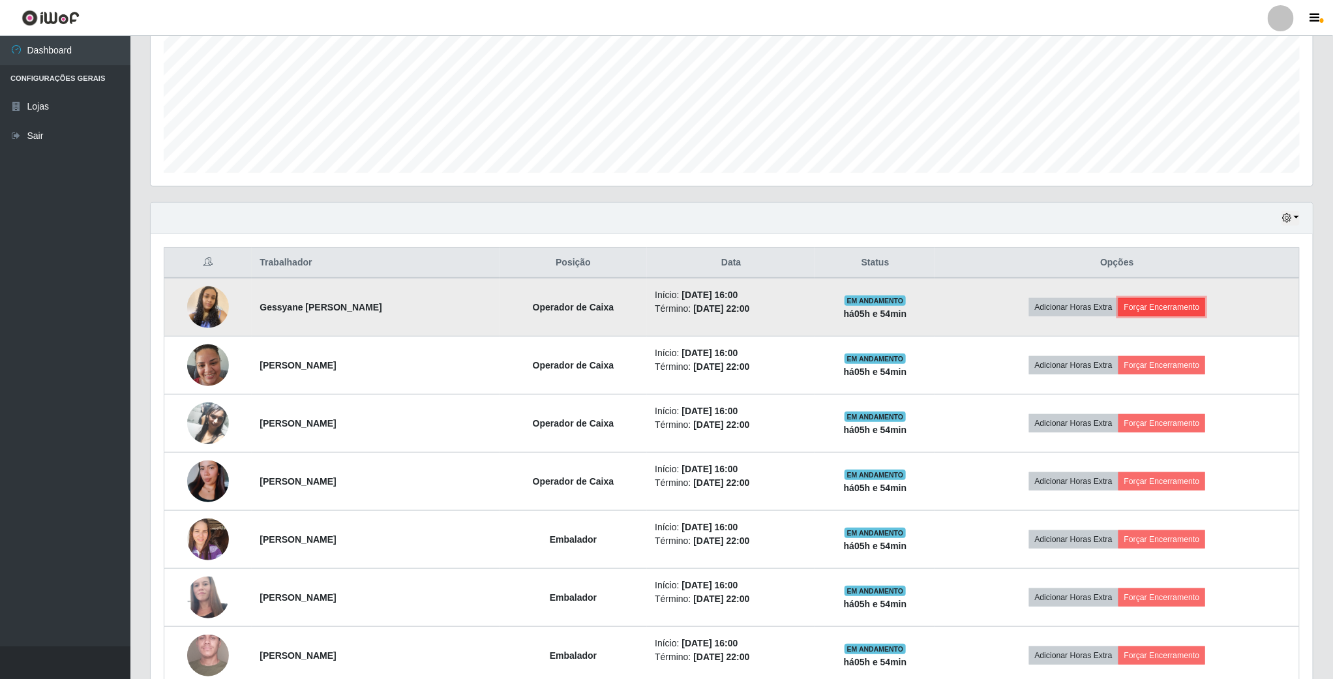
click at [1171, 307] on button "Forçar Encerramento" at bounding box center [1161, 307] width 87 height 18
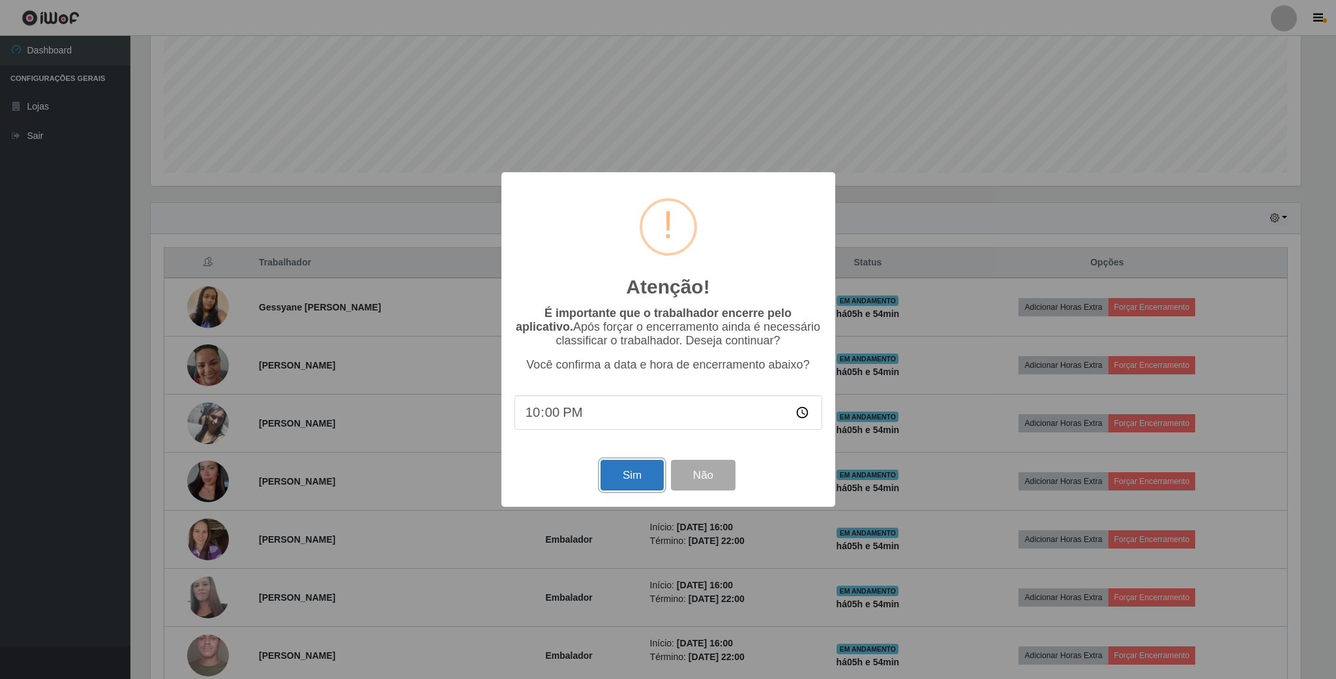
click at [613, 468] on button "Sim" at bounding box center [632, 475] width 63 height 31
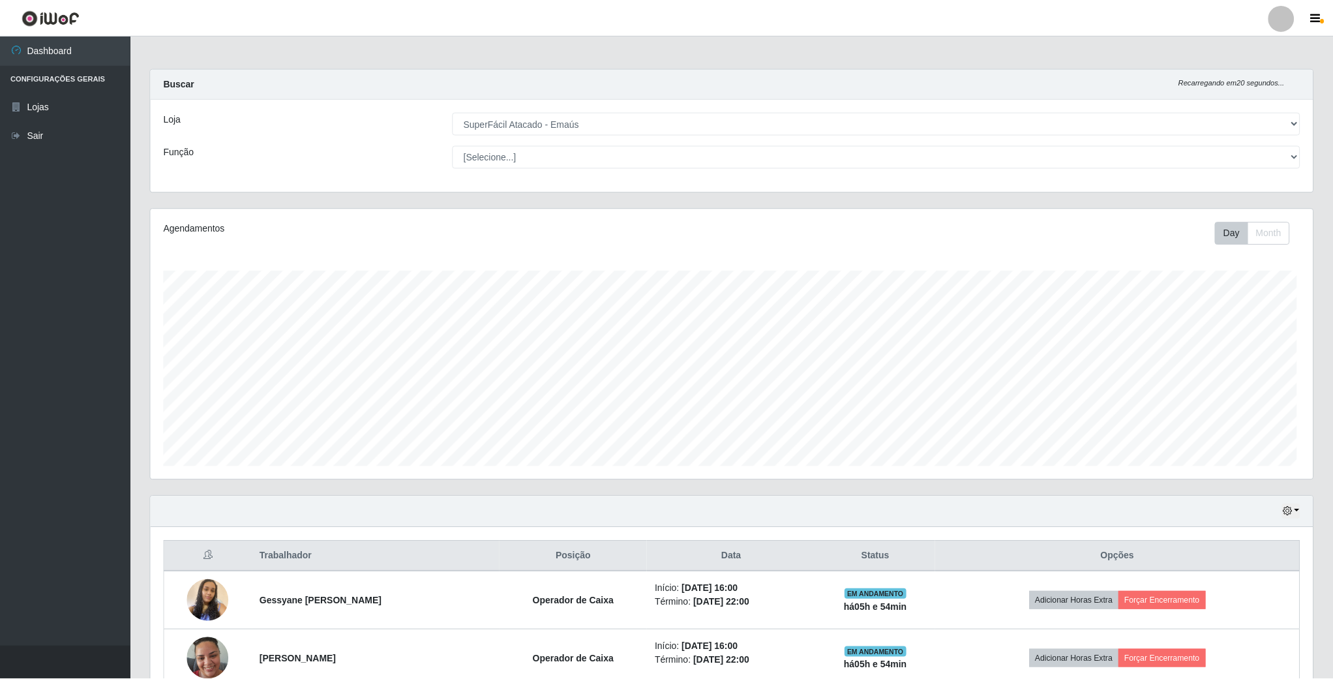
scroll to position [272, 1164]
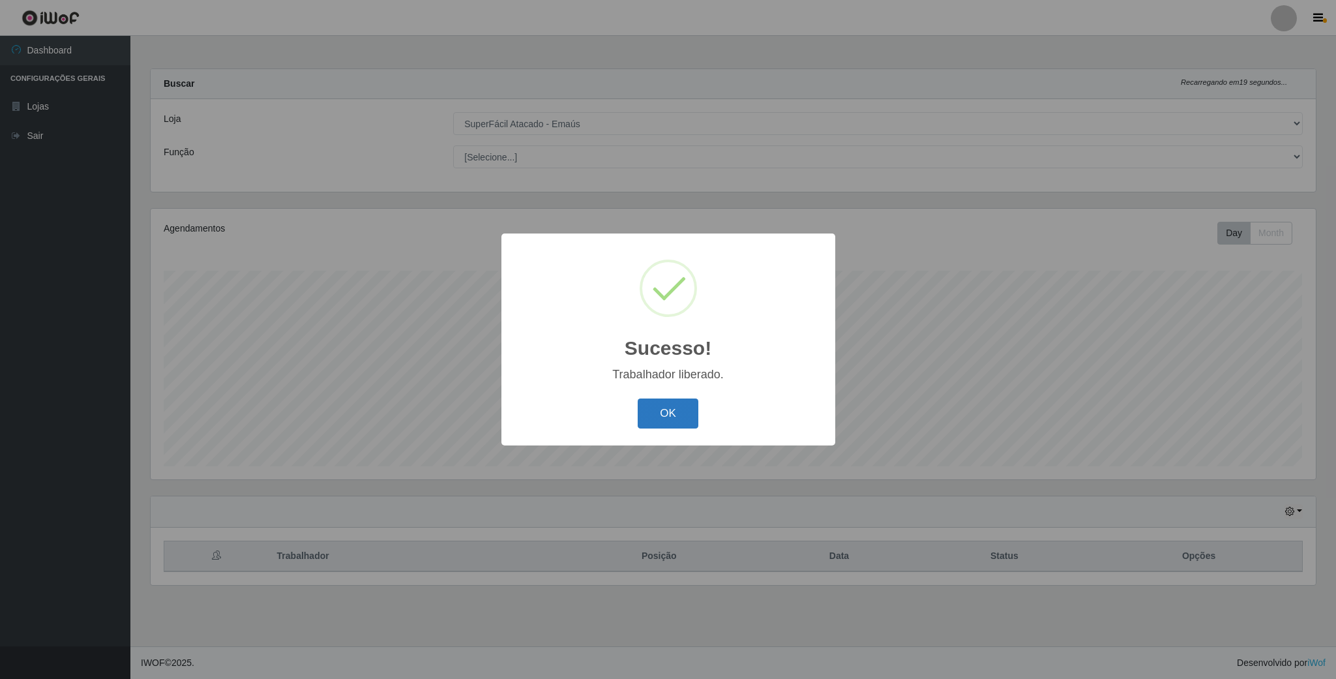
click at [670, 398] on button "OK" at bounding box center [668, 413] width 61 height 31
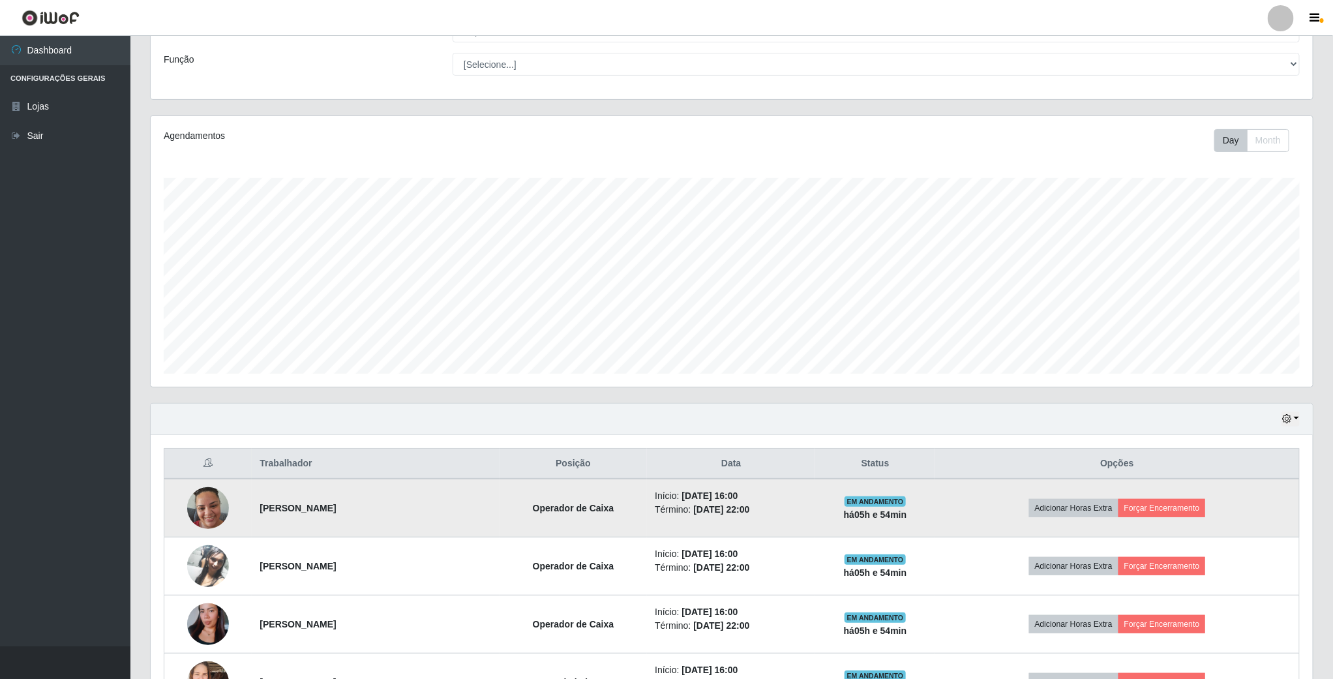
scroll to position [196, 0]
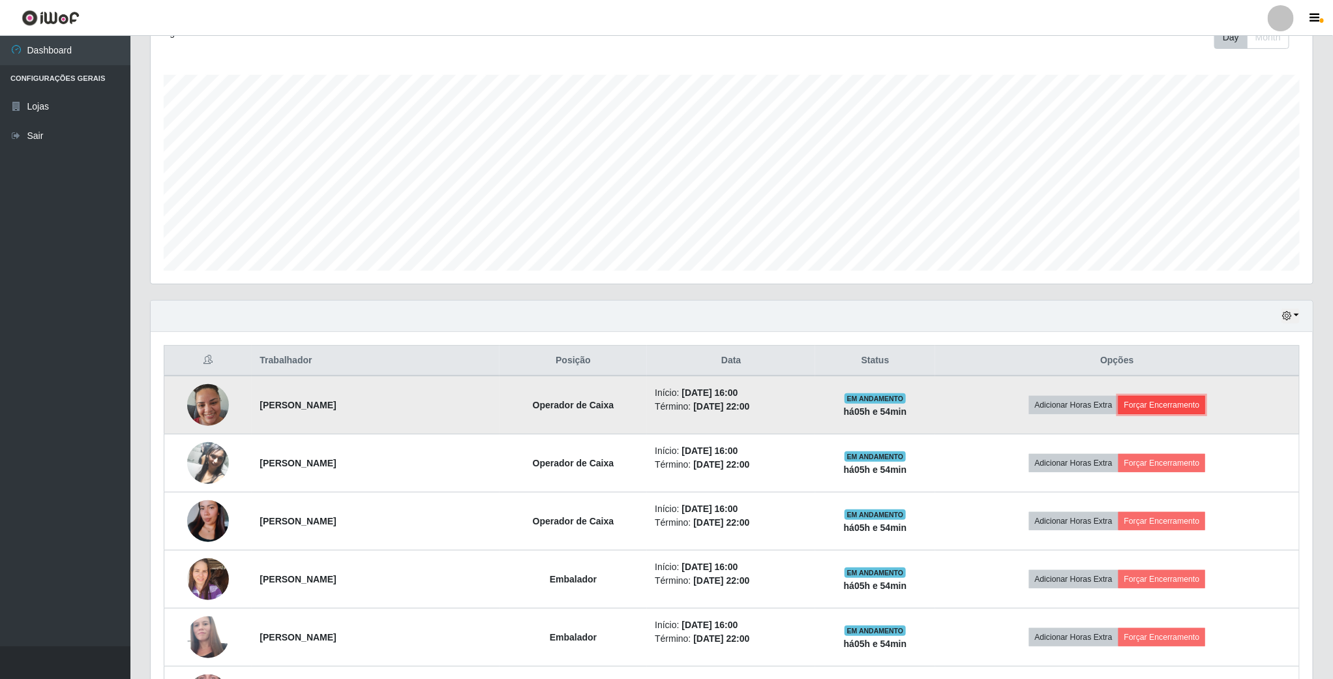
click at [1190, 401] on button "Forçar Encerramento" at bounding box center [1161, 405] width 87 height 18
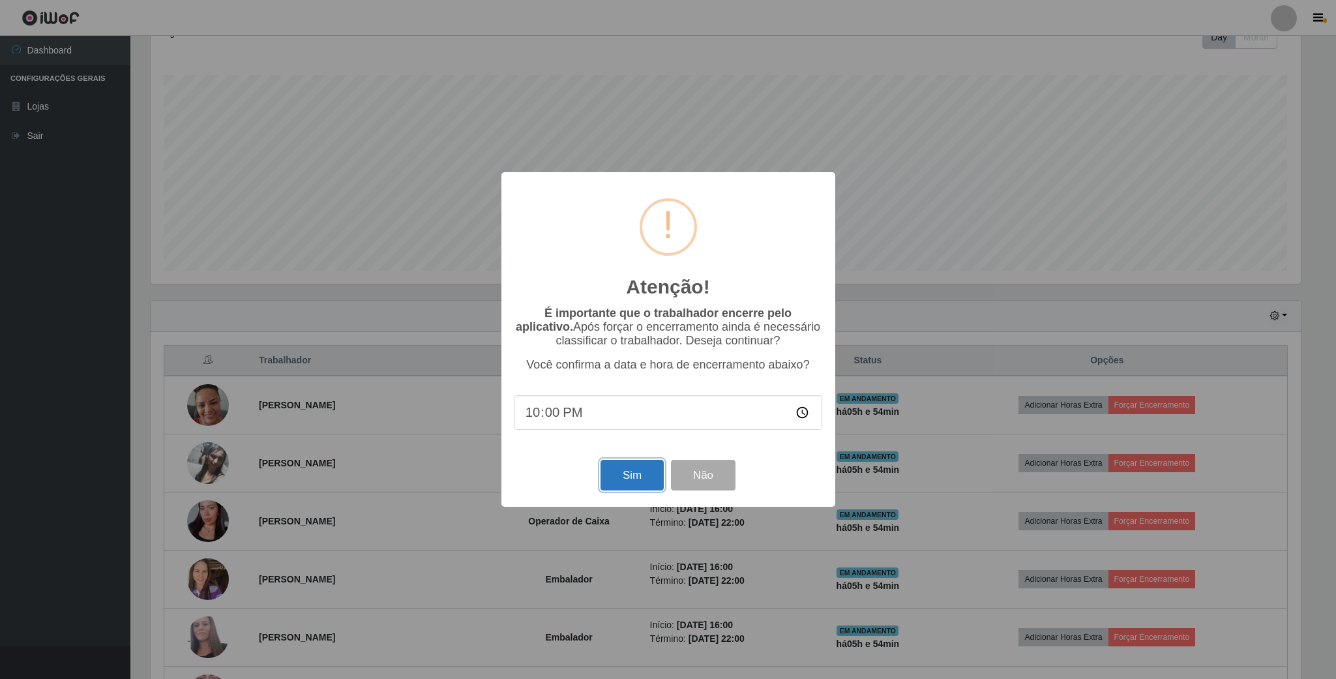
click at [650, 472] on button "Sim" at bounding box center [632, 475] width 63 height 31
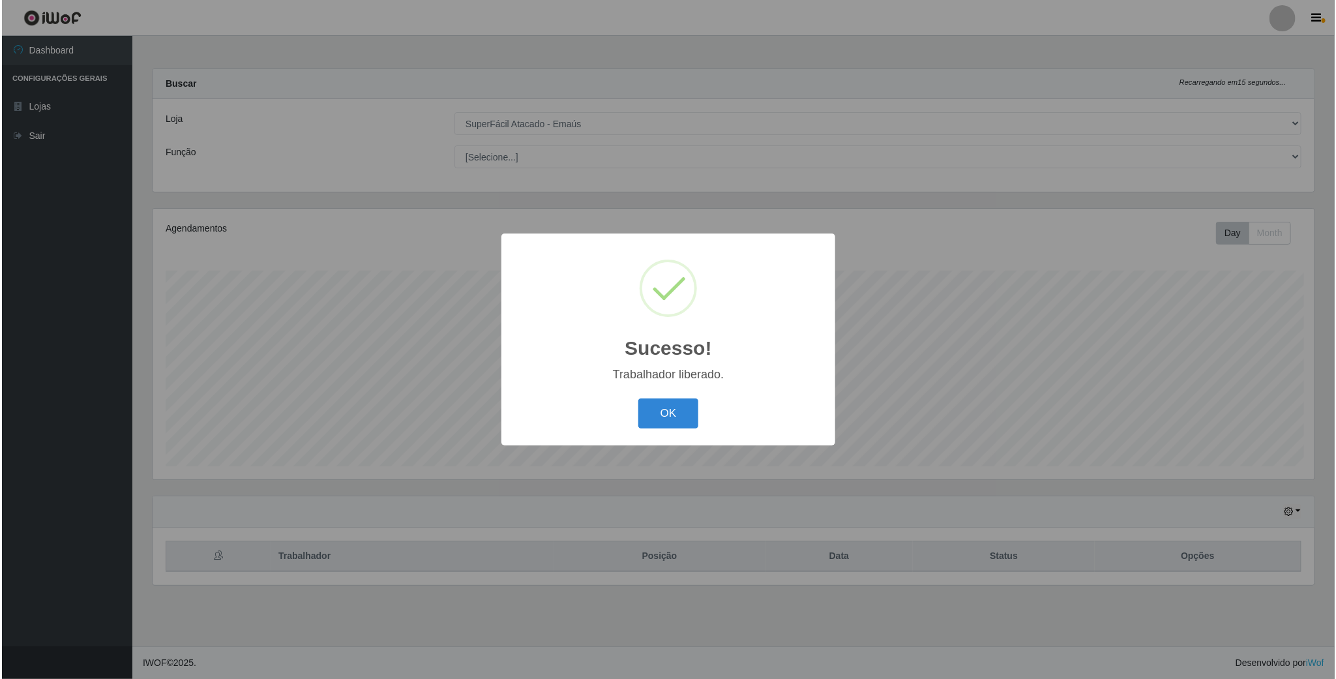
scroll to position [0, 0]
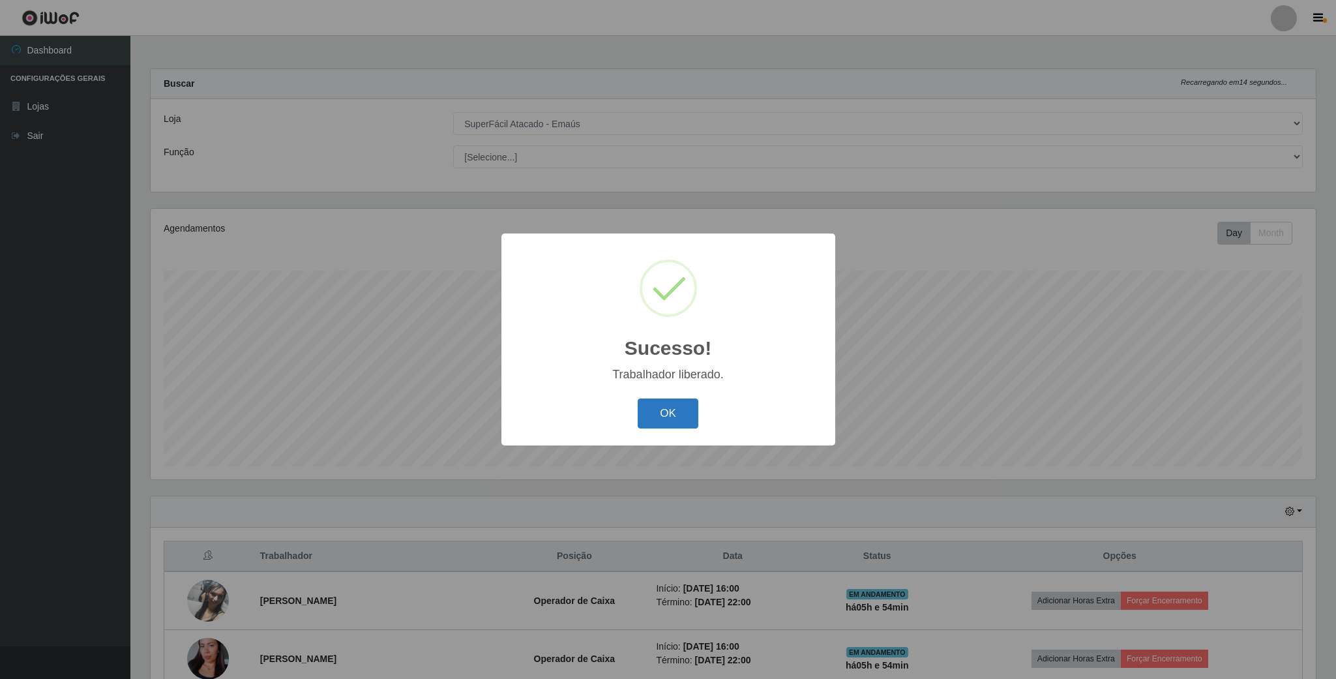
click at [657, 423] on button "OK" at bounding box center [668, 413] width 61 height 31
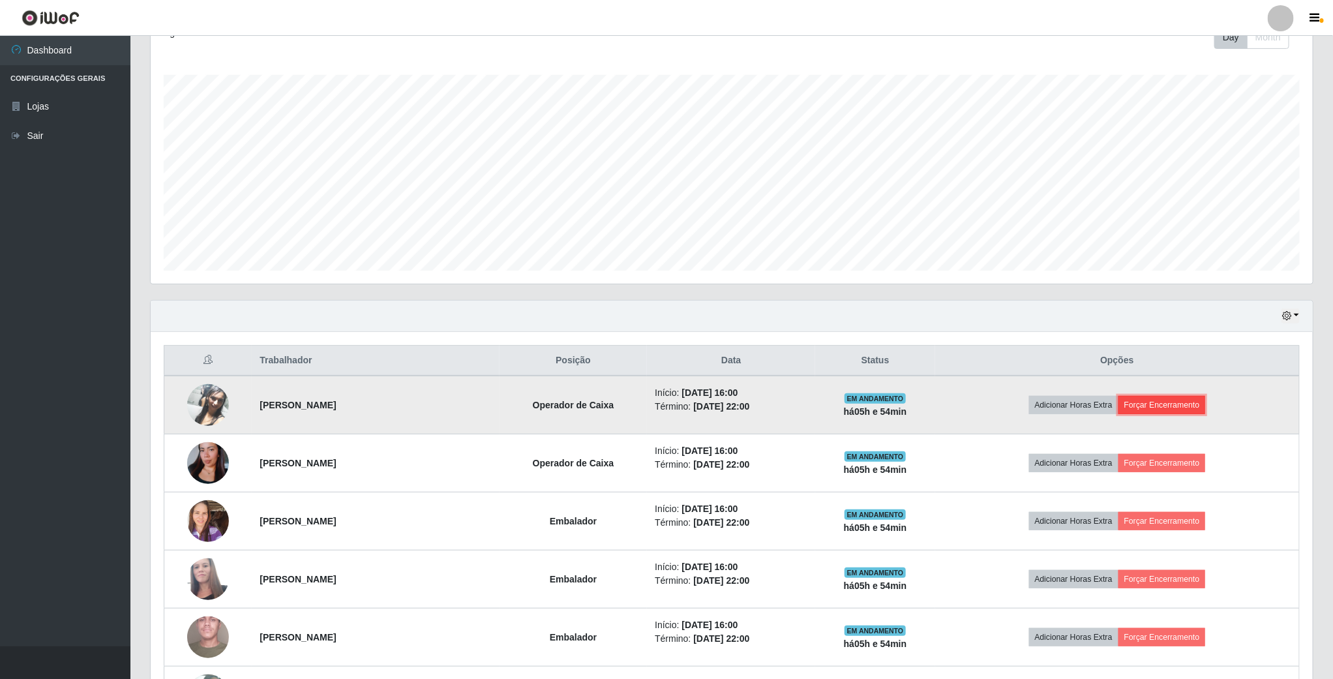
click at [1170, 408] on button "Forçar Encerramento" at bounding box center [1161, 405] width 87 height 18
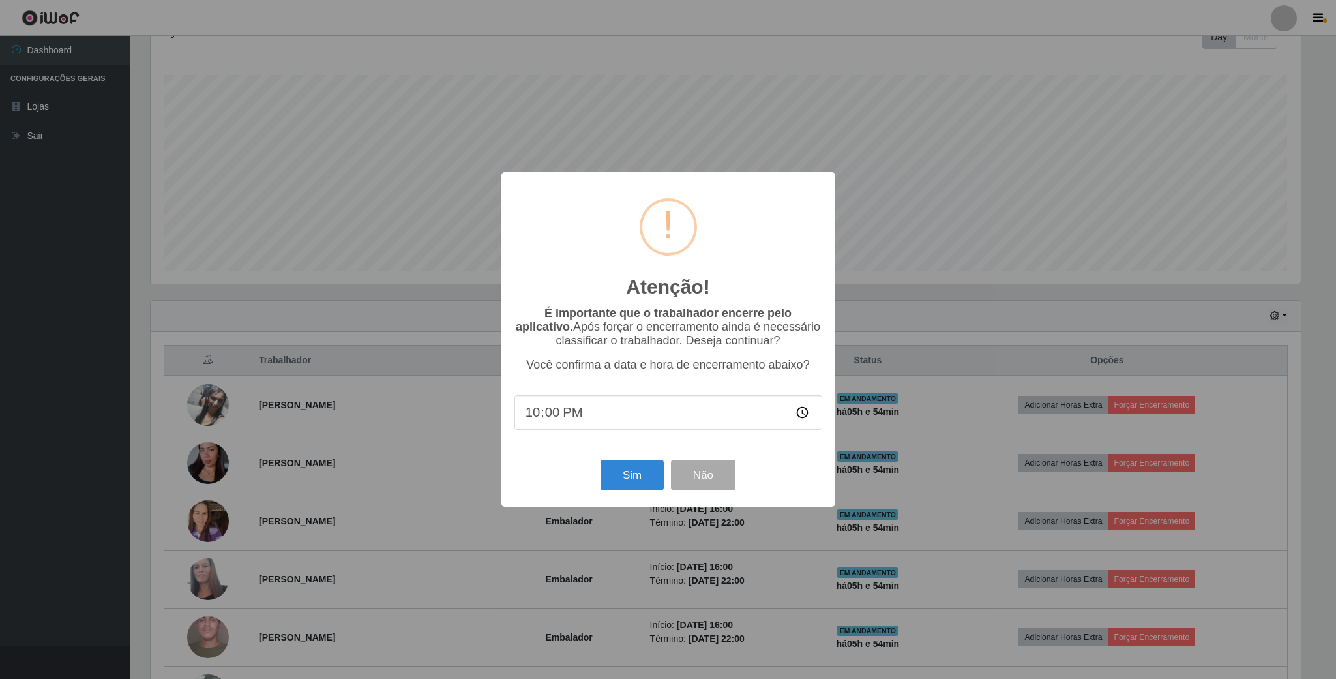
click at [593, 476] on div "Sim Não" at bounding box center [669, 475] width 308 height 37
click at [612, 482] on button "Sim" at bounding box center [632, 475] width 63 height 31
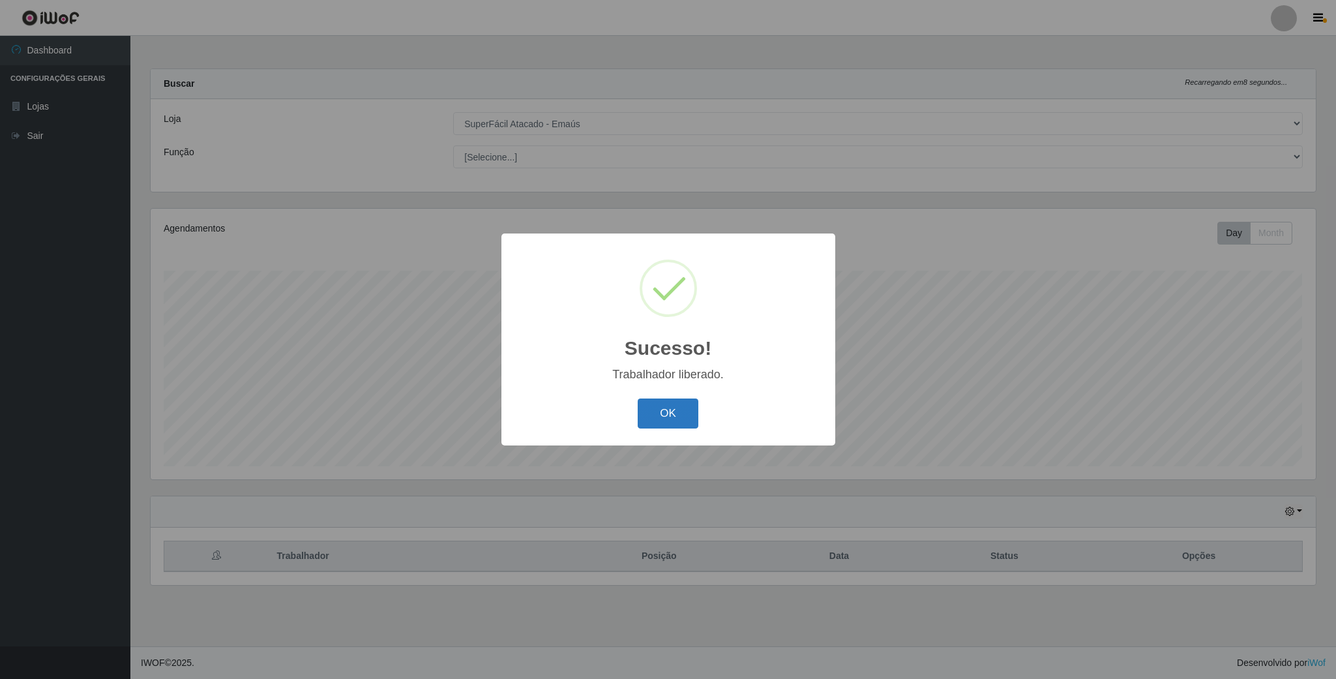
click at [650, 413] on button "OK" at bounding box center [668, 413] width 61 height 31
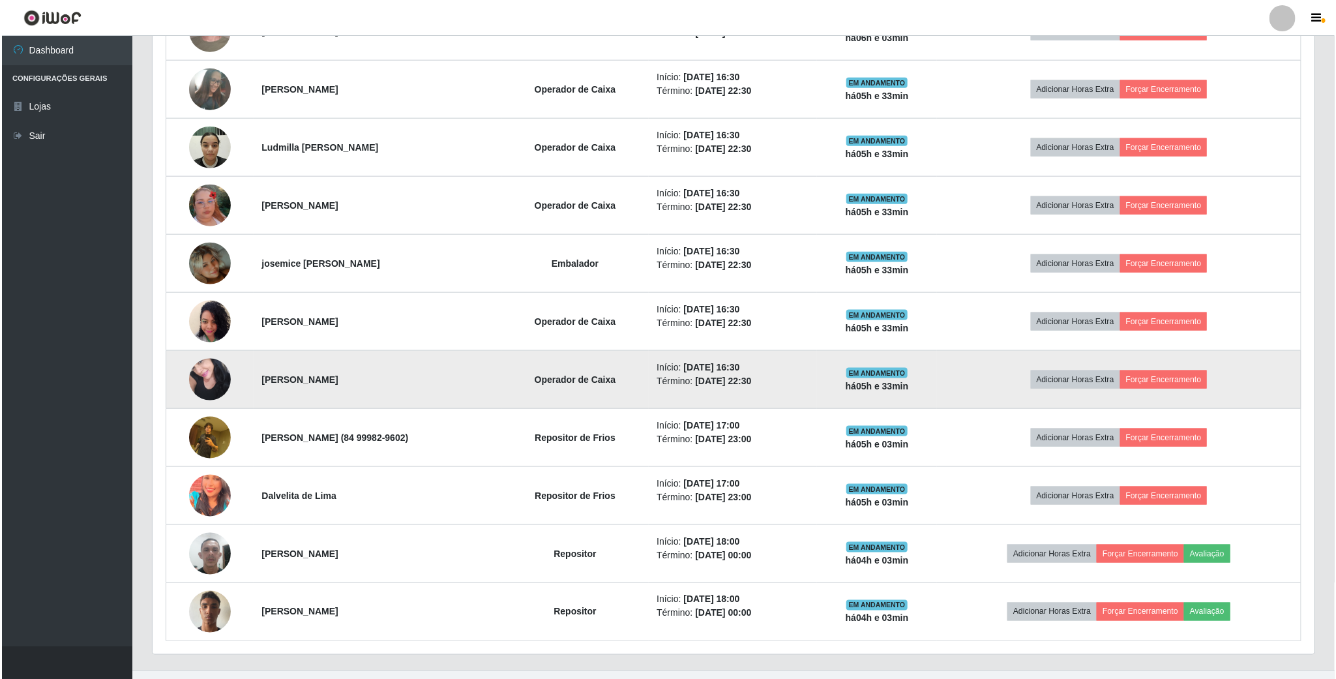
scroll to position [384, 0]
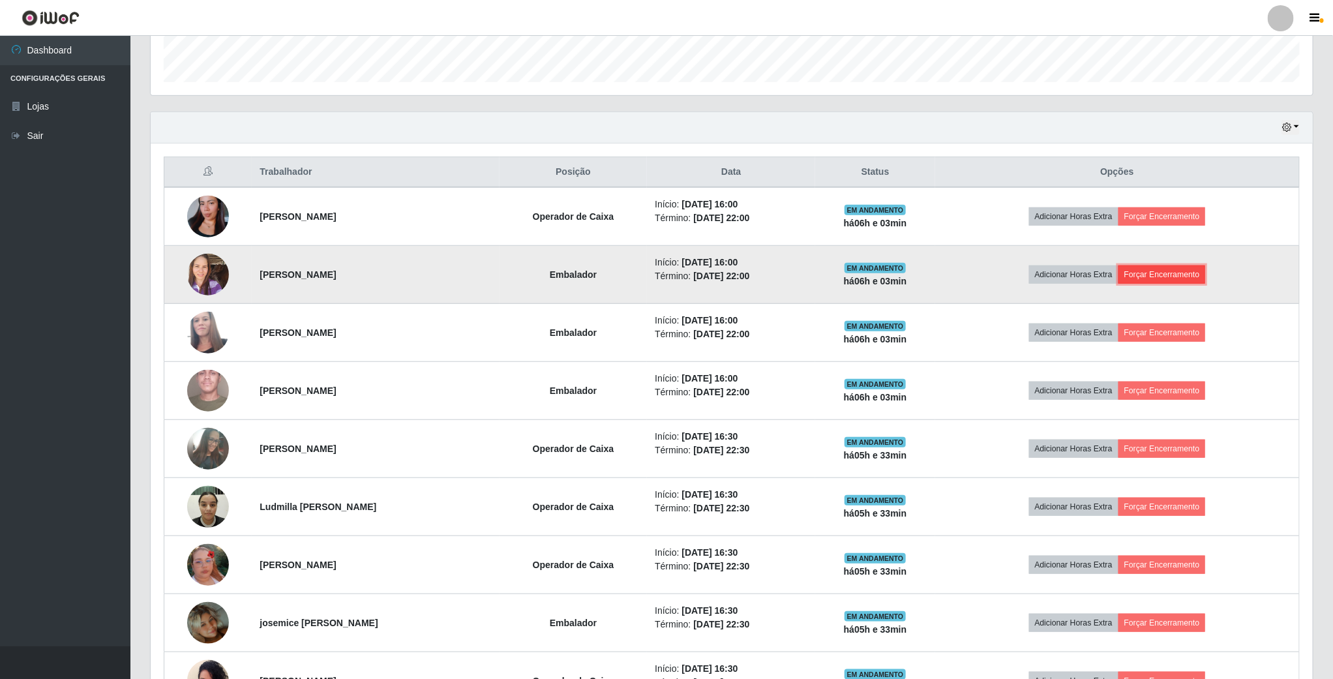
click at [1170, 282] on button "Forçar Encerramento" at bounding box center [1161, 274] width 87 height 18
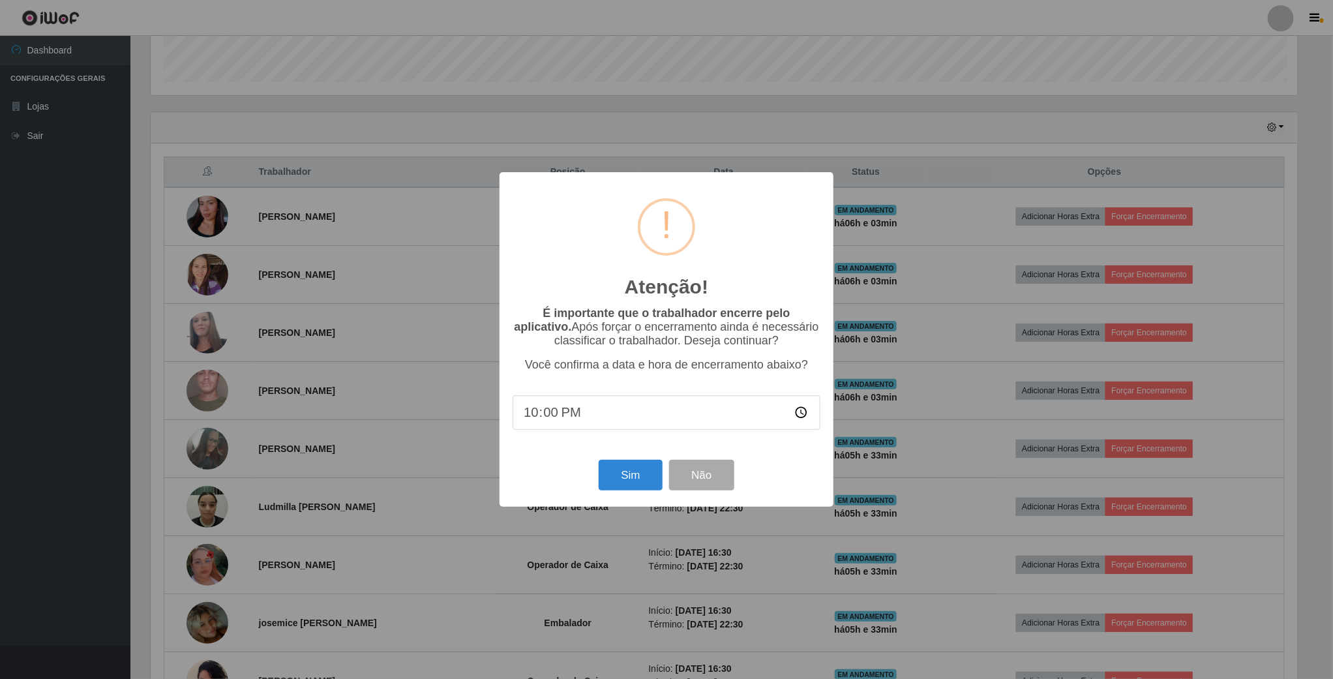
scroll to position [272, 1150]
click at [628, 470] on button "Sim" at bounding box center [632, 475] width 63 height 31
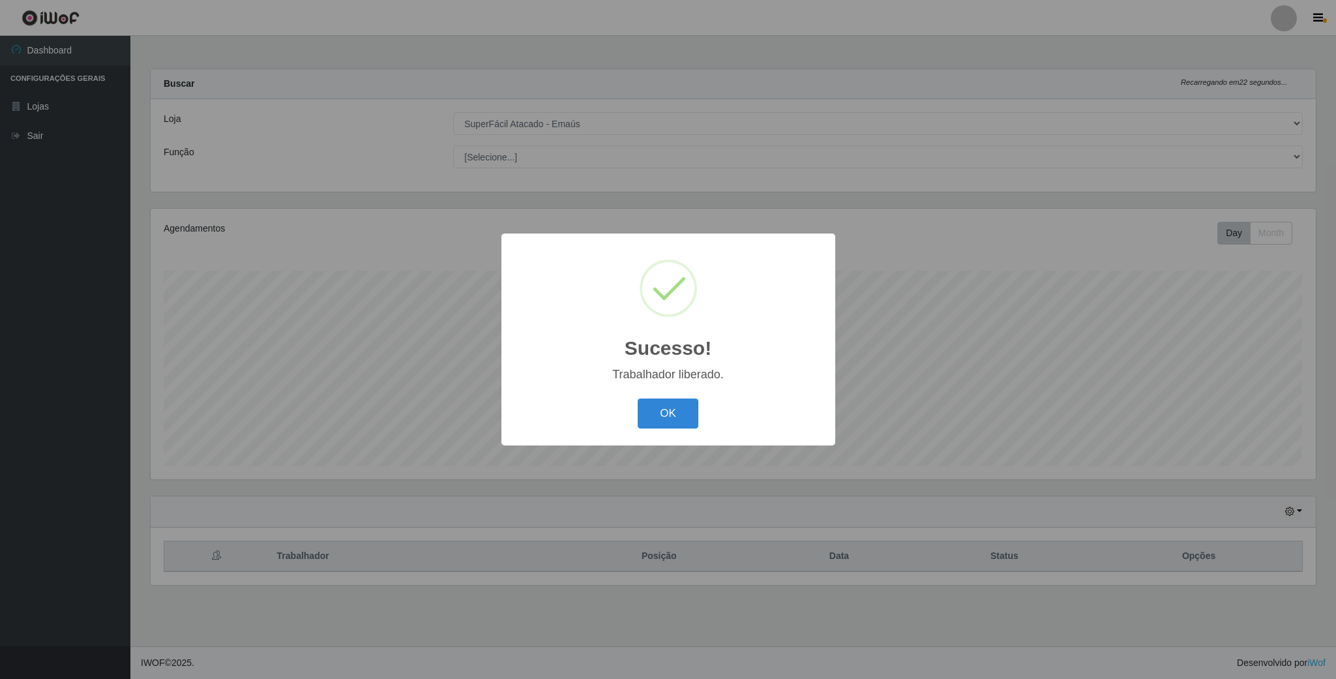
scroll to position [651900, 651005]
click at [668, 423] on button "OK" at bounding box center [668, 413] width 61 height 31
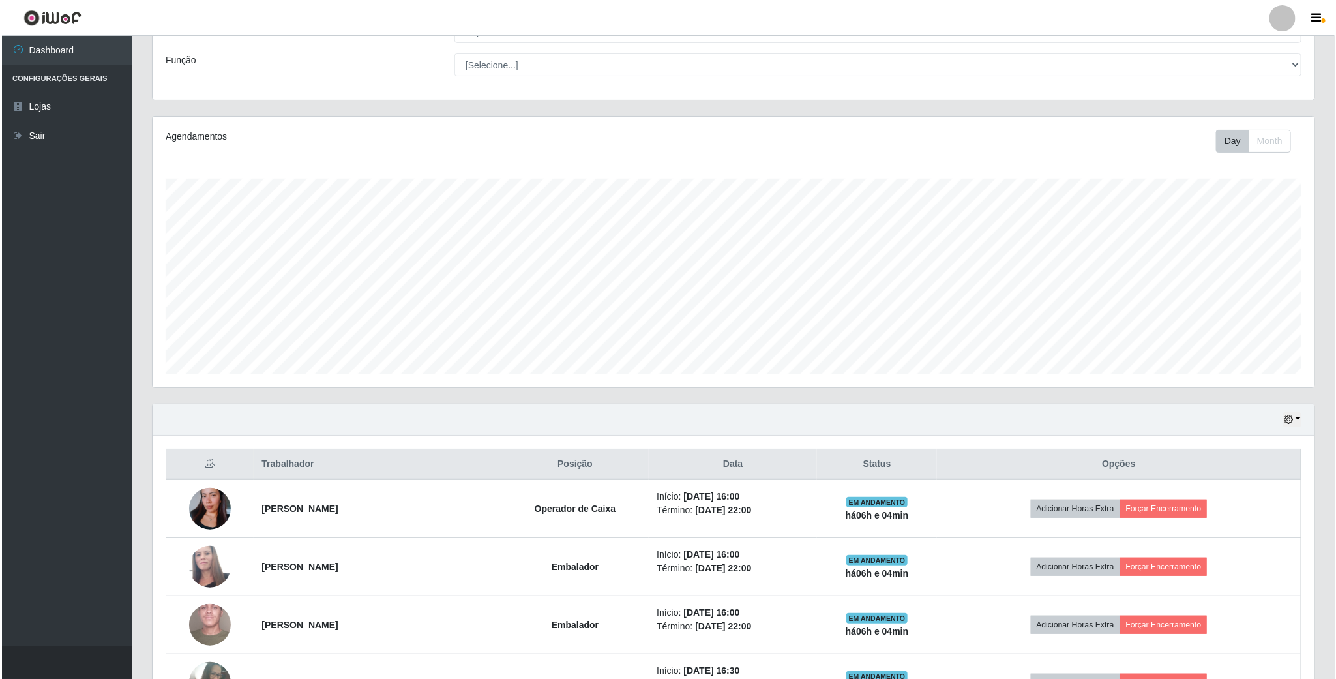
scroll to position [196, 0]
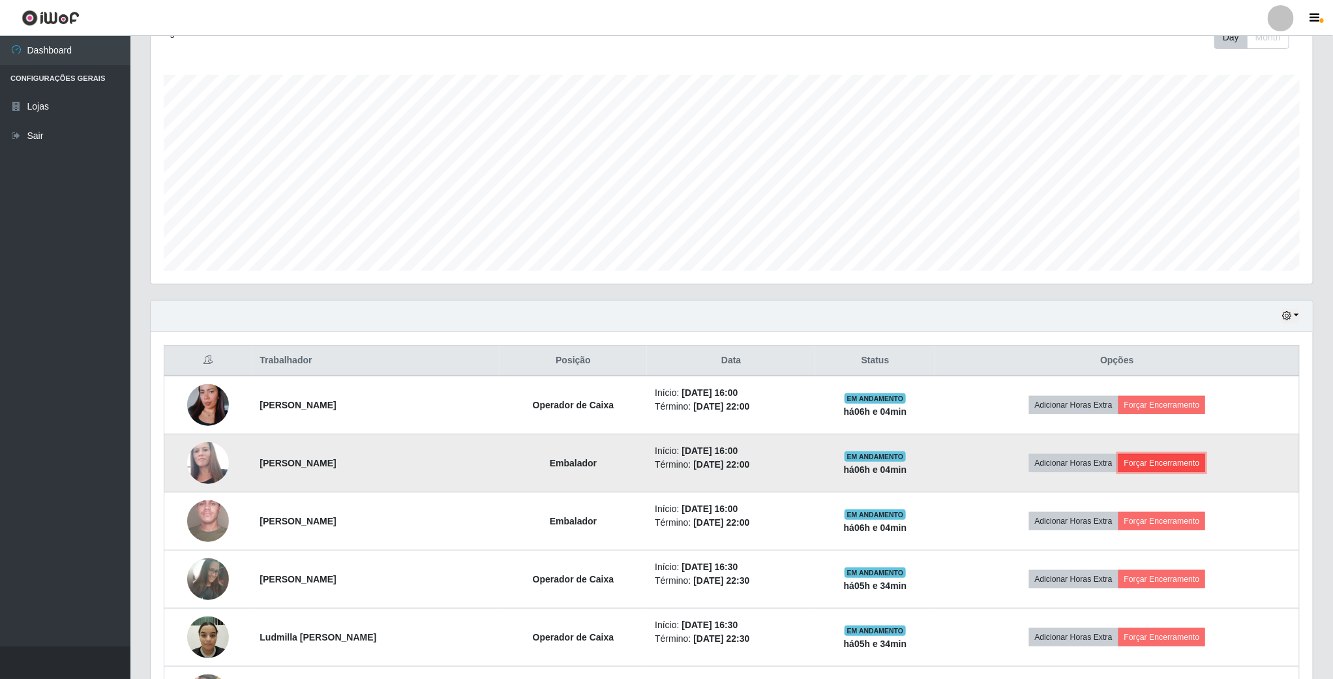
click at [1198, 466] on button "Forçar Encerramento" at bounding box center [1161, 463] width 87 height 18
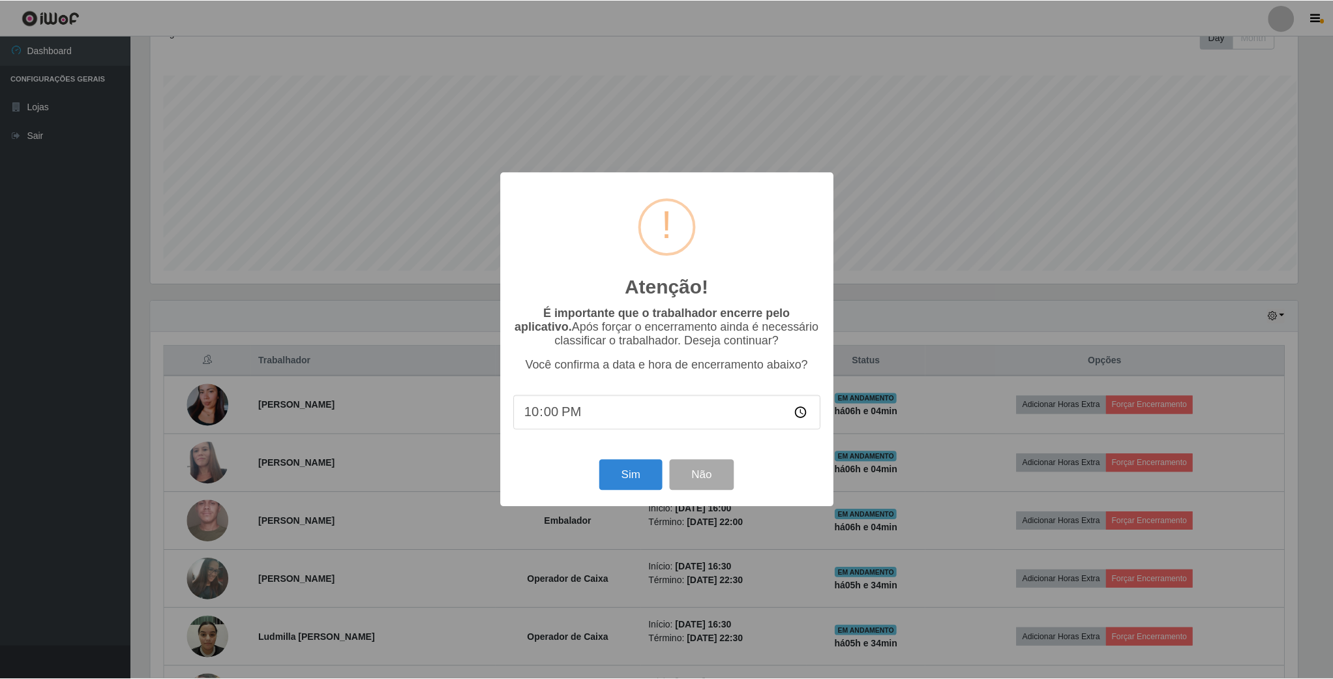
scroll to position [272, 1150]
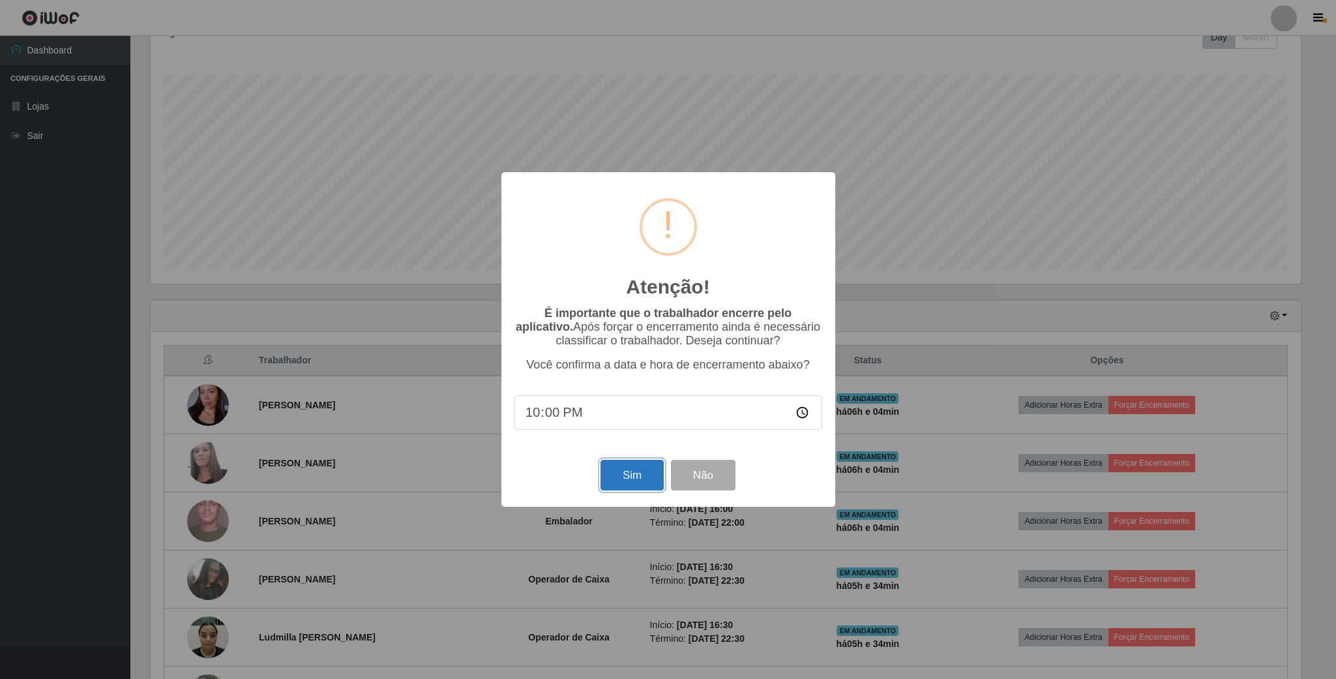
click at [630, 479] on button "Sim" at bounding box center [632, 475] width 63 height 31
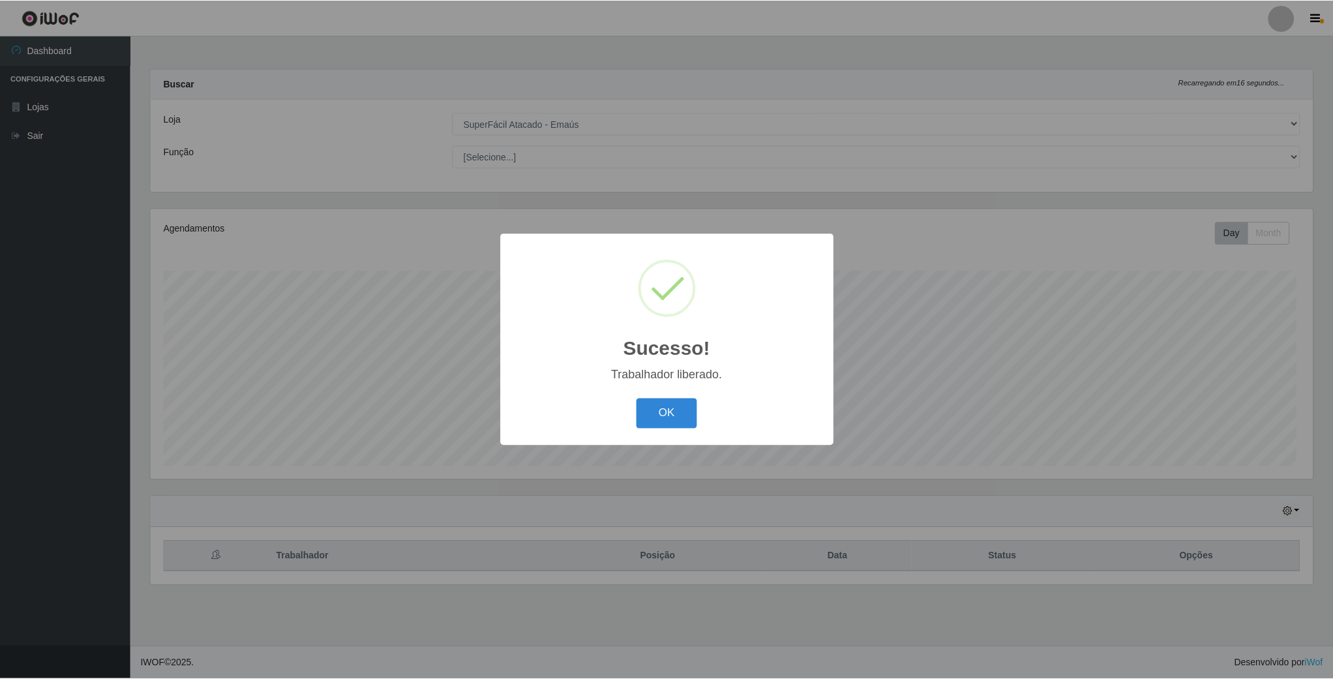
scroll to position [272, 1164]
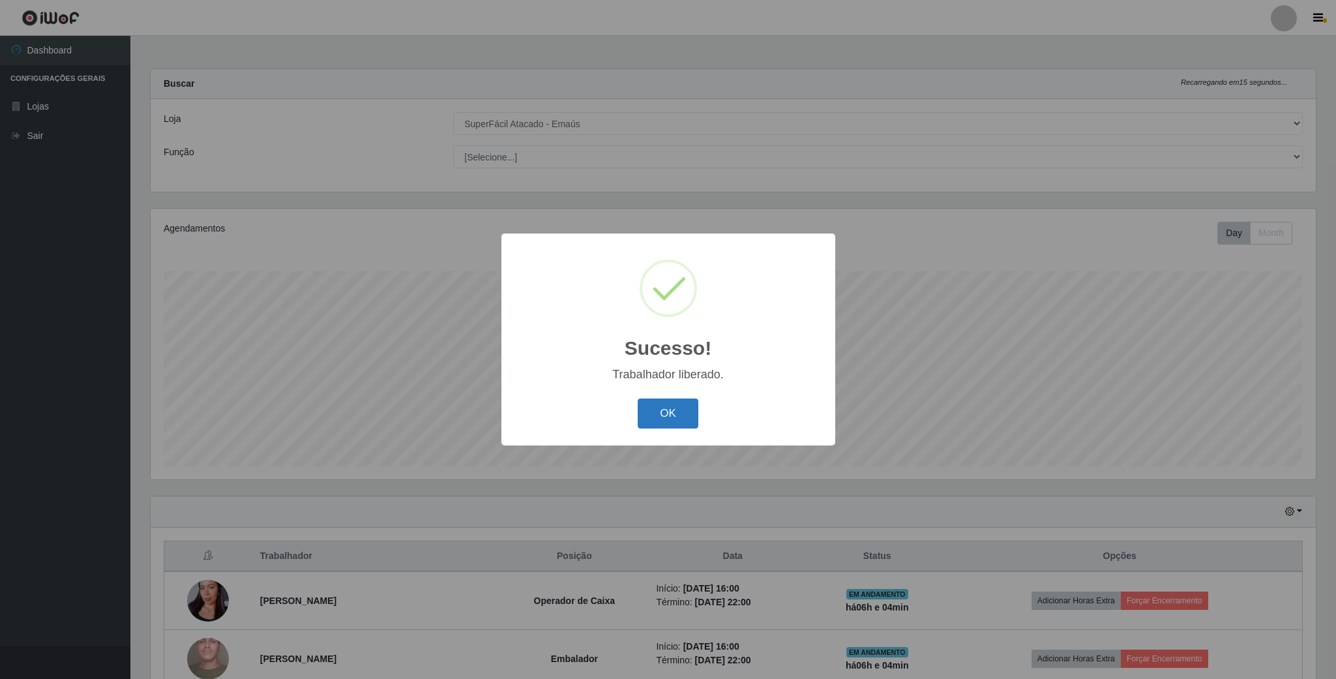
click at [666, 406] on button "OK" at bounding box center [668, 413] width 61 height 31
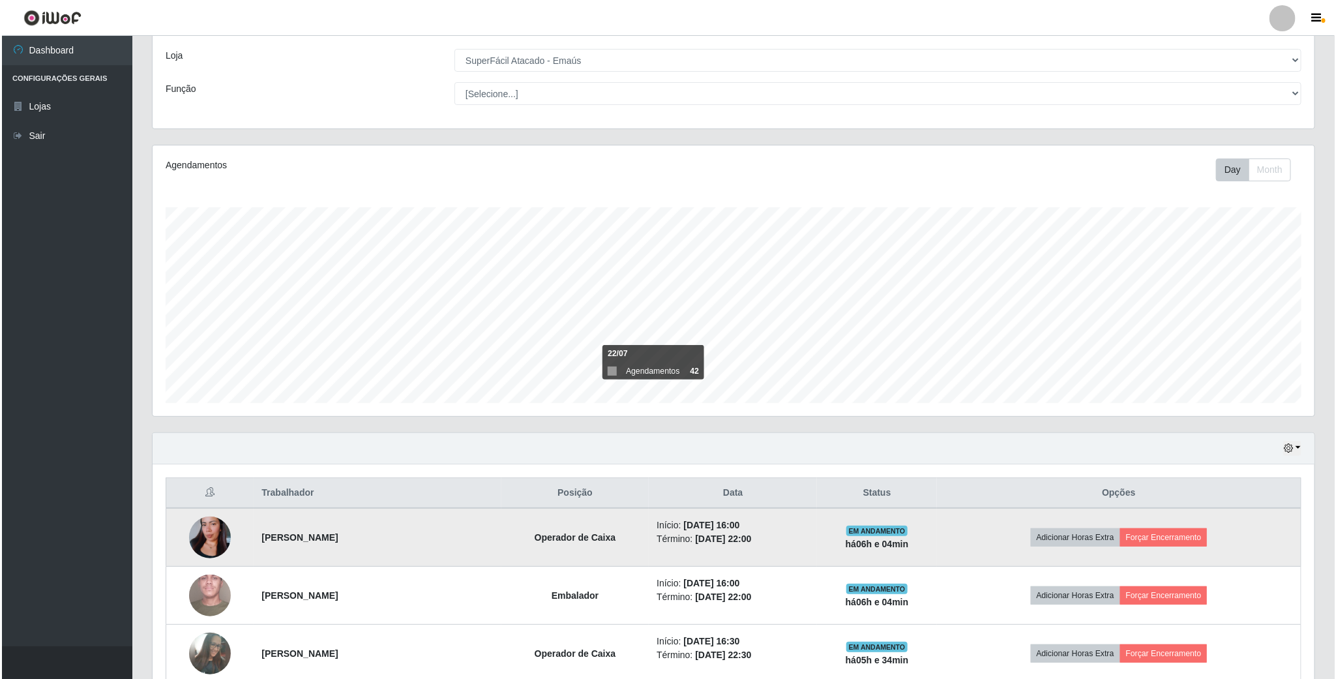
scroll to position [98, 0]
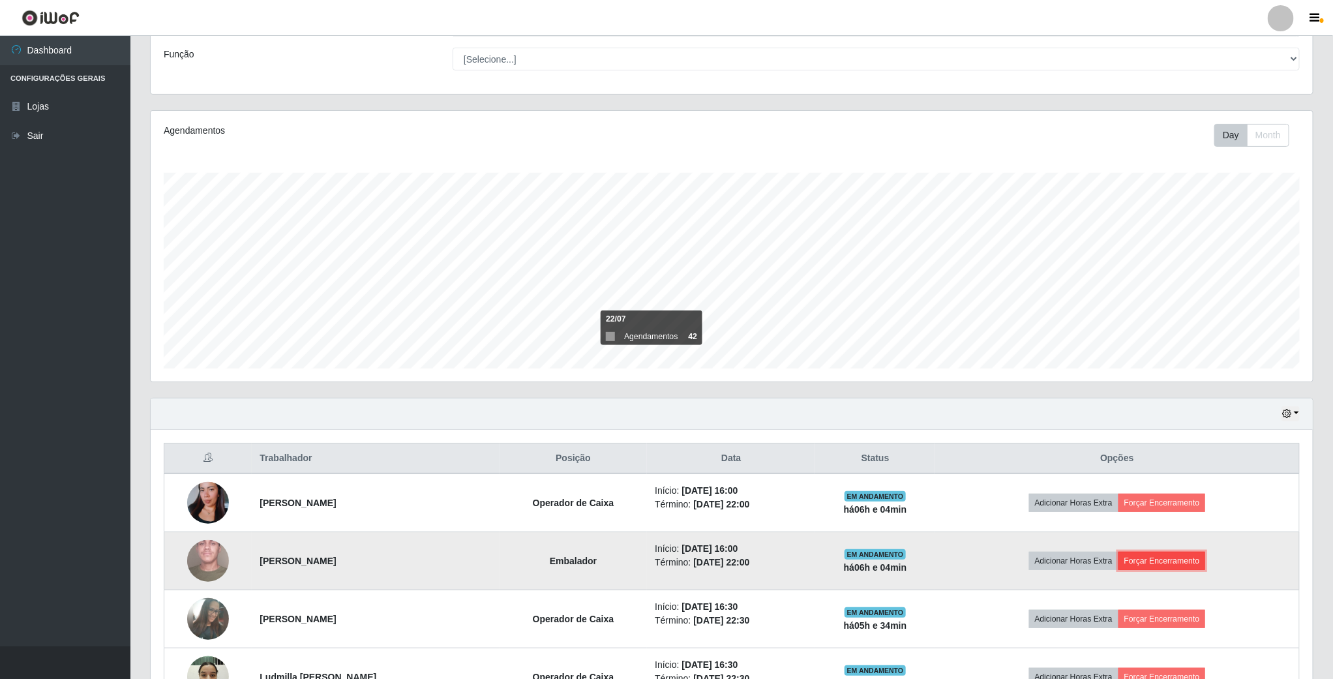
click at [1162, 560] on button "Forçar Encerramento" at bounding box center [1161, 561] width 87 height 18
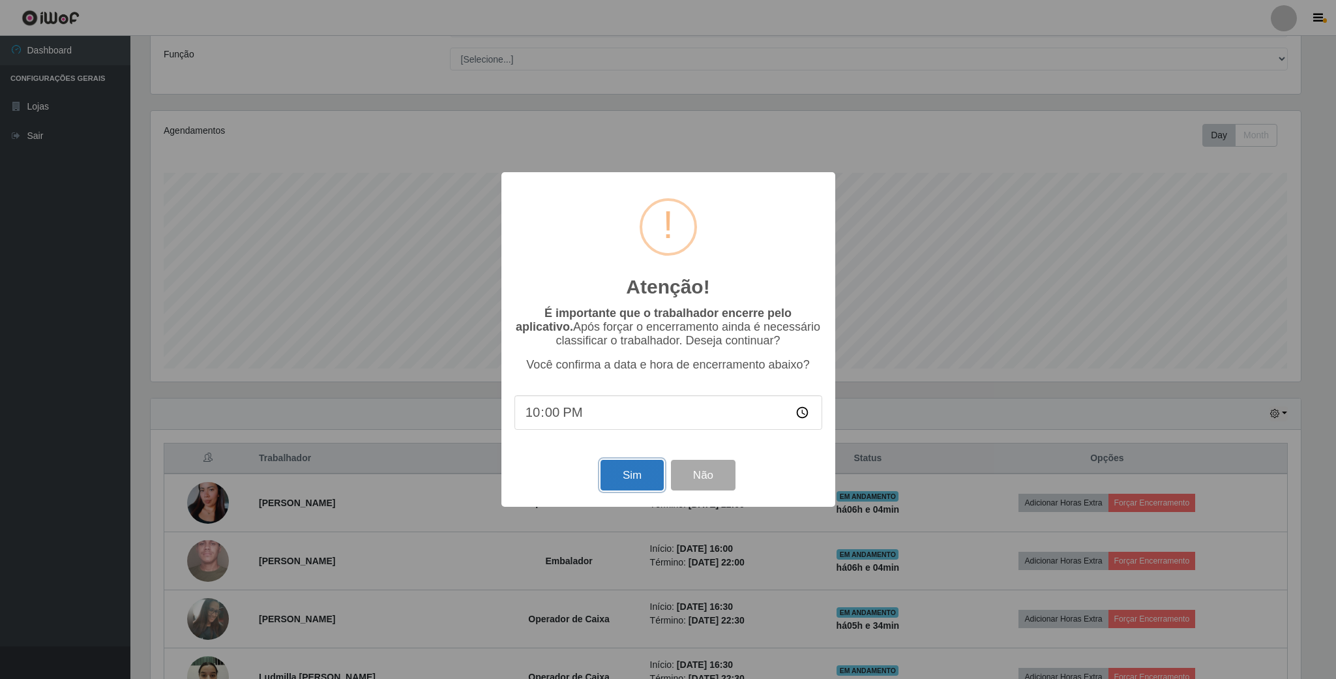
click at [635, 478] on button "Sim" at bounding box center [632, 475] width 63 height 31
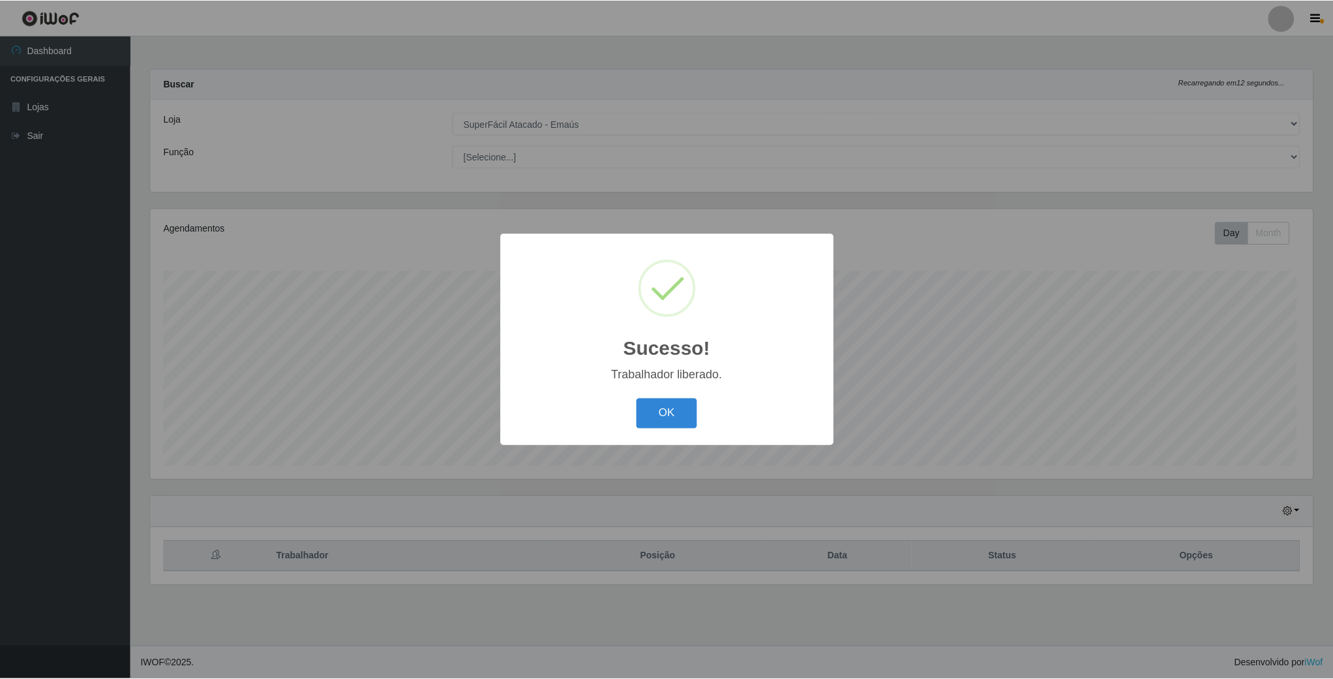
scroll to position [272, 1164]
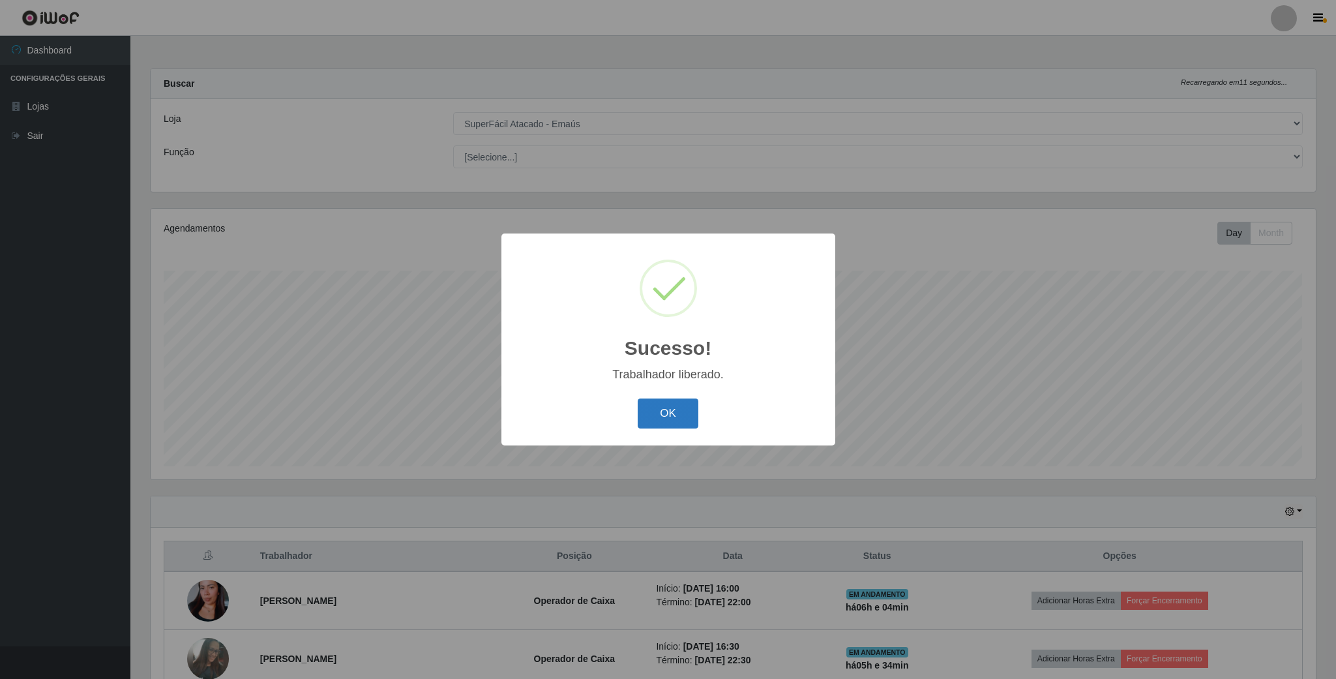
click at [683, 415] on button "OK" at bounding box center [668, 413] width 61 height 31
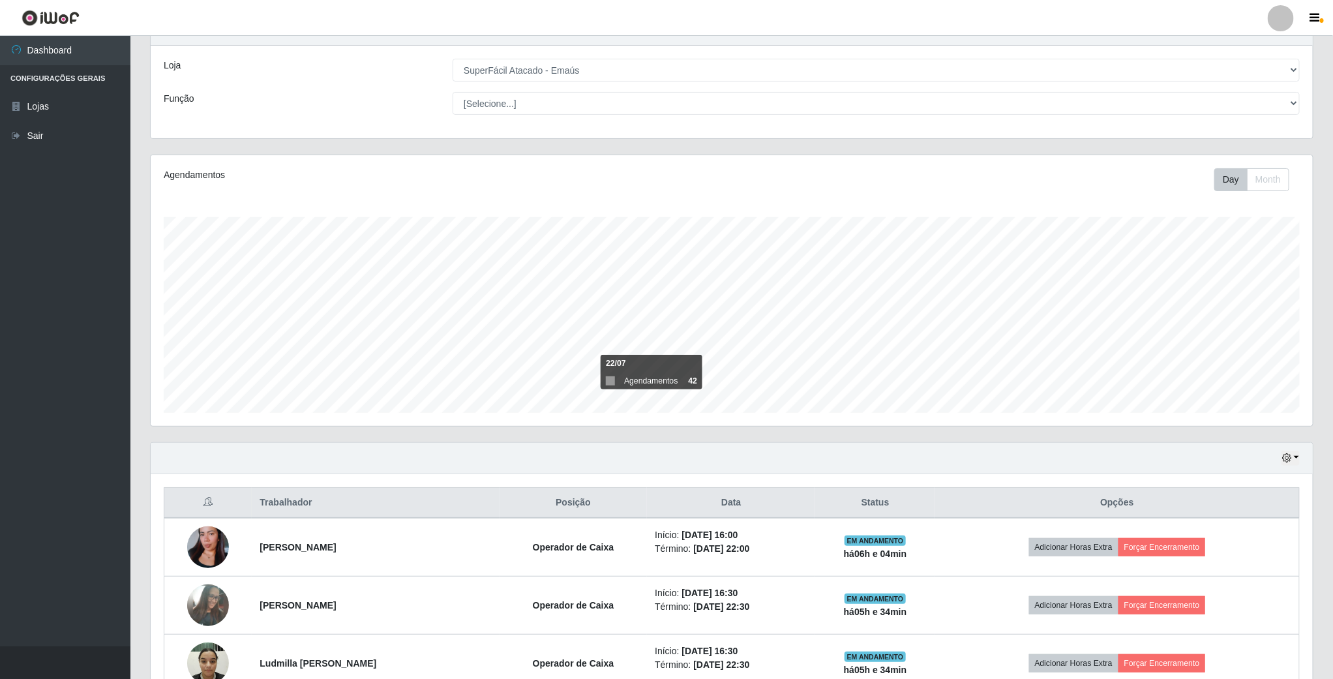
scroll to position [98, 0]
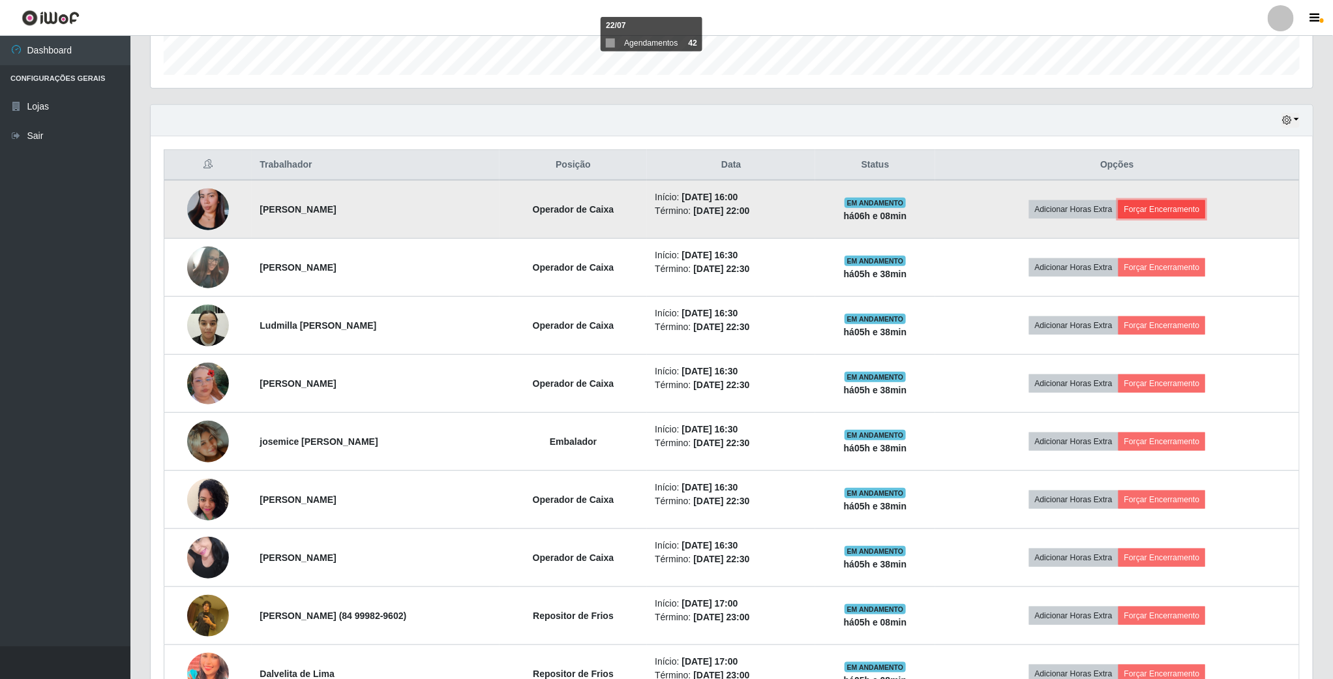
click at [1201, 206] on button "Forçar Encerramento" at bounding box center [1161, 209] width 87 height 18
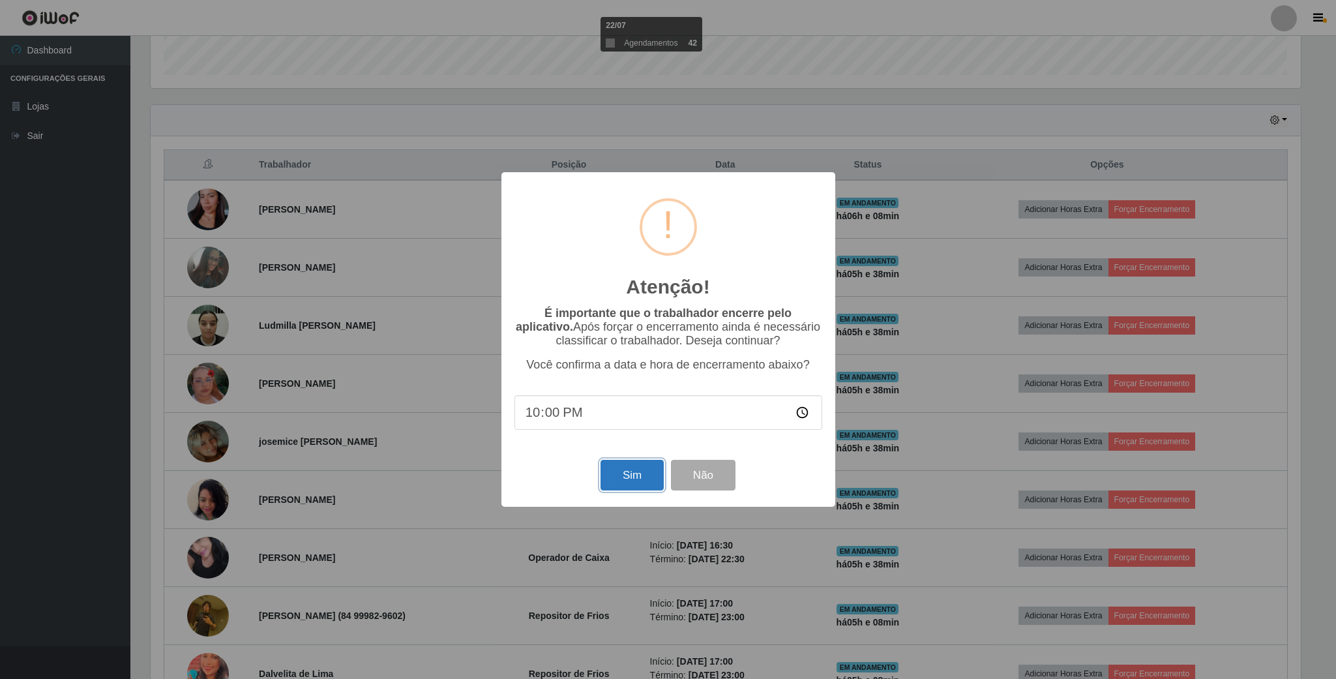
click at [630, 480] on button "Sim" at bounding box center [632, 475] width 63 height 31
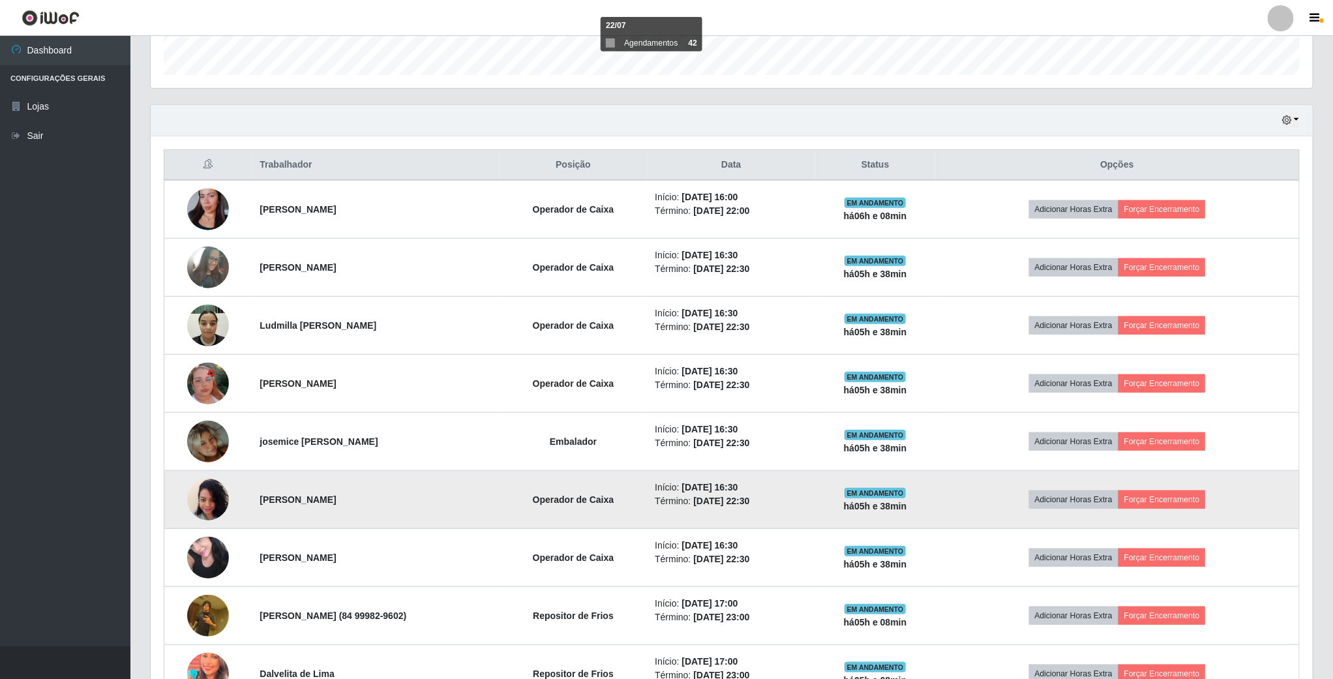
scroll to position [272, 1164]
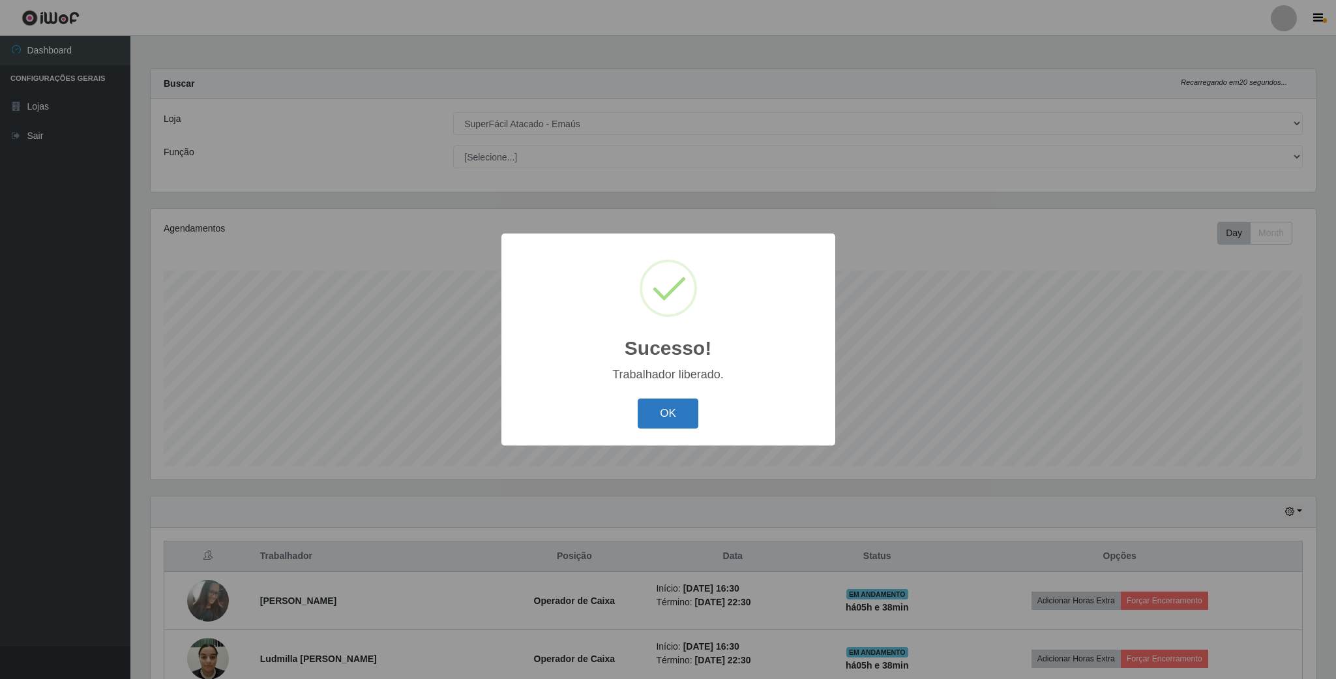
click at [648, 406] on button "OK" at bounding box center [668, 413] width 61 height 31
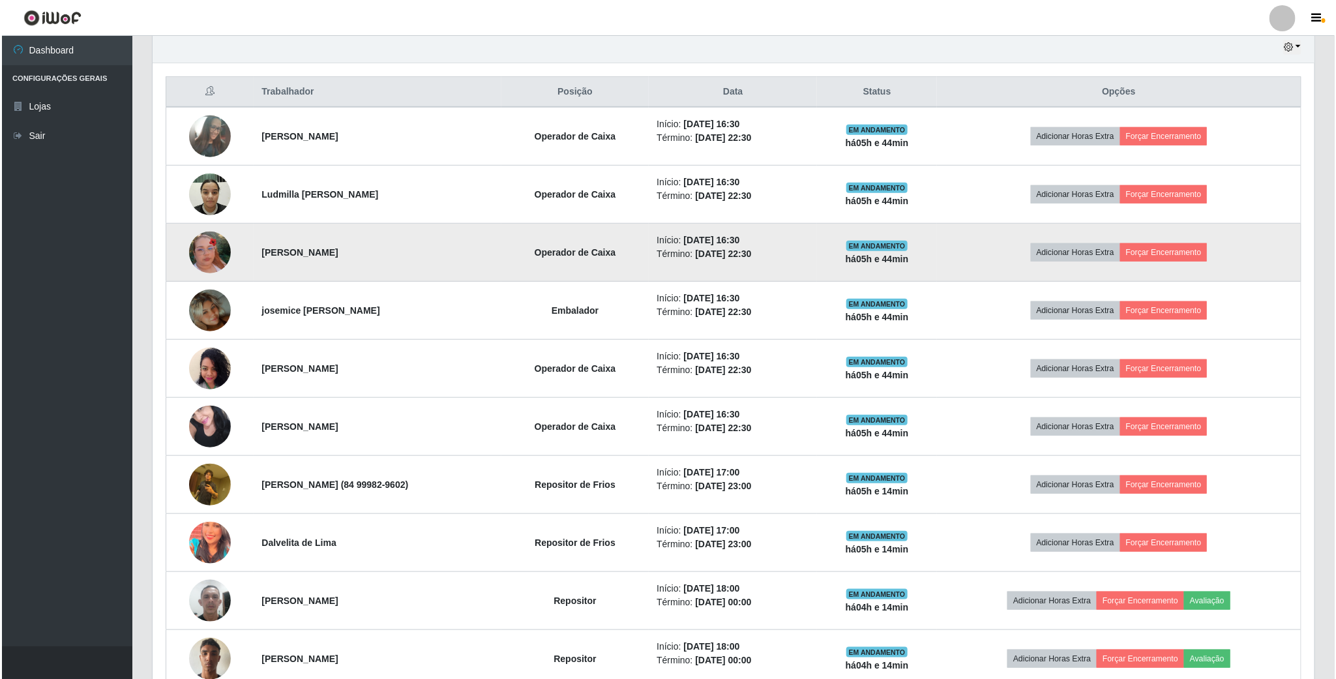
scroll to position [542, 0]
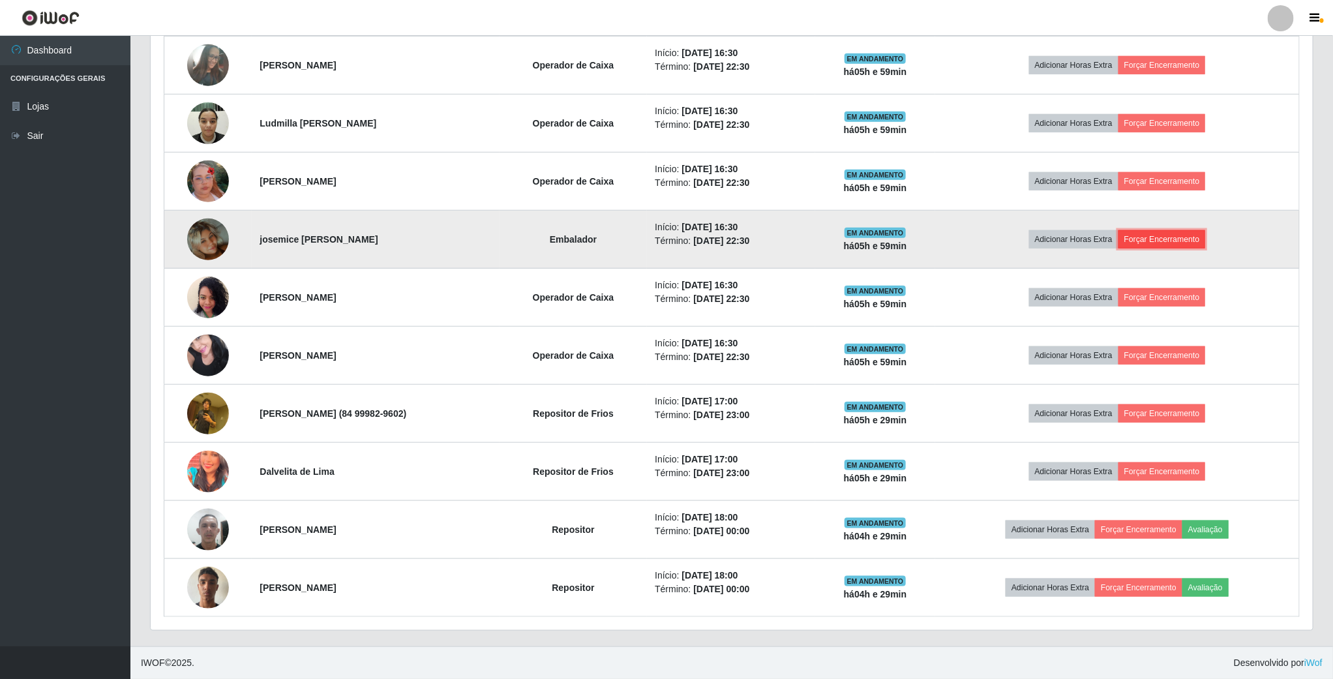
click at [1158, 235] on button "Forçar Encerramento" at bounding box center [1161, 239] width 87 height 18
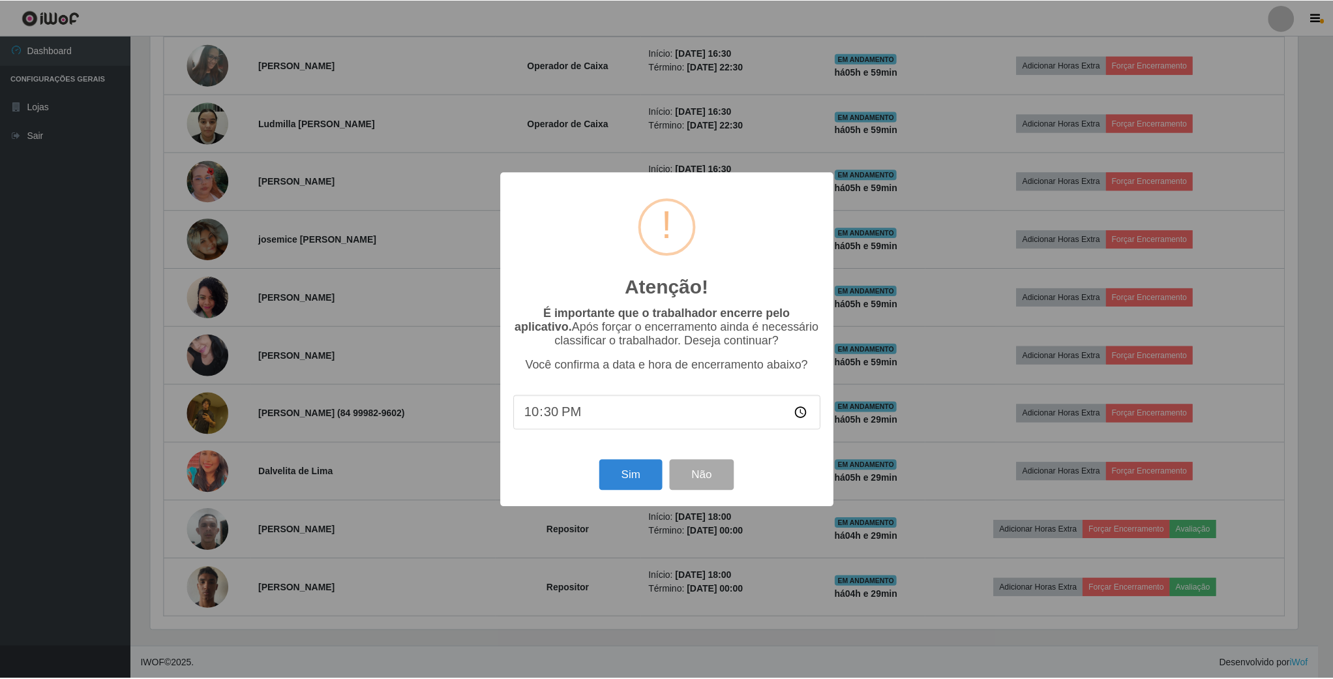
scroll to position [272, 1150]
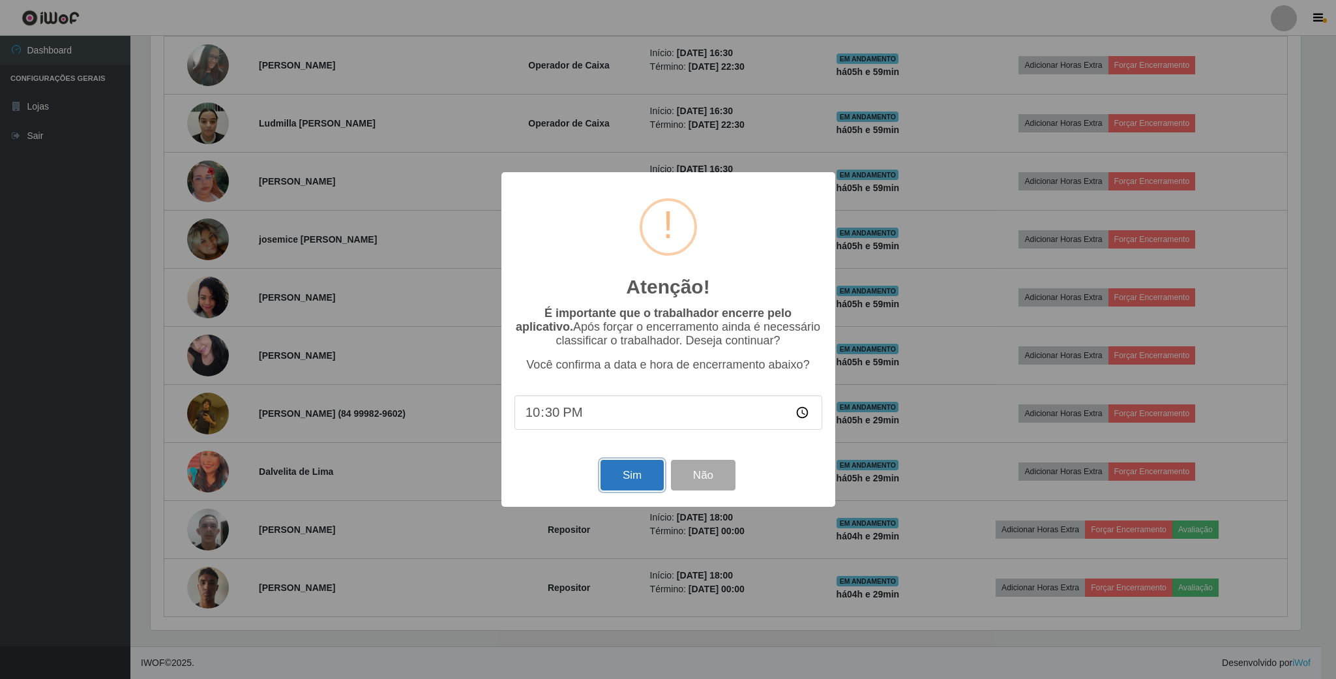
click at [631, 479] on button "Sim" at bounding box center [632, 475] width 63 height 31
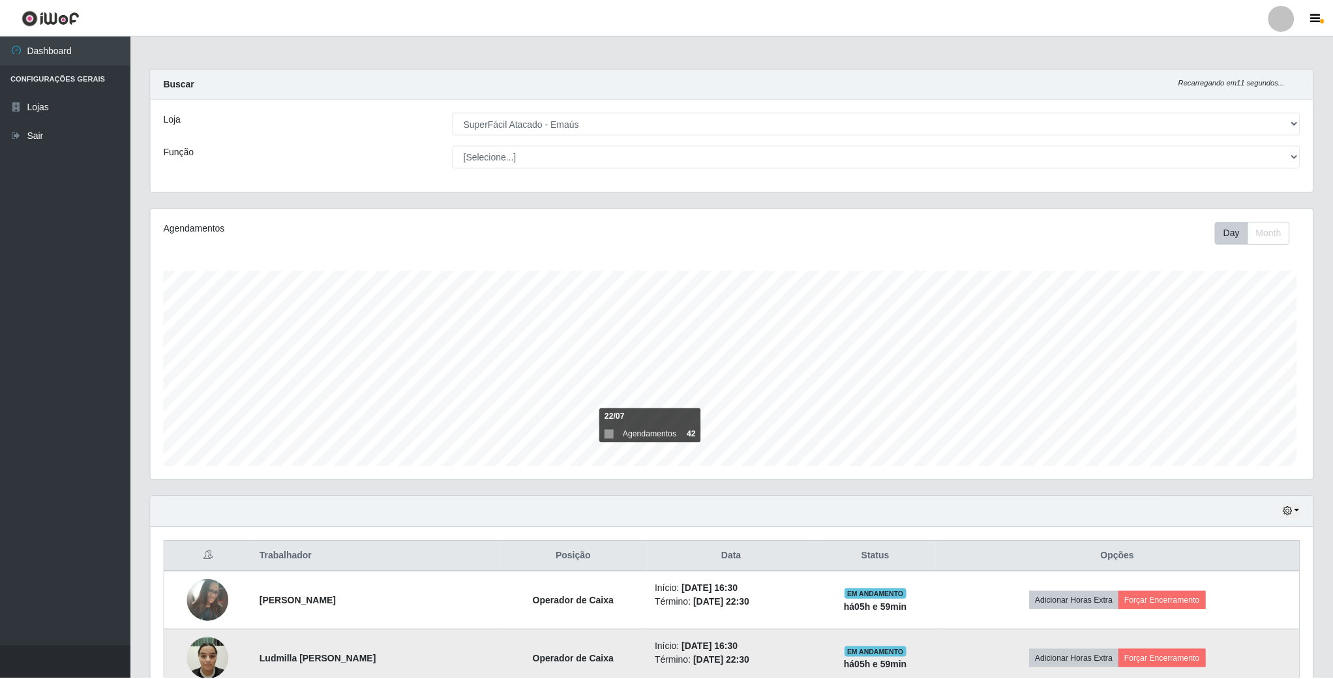
scroll to position [272, 1164]
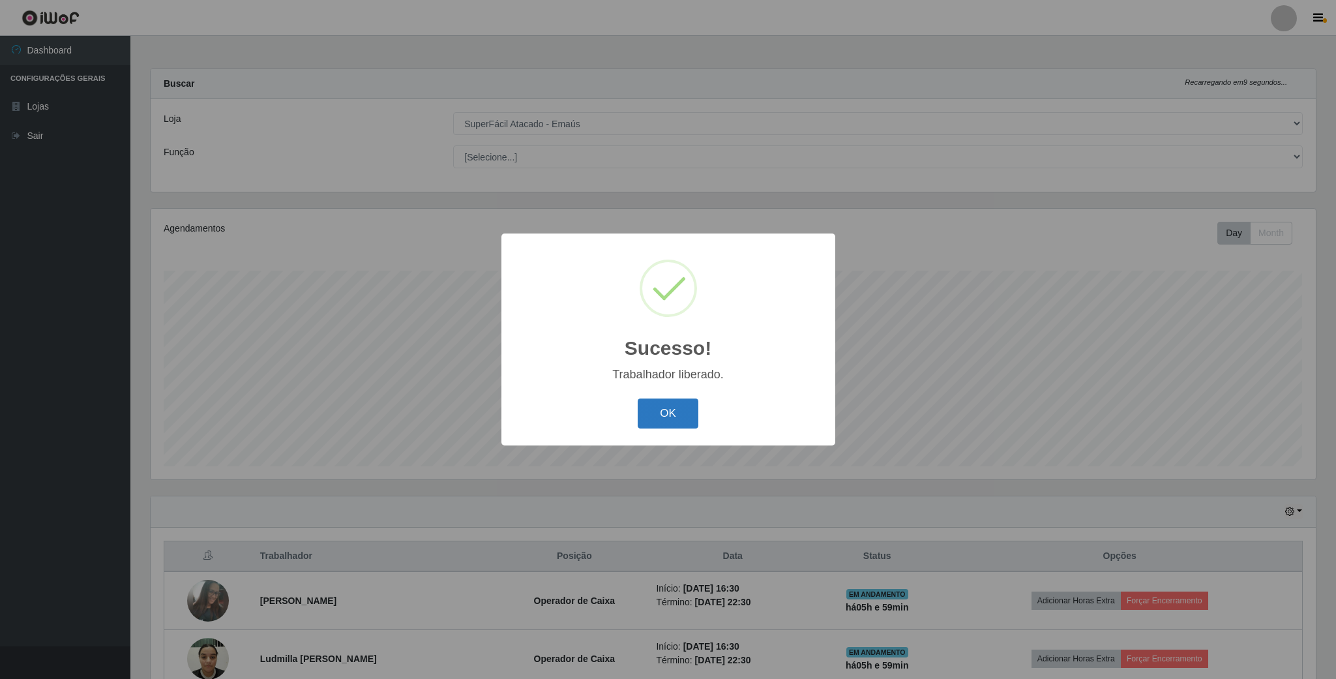
click at [667, 413] on button "OK" at bounding box center [668, 413] width 61 height 31
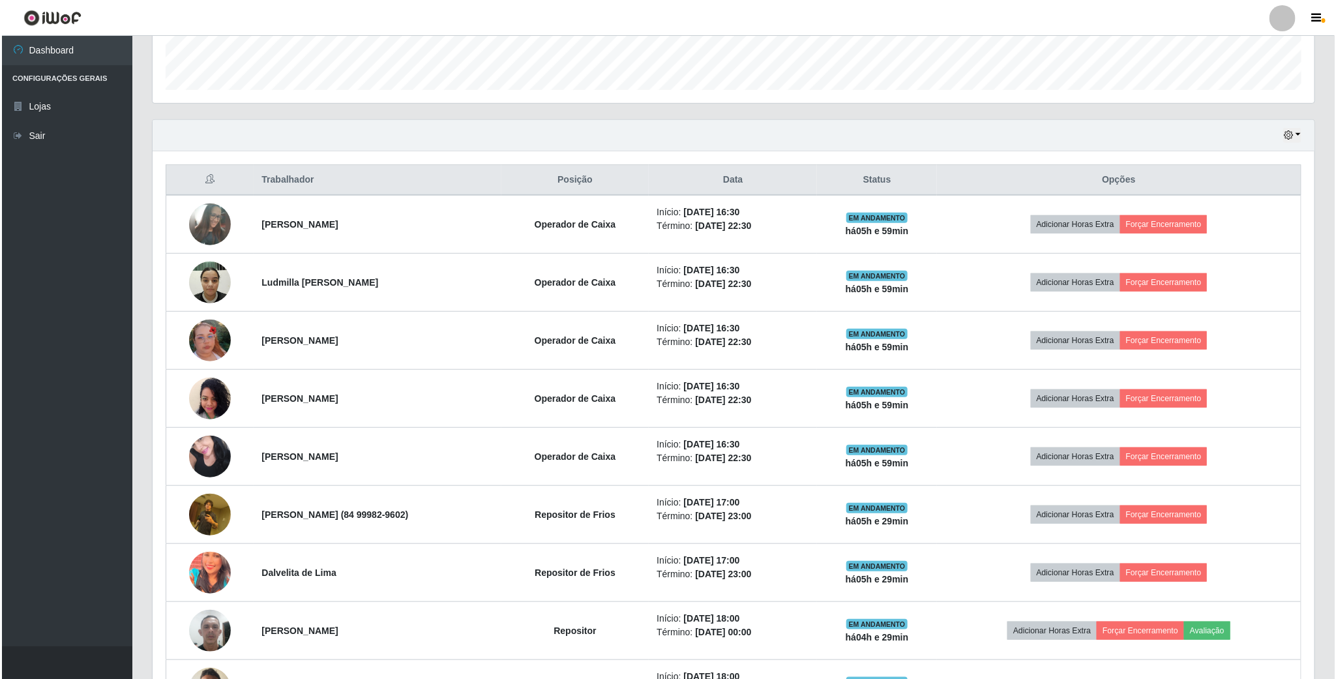
scroll to position [391, 0]
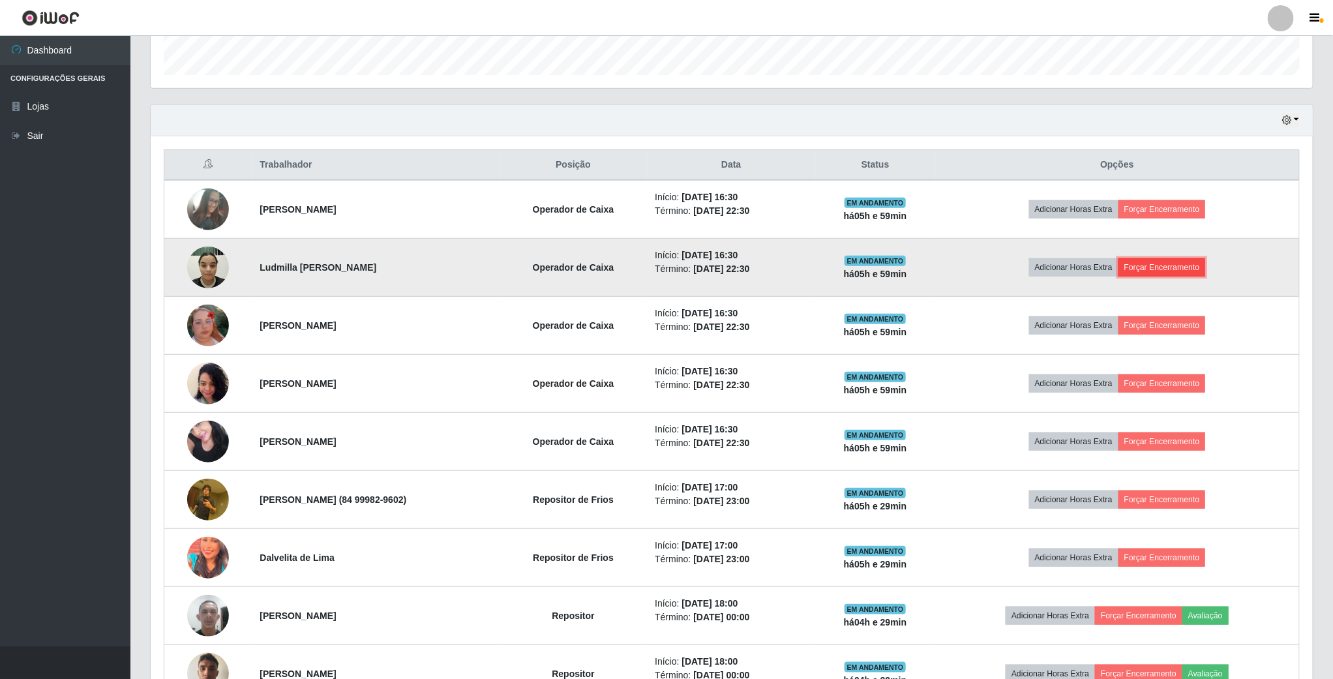
click at [1206, 270] on button "Forçar Encerramento" at bounding box center [1161, 267] width 87 height 18
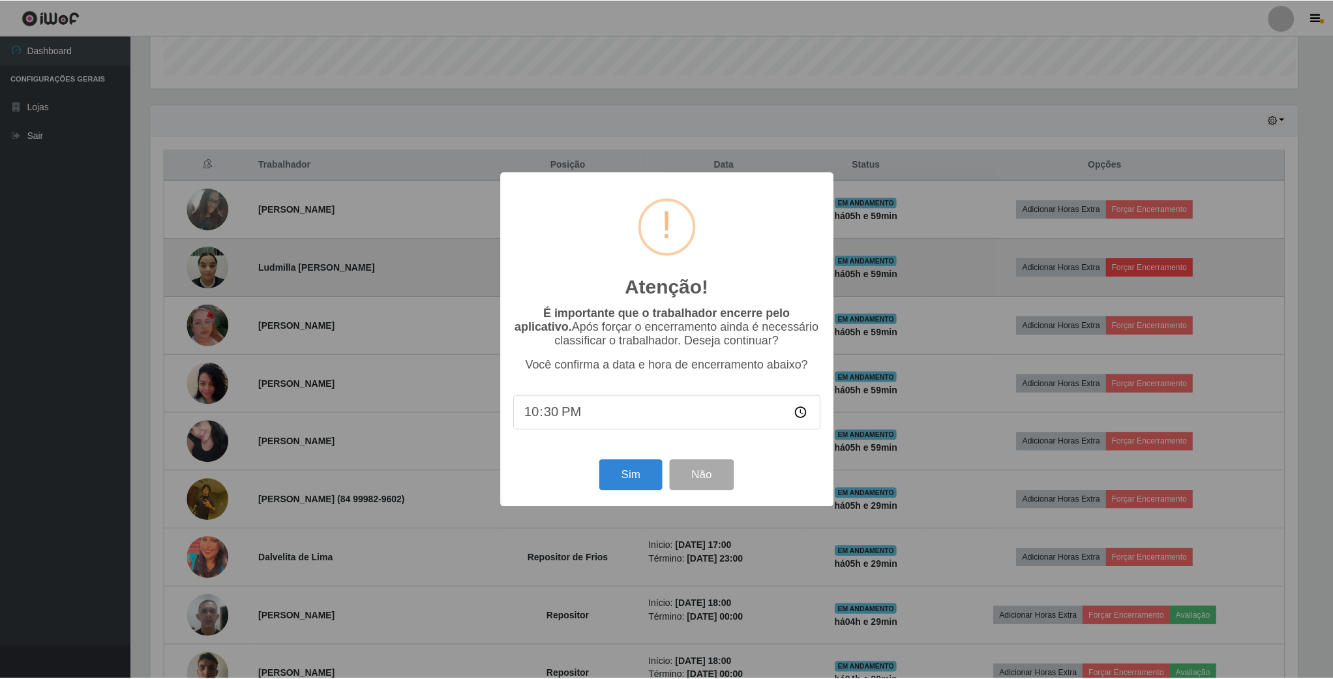
scroll to position [272, 1150]
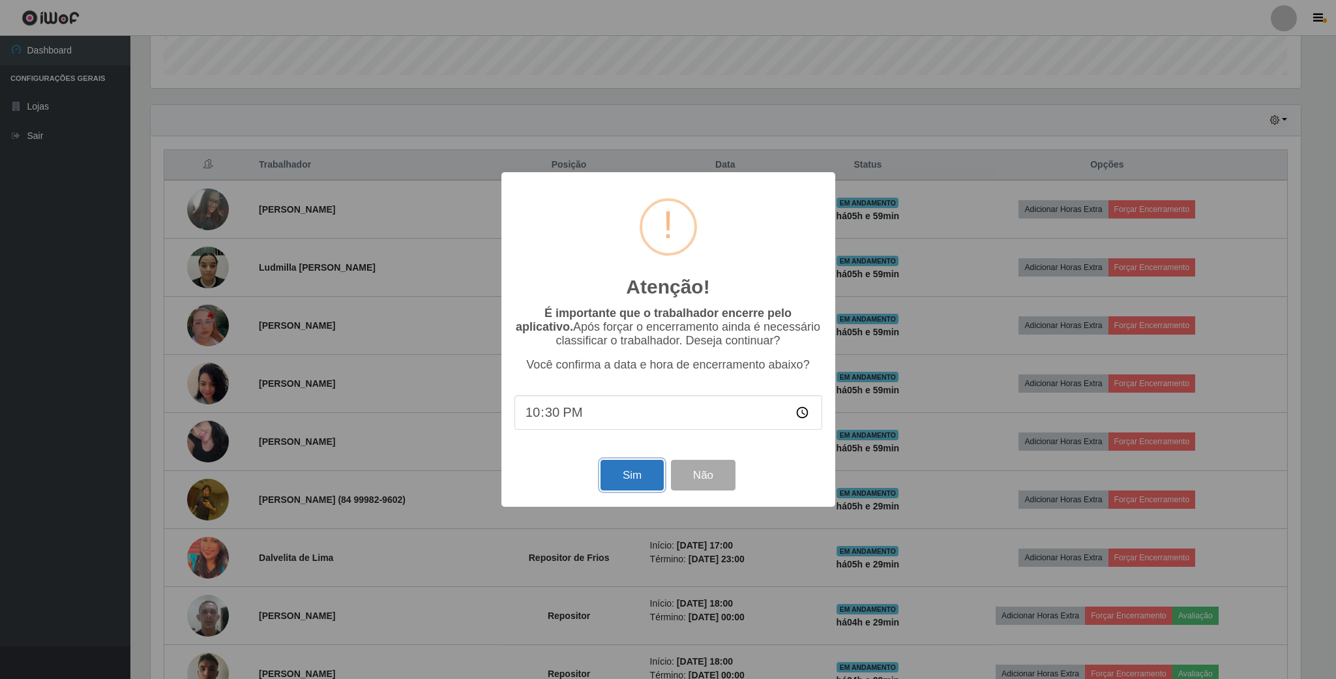
click at [625, 479] on button "Sim" at bounding box center [632, 475] width 63 height 31
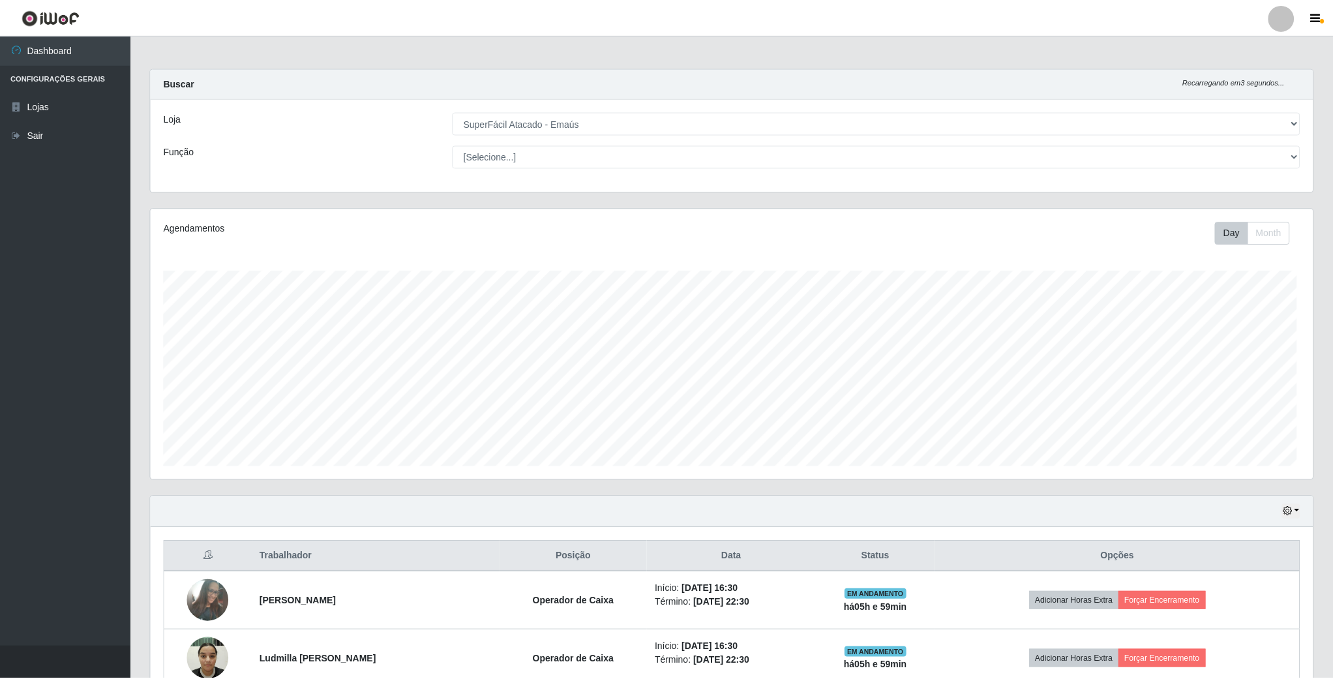
scroll to position [272, 1164]
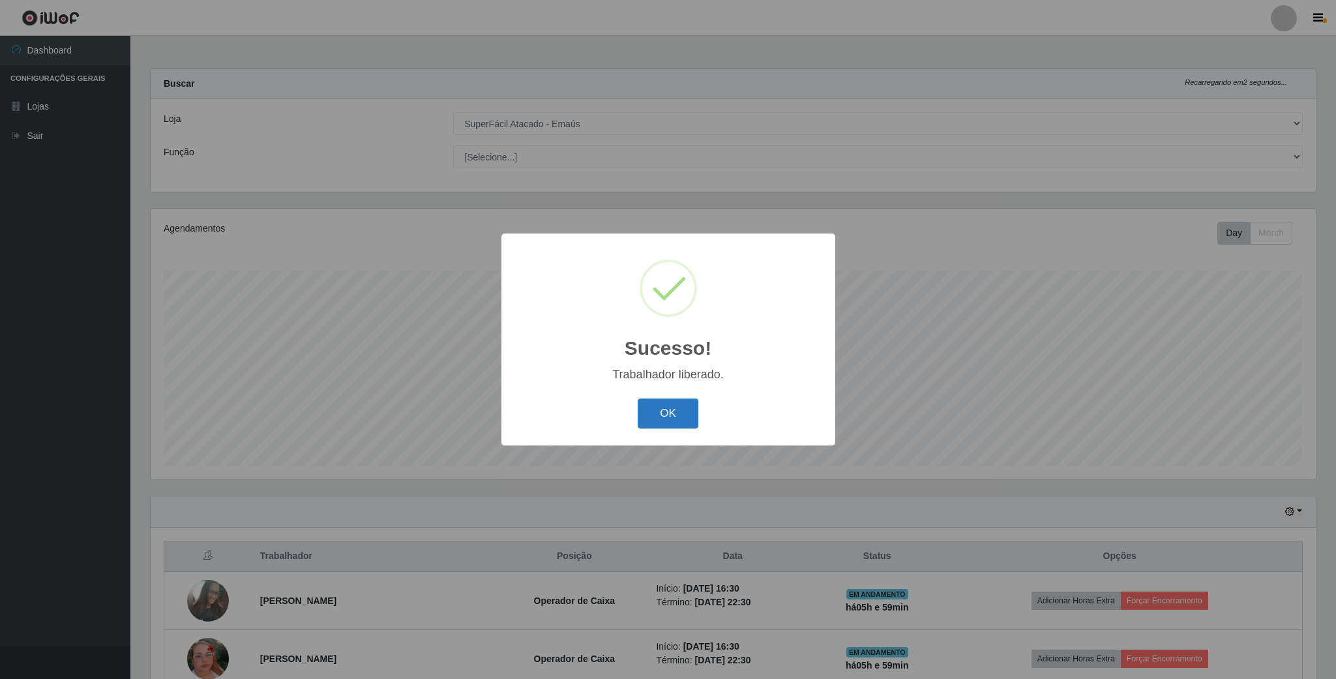
click at [671, 408] on button "OK" at bounding box center [668, 413] width 61 height 31
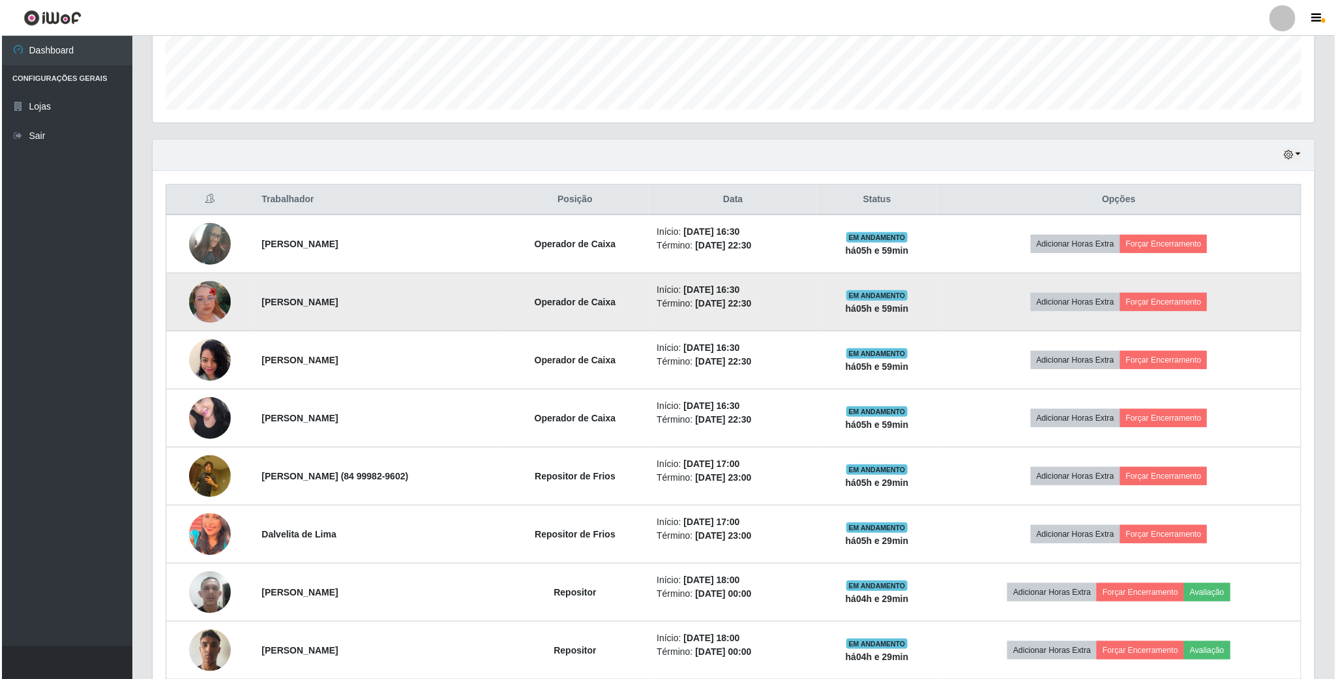
scroll to position [391, 0]
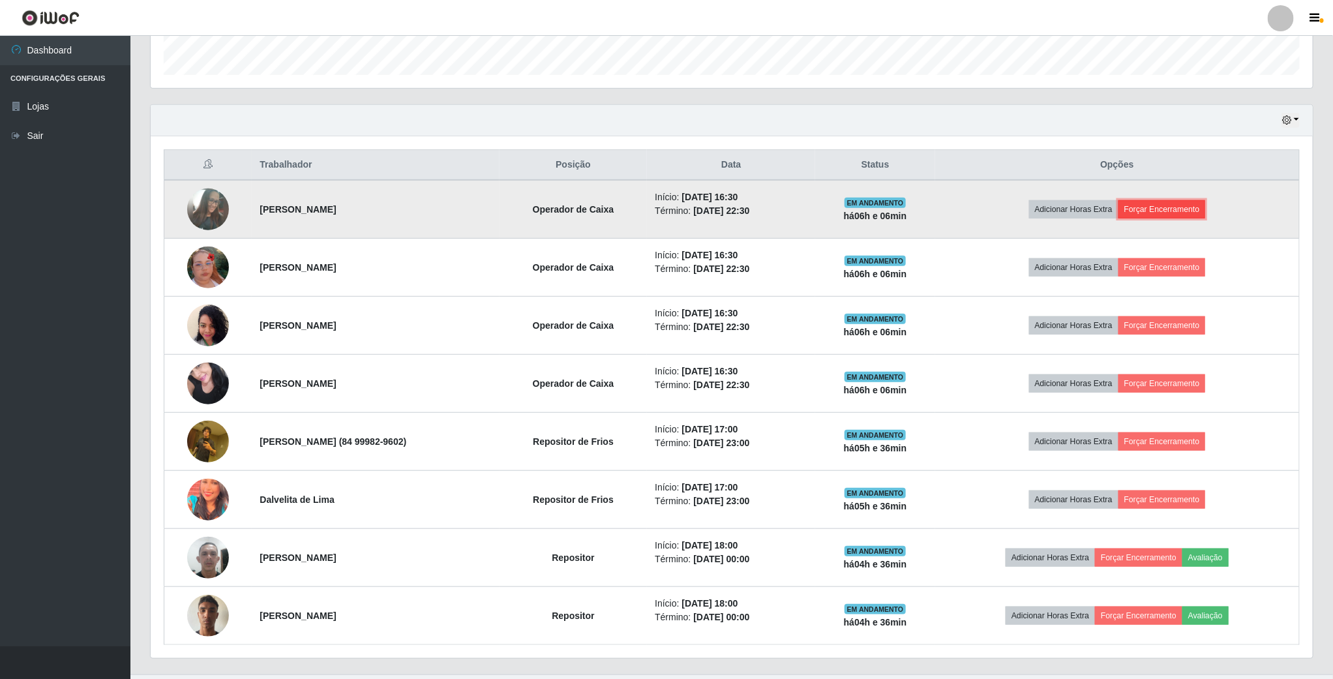
click at [1195, 212] on button "Forçar Encerramento" at bounding box center [1161, 209] width 87 height 18
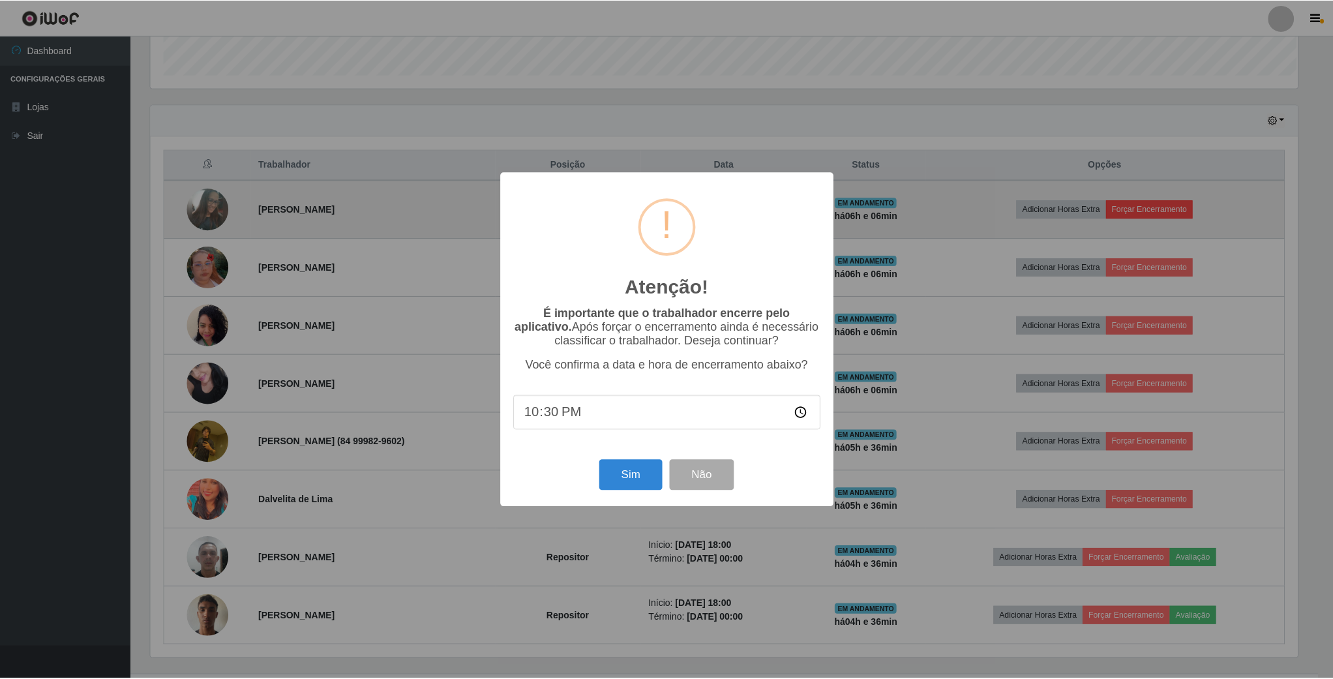
scroll to position [272, 1150]
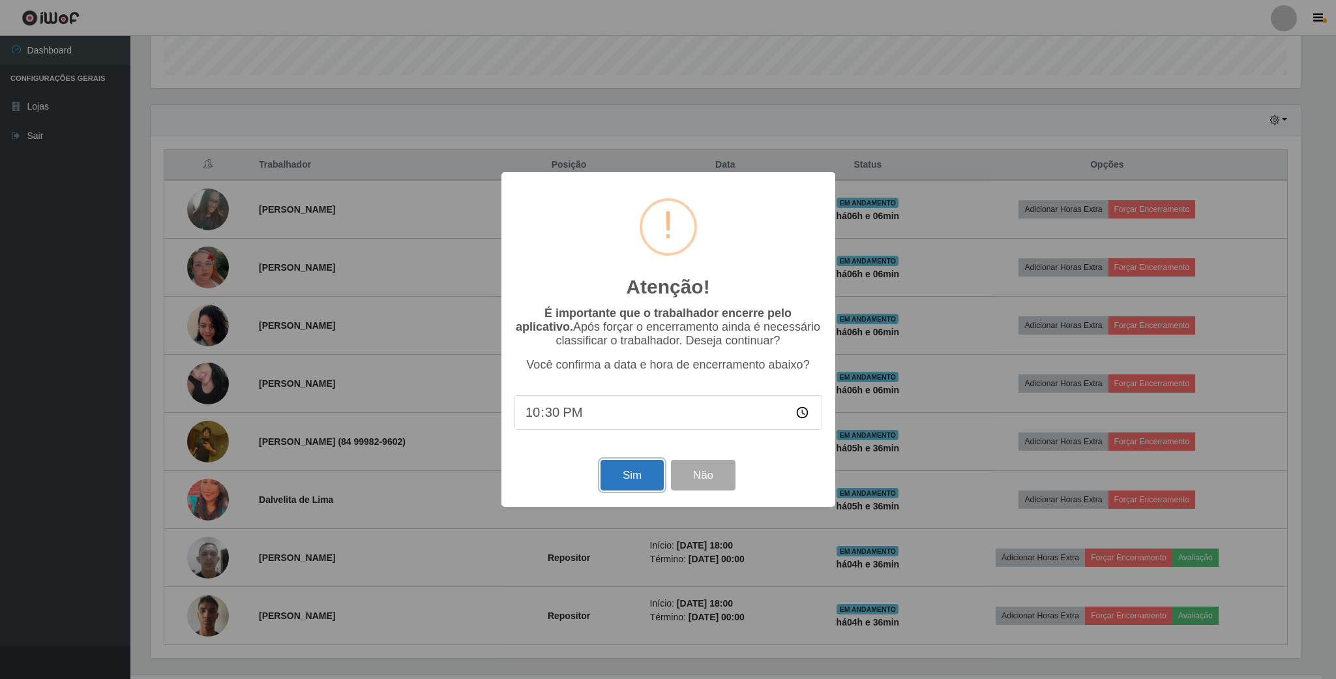
click at [616, 480] on button "Sim" at bounding box center [632, 475] width 63 height 31
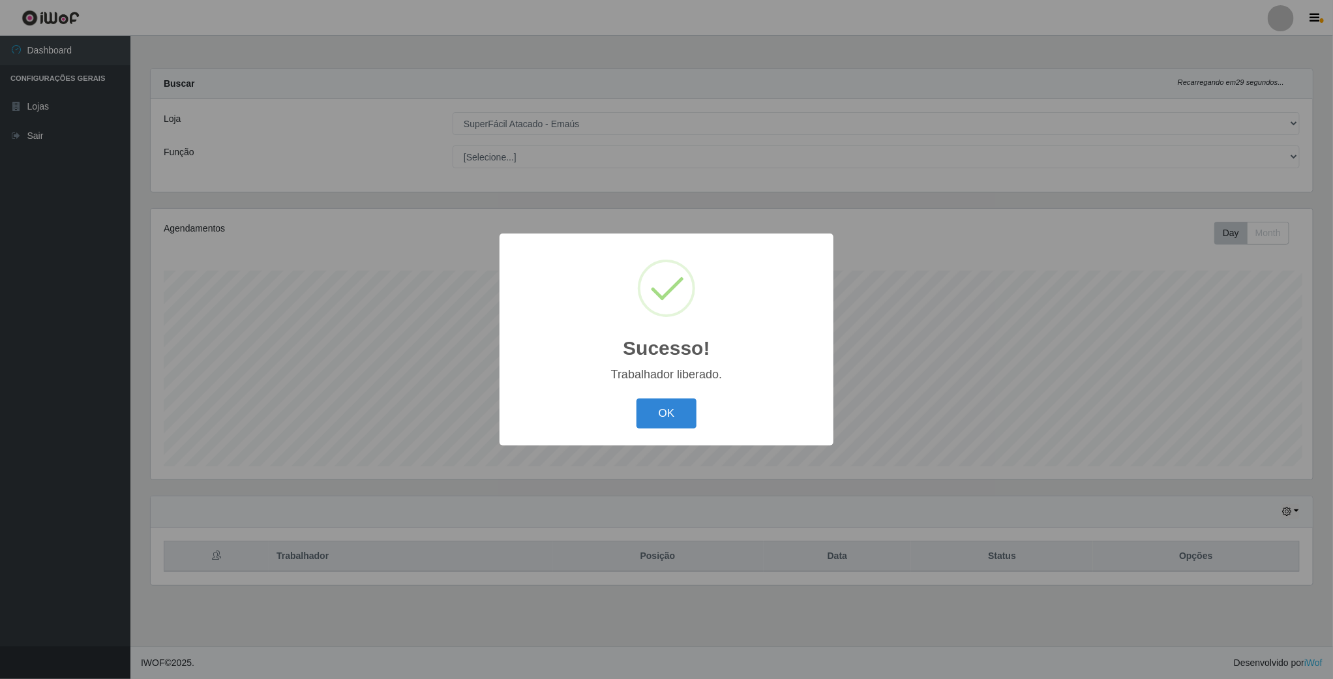
scroll to position [272, 1164]
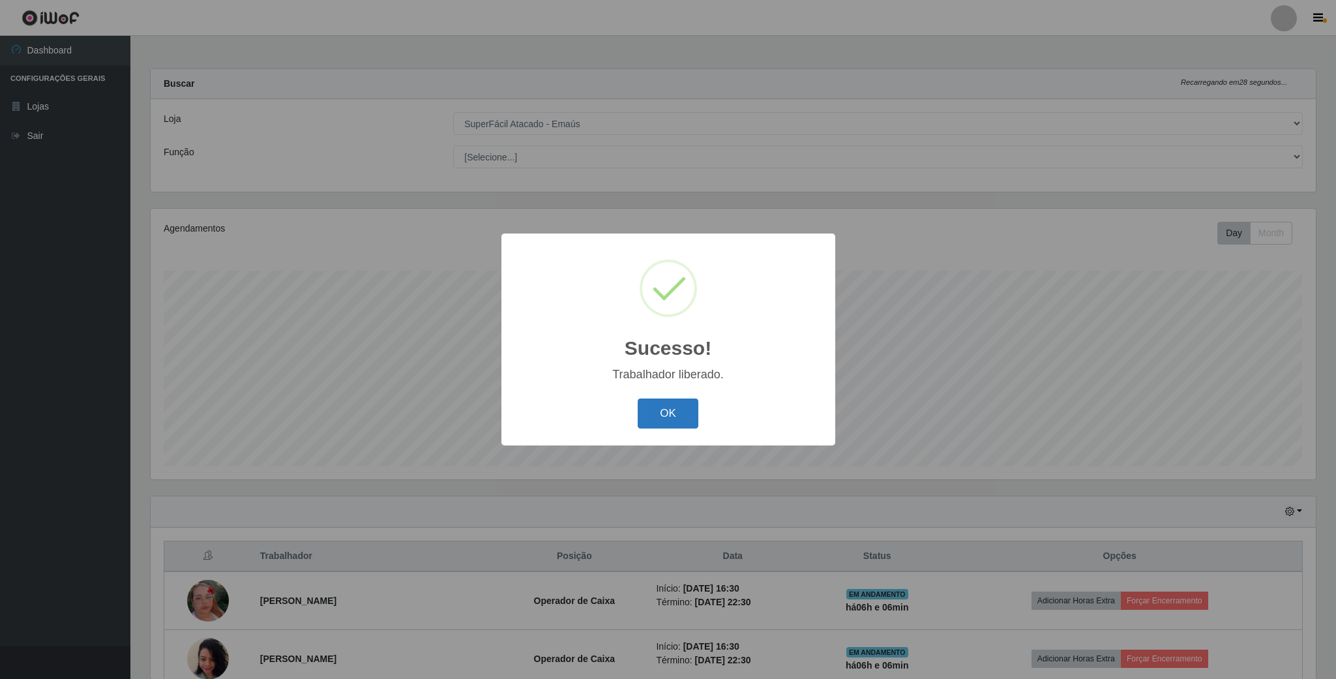
click at [673, 419] on button "OK" at bounding box center [668, 413] width 61 height 31
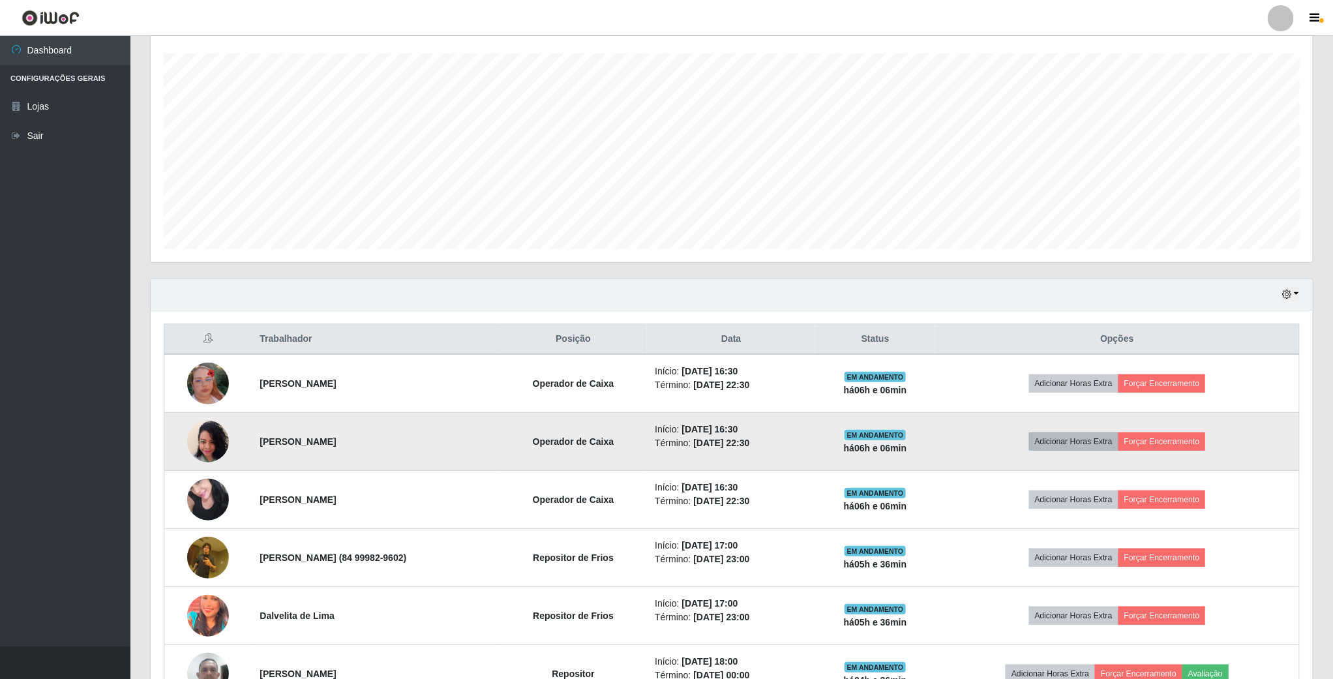
scroll to position [293, 0]
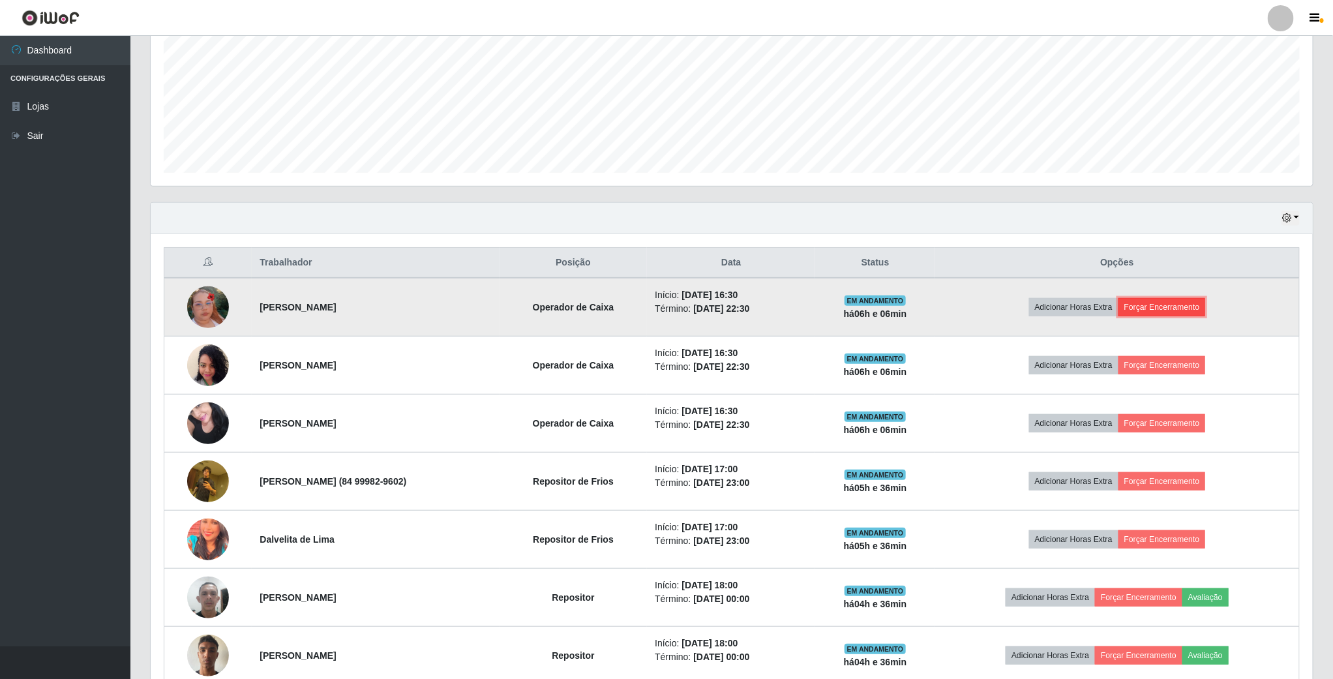
click at [1154, 315] on button "Forçar Encerramento" at bounding box center [1161, 307] width 87 height 18
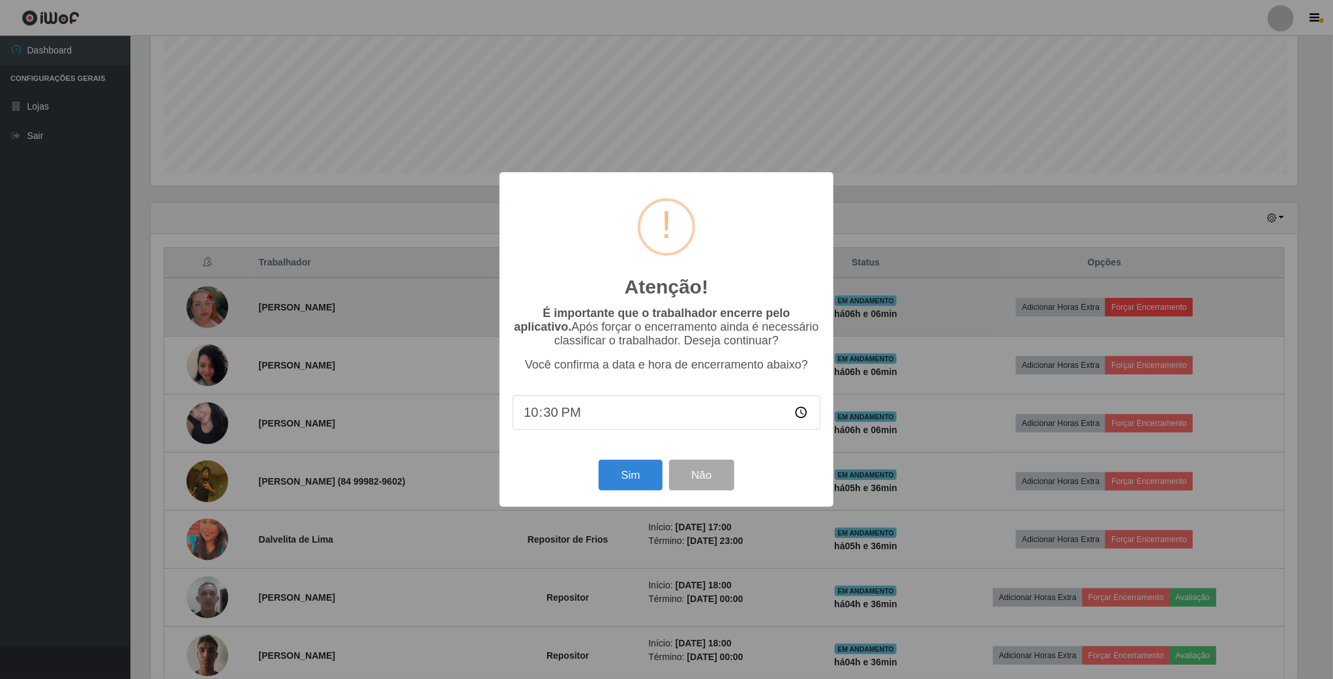
scroll to position [272, 1150]
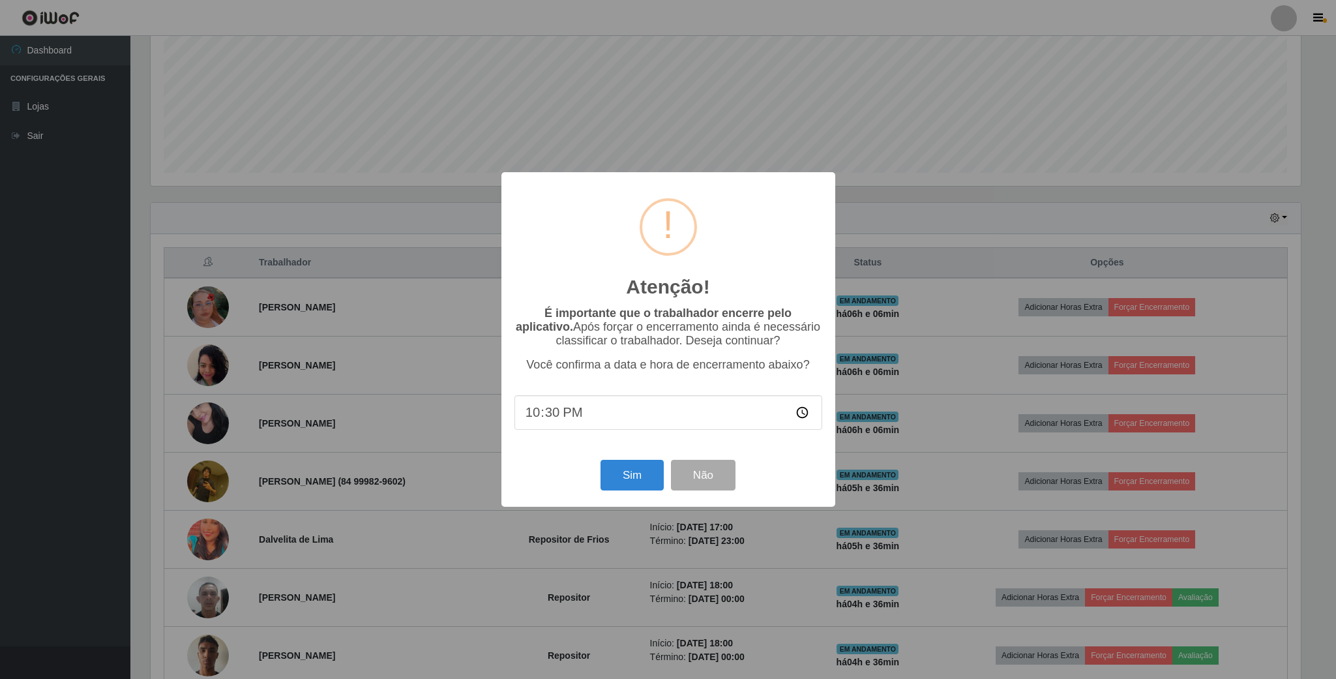
click at [610, 462] on div "Sim Não" at bounding box center [669, 475] width 308 height 37
click at [616, 472] on button "Sim" at bounding box center [632, 475] width 63 height 31
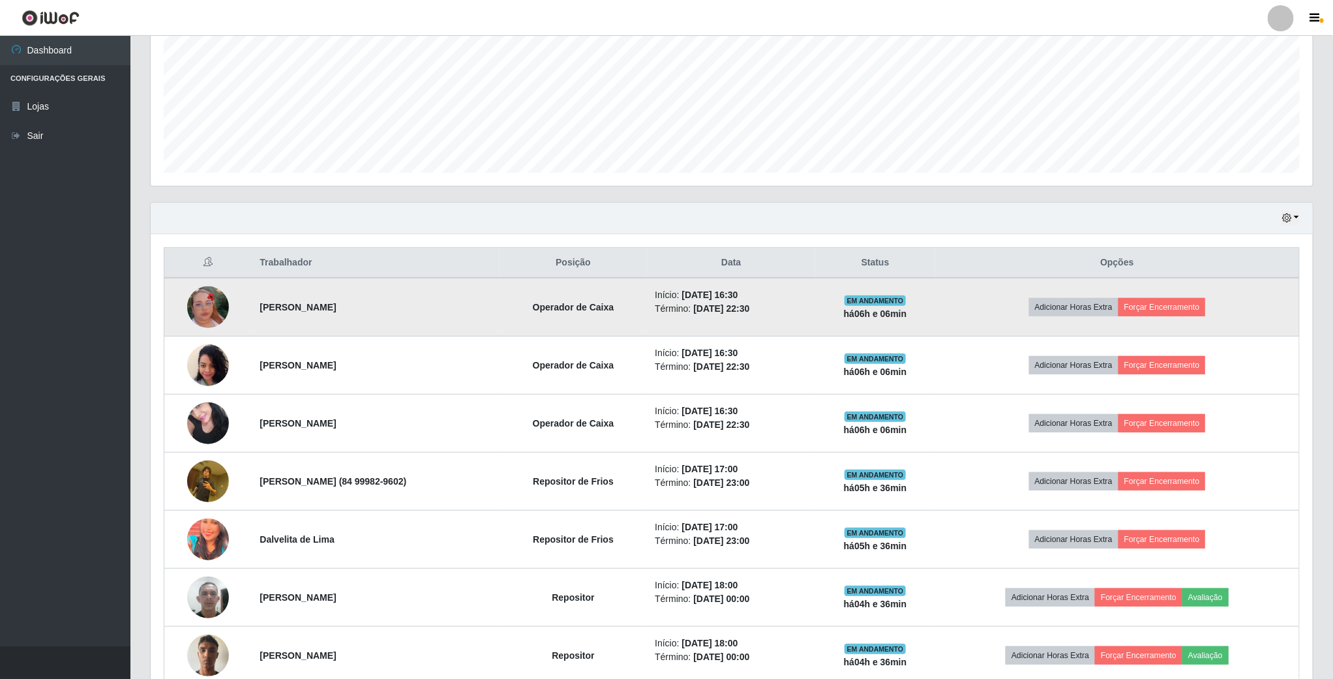
scroll to position [272, 1164]
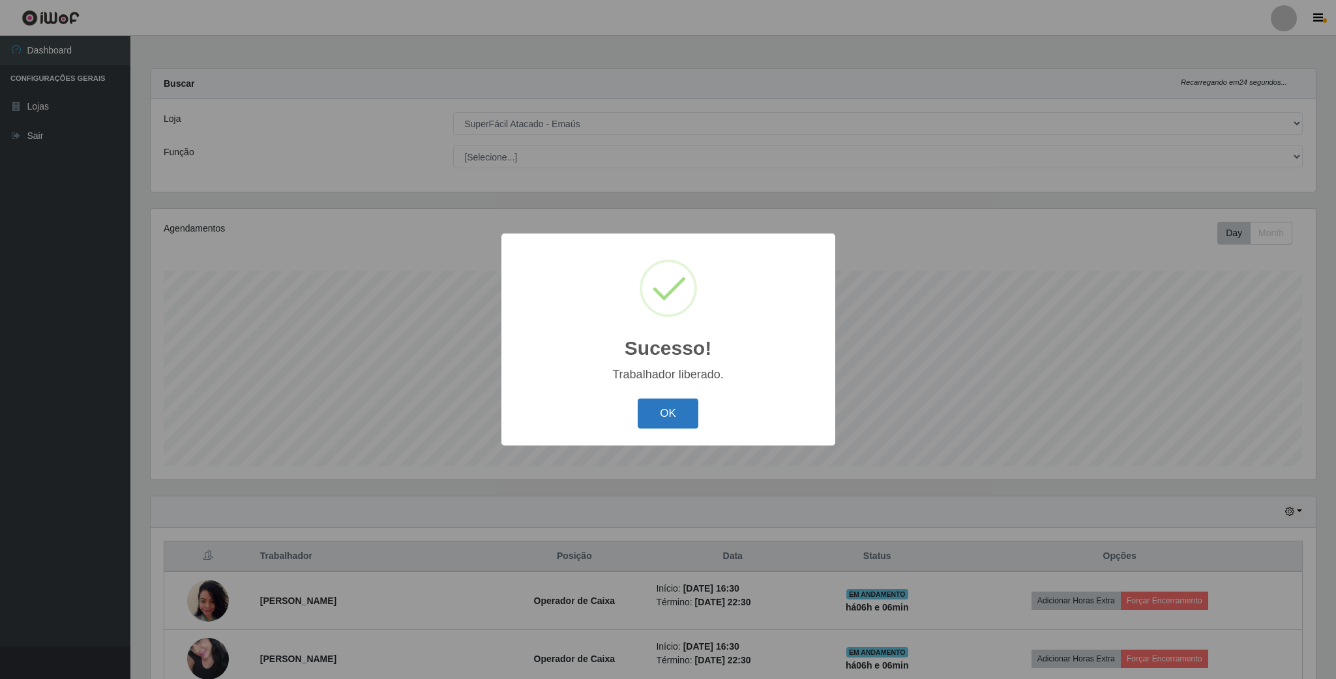
click at [697, 419] on button "OK" at bounding box center [668, 413] width 61 height 31
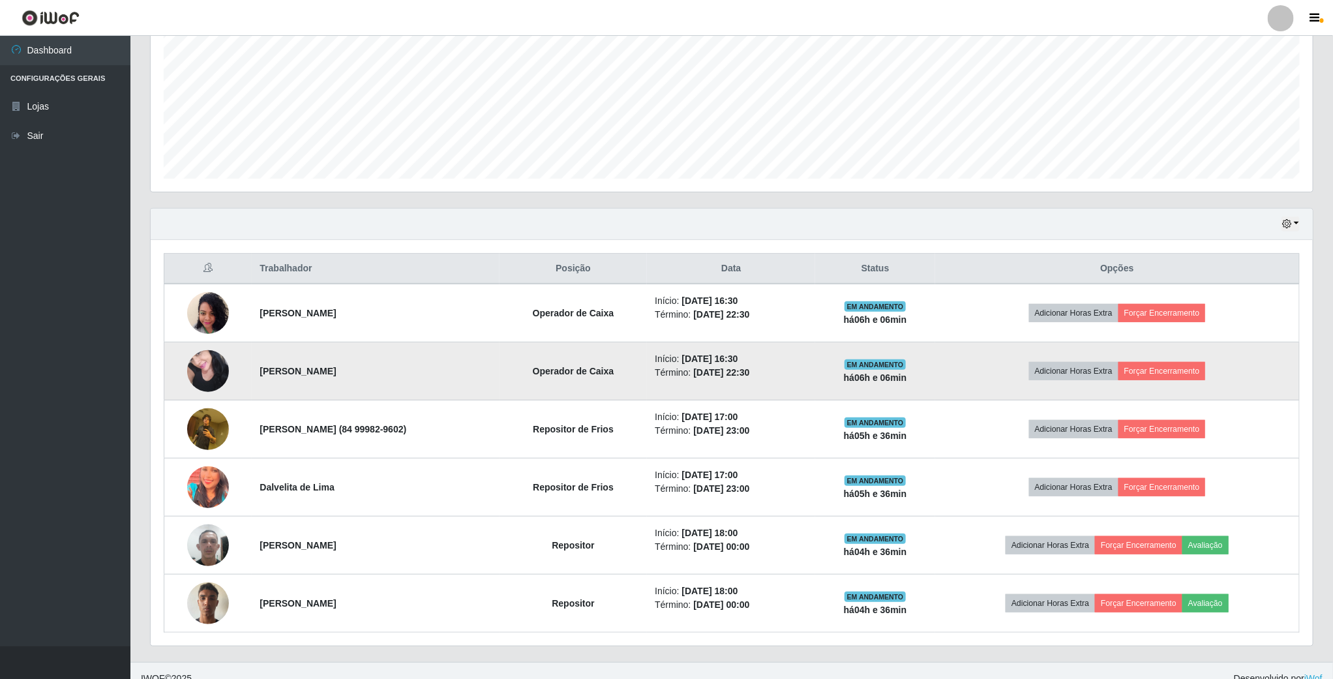
scroll to position [309, 0]
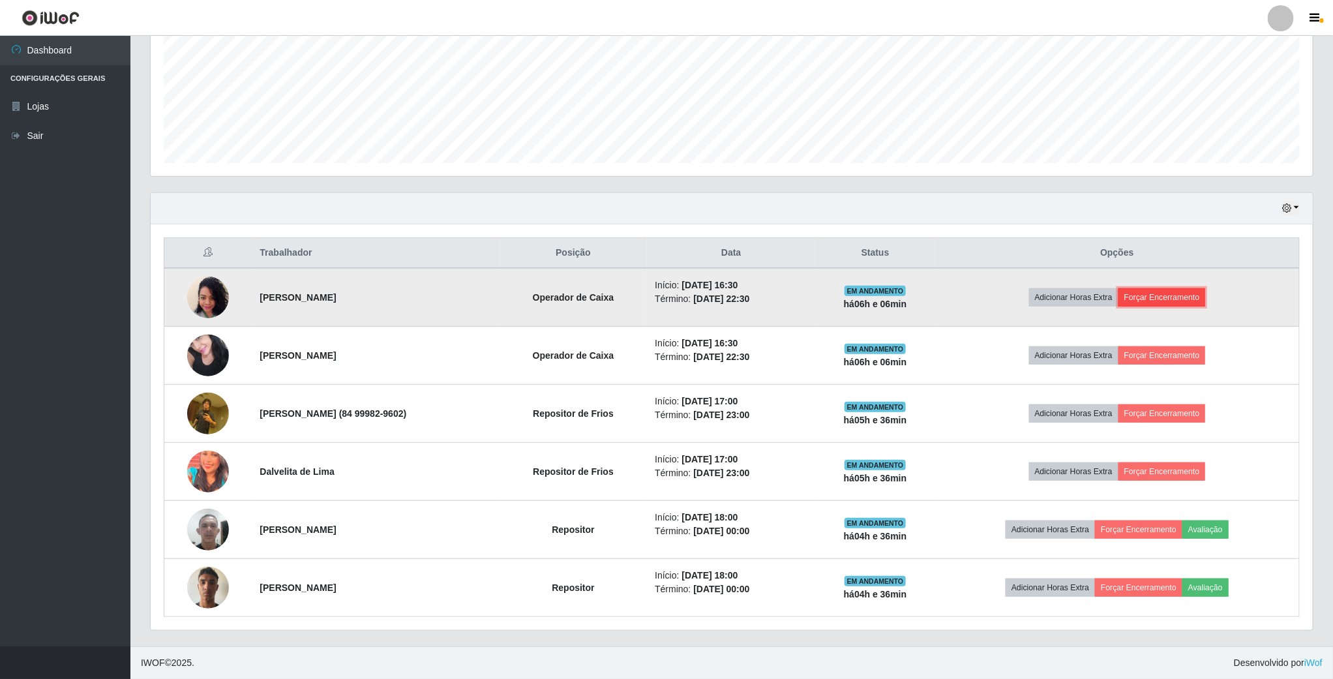
click at [1198, 290] on button "Forçar Encerramento" at bounding box center [1161, 297] width 87 height 18
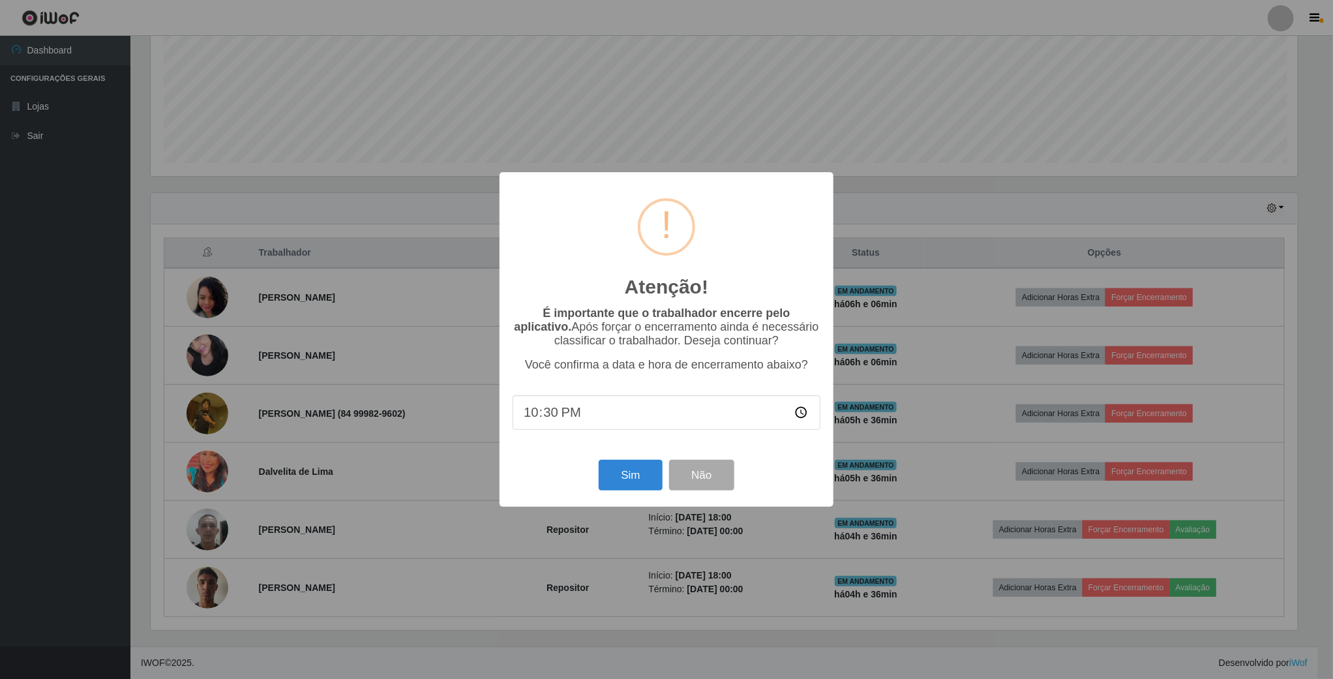
scroll to position [272, 1150]
click at [605, 479] on button "Sim" at bounding box center [632, 475] width 63 height 31
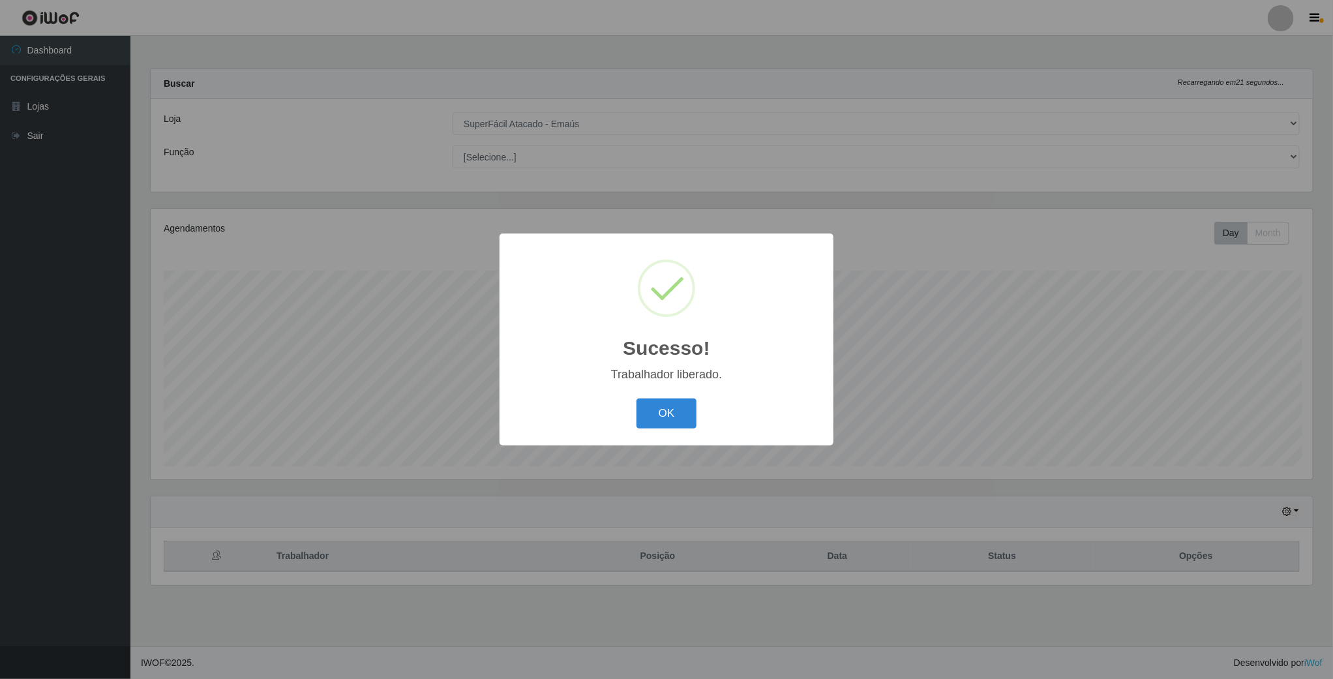
scroll to position [272, 1164]
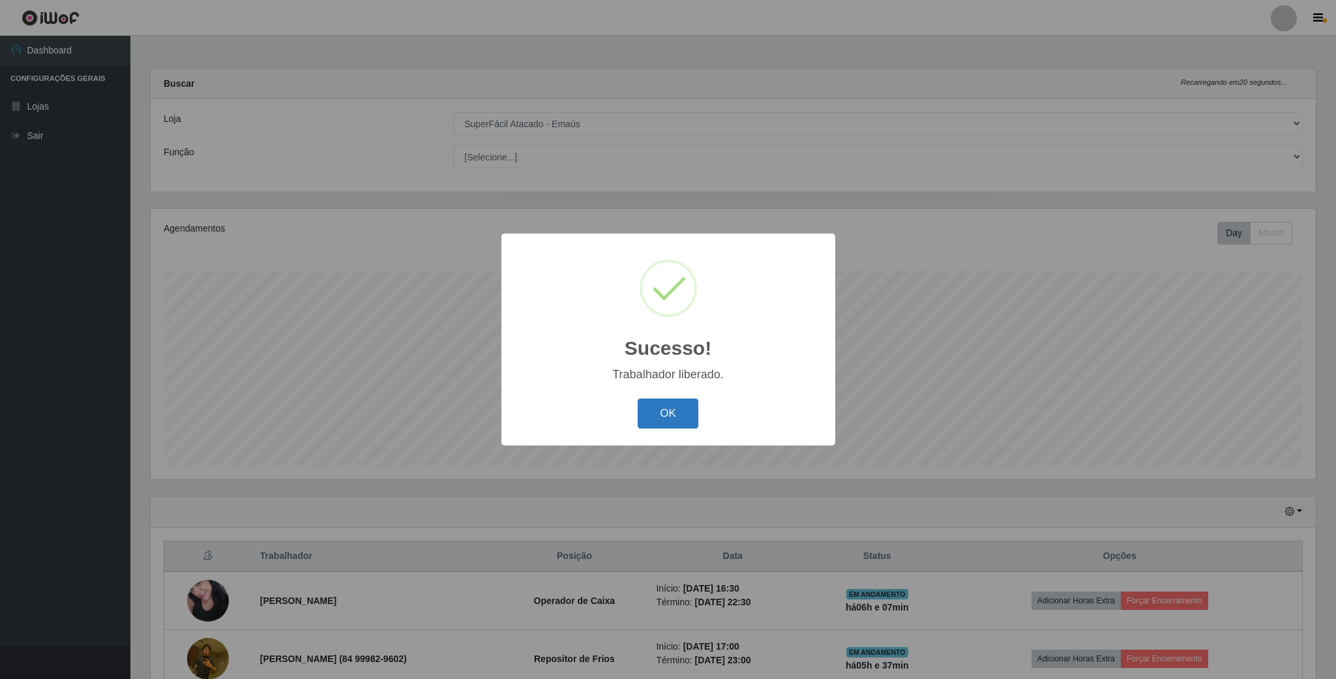
click at [664, 409] on button "OK" at bounding box center [668, 413] width 61 height 31
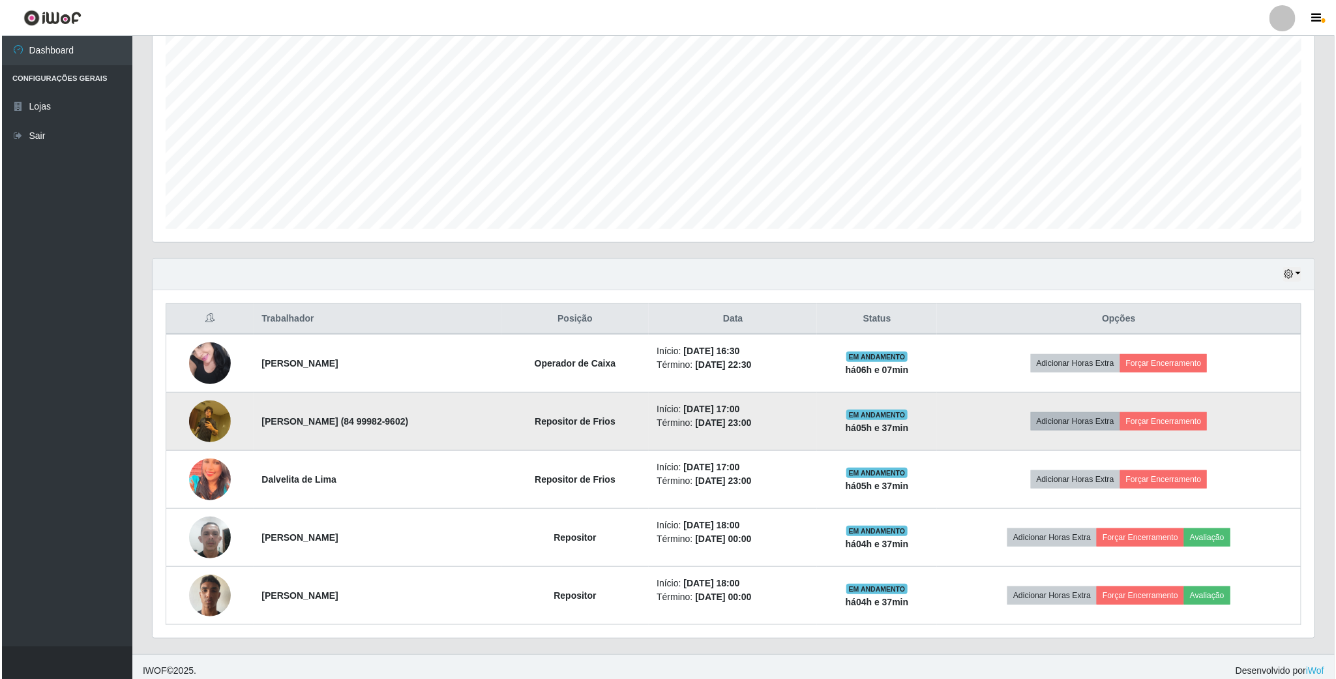
scroll to position [250, 0]
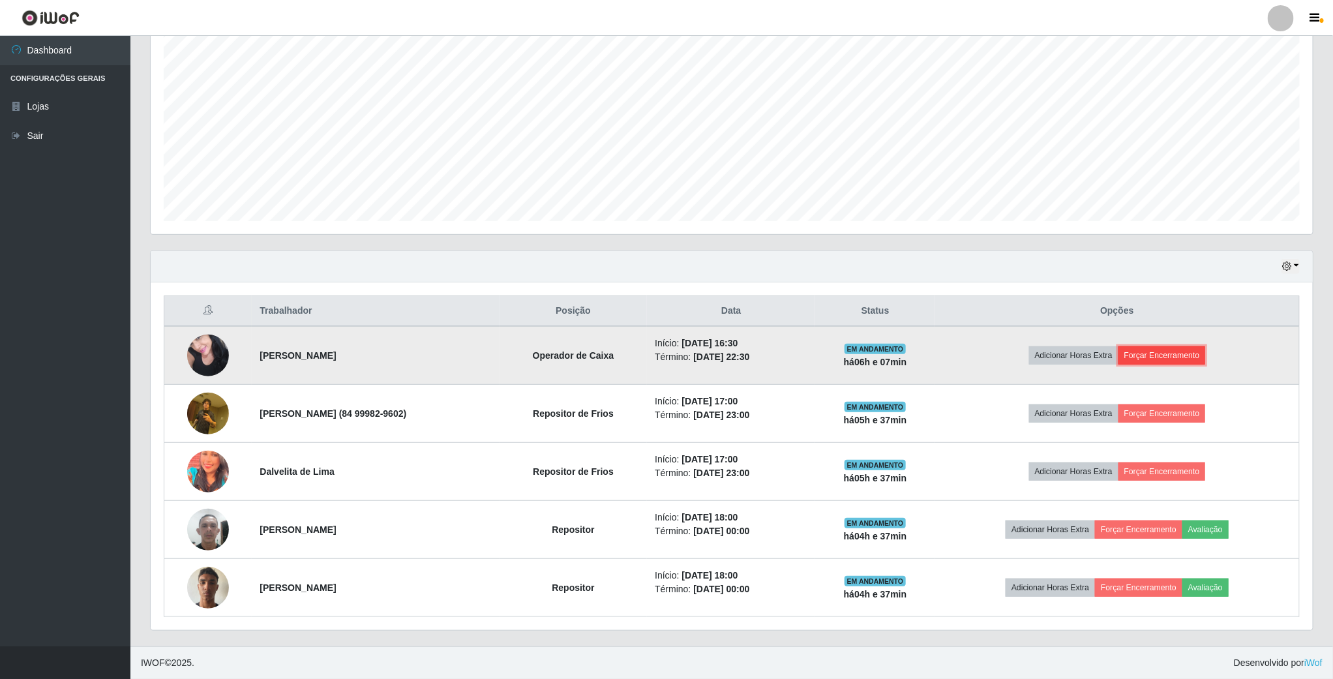
click at [1165, 358] on button "Forçar Encerramento" at bounding box center [1161, 355] width 87 height 18
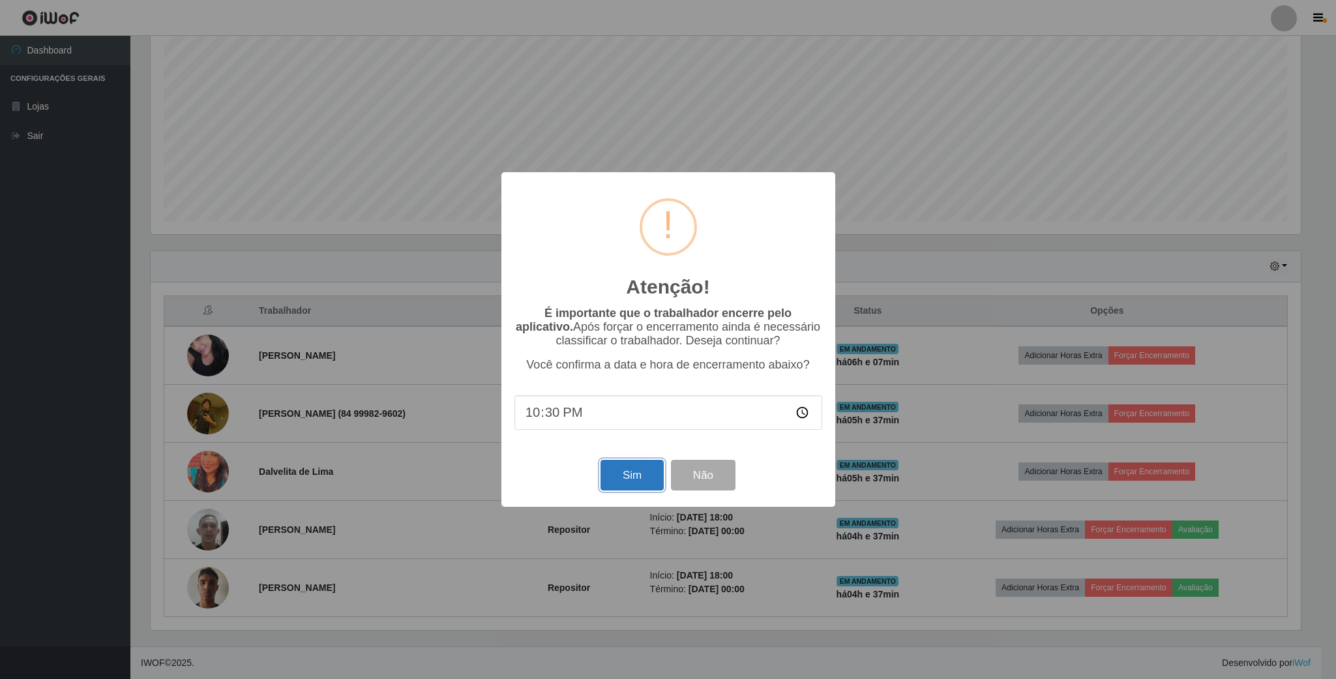
click at [618, 482] on button "Sim" at bounding box center [632, 475] width 63 height 31
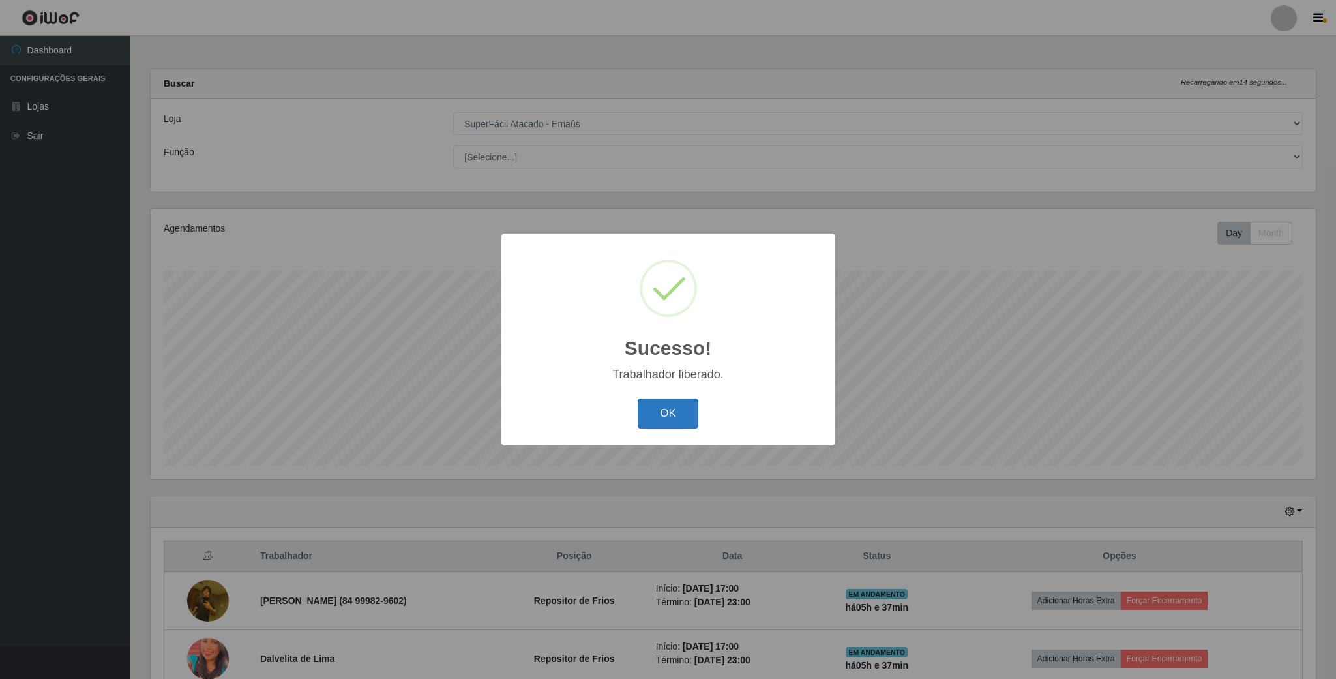
click at [687, 417] on button "OK" at bounding box center [668, 413] width 61 height 31
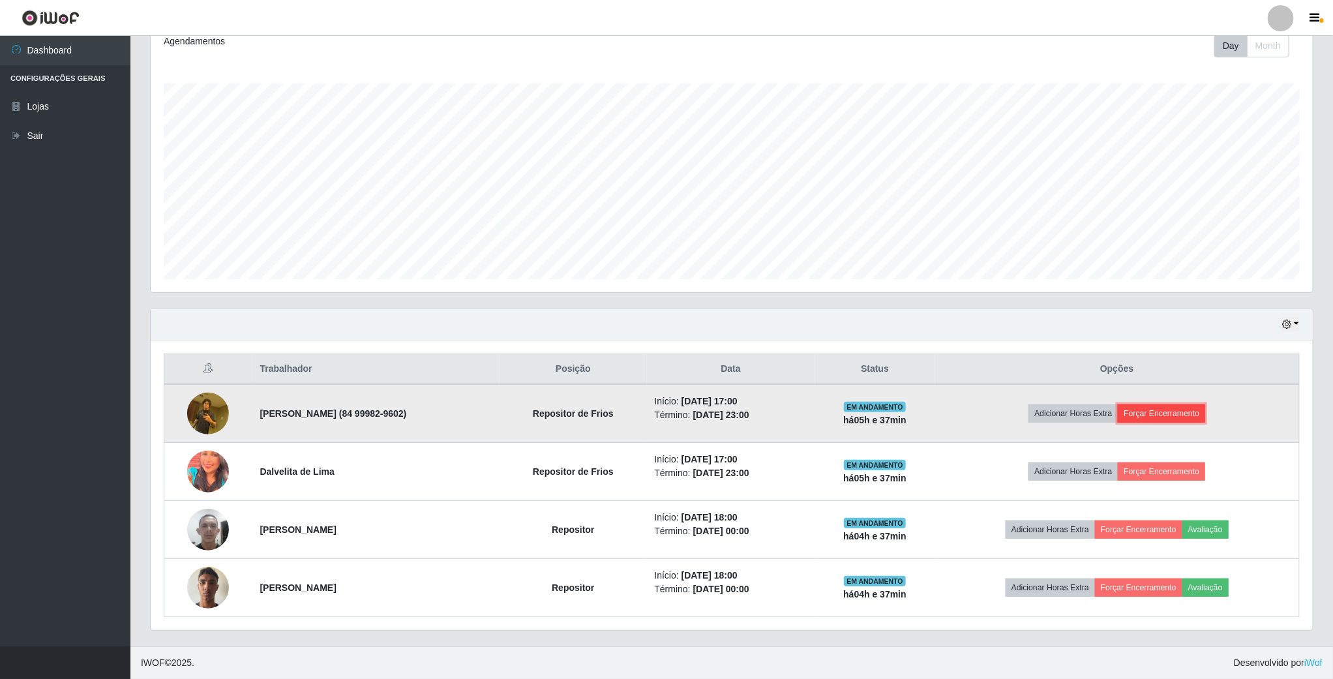
click at [1182, 421] on button "Forçar Encerramento" at bounding box center [1161, 413] width 87 height 18
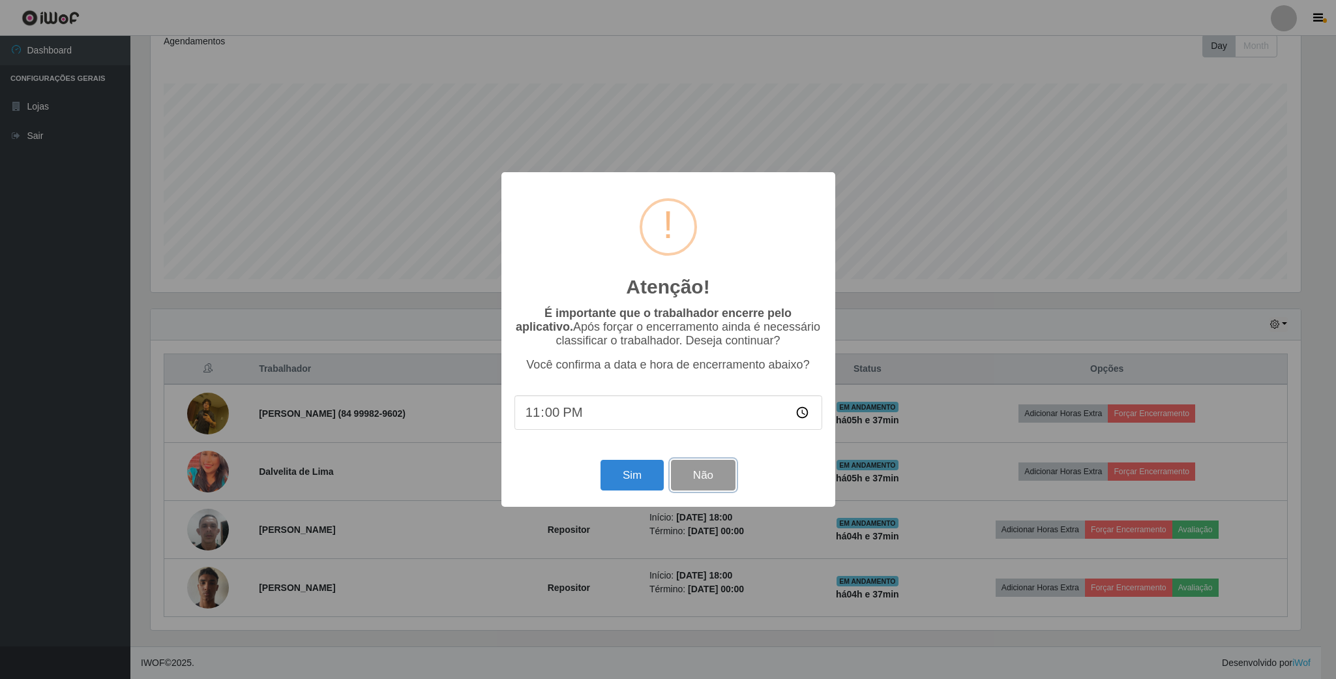
click at [706, 483] on button "Não" at bounding box center [703, 475] width 65 height 31
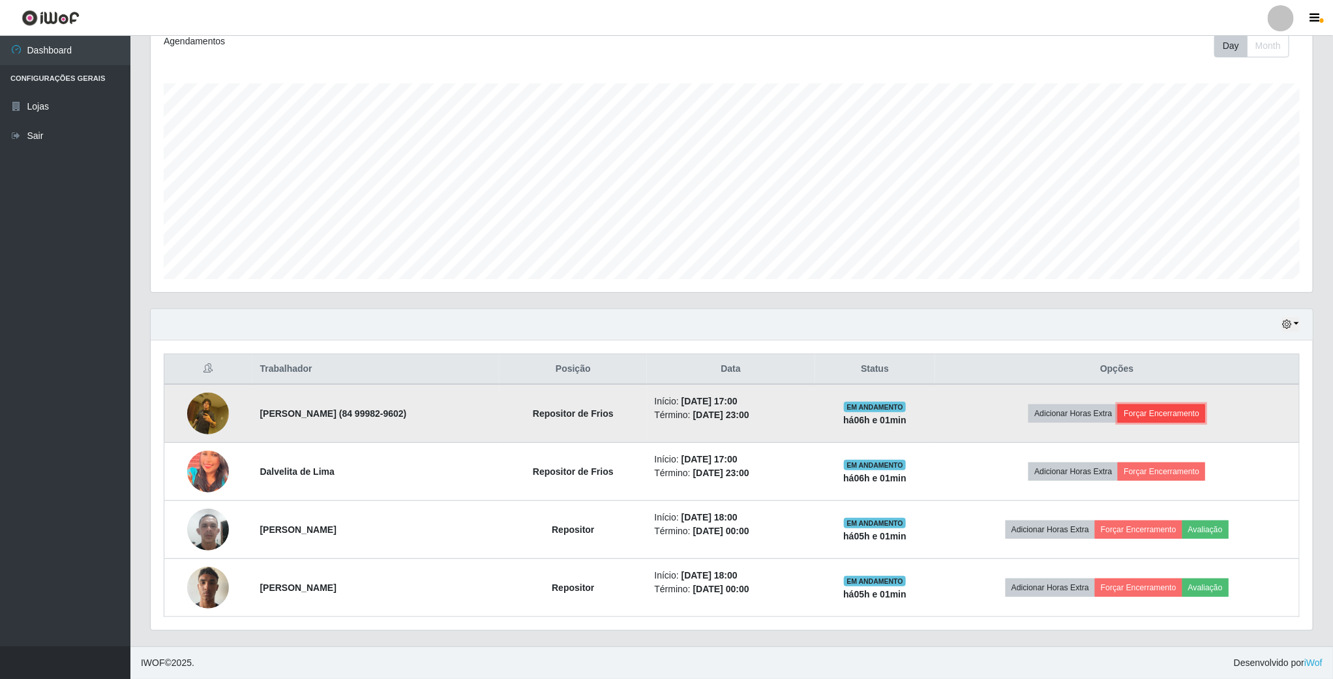
click at [1184, 410] on button "Forçar Encerramento" at bounding box center [1161, 413] width 87 height 18
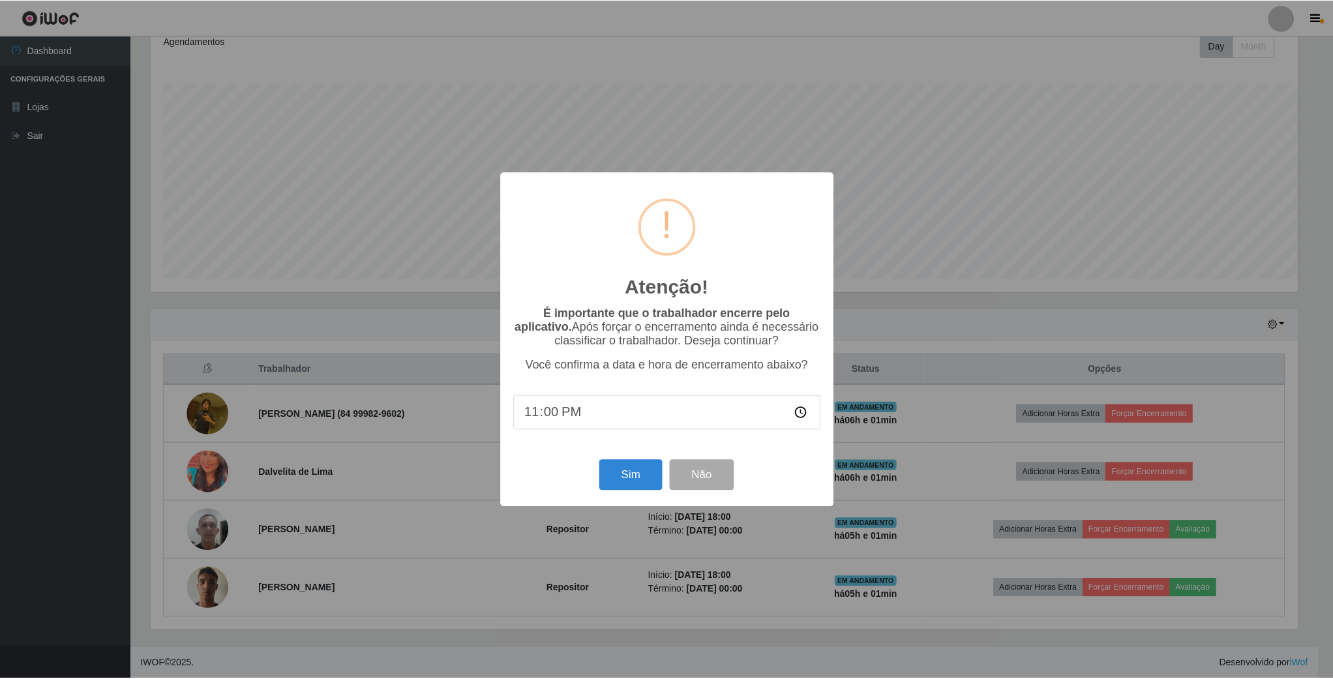
scroll to position [272, 1150]
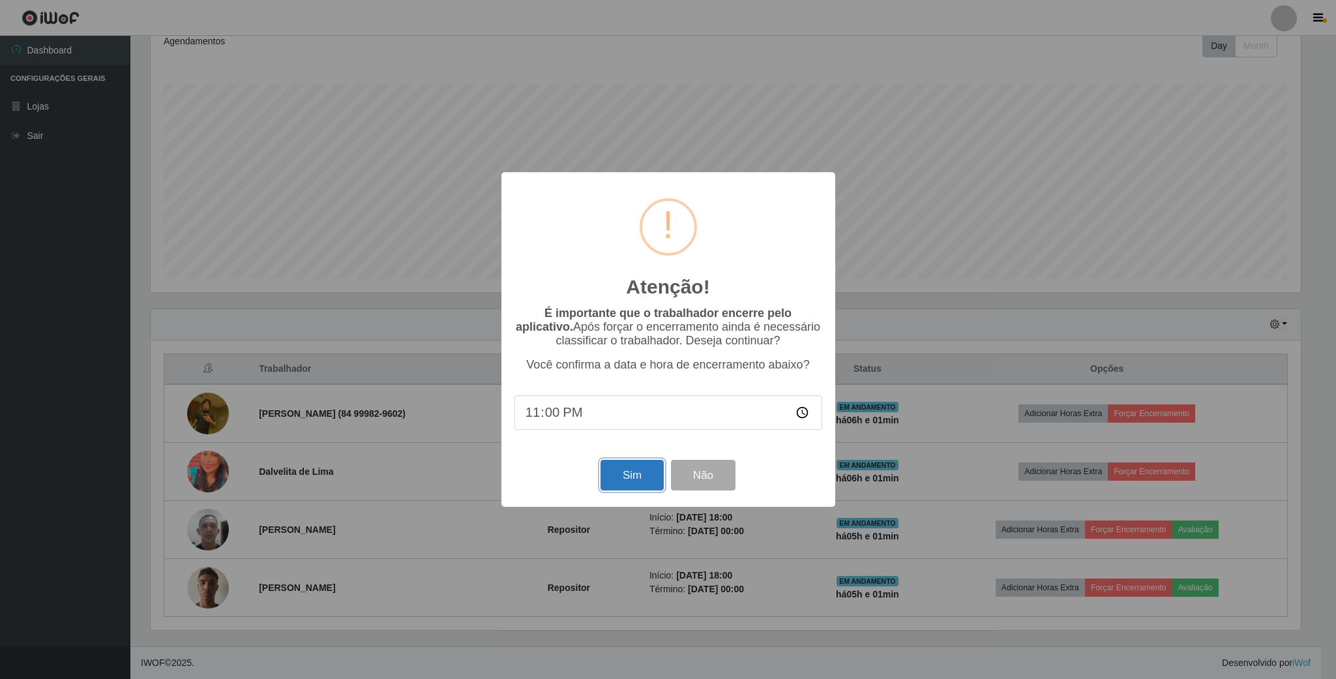
click at [631, 476] on button "Sim" at bounding box center [632, 475] width 63 height 31
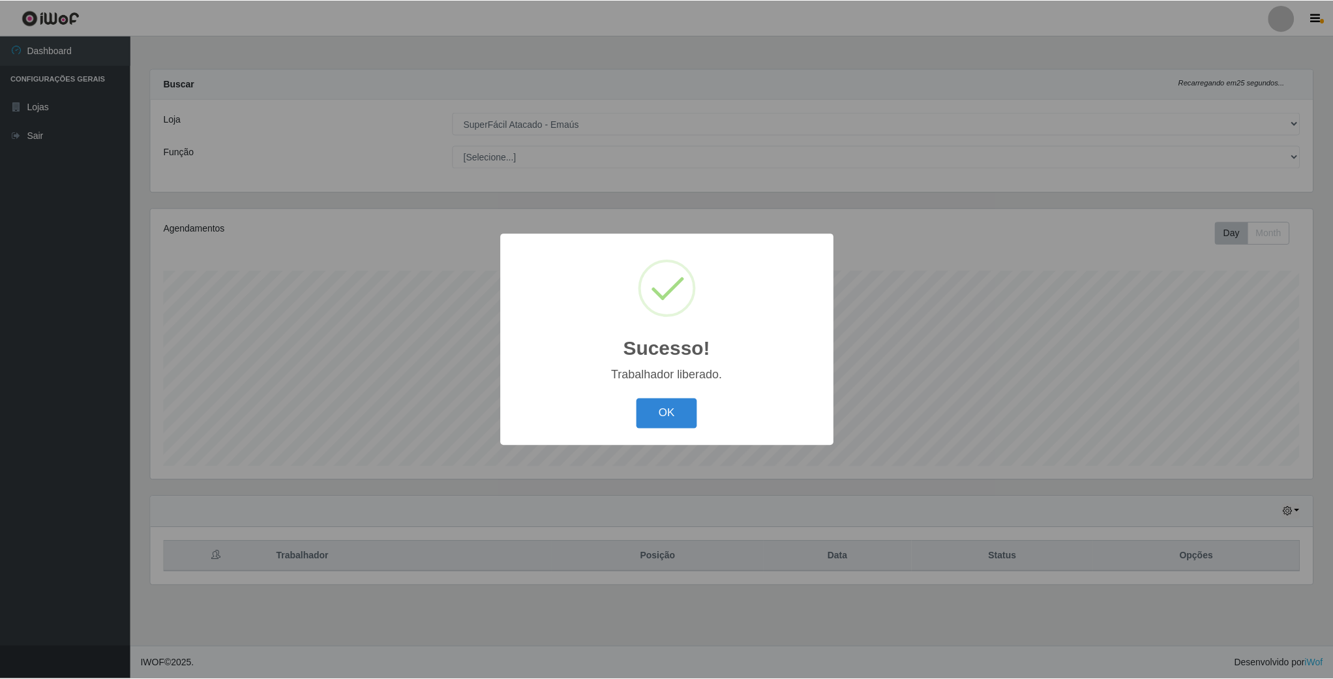
scroll to position [272, 1164]
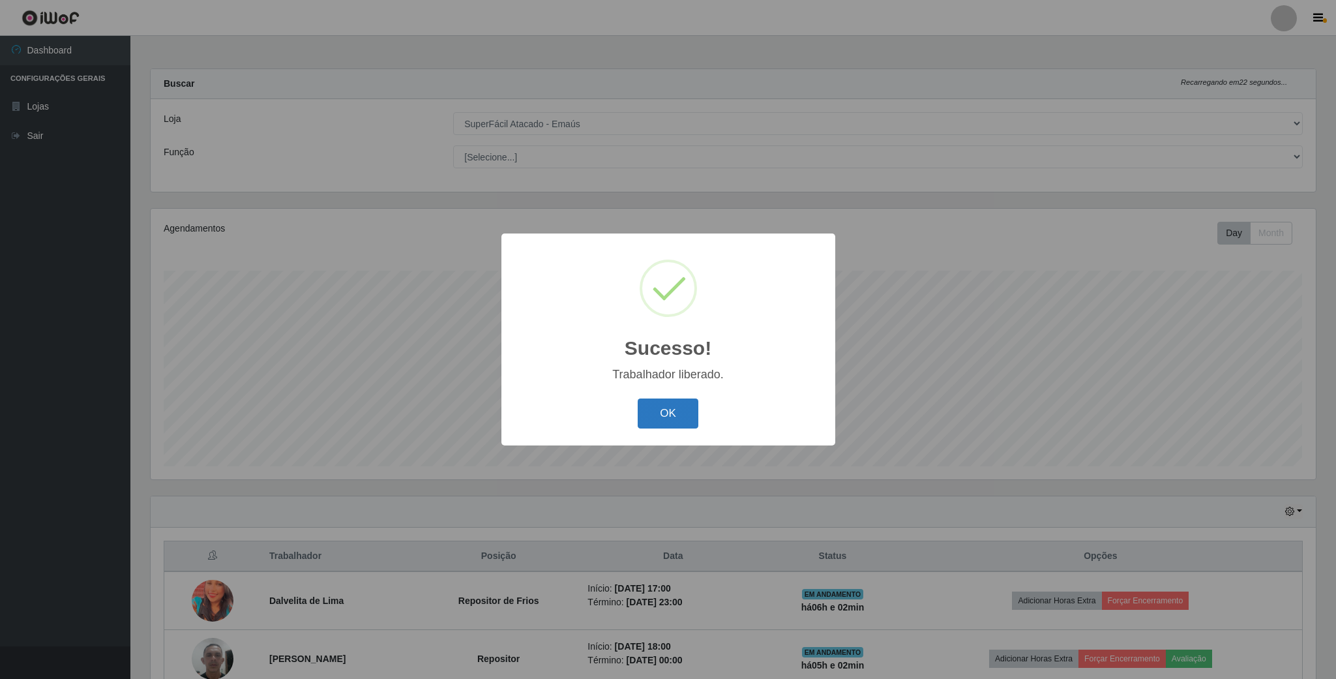
click at [662, 404] on button "OK" at bounding box center [668, 413] width 61 height 31
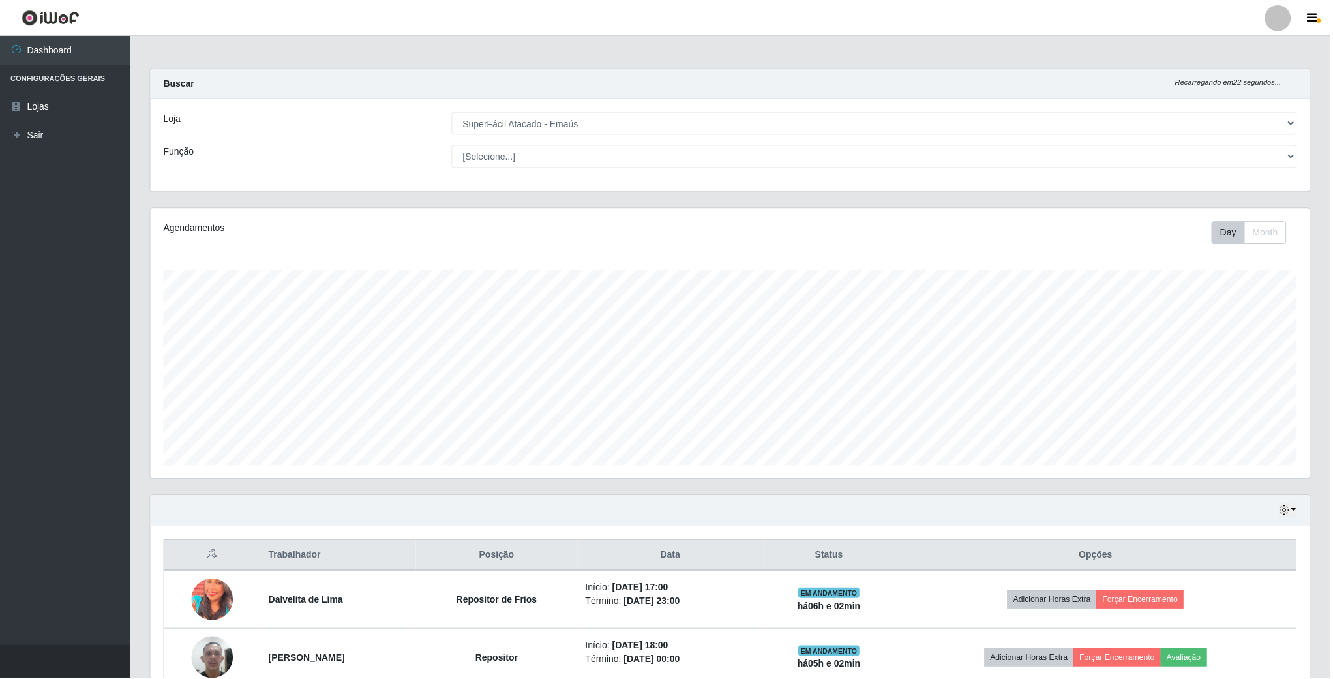
scroll to position [651900, 651008]
